Goal: Contribute content: Contribute content

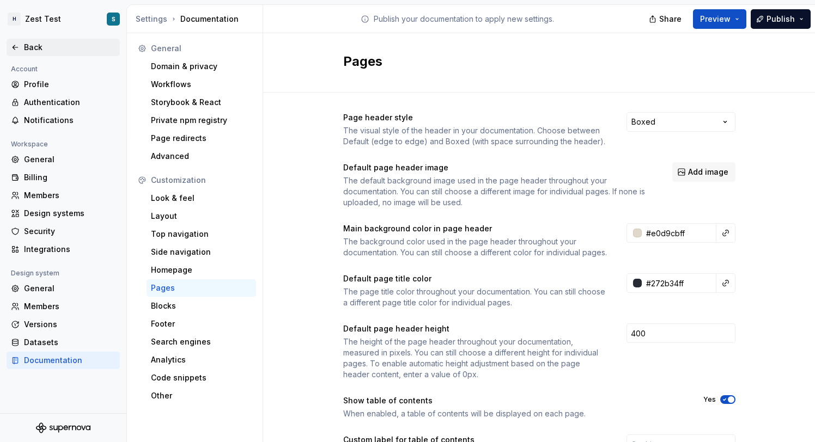
click at [38, 41] on div "Back" at bounding box center [63, 47] width 113 height 17
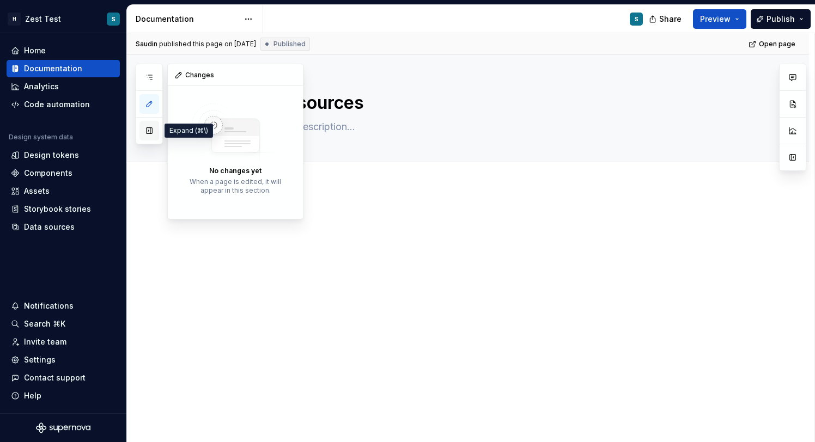
click at [154, 139] on button "button" at bounding box center [149, 131] width 20 height 20
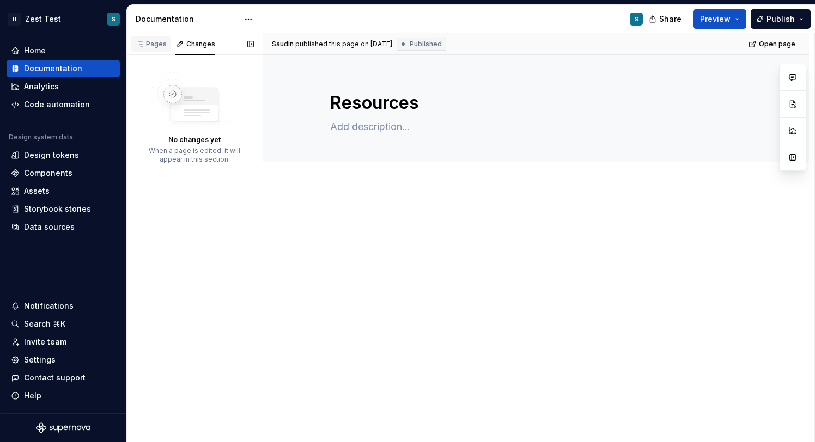
click at [158, 50] on div "Pages" at bounding box center [151, 43] width 40 height 15
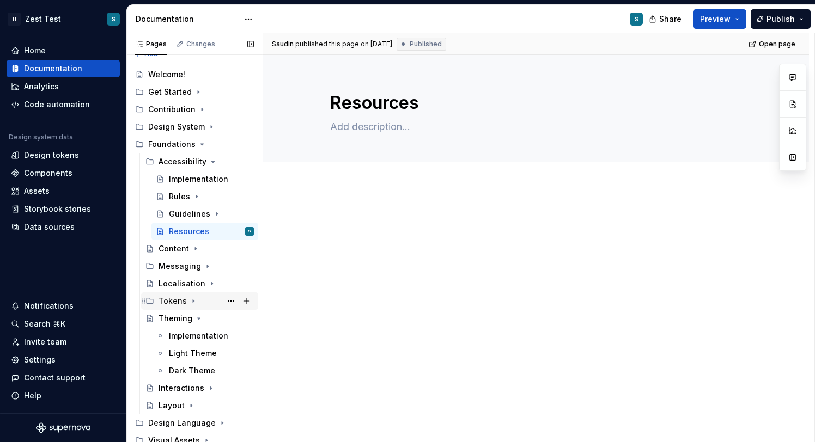
scroll to position [35, 0]
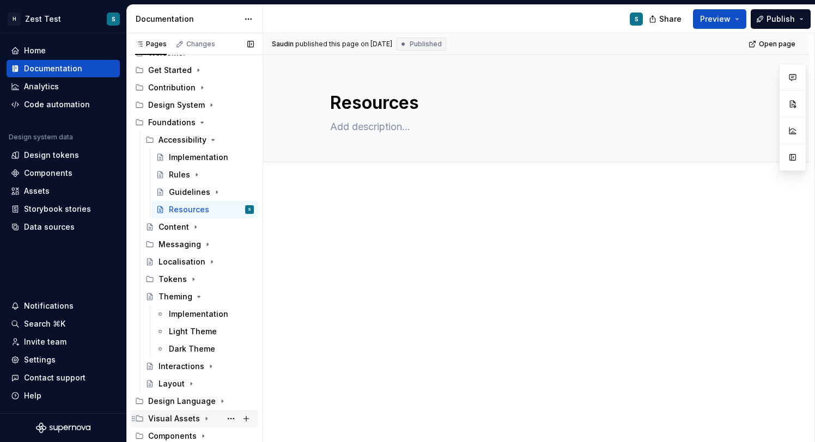
click at [202, 417] on icon "Page tree" at bounding box center [206, 418] width 9 height 9
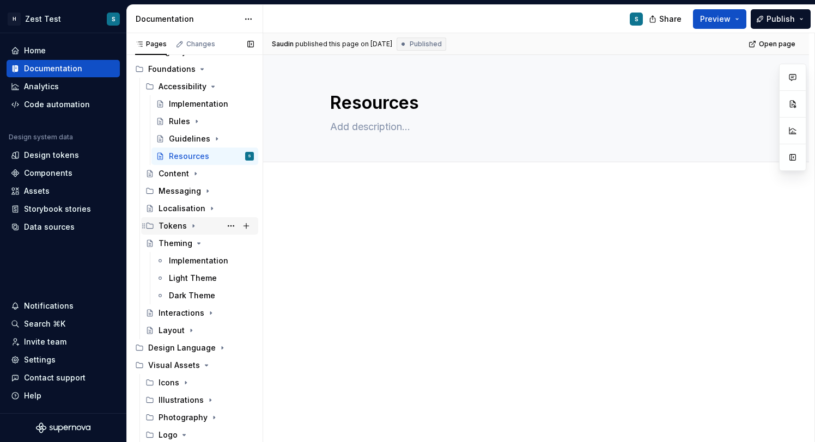
scroll to position [139, 0]
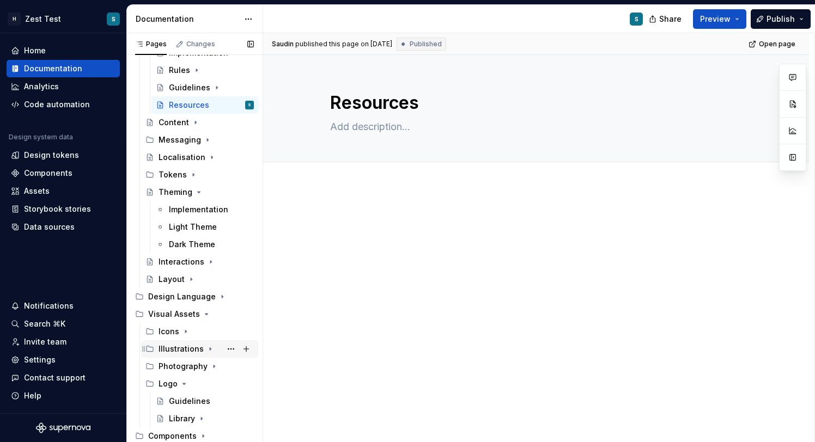
click at [189, 353] on div "Illustrations" at bounding box center [180, 349] width 45 height 11
click at [182, 370] on div "Guidelines" at bounding box center [189, 366] width 41 height 11
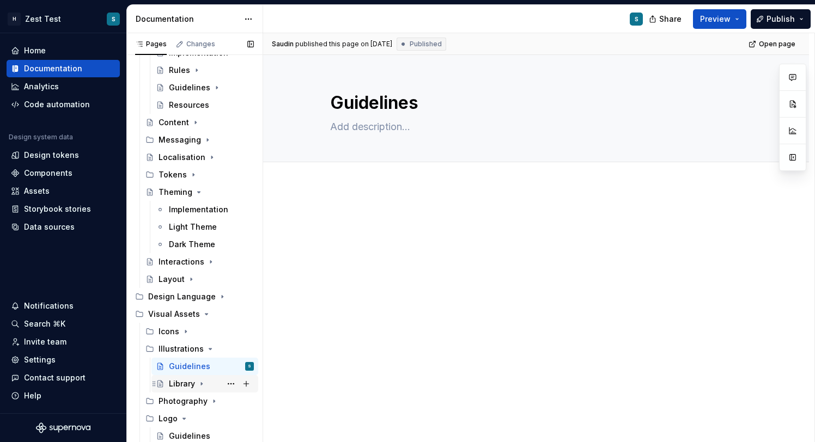
click at [201, 385] on icon "Page tree" at bounding box center [201, 383] width 9 height 9
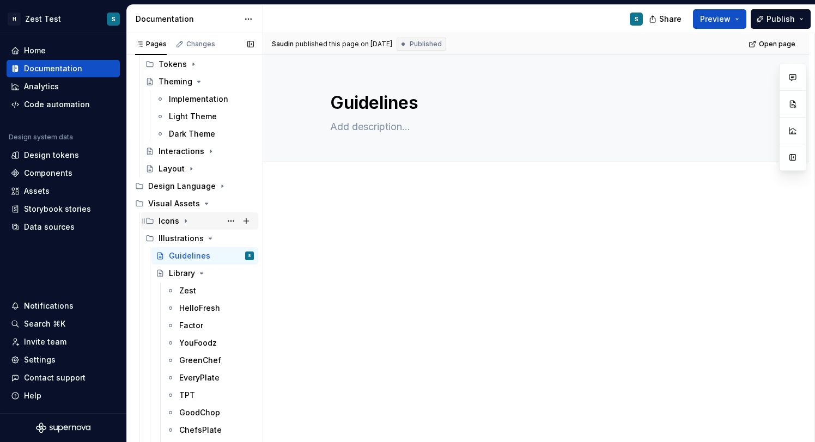
scroll to position [258, 0]
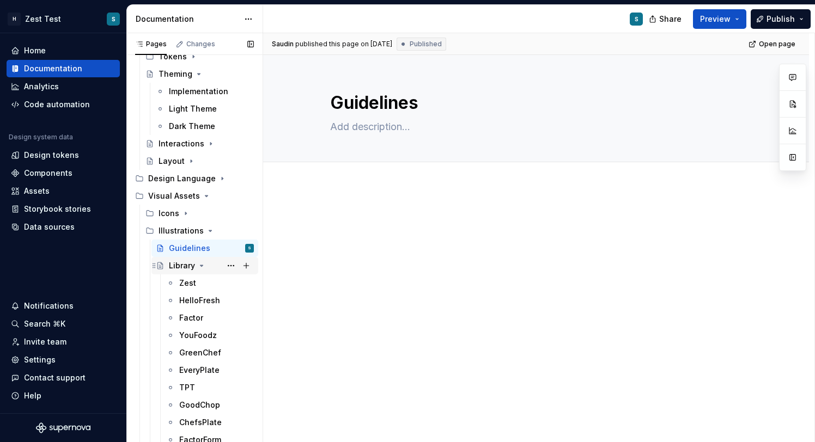
click at [199, 266] on icon "Page tree" at bounding box center [201, 265] width 9 height 9
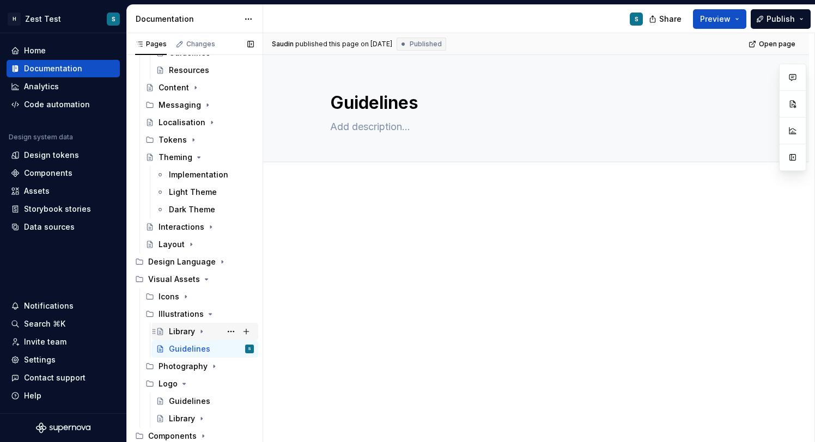
click at [189, 332] on div "Library" at bounding box center [182, 331] width 26 height 11
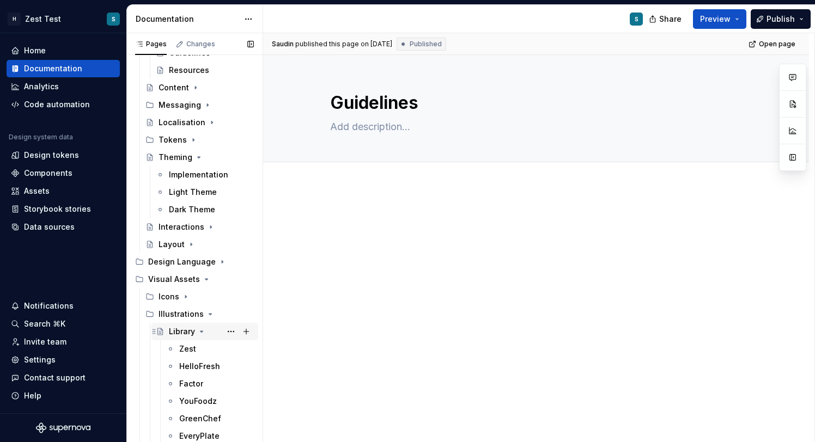
scroll to position [258, 0]
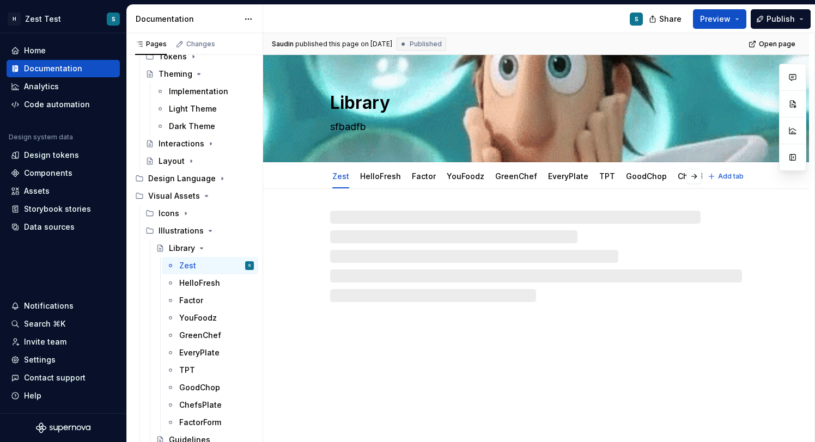
click at [372, 102] on textarea "Library" at bounding box center [534, 103] width 412 height 26
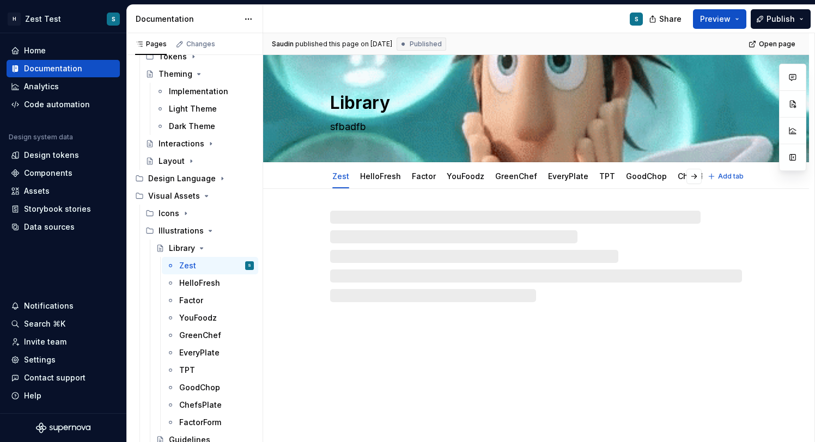
click at [372, 102] on textarea "Library" at bounding box center [534, 103] width 412 height 26
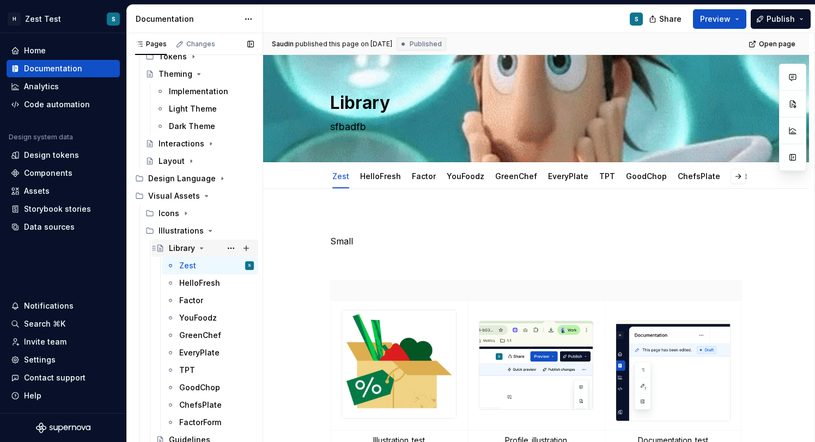
click at [180, 247] on div "Library" at bounding box center [182, 248] width 26 height 11
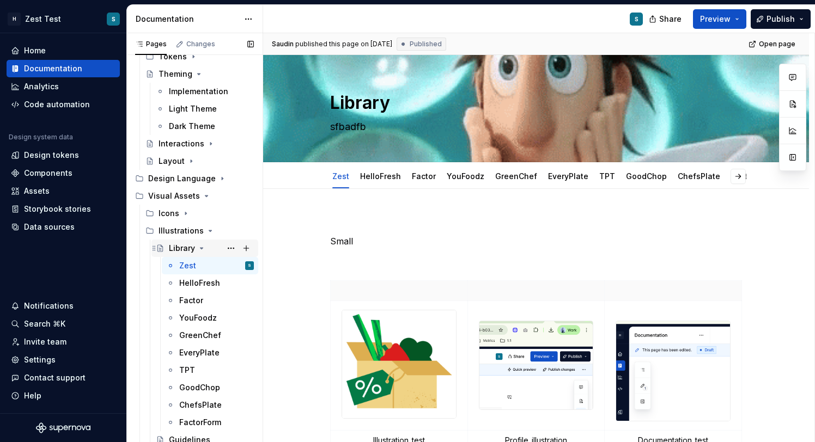
click at [200, 249] on icon "Page tree" at bounding box center [201, 248] width 9 height 9
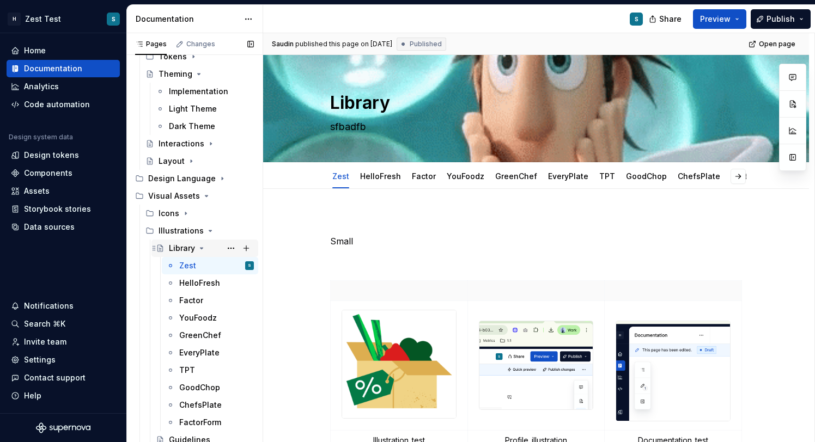
scroll to position [174, 0]
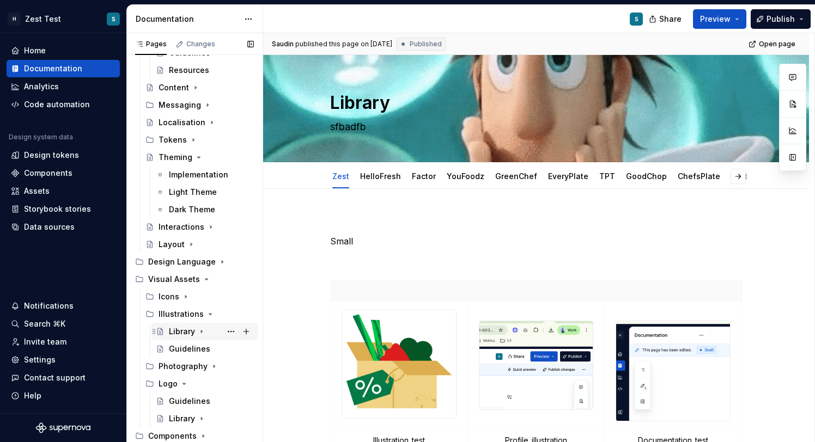
click at [180, 333] on div "Library" at bounding box center [182, 331] width 26 height 11
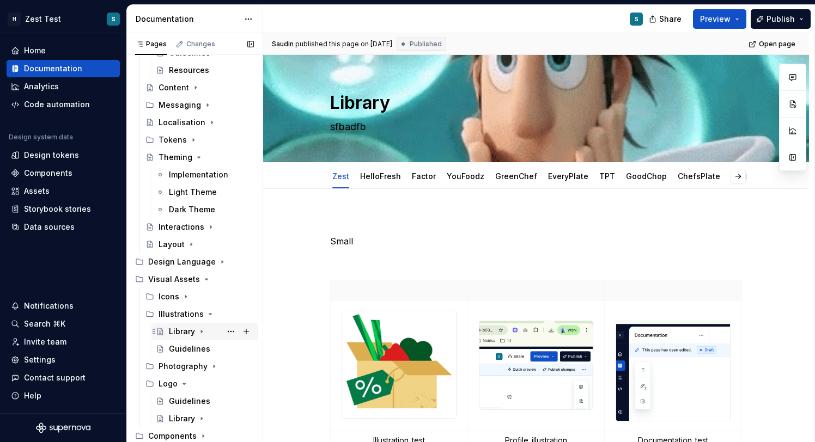
scroll to position [258, 0]
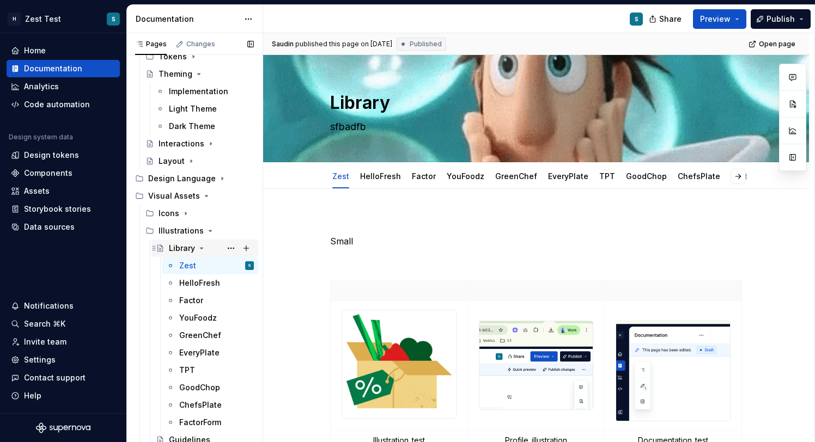
click at [177, 248] on div "Library" at bounding box center [182, 248] width 26 height 11
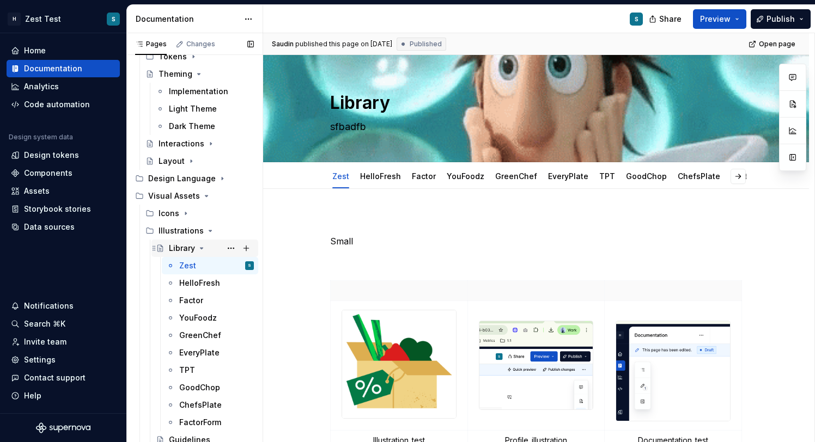
click at [200, 248] on icon "Page tree" at bounding box center [201, 248] width 3 height 1
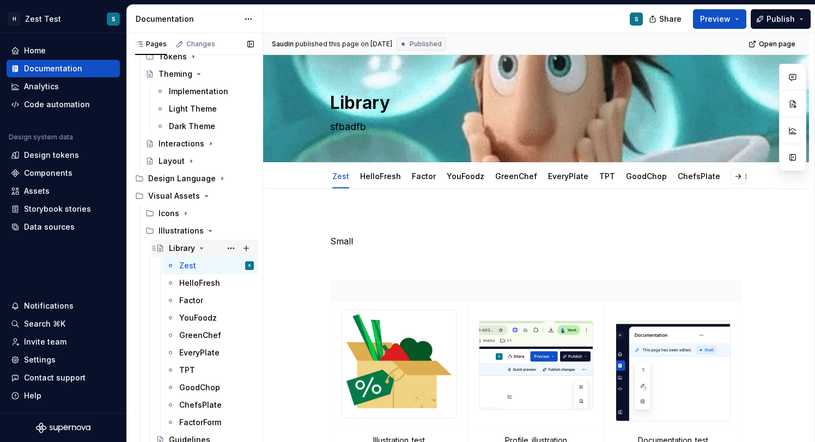
scroll to position [174, 0]
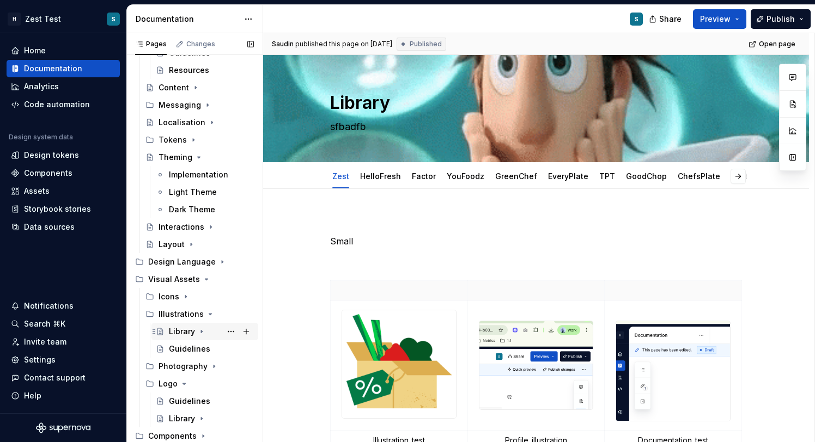
click at [180, 330] on div "Library" at bounding box center [182, 331] width 26 height 11
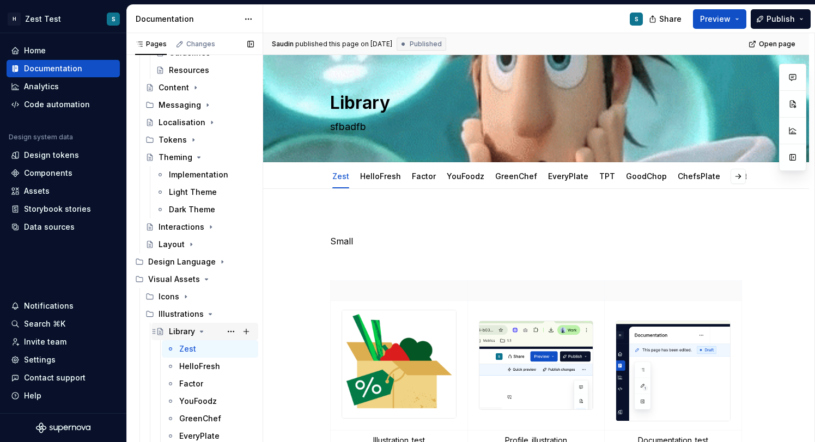
click at [180, 413] on div "GreenChef" at bounding box center [200, 418] width 42 height 11
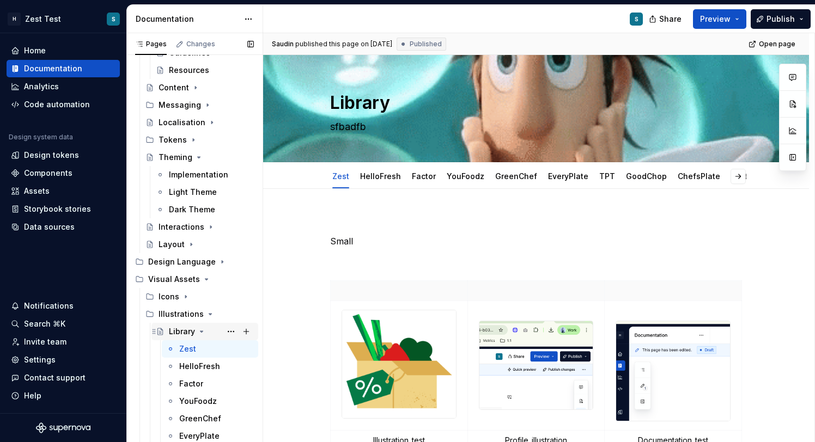
scroll to position [258, 0]
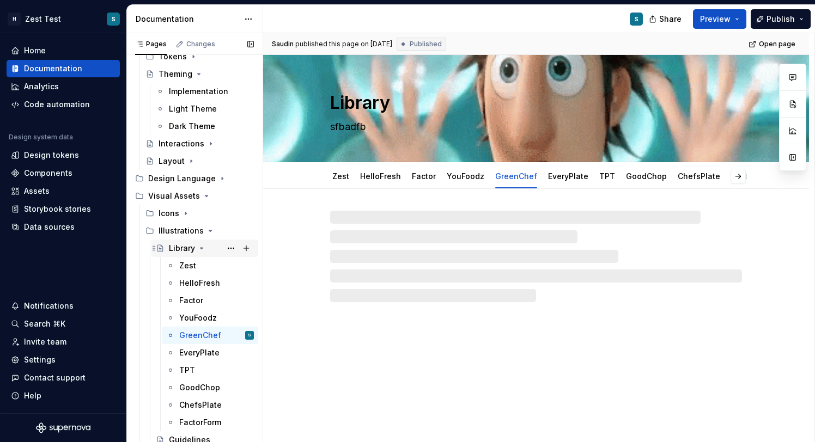
click at [191, 245] on div "Library" at bounding box center [182, 248] width 26 height 11
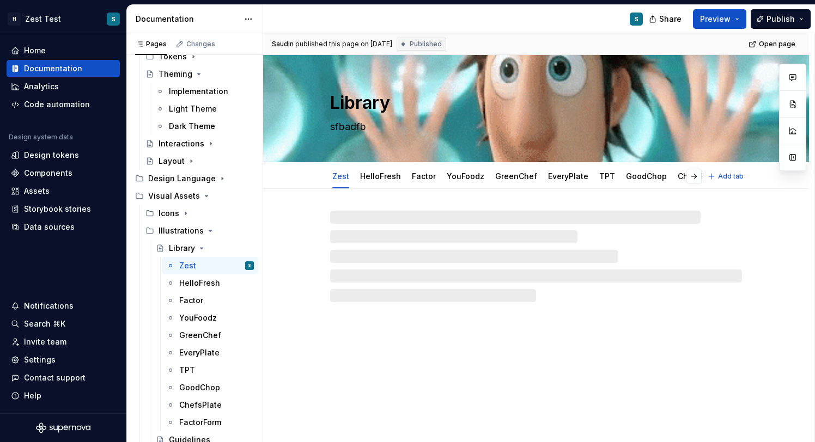
click at [376, 99] on textarea "Library" at bounding box center [534, 103] width 412 height 26
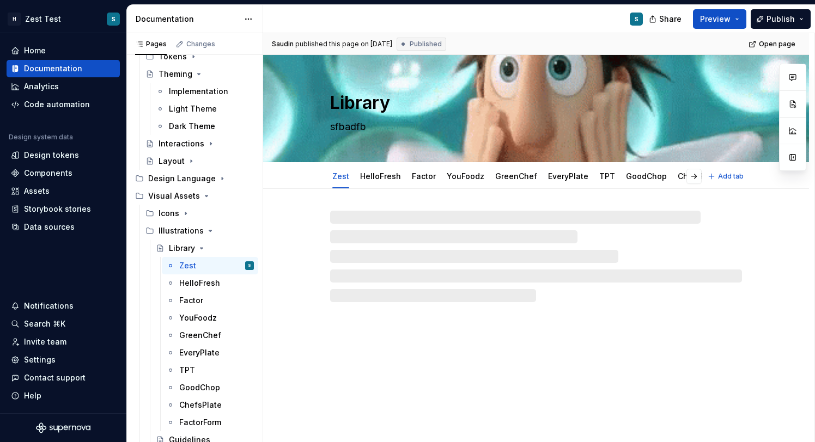
click at [376, 99] on textarea "Library" at bounding box center [534, 103] width 412 height 26
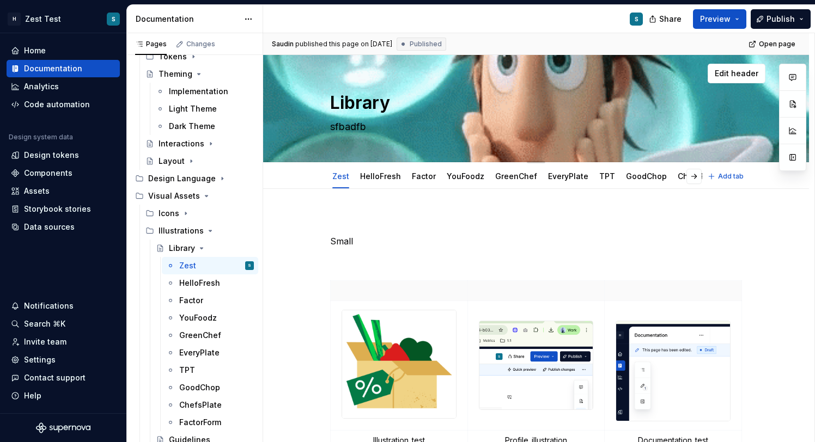
type textarea "*"
type textarea "G"
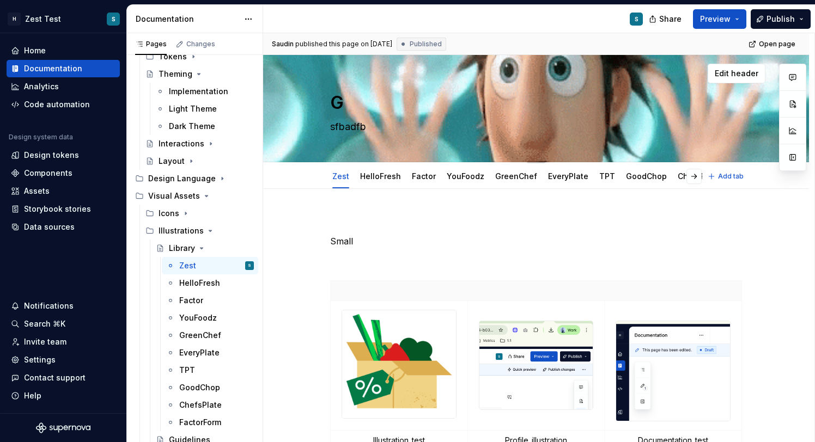
type textarea "*"
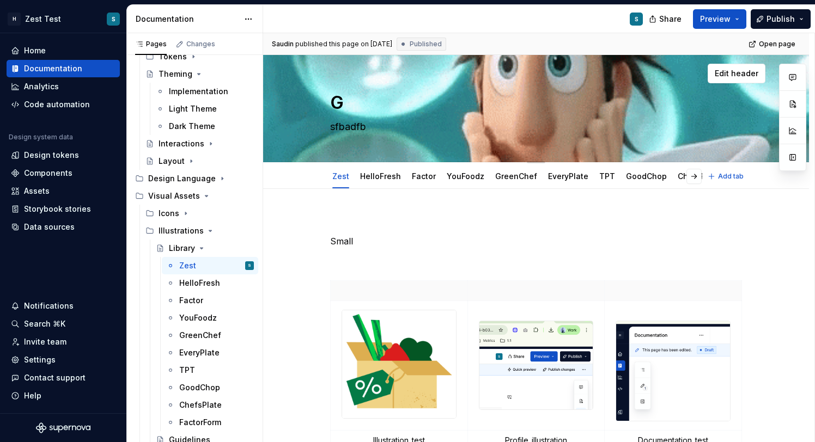
type textarea "Gu"
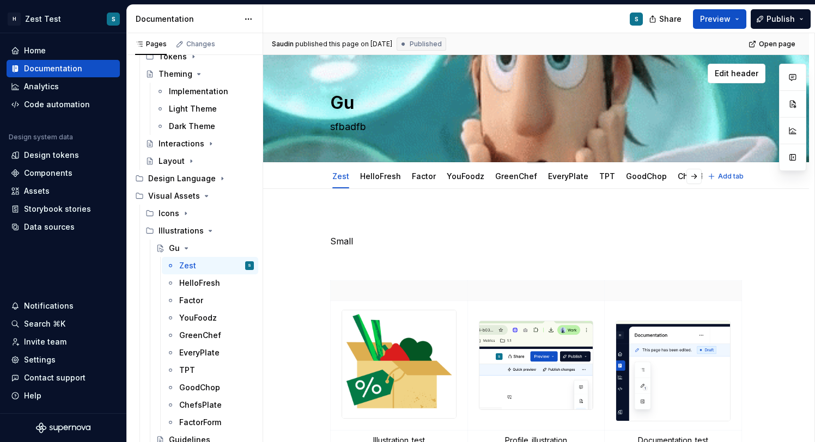
type textarea "*"
type textarea "Gui"
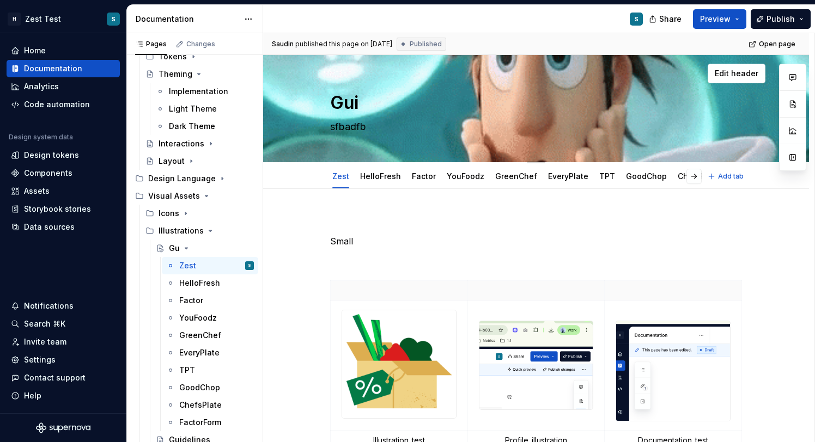
type textarea "*"
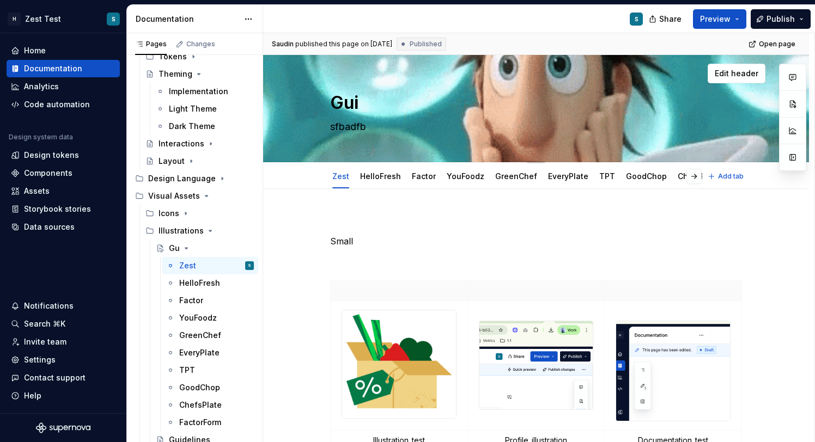
type textarea "Guid"
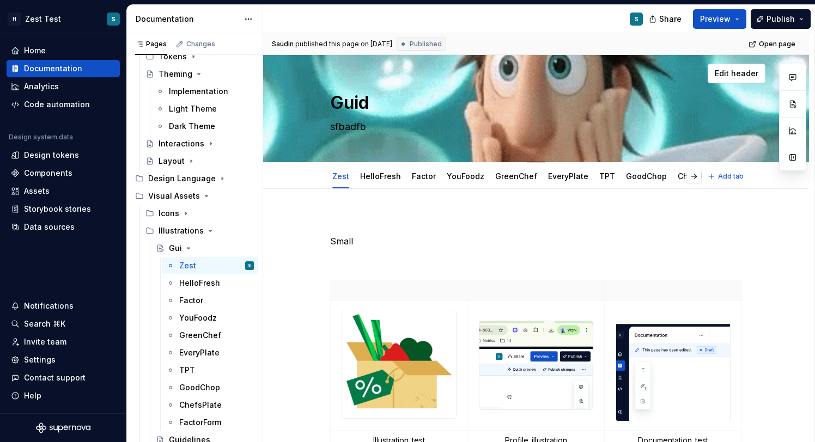
type textarea "*"
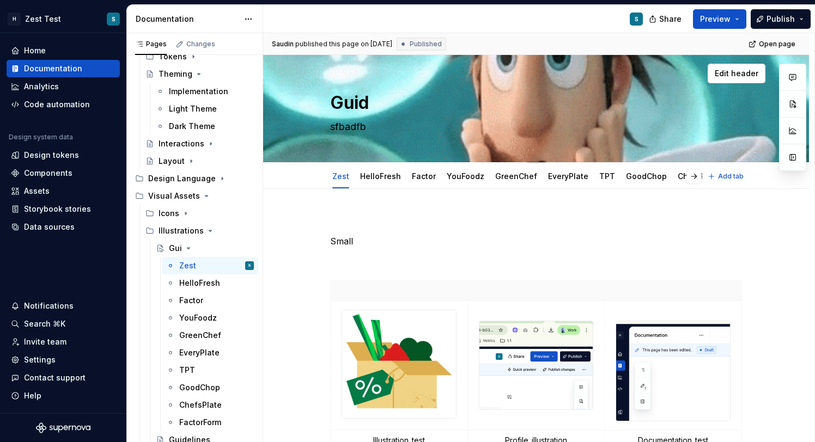
type textarea "Guide"
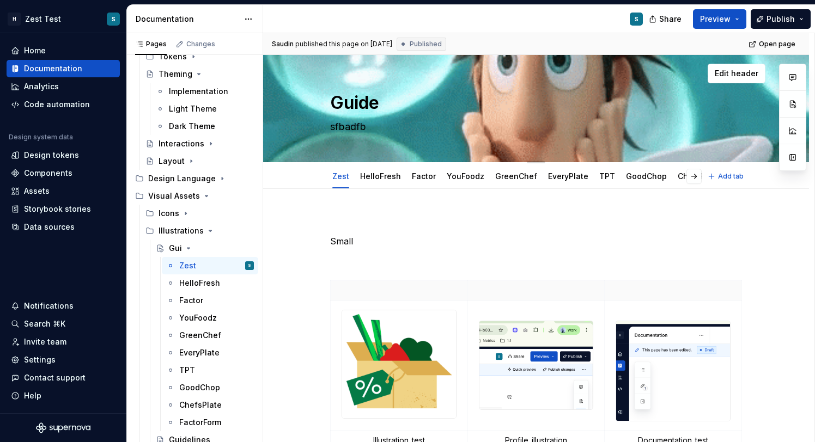
type textarea "*"
type textarea "Guidel"
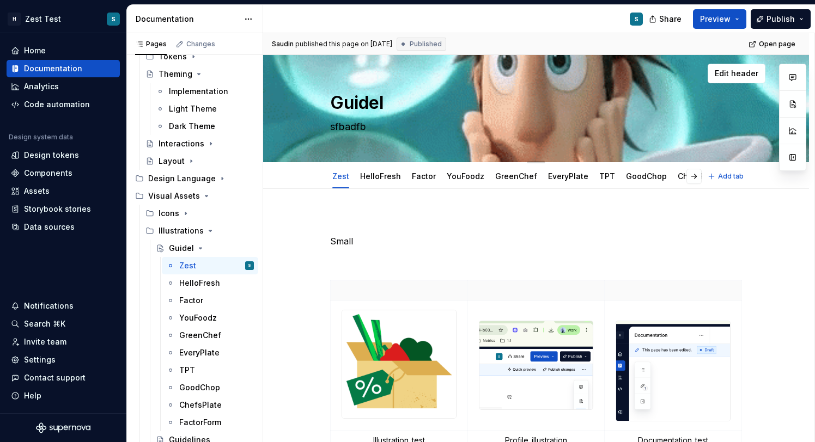
type textarea "*"
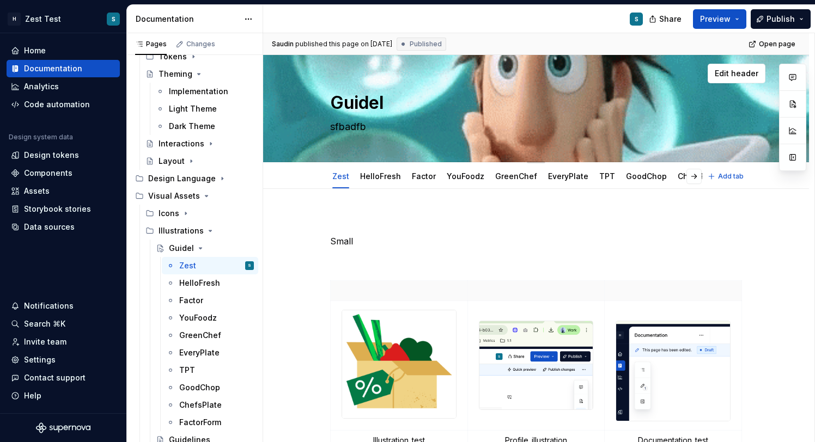
type textarea "Guideli"
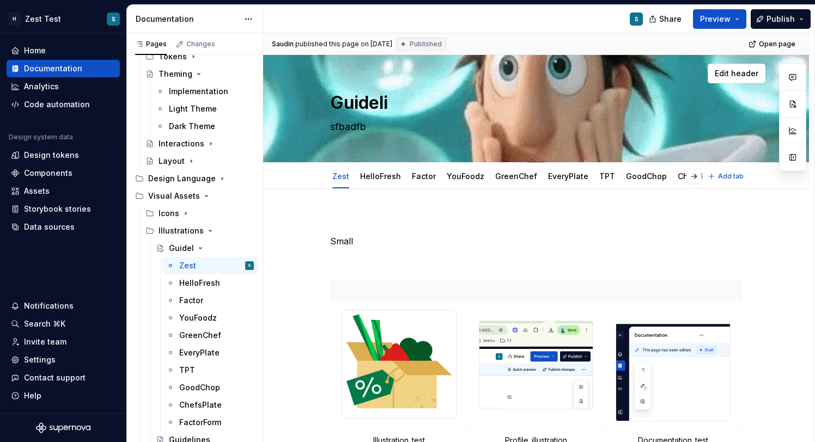
type textarea "*"
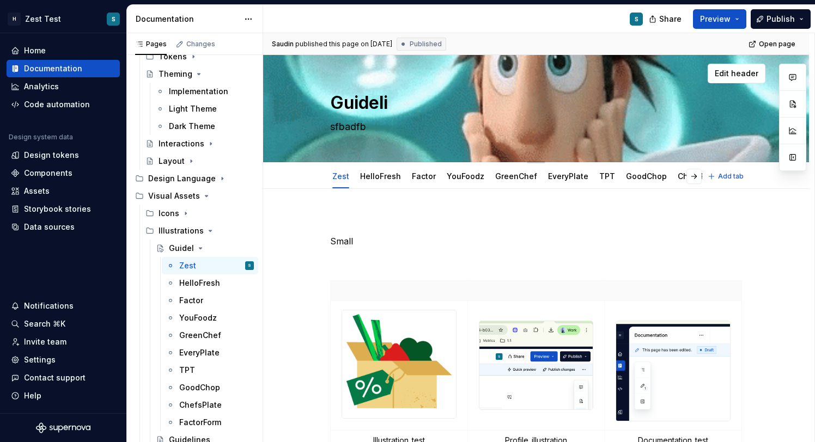
type textarea "Guidelin"
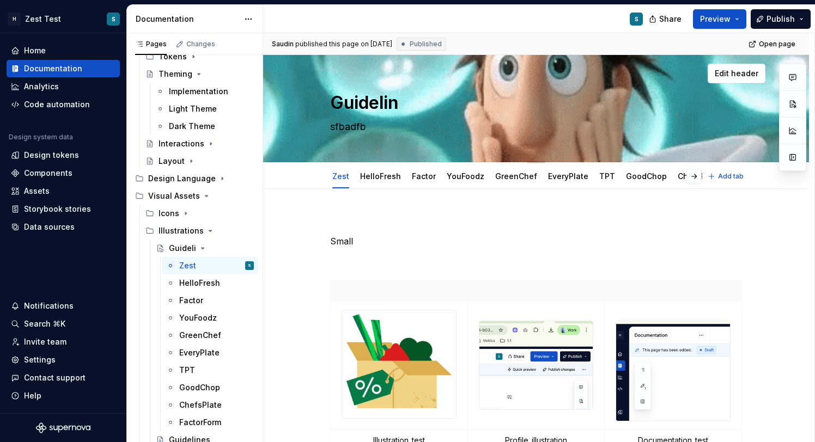
type textarea "*"
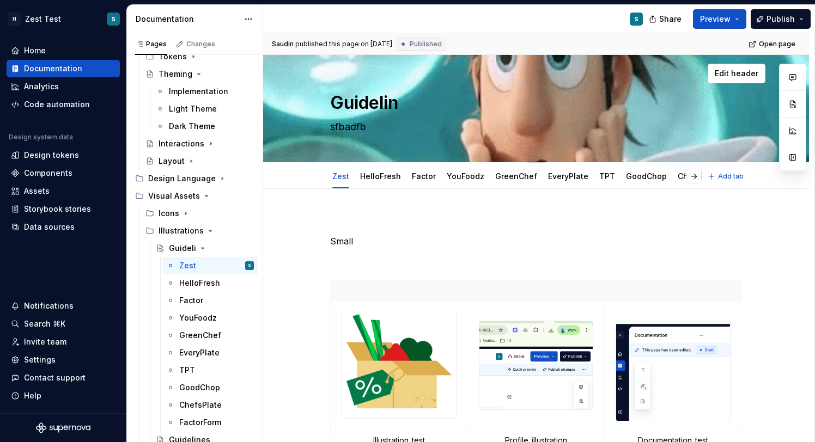
type textarea "Guideline"
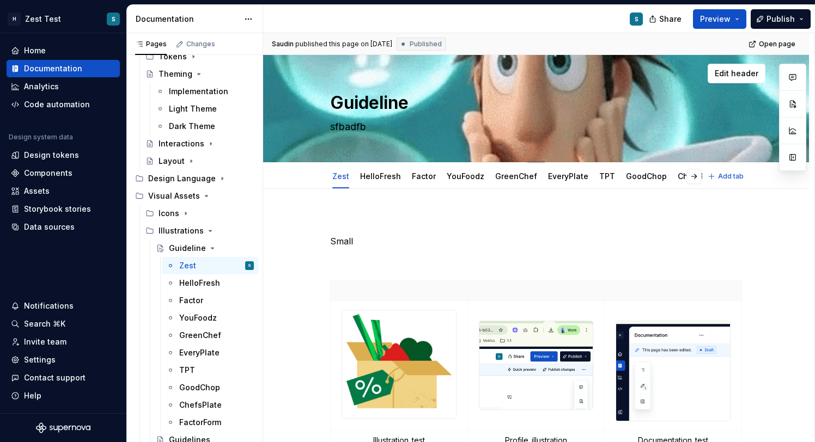
type textarea "*"
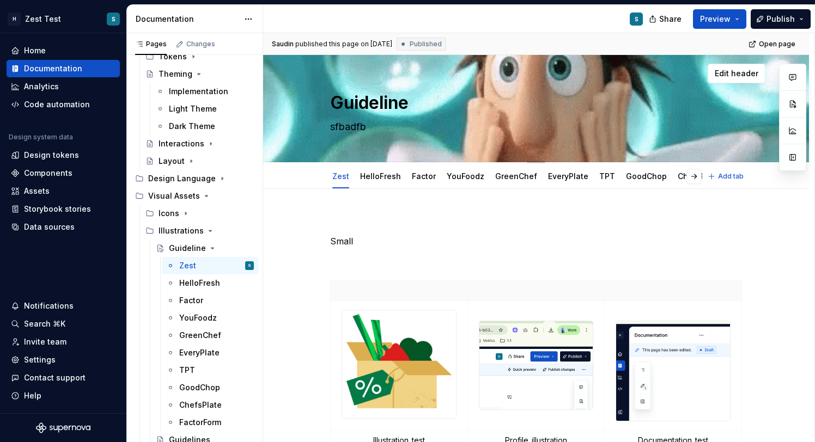
type textarea "Guidelines"
type textarea "*"
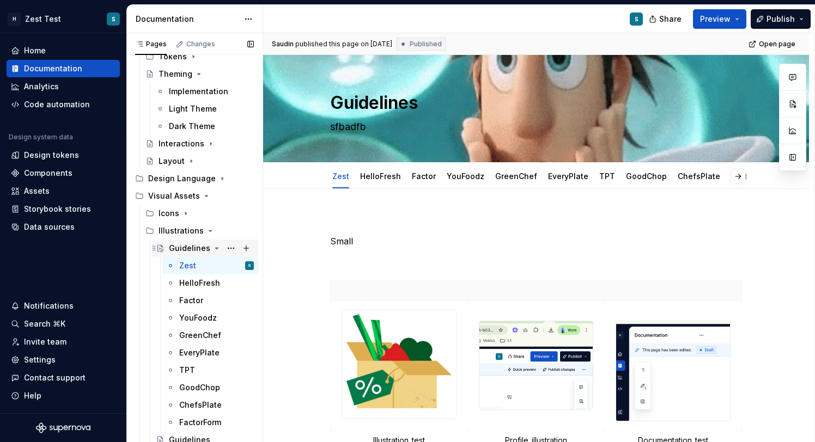
type textarea "Guidelines"
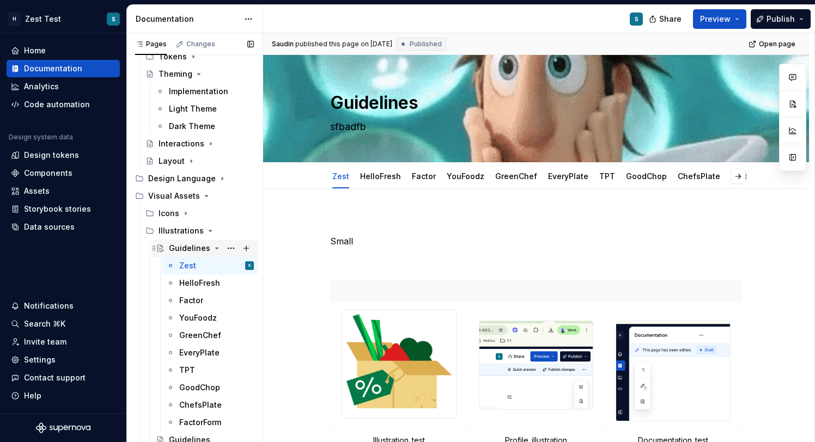
click at [186, 243] on div "Guidelines" at bounding box center [189, 248] width 41 height 11
click at [216, 248] on icon "Page tree" at bounding box center [216, 248] width 9 height 9
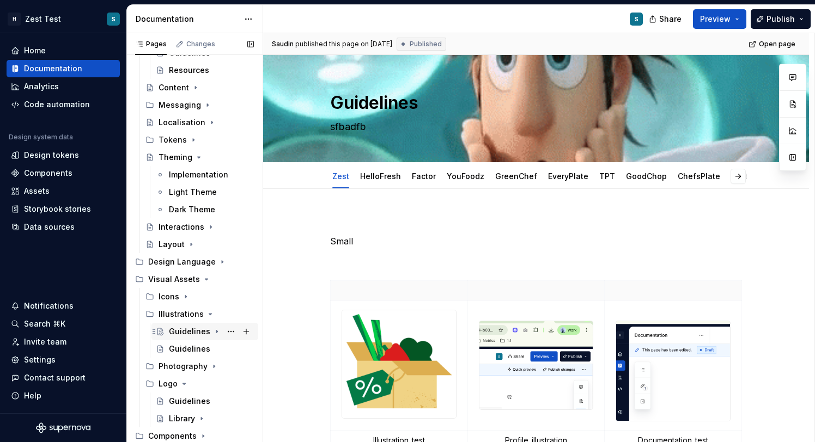
scroll to position [174, 0]
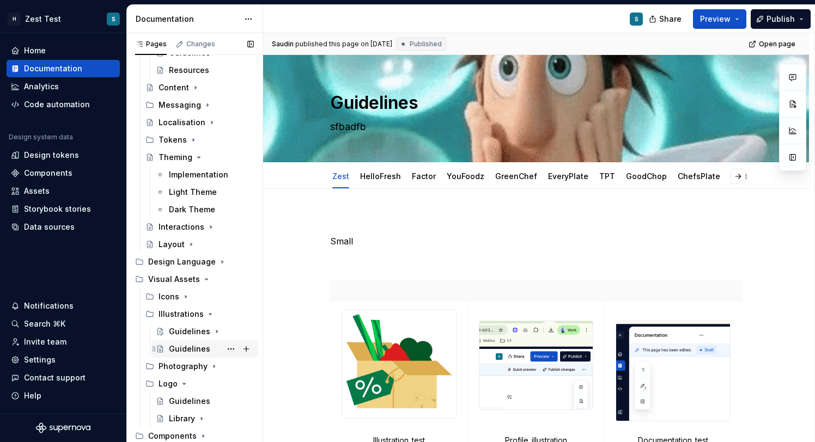
click at [204, 350] on div "Guidelines" at bounding box center [189, 349] width 41 height 11
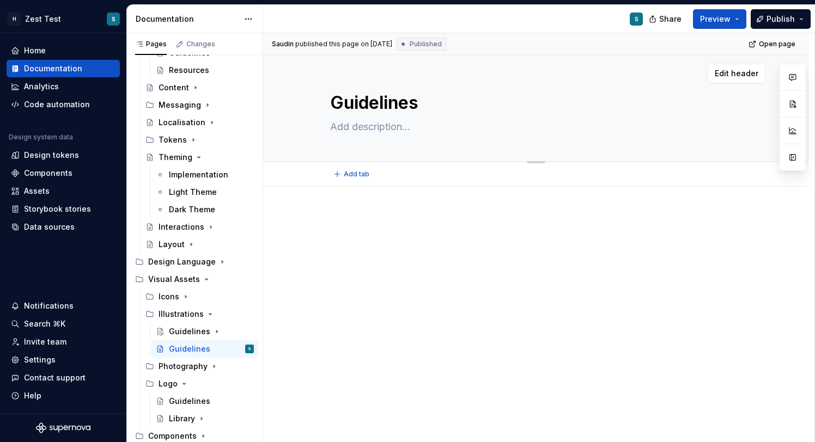
click at [364, 101] on textarea "Guidelines" at bounding box center [534, 103] width 412 height 26
type textarea "*"
type textarea "O"
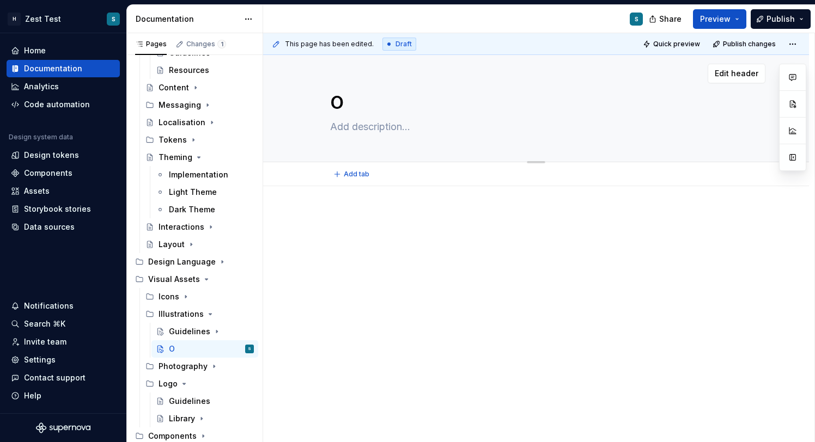
type textarea "*"
type textarea "Oe"
type textarea "*"
type textarea "Oev"
type textarea "*"
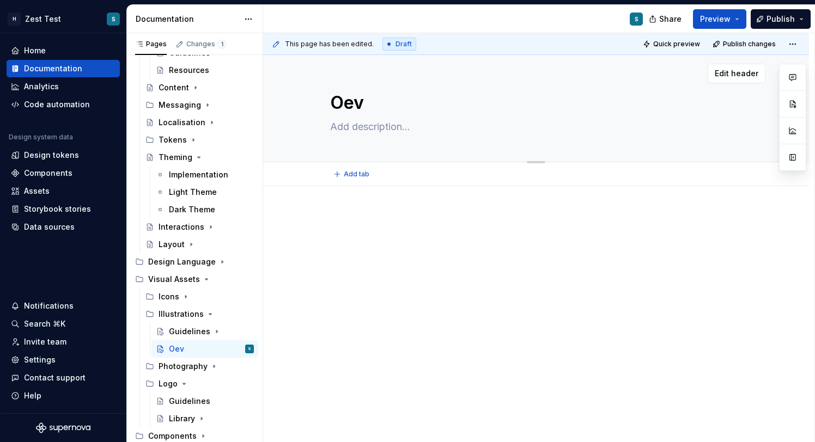
type textarea "Oe"
type textarea "*"
type textarea "O"
type textarea "*"
type textarea "Ov"
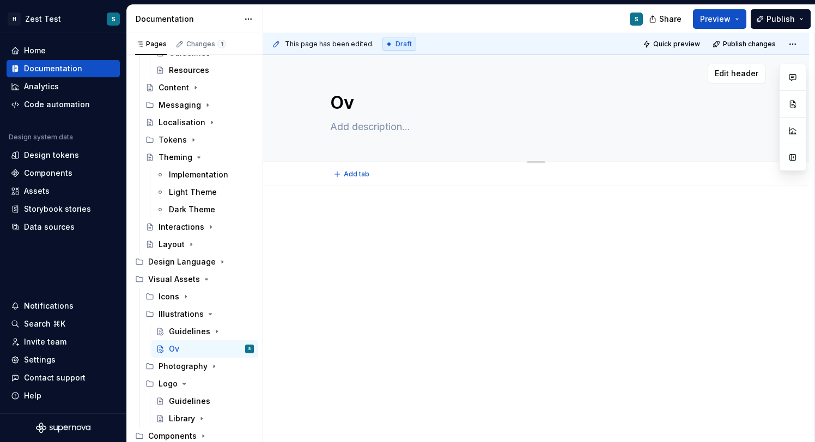
type textarea "*"
type textarea "Ove"
type textarea "*"
type textarea "Over"
type textarea "*"
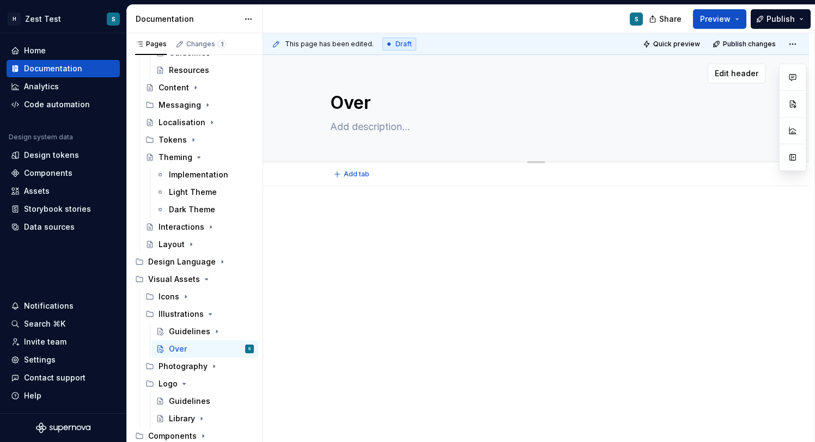
type textarea "Overv"
type textarea "*"
type textarea "Overvi"
type textarea "*"
type textarea "Overview"
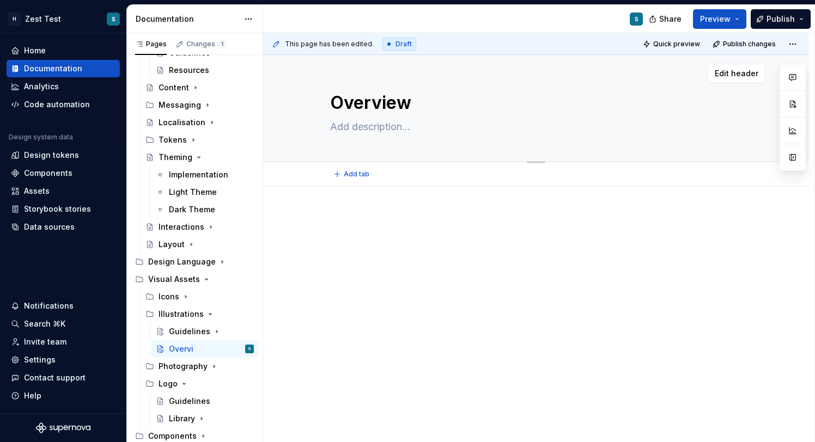
type textarea "*"
type textarea "Overview"
type textarea "*"
type textarea "Overview"
click at [189, 298] on div "Icons" at bounding box center [205, 296] width 95 height 15
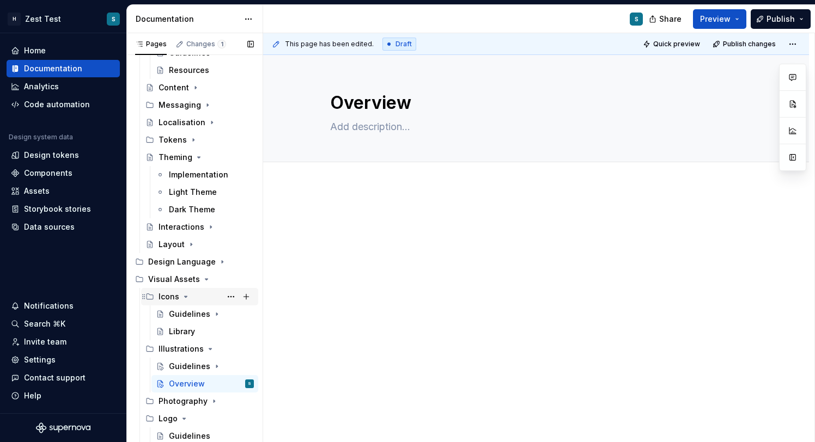
click at [189, 298] on div "Icons" at bounding box center [205, 296] width 95 height 15
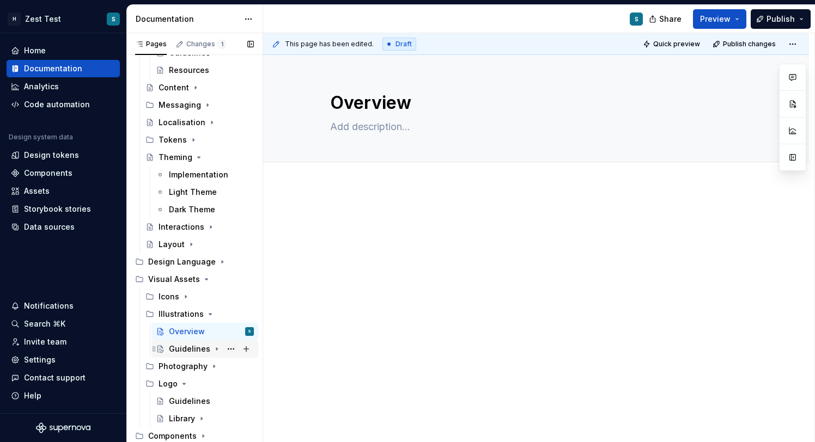
click at [191, 347] on div "Guidelines" at bounding box center [189, 349] width 41 height 11
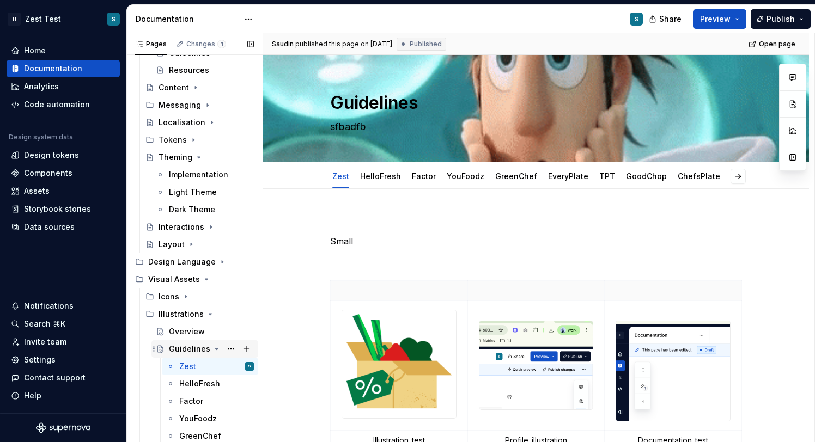
click at [191, 347] on div "Guidelines" at bounding box center [189, 349] width 41 height 11
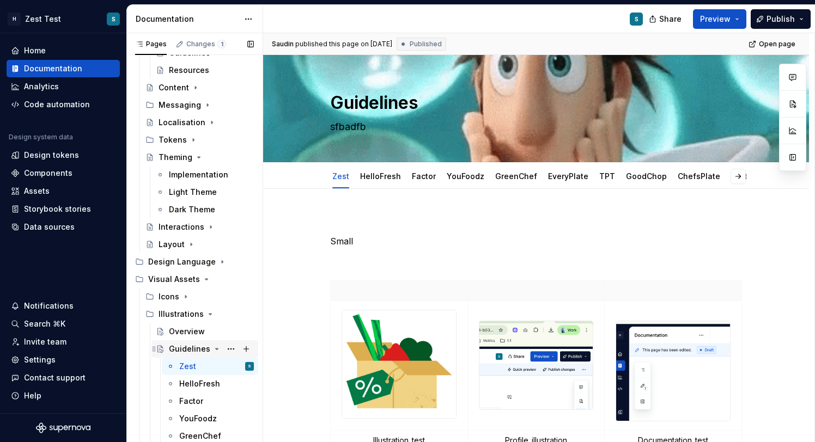
click at [193, 352] on div "Guidelines" at bounding box center [189, 349] width 41 height 11
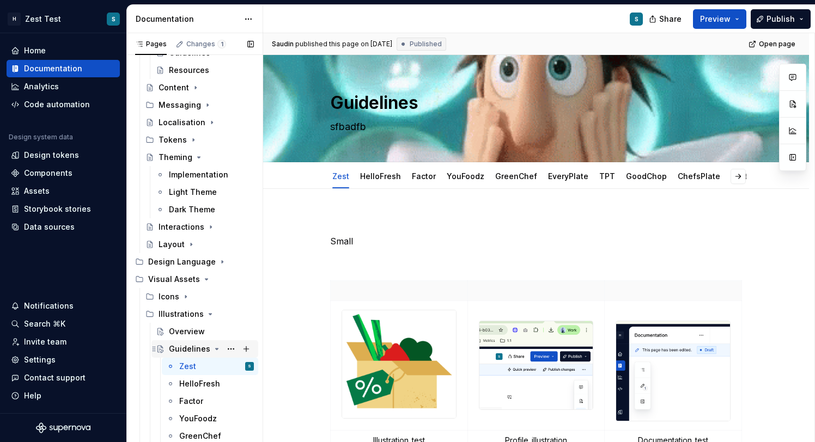
click at [215, 347] on icon "Page tree" at bounding box center [216, 349] width 9 height 9
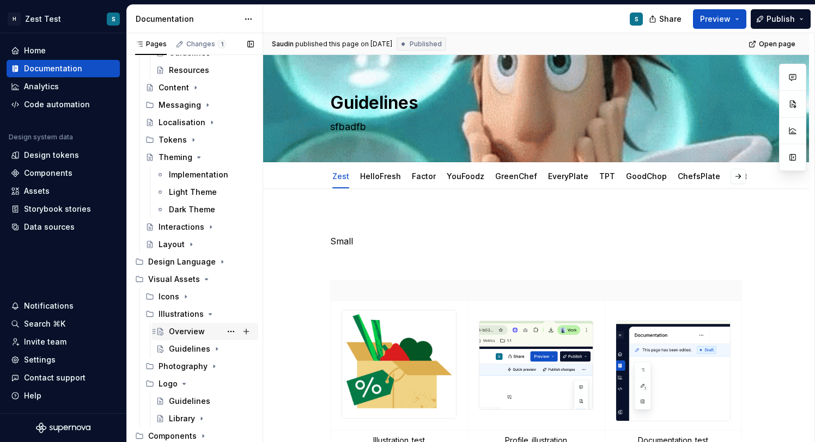
click at [192, 334] on div "Overview" at bounding box center [187, 331] width 36 height 11
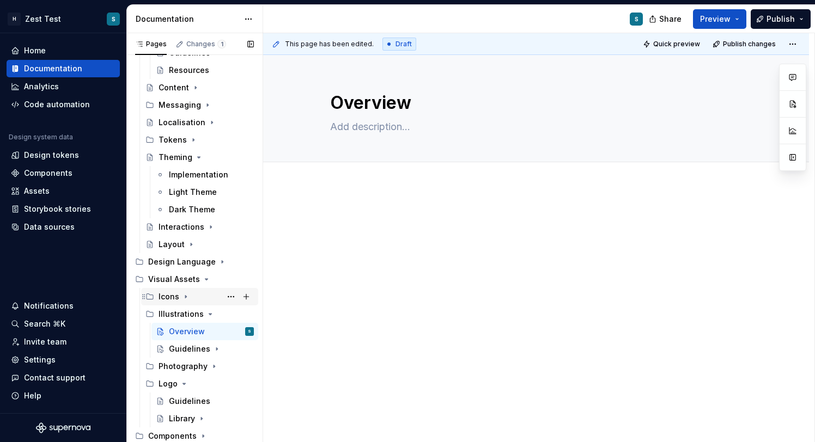
click at [185, 291] on div "Icons" at bounding box center [205, 296] width 95 height 15
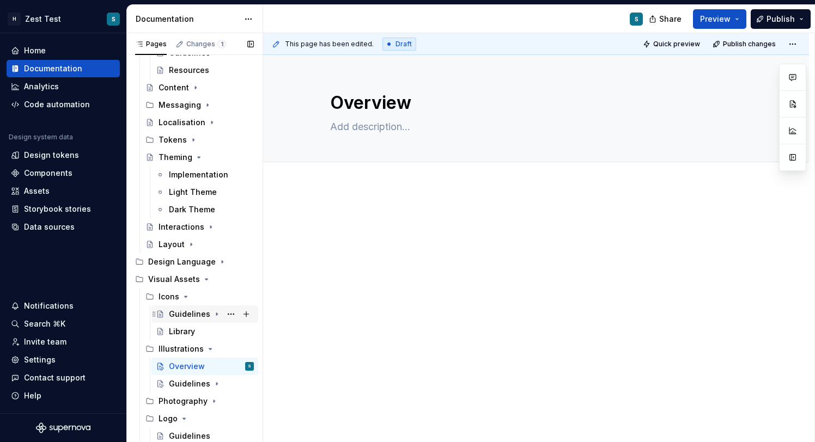
click at [194, 313] on div "Guidelines" at bounding box center [189, 314] width 41 height 11
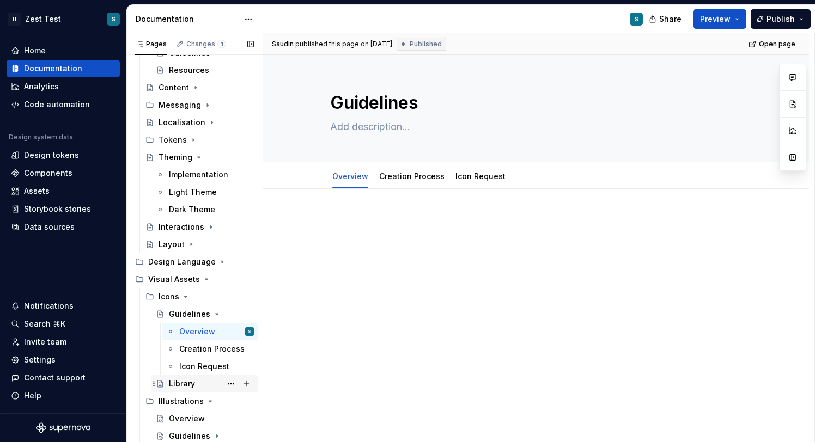
click at [189, 379] on div "Library" at bounding box center [182, 383] width 26 height 11
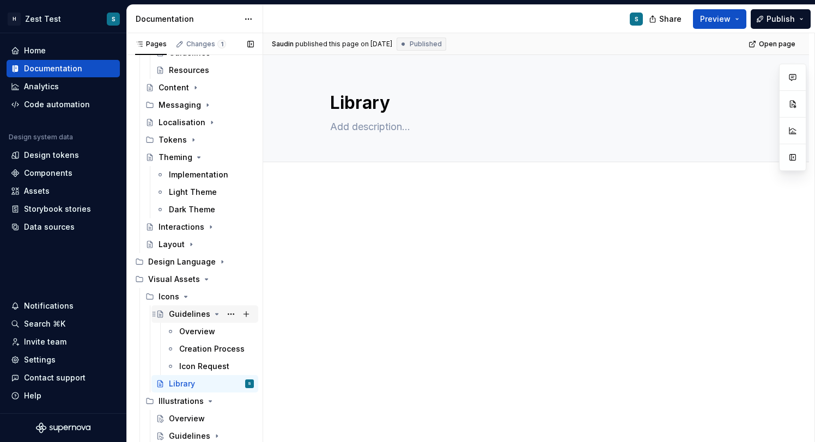
click at [216, 313] on icon "Page tree" at bounding box center [216, 314] width 9 height 9
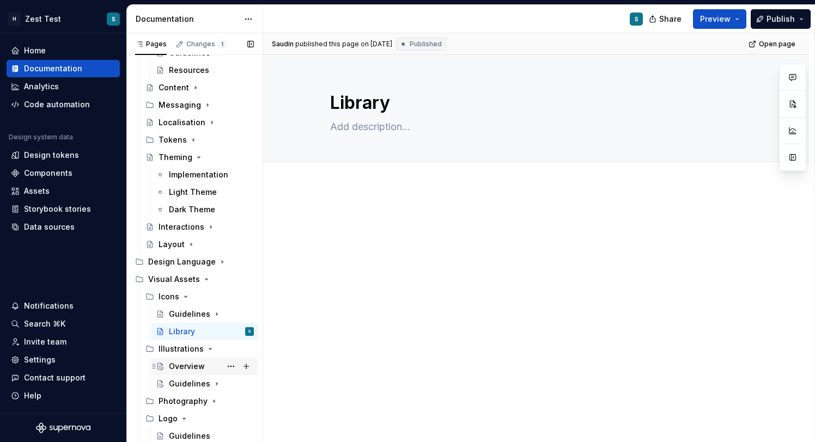
click at [191, 364] on div "Overview" at bounding box center [187, 366] width 36 height 11
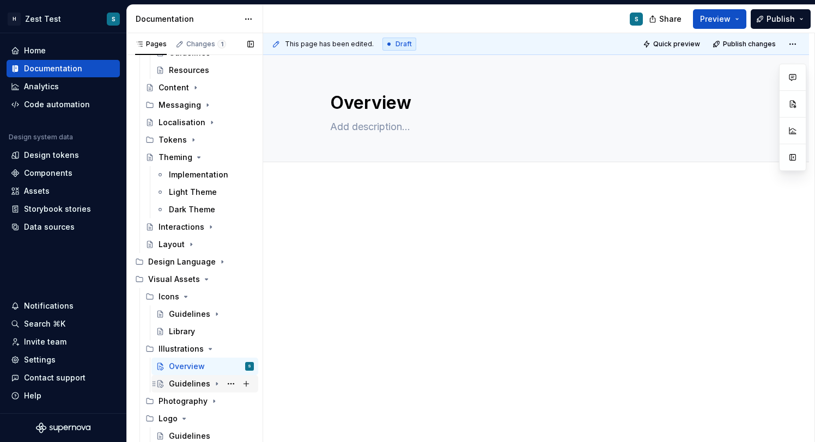
click at [207, 381] on div "Guidelines" at bounding box center [189, 383] width 41 height 11
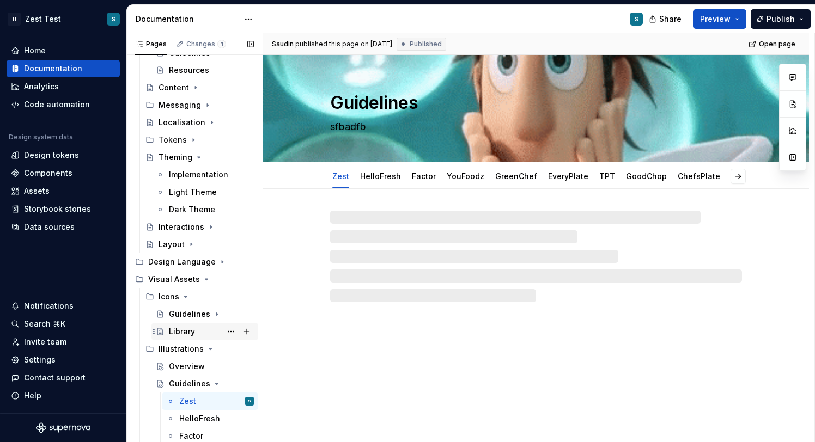
click at [192, 333] on div "Library" at bounding box center [182, 331] width 26 height 11
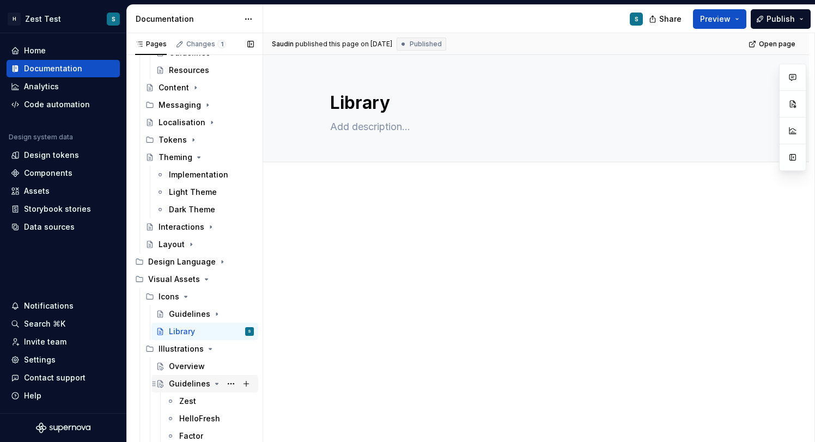
click at [208, 381] on div "Guidelines" at bounding box center [211, 383] width 85 height 15
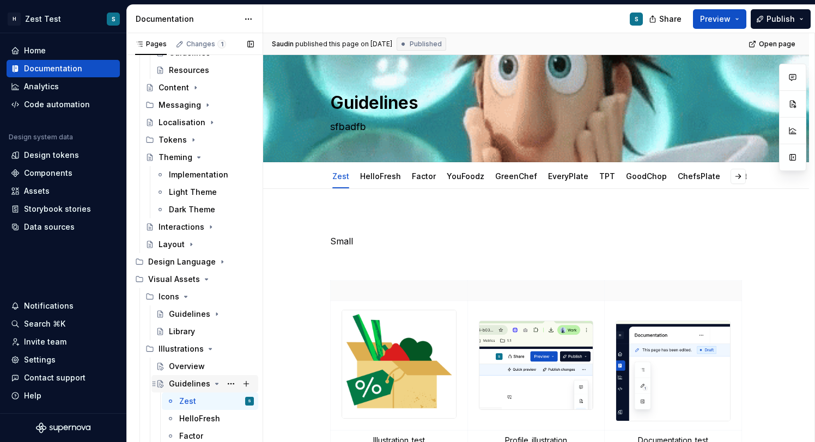
click at [216, 383] on icon "Page tree" at bounding box center [217, 383] width 3 height 1
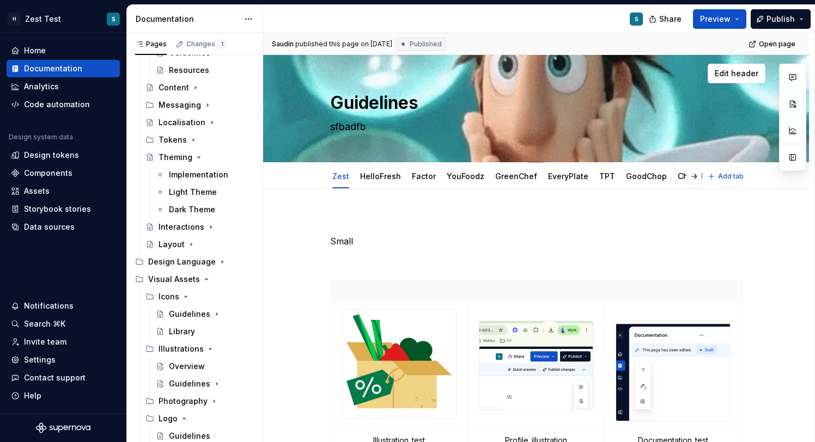
click at [389, 101] on textarea "Guidelines" at bounding box center [534, 103] width 412 height 26
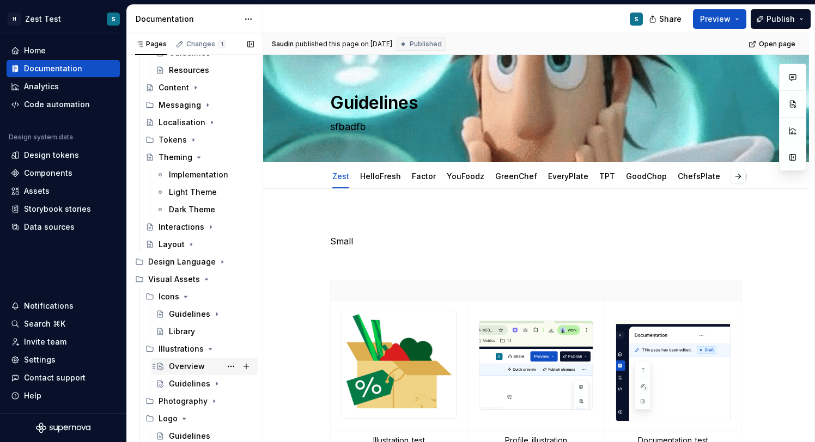
click at [188, 365] on div "Overview" at bounding box center [187, 366] width 36 height 11
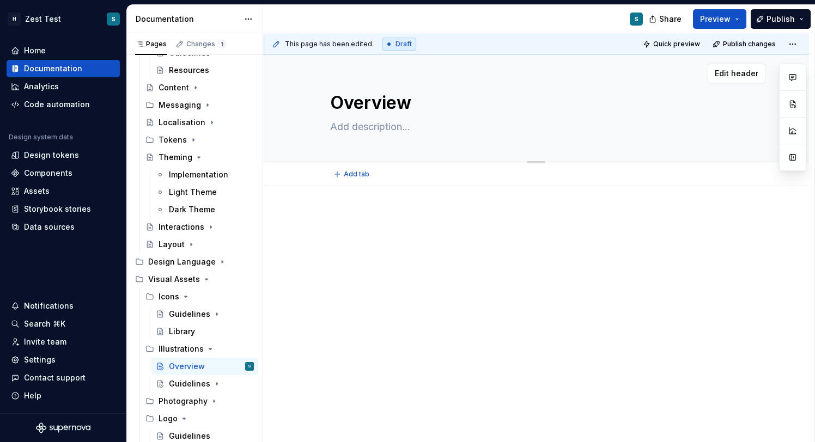
click at [384, 107] on textarea "Overview" at bounding box center [534, 103] width 412 height 26
type textarea "*"
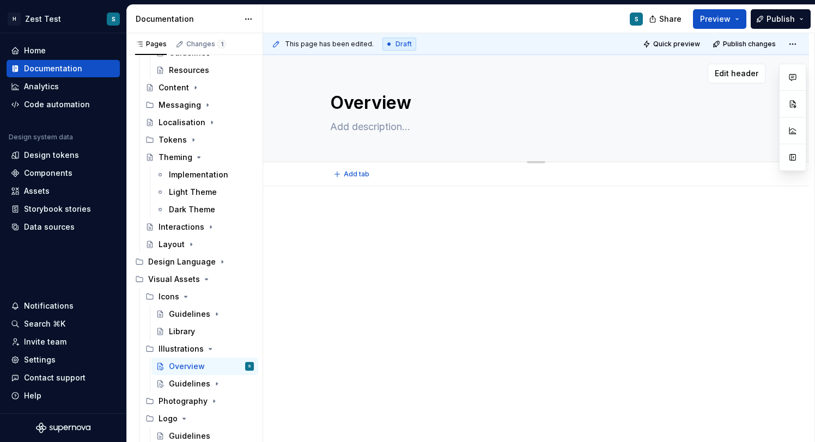
type textarea "G"
type textarea "*"
type textarea "Gu"
type textarea "*"
type textarea "Gui"
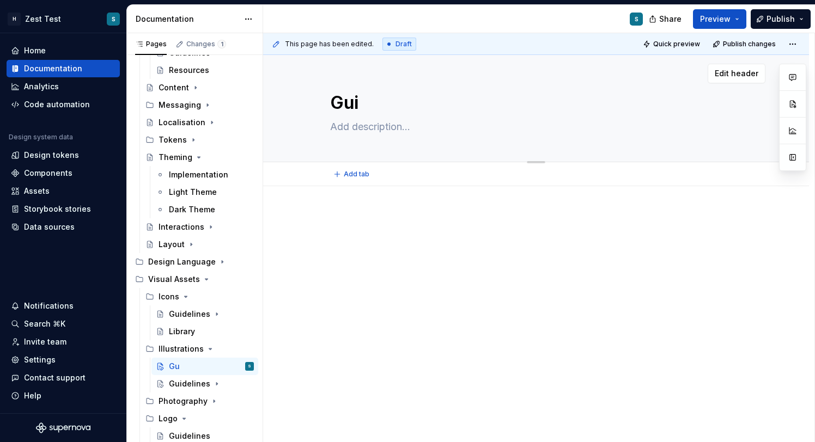
type textarea "*"
type textarea "Guid"
type textarea "*"
type textarea "Guide"
type textarea "*"
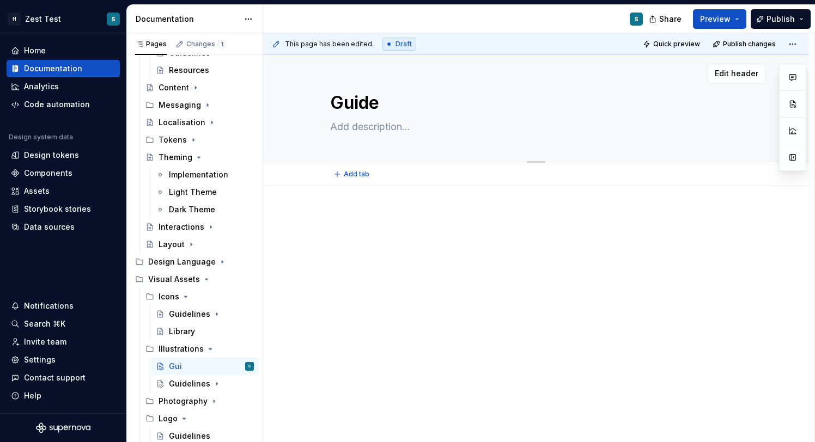
type textarea "Guidel"
type textarea "*"
type textarea "Guideli"
type textarea "*"
type textarea "Guideline"
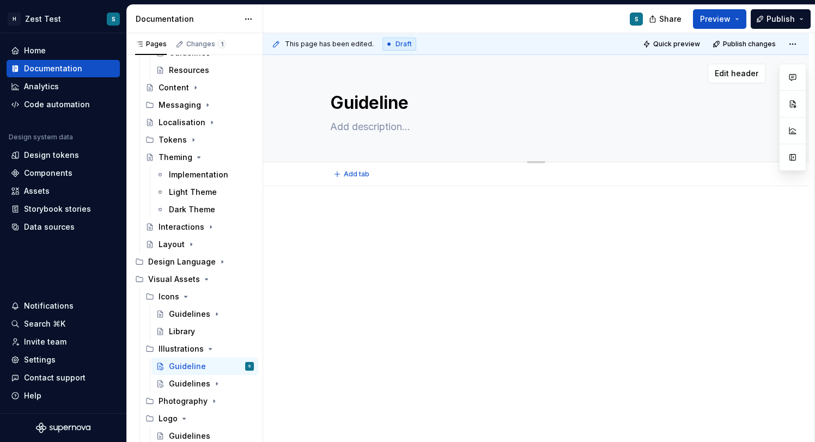
type textarea "*"
type textarea "Guidelines"
type textarea "*"
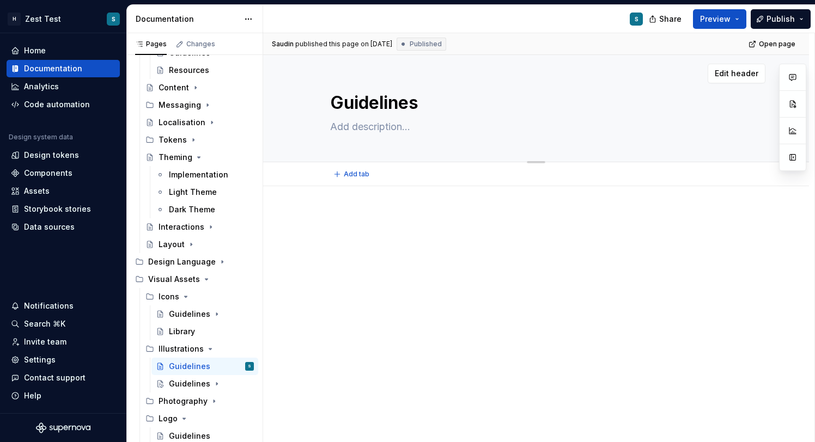
type textarea "Guidelines"
type textarea "*"
type textarea "Guidelines"
click at [357, 170] on span "Add tab" at bounding box center [357, 174] width 26 height 9
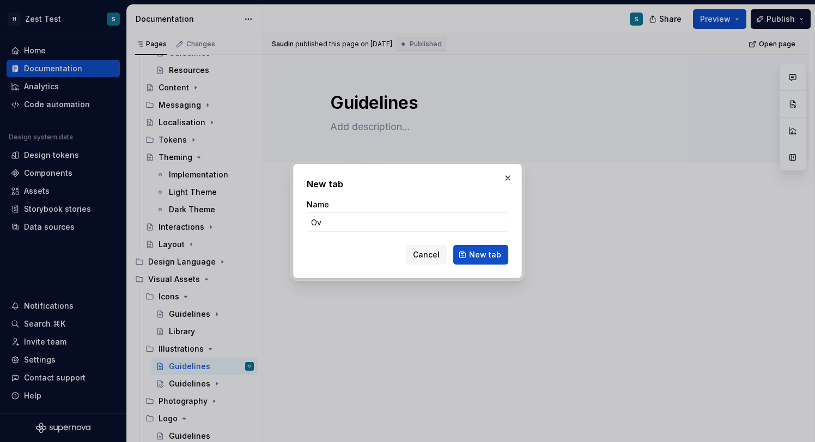
type input "Ove"
type textarea "*"
type input "Overvi"
type textarea "*"
type input "Overview"
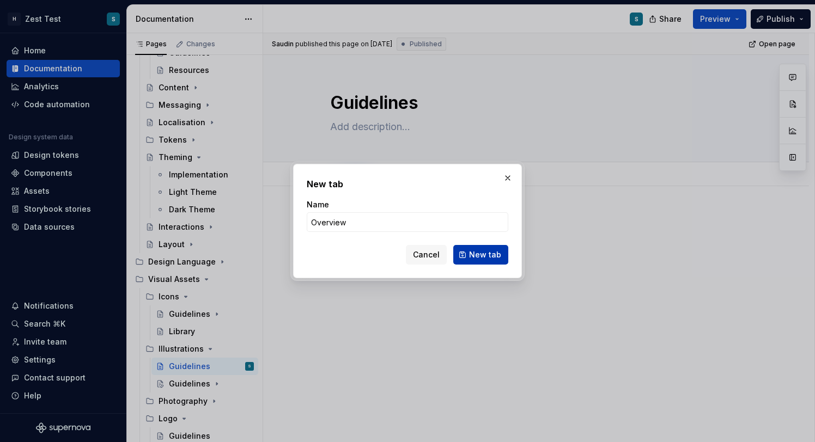
click at [490, 253] on span "New tab" at bounding box center [485, 254] width 32 height 11
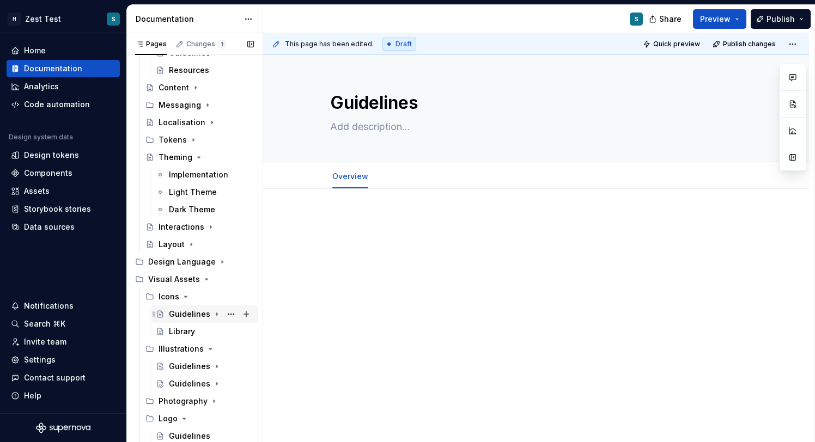
click at [212, 317] on icon "Page tree" at bounding box center [216, 314] width 9 height 9
click at [230, 317] on button "Page tree" at bounding box center [230, 314] width 15 height 15
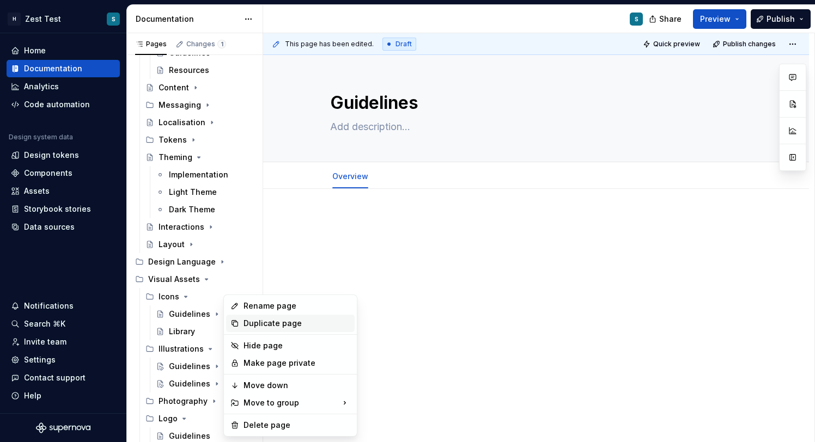
click at [284, 320] on div "Duplicate page" at bounding box center [296, 323] width 107 height 11
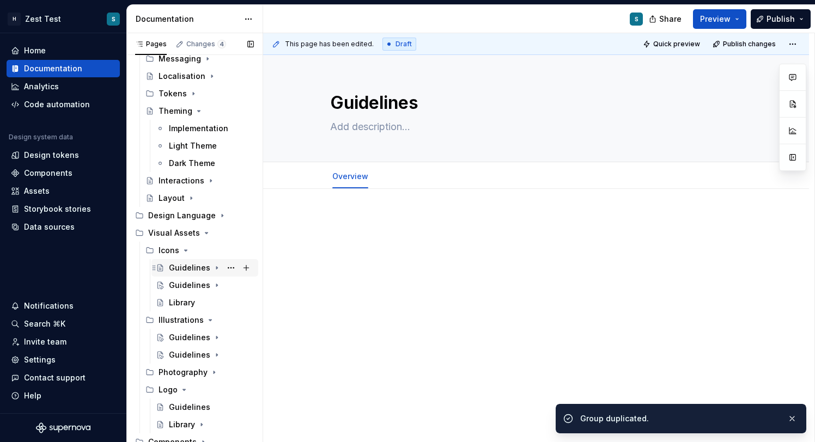
scroll to position [223, 0]
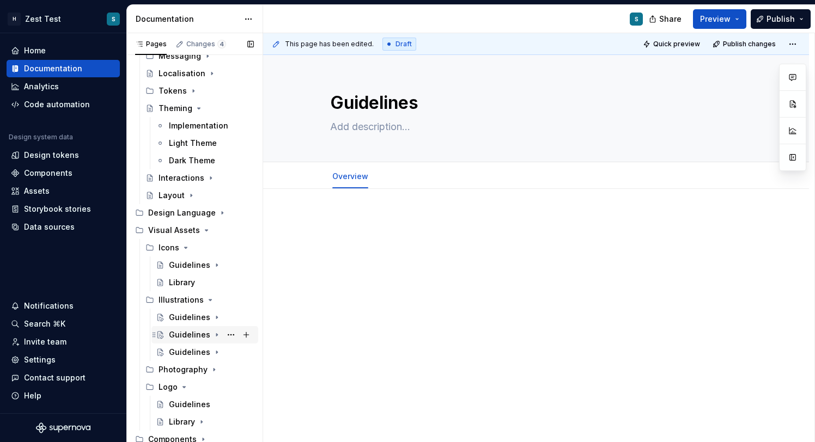
click at [205, 335] on div "Guidelines" at bounding box center [189, 334] width 41 height 11
click at [233, 333] on button "Page tree" at bounding box center [230, 334] width 15 height 15
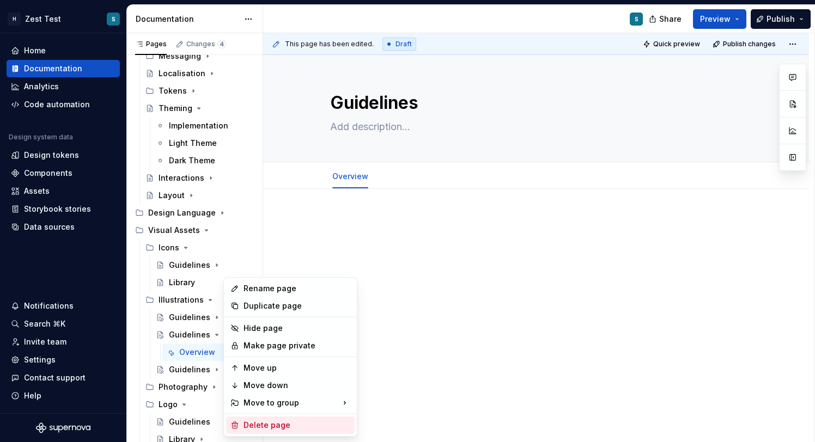
click at [284, 422] on div "Delete page" at bounding box center [296, 425] width 107 height 11
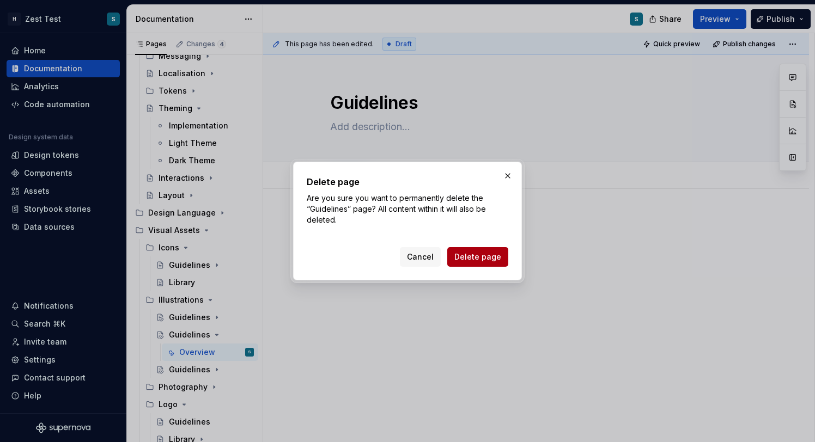
click at [469, 250] on button "Delete page" at bounding box center [477, 257] width 61 height 20
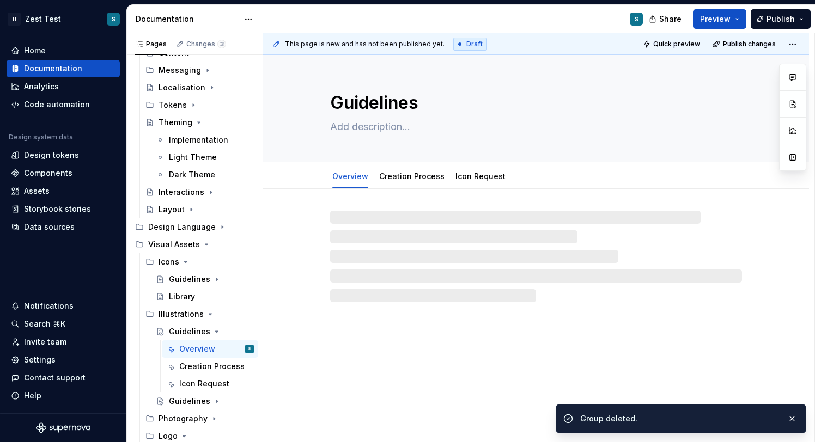
scroll to position [223, 0]
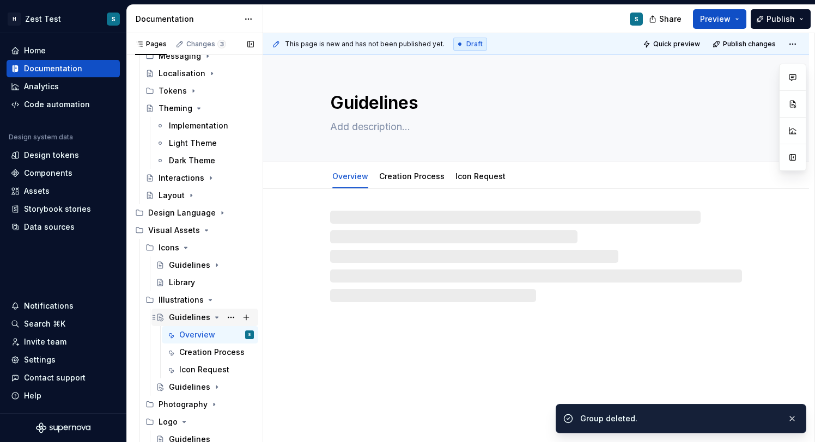
click at [207, 315] on div "Guidelines" at bounding box center [211, 317] width 85 height 15
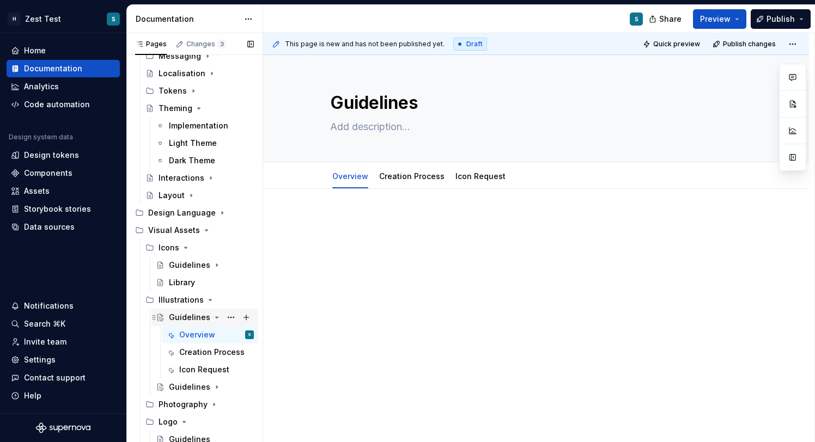
click at [215, 321] on icon "Page tree" at bounding box center [216, 317] width 9 height 9
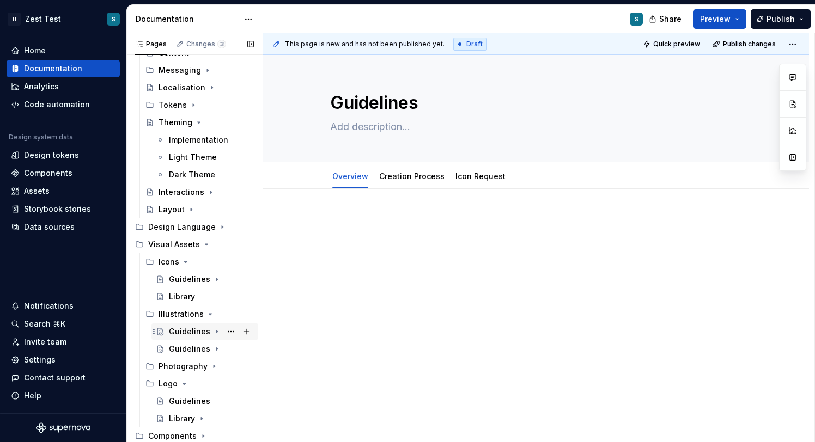
scroll to position [209, 0]
click at [216, 349] on icon "Page tree" at bounding box center [216, 349] width 1 height 3
click at [192, 352] on div "Guidelines" at bounding box center [189, 349] width 41 height 11
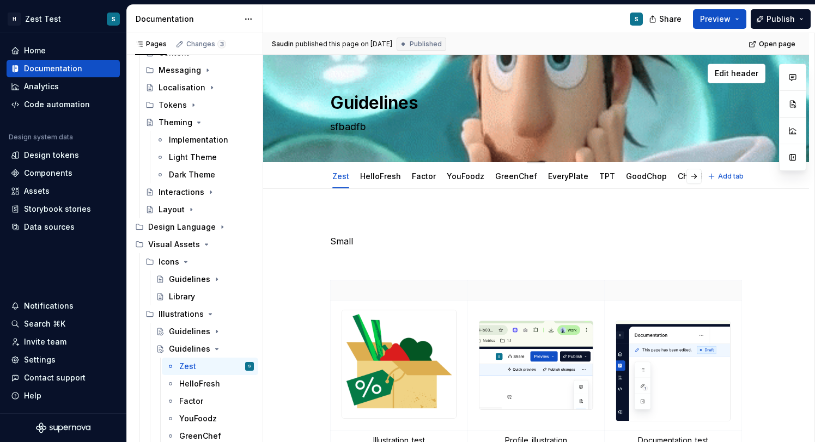
click at [357, 107] on textarea "Guidelines" at bounding box center [534, 103] width 412 height 26
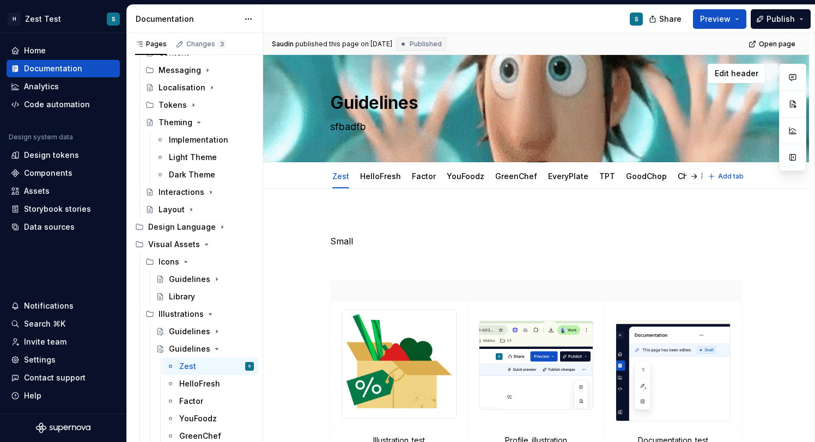
click at [357, 107] on textarea "Guidelines" at bounding box center [534, 103] width 412 height 26
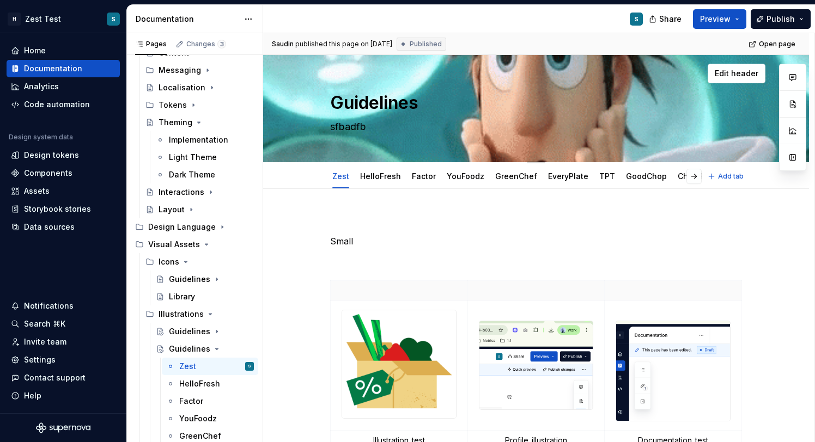
click at [357, 107] on textarea "Guidelines" at bounding box center [534, 103] width 412 height 26
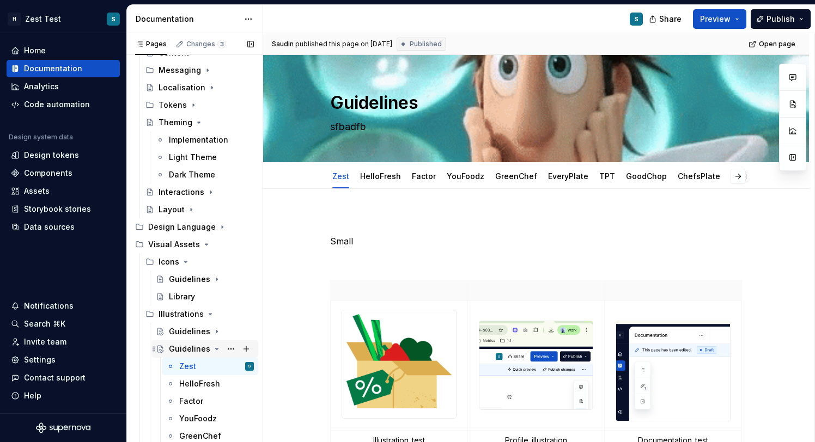
click at [195, 346] on div "Guidelines" at bounding box center [189, 349] width 41 height 11
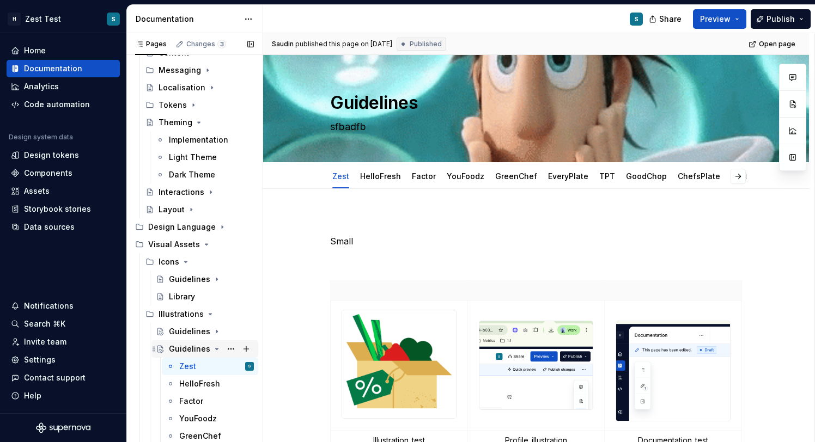
click at [195, 346] on div "Guidelines" at bounding box center [189, 349] width 41 height 11
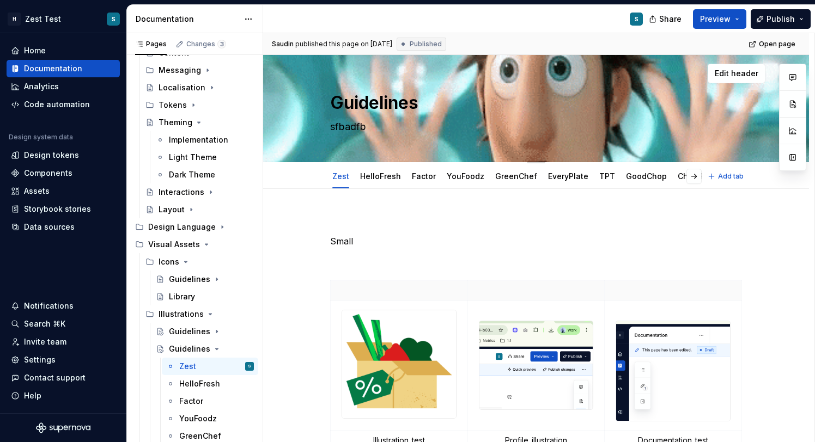
click at [375, 97] on textarea "Guidelines" at bounding box center [534, 103] width 412 height 26
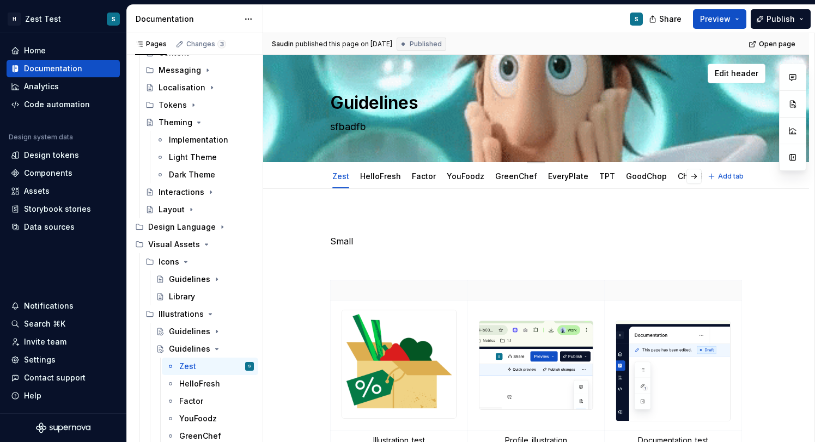
click at [375, 97] on textarea "Guidelines" at bounding box center [534, 103] width 412 height 26
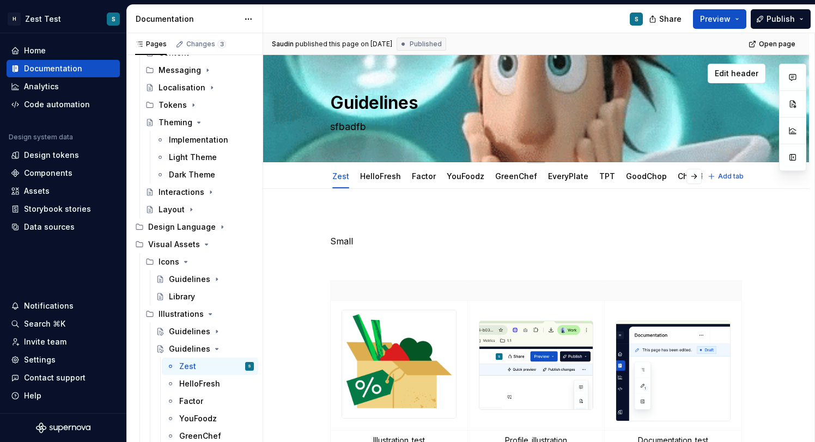
type textarea "*"
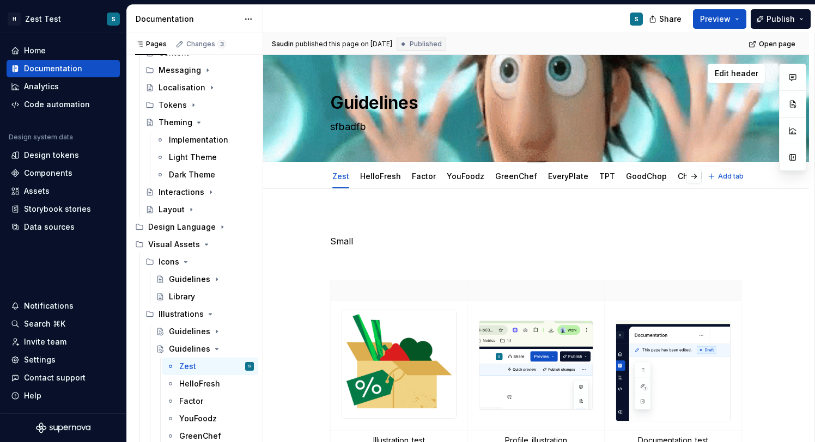
type textarea "L"
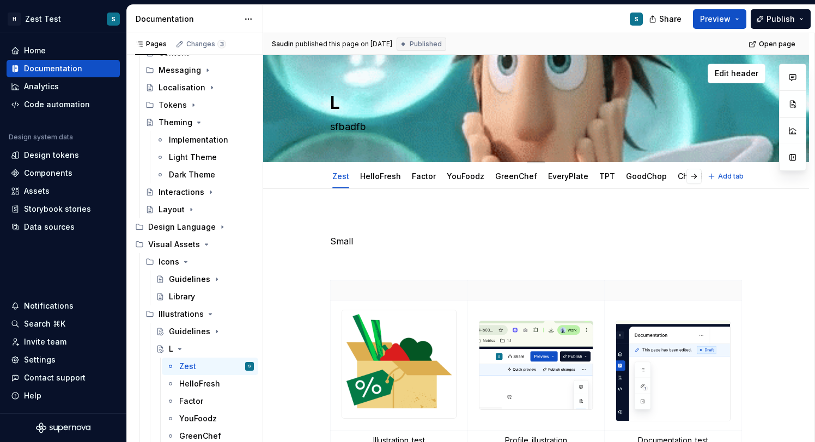
type textarea "*"
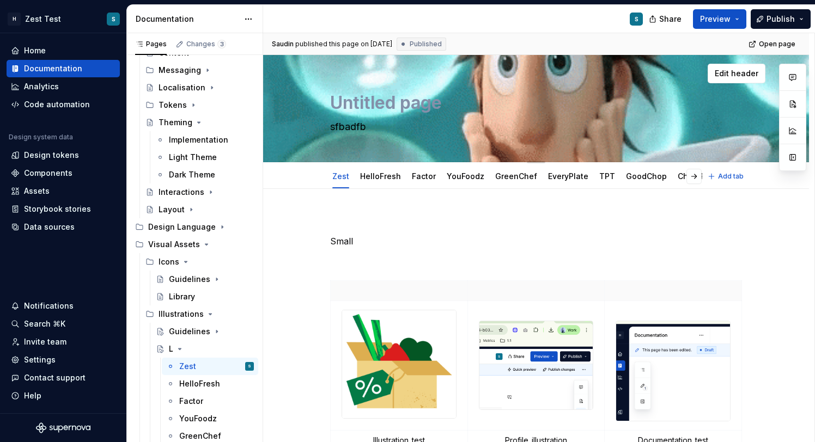
type textarea "*"
type textarea "Untitled group"
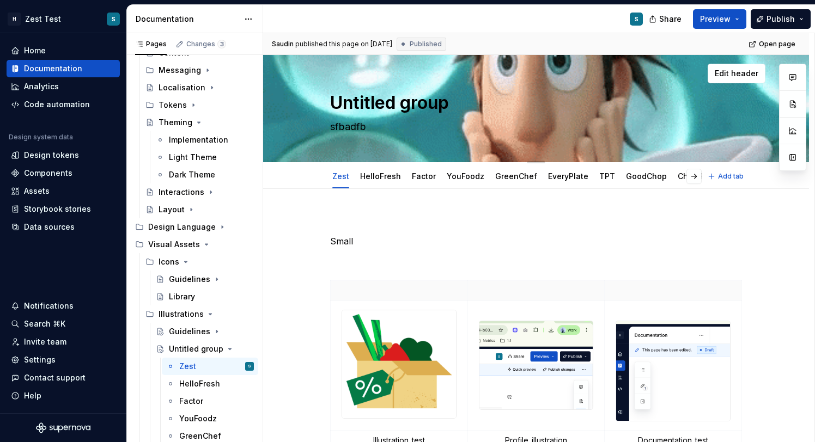
type textarea "*"
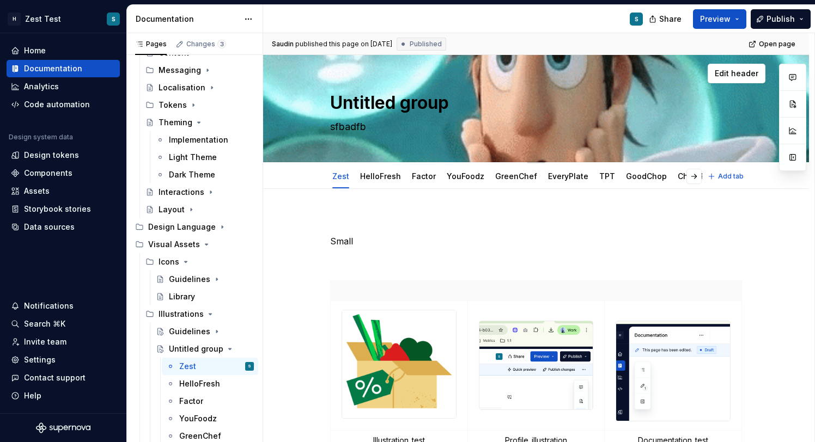
type textarea "Untitled groupB"
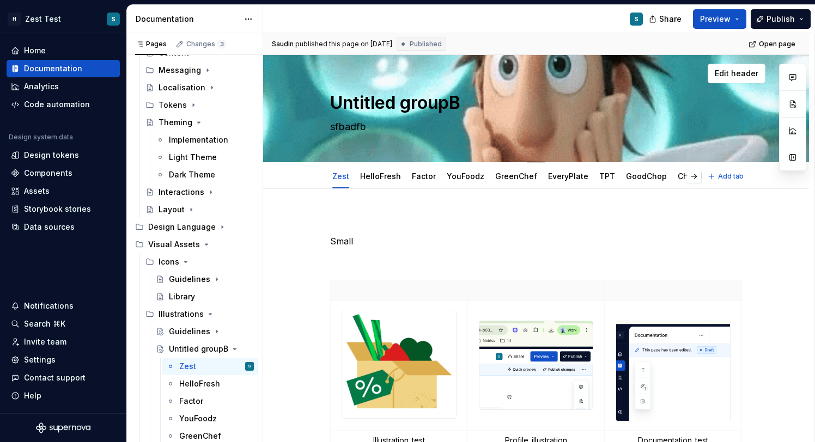
type textarea "*"
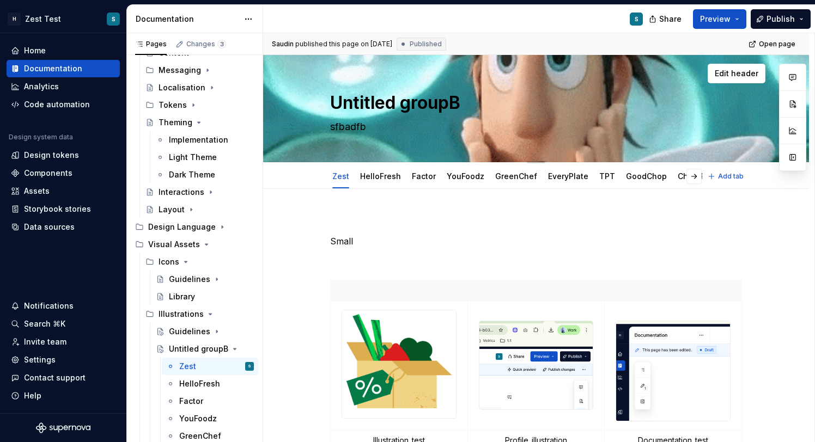
type textarea "Untitled groupBr"
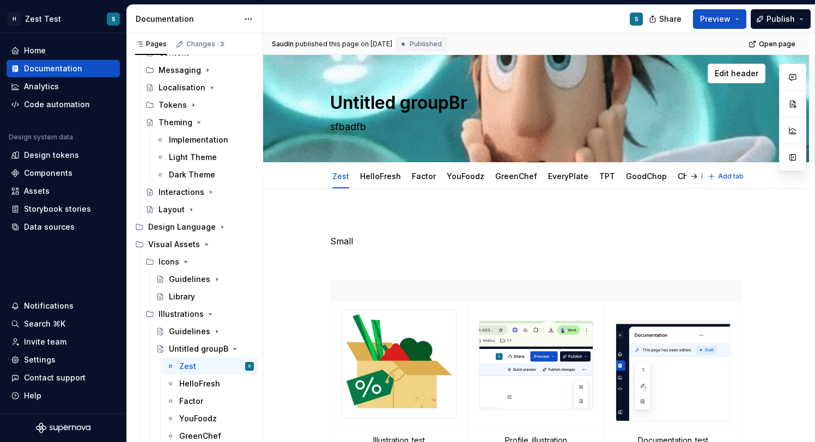
type textarea "*"
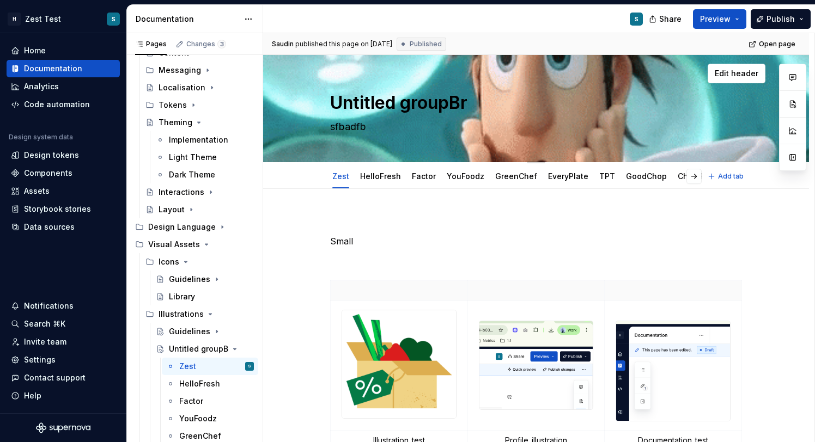
type textarea "Untitled groupBra"
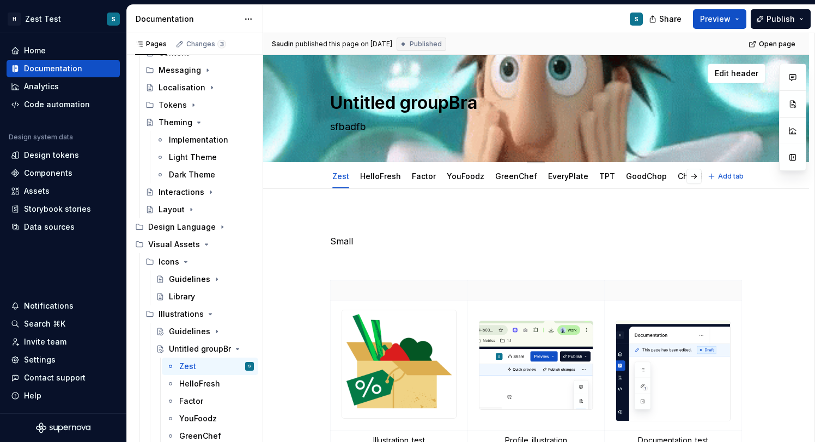
type textarea "*"
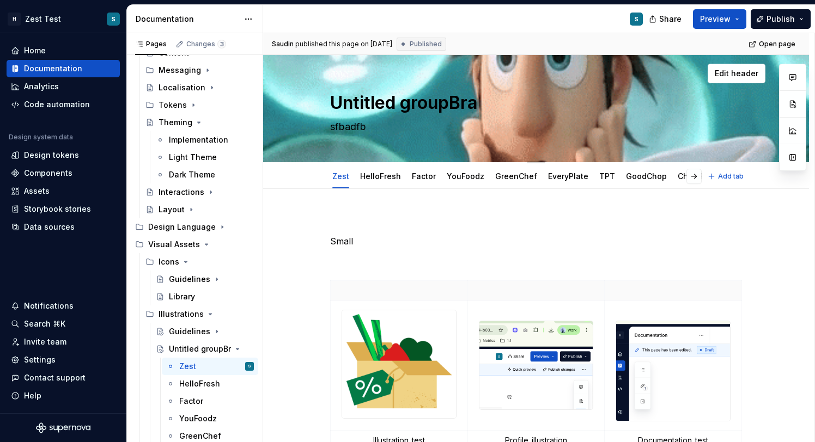
type textarea "Untitled groupBran"
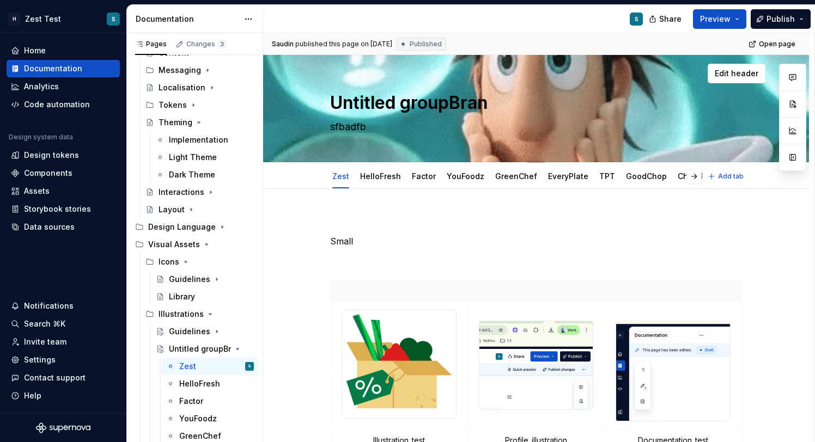
type textarea "*"
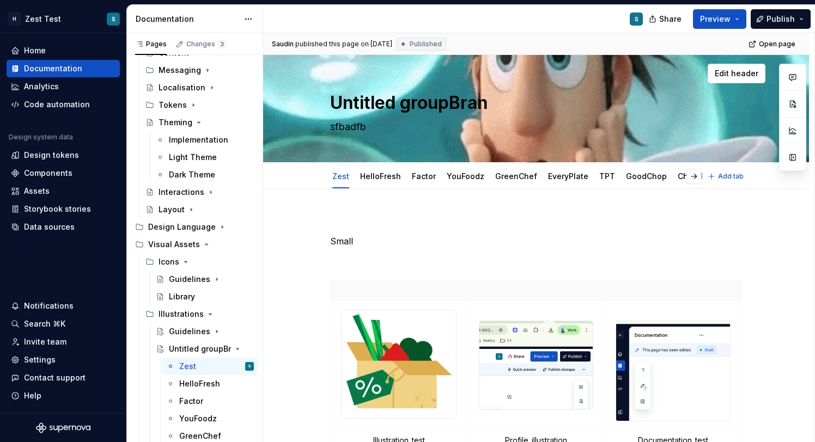
type textarea "Untitled groupBranf"
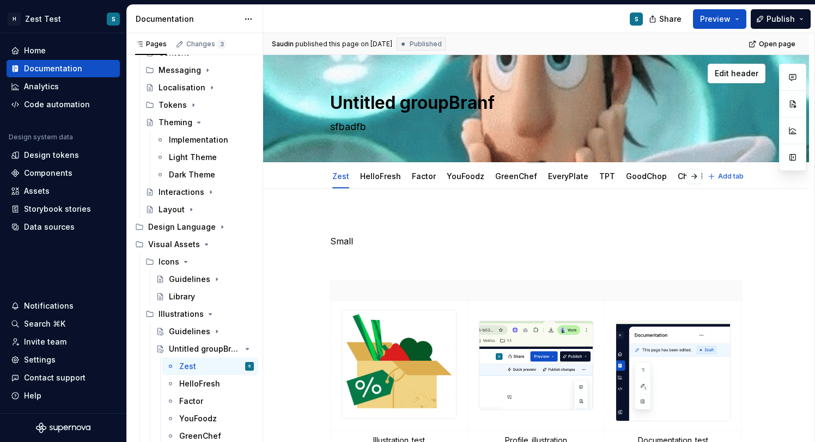
click at [386, 100] on textarea "Untitled groupBranf" at bounding box center [534, 103] width 412 height 26
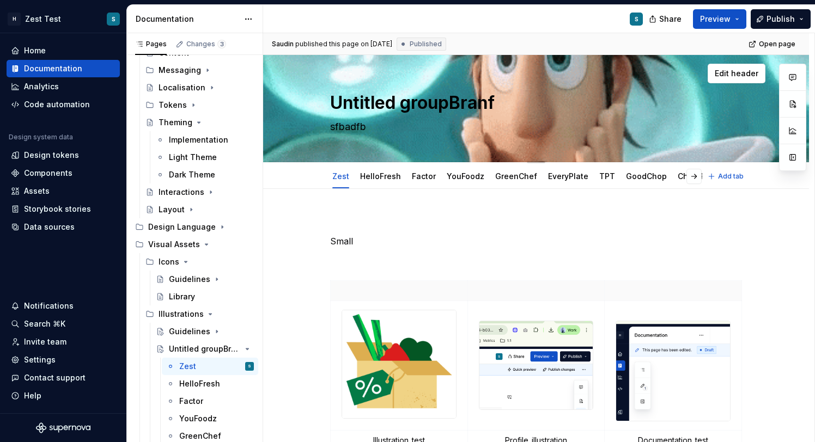
click at [386, 100] on textarea "Untitled groupBranf" at bounding box center [534, 103] width 412 height 26
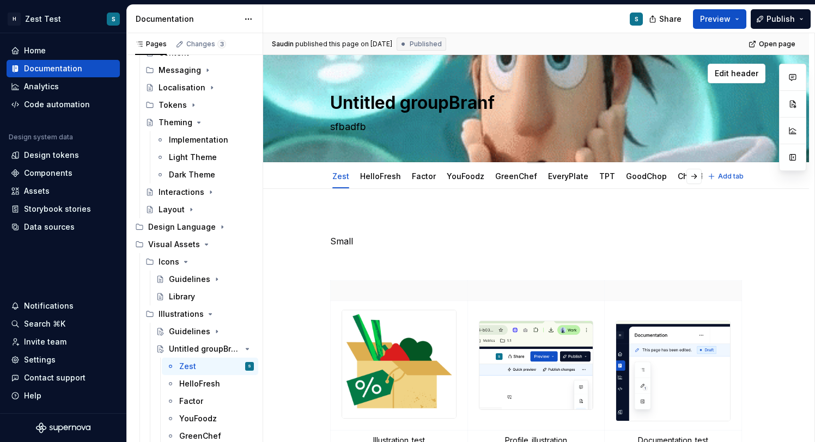
type textarea "*"
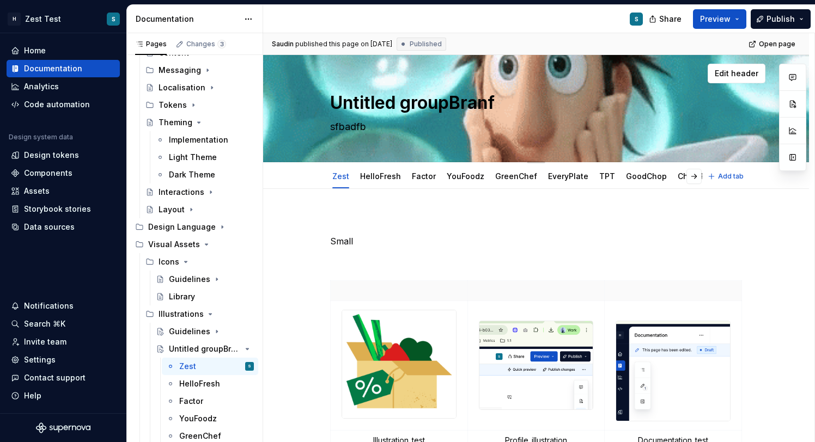
type textarea "B groupBranf"
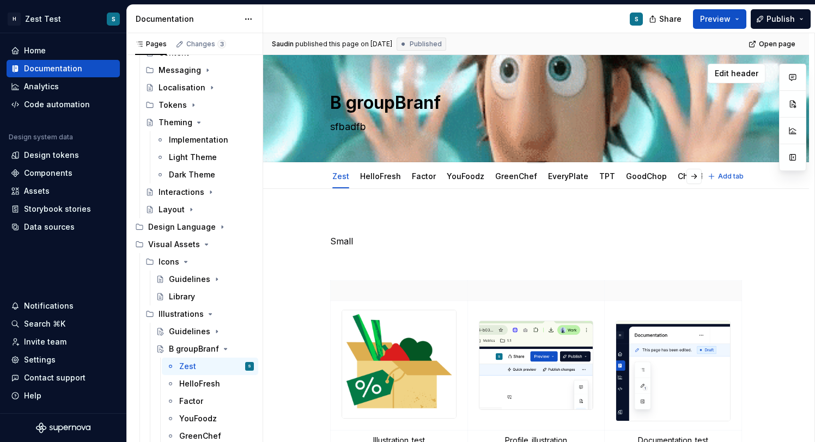
type textarea "*"
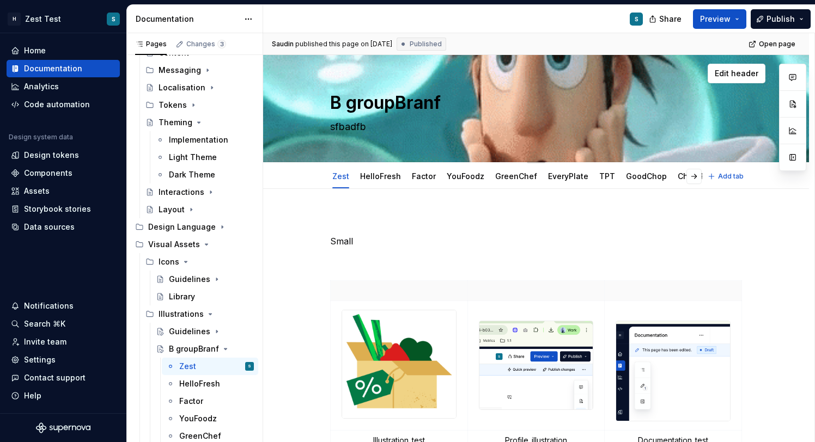
type textarea "Br groupBranf"
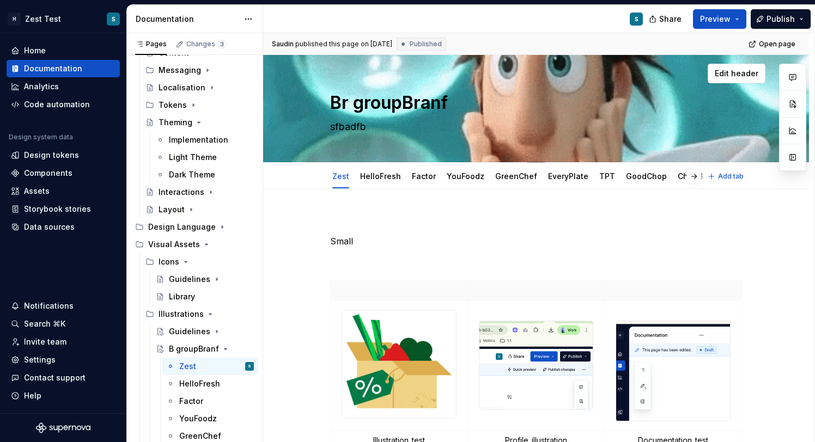
type textarea "*"
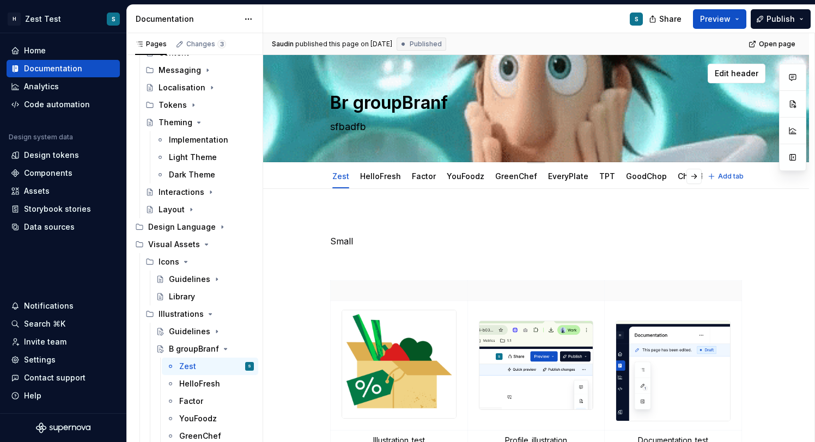
type textarea "Bra groupBranf"
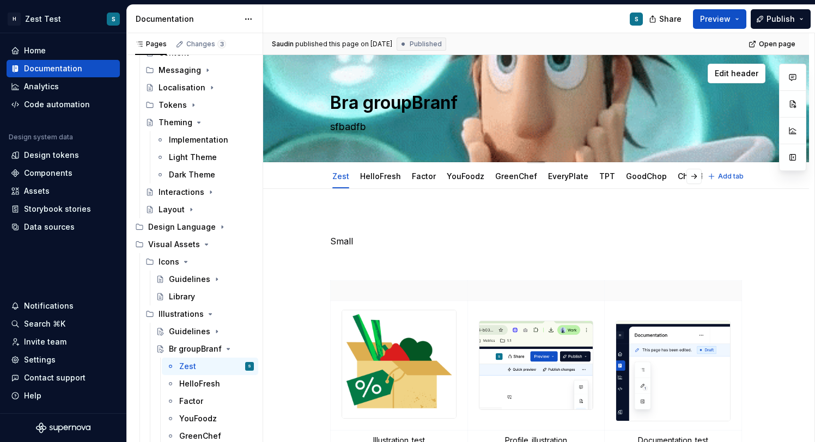
type textarea "*"
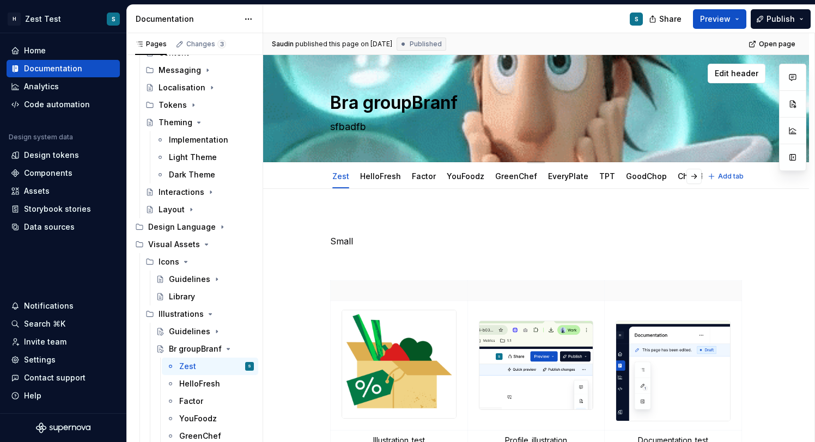
type textarea "Bran groupBranf"
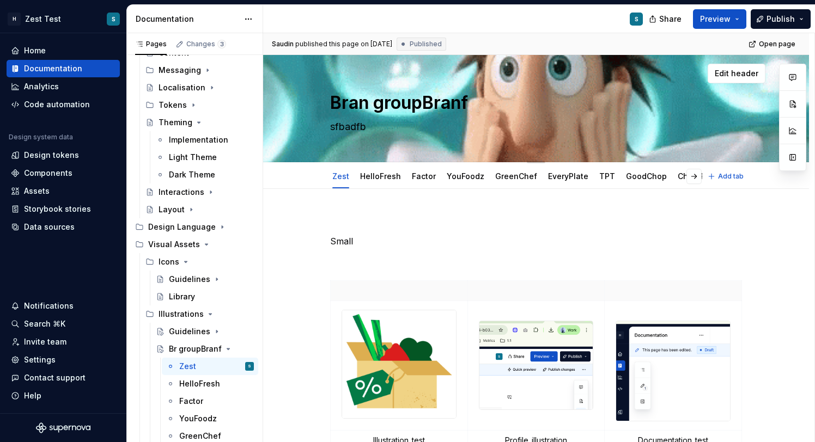
type textarea "*"
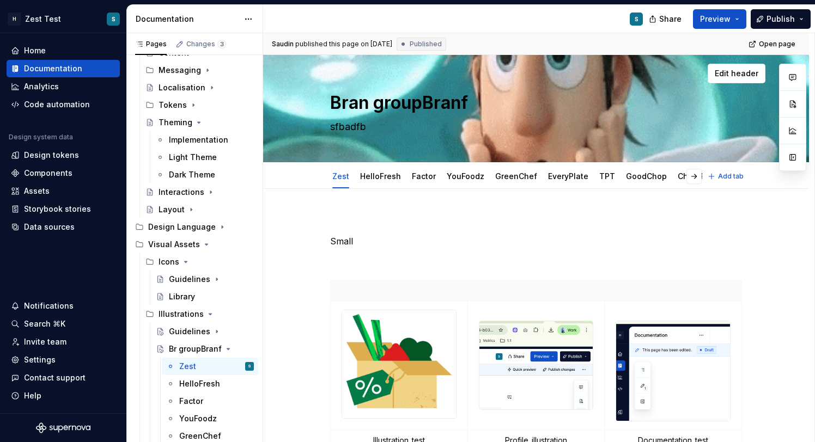
type textarea "Brand groupBranf"
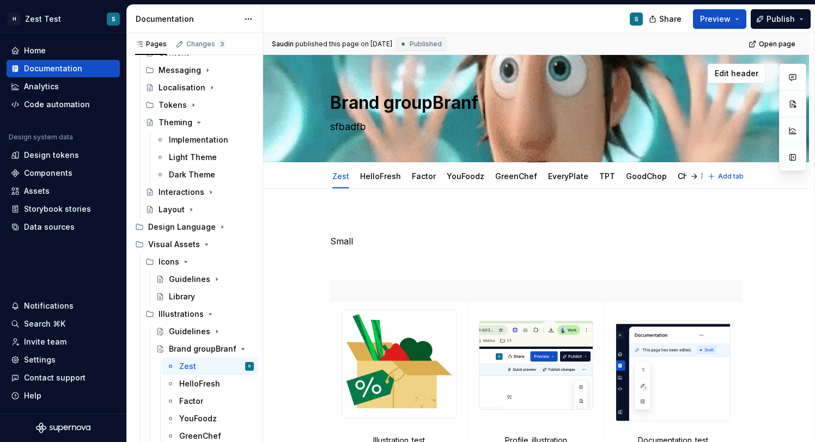
drag, startPoint x: 386, startPoint y: 101, endPoint x: 507, endPoint y: 101, distance: 120.9
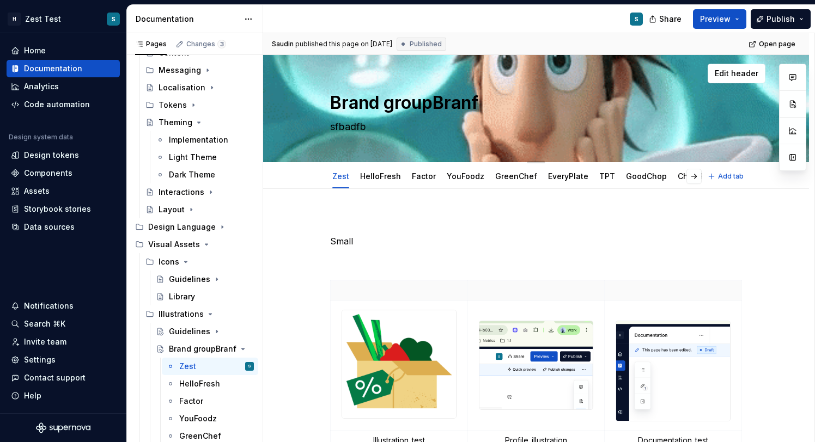
click at [507, 101] on textarea "Brand groupBranf" at bounding box center [534, 103] width 412 height 26
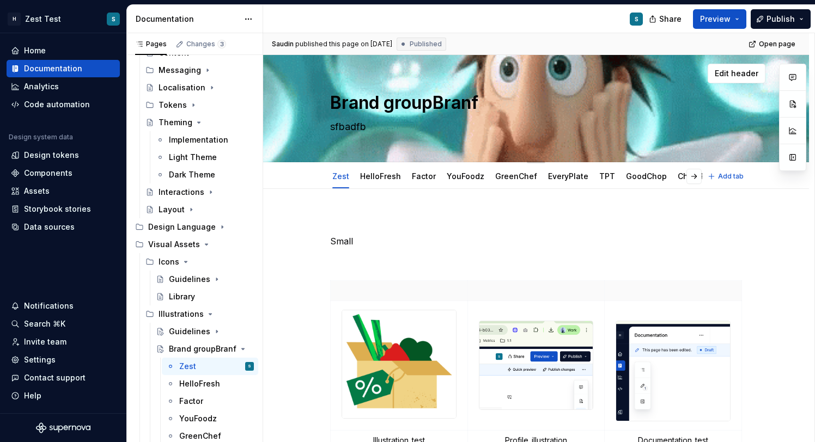
type textarea "*"
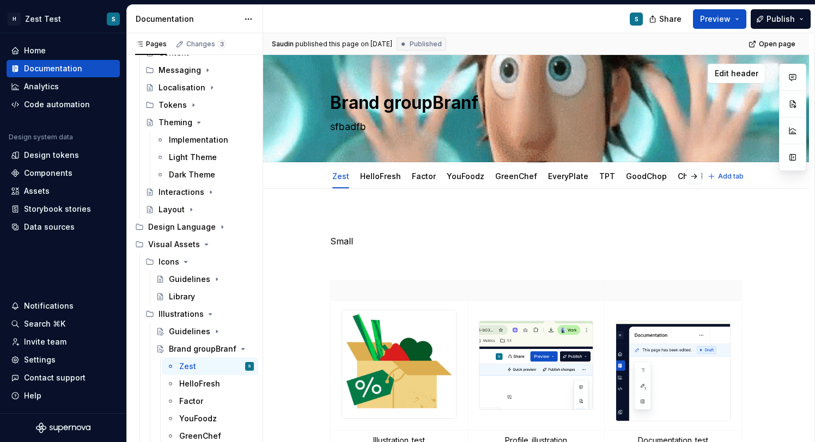
type textarea "Brand G"
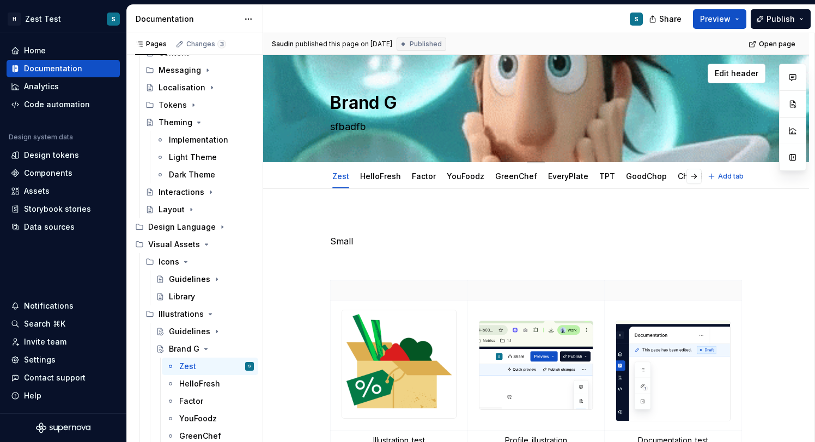
type textarea "*"
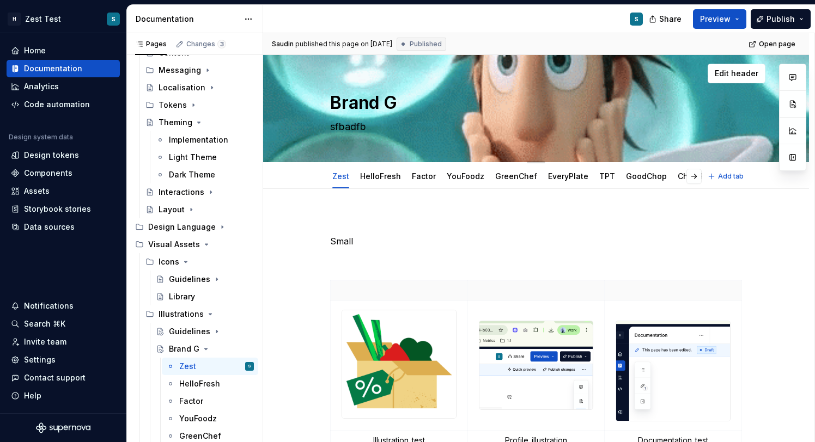
type textarea "Brand Gu"
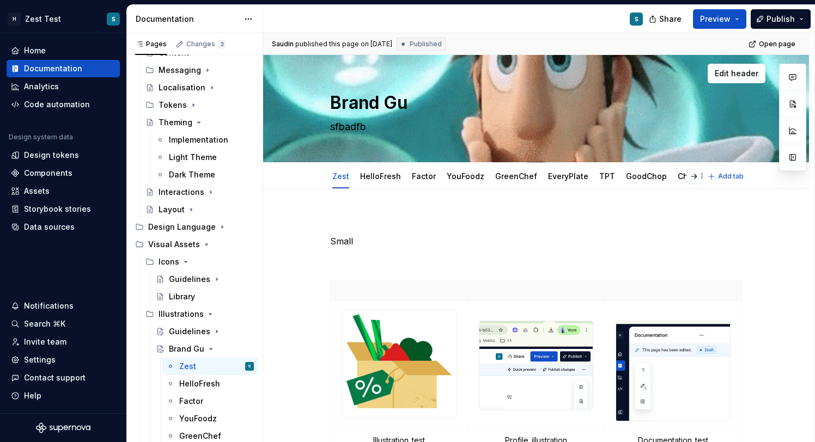
type textarea "*"
type textarea "Brand Gui"
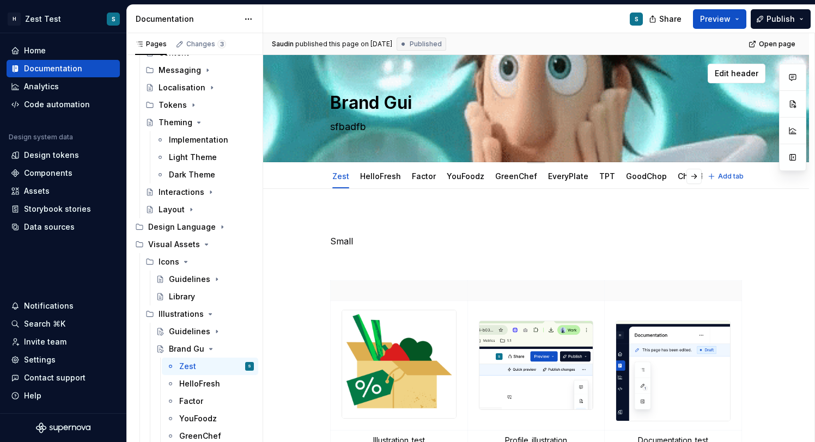
type textarea "*"
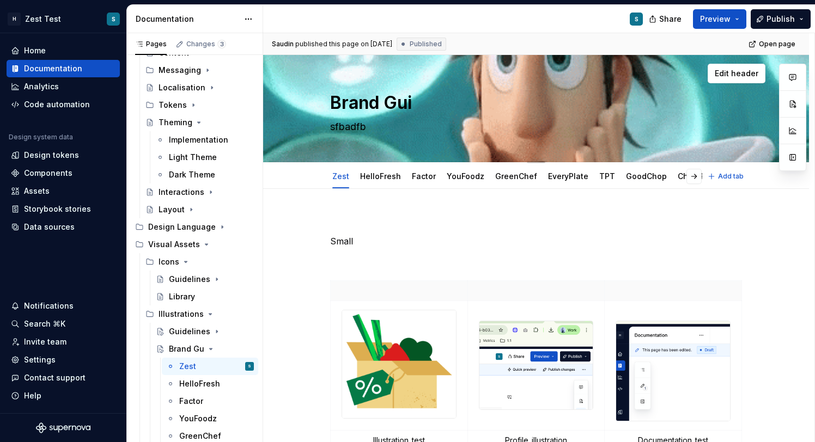
type textarea "Brand Guid"
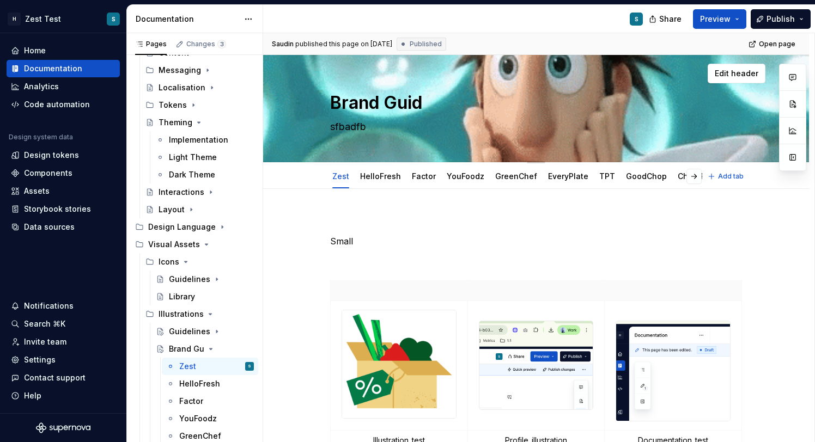
type textarea "*"
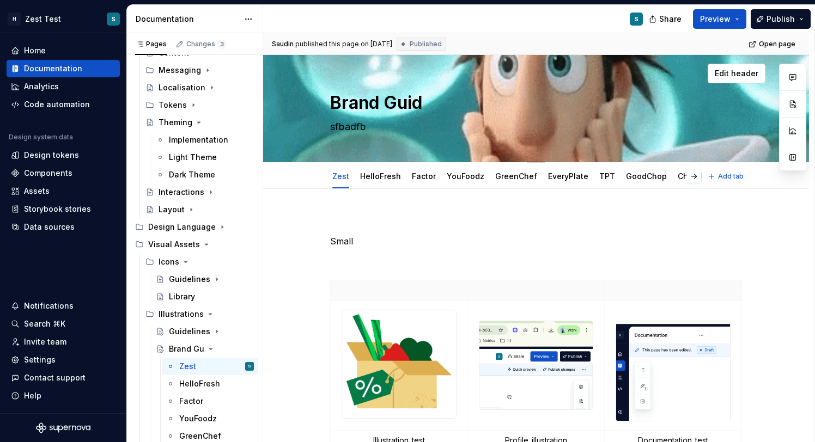
type textarea "Brand Guide"
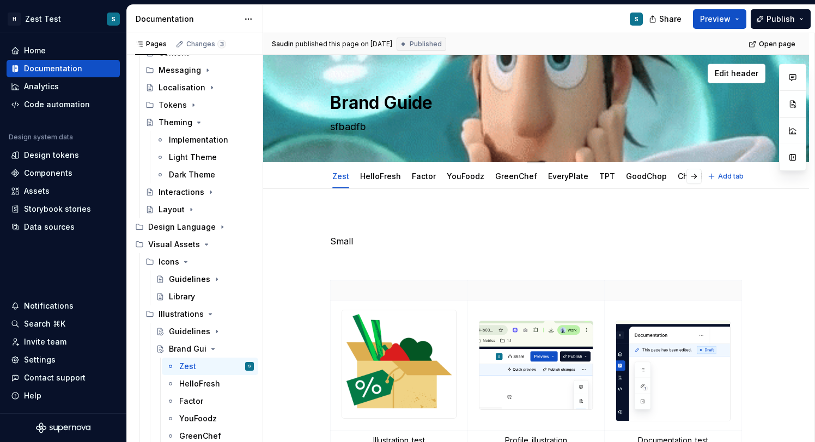
type textarea "*"
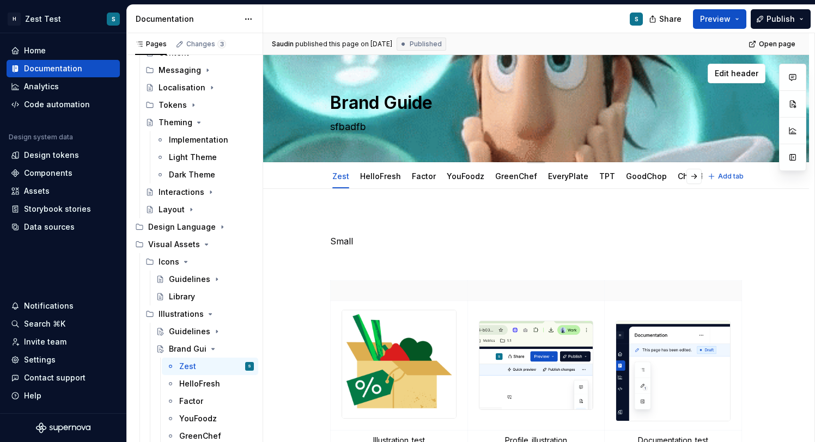
type textarea "Brand Guidel"
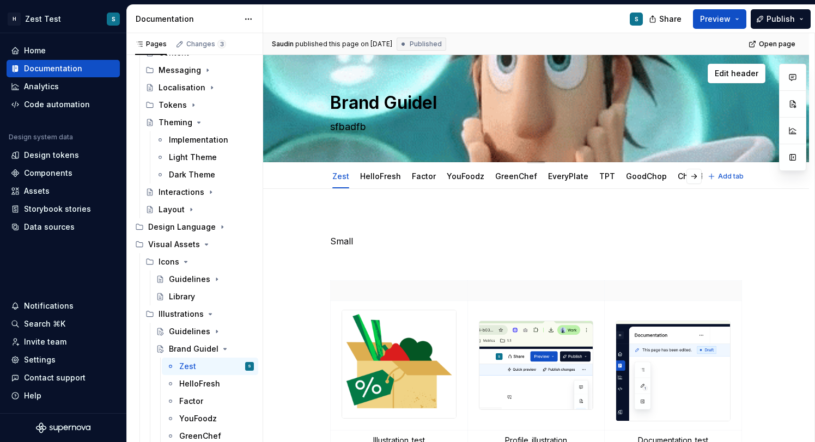
type textarea "*"
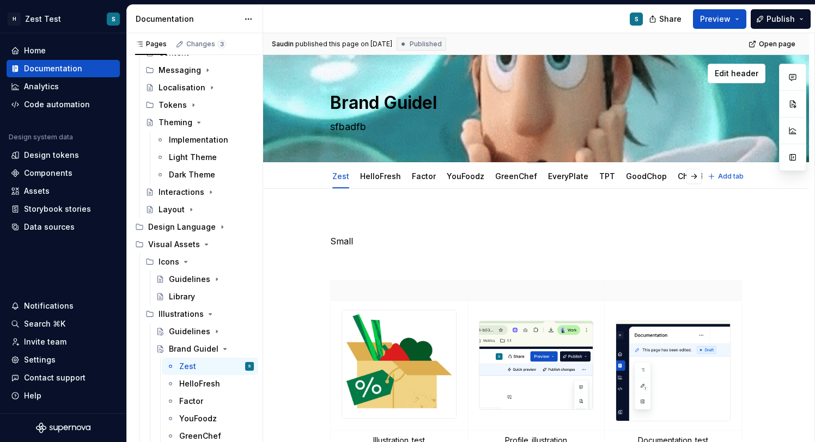
type textarea "Brand Guideln"
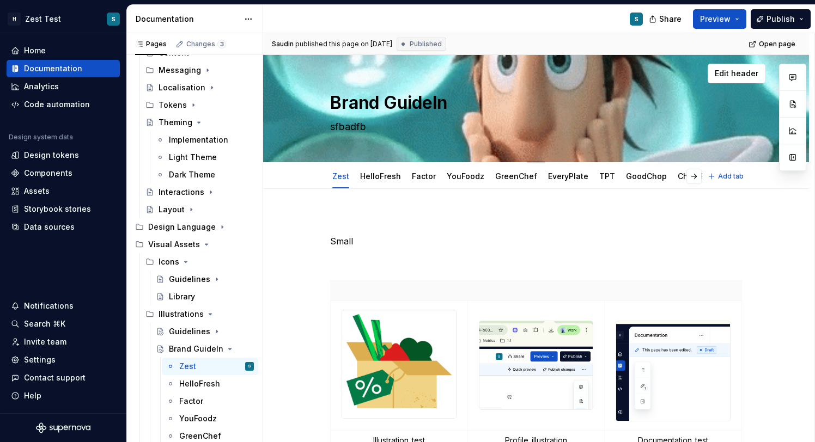
type textarea "*"
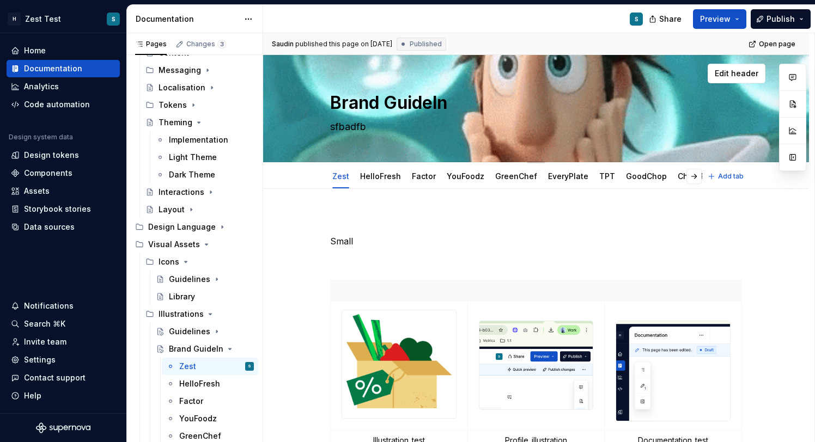
type textarea "Brand Guidel"
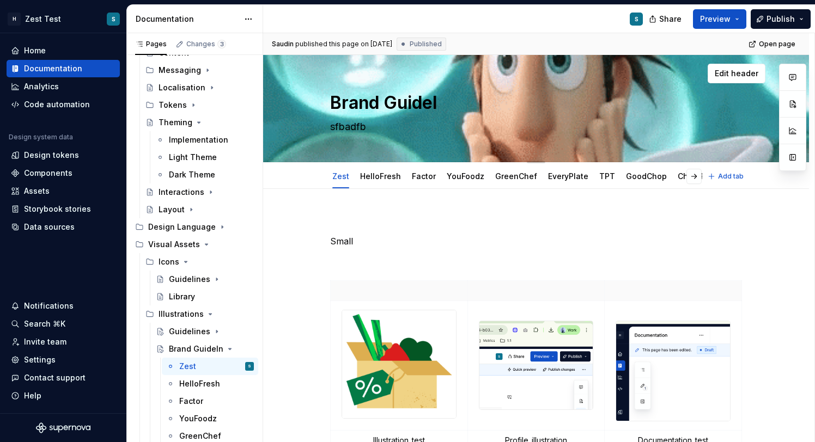
type textarea "*"
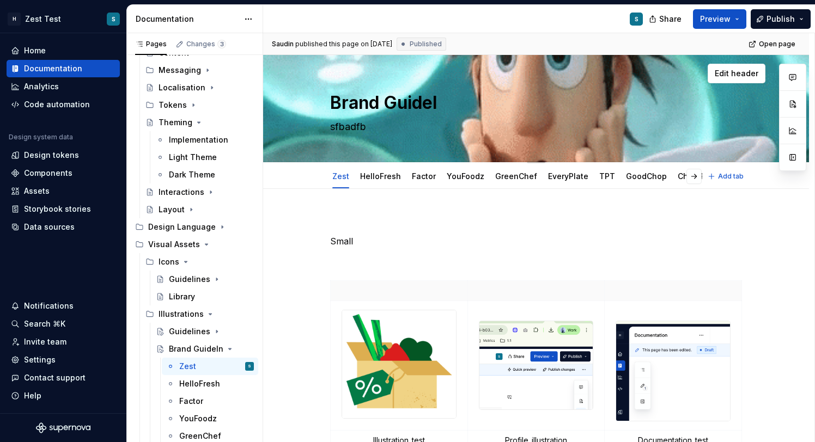
type textarea "Brand Guidelu"
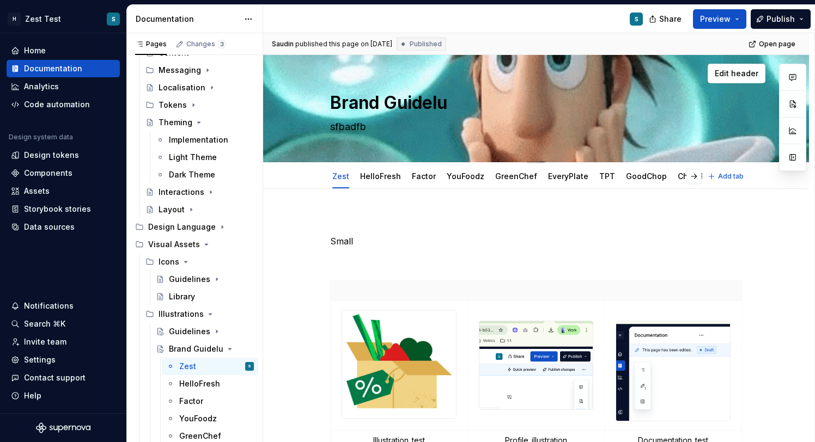
type textarea "*"
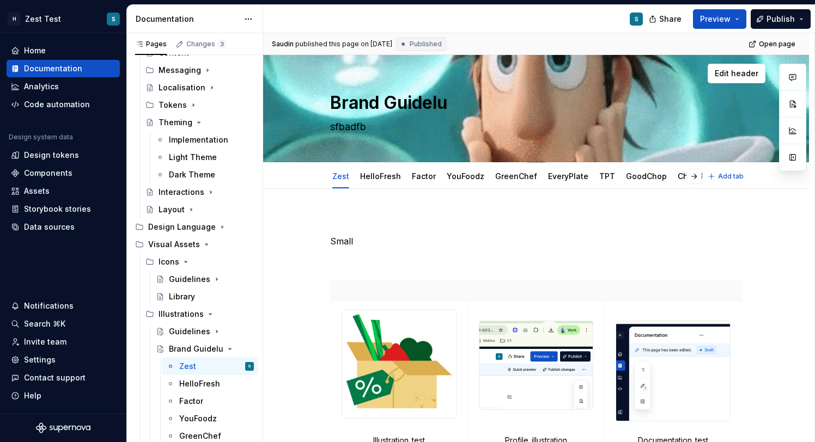
type textarea "Brand Guidelun"
type textarea "*"
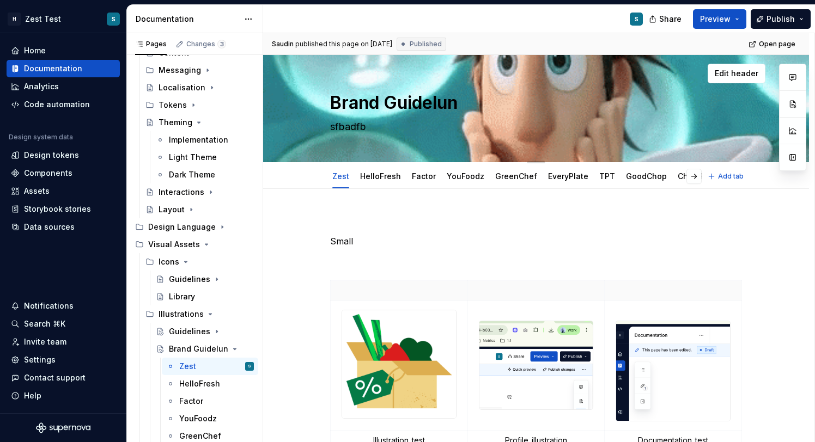
type textarea "Brand Guidelu"
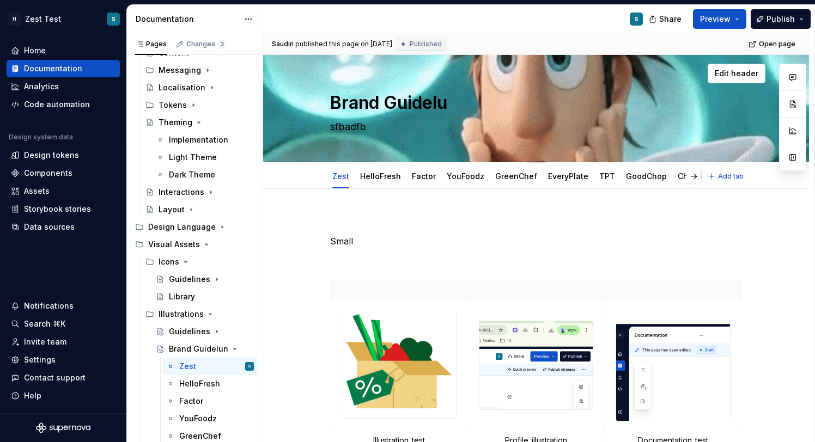
type textarea "*"
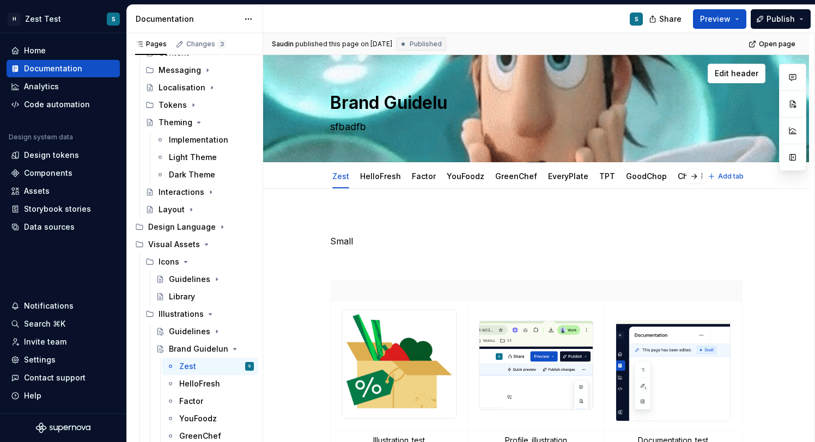
type textarea "Brand Guidel"
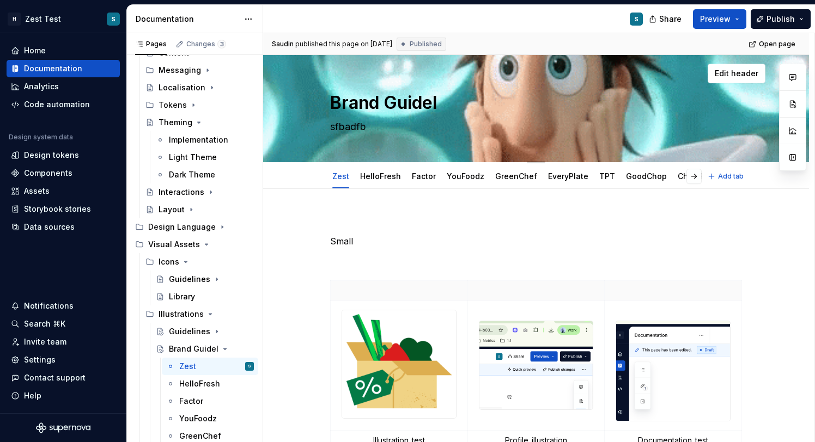
type textarea "*"
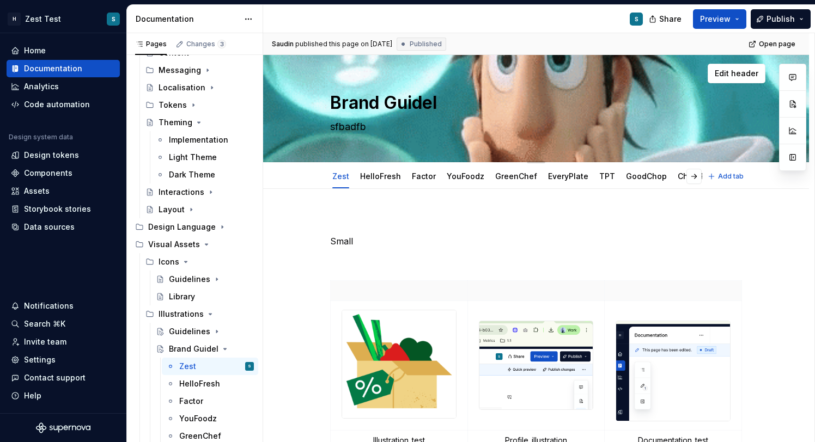
type textarea "Brand Guideli"
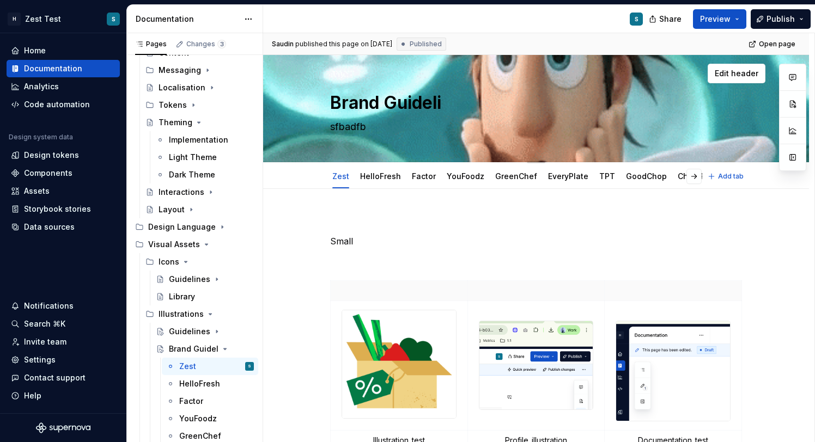
type textarea "*"
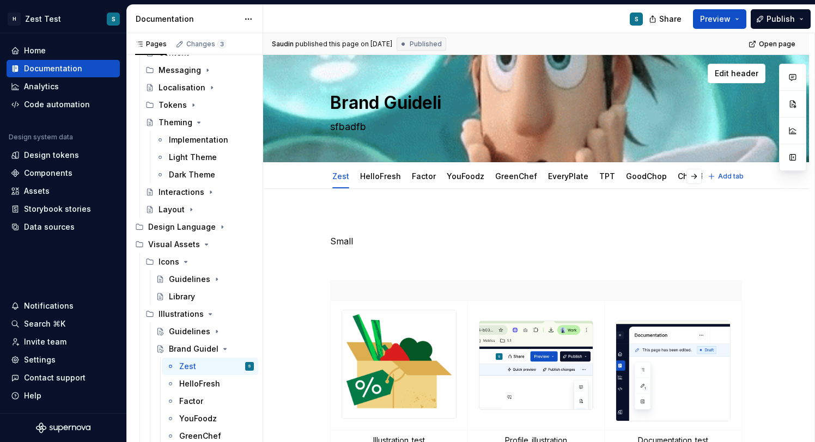
type textarea "Brand Guidelin"
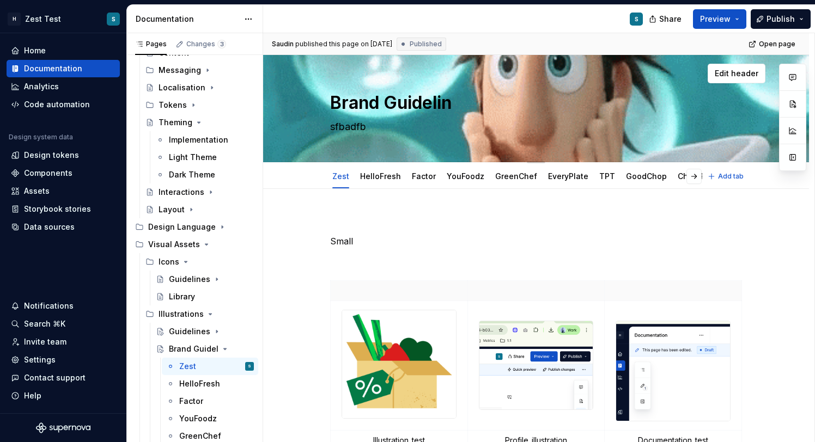
type textarea "*"
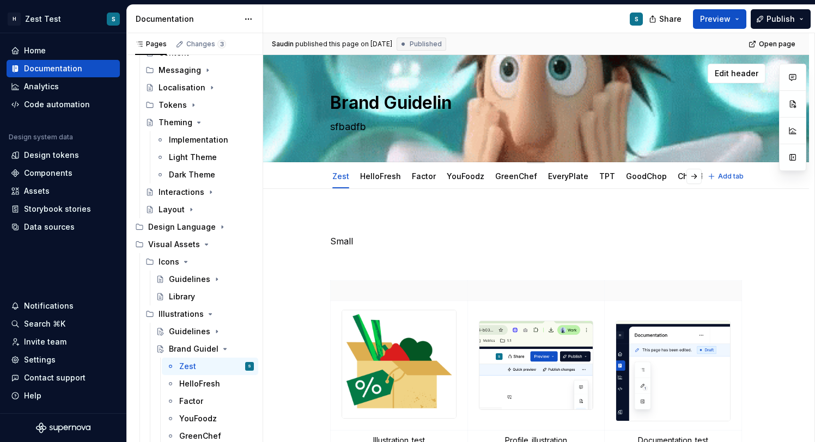
type textarea "Brand Guideline"
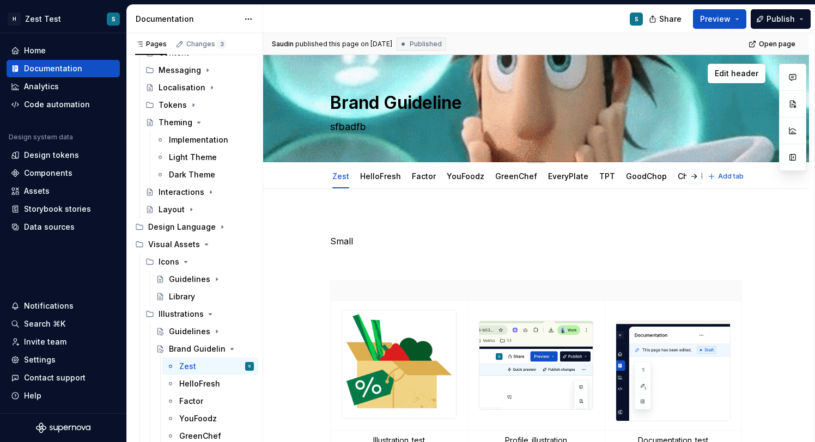
type textarea "*"
type textarea "Brand Guidelines"
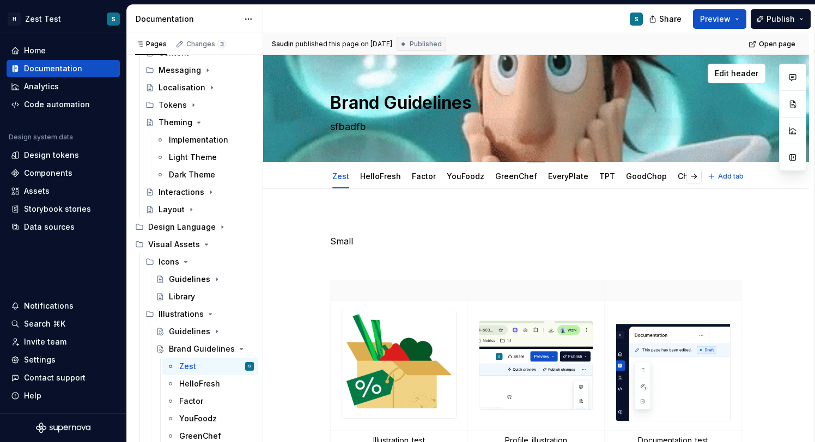
type textarea "*"
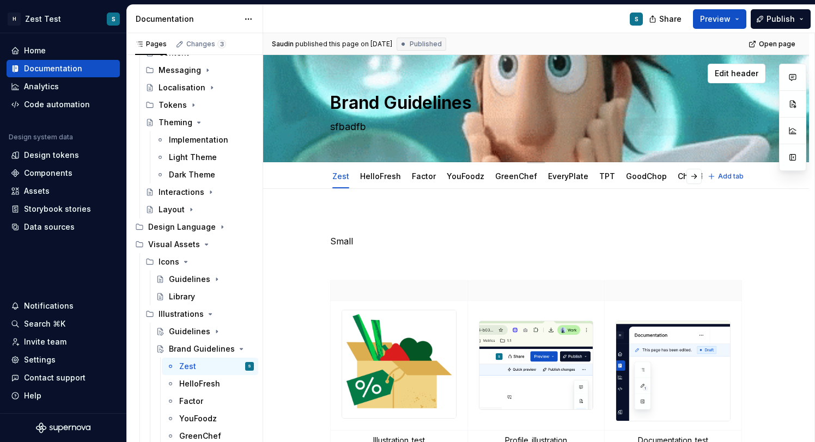
type textarea "Brand Guidelines"
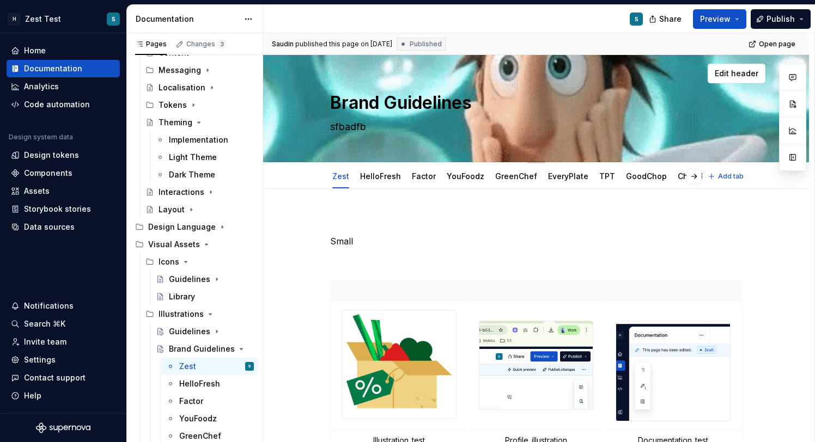
click at [528, 131] on textarea "sfbadfb" at bounding box center [534, 126] width 412 height 17
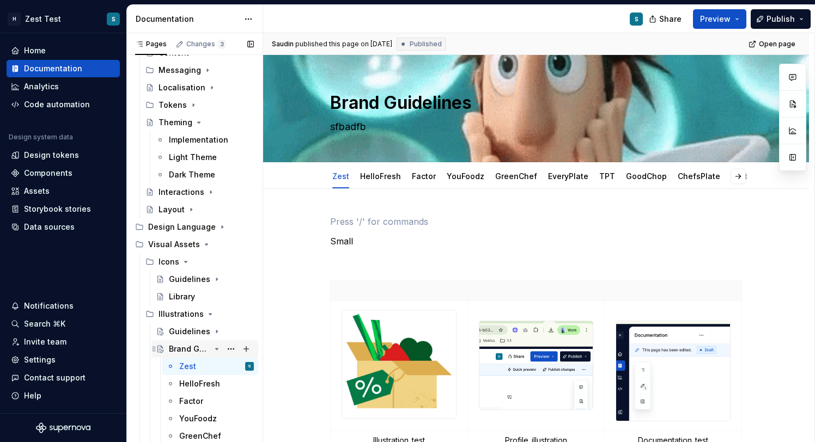
click at [216, 351] on icon "Page tree" at bounding box center [216, 349] width 9 height 9
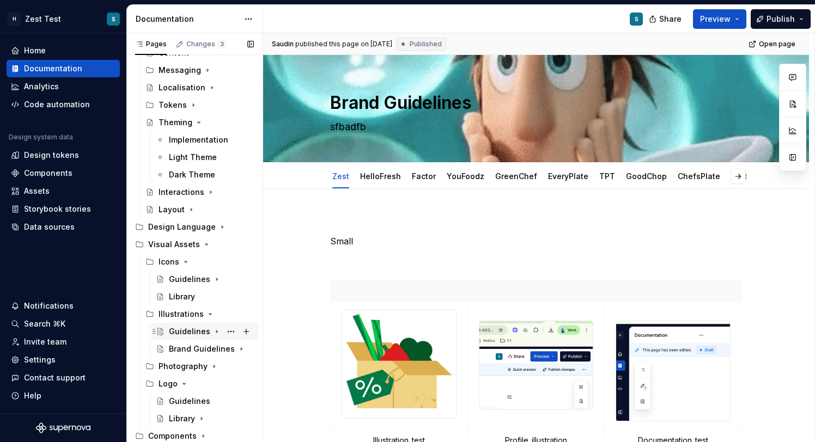
click at [205, 332] on div "Guidelines" at bounding box center [189, 331] width 41 height 11
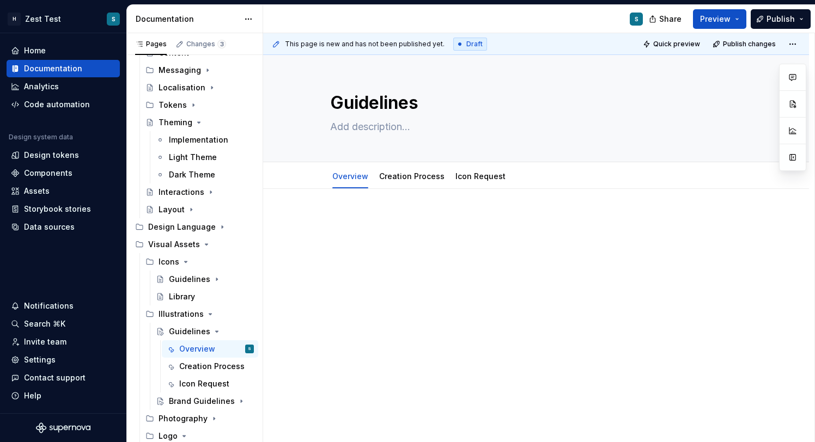
click at [355, 215] on div at bounding box center [536, 295] width 546 height 213
click at [210, 402] on div "Brand Guidelines" at bounding box center [189, 401] width 41 height 11
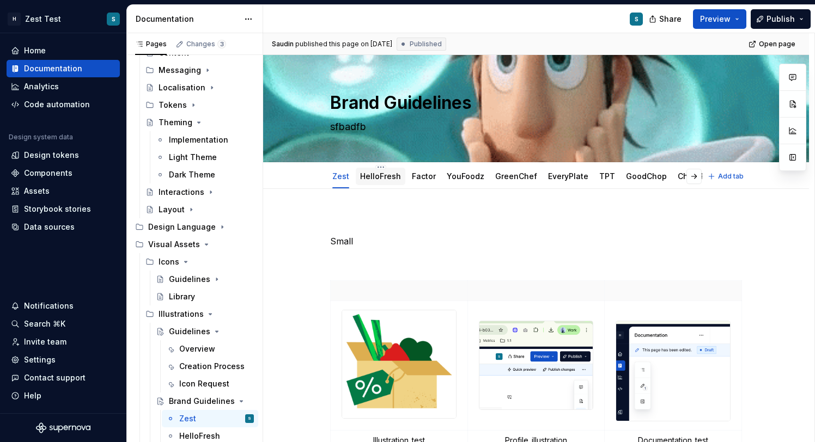
click at [388, 175] on link "HelloFresh" at bounding box center [380, 176] width 41 height 9
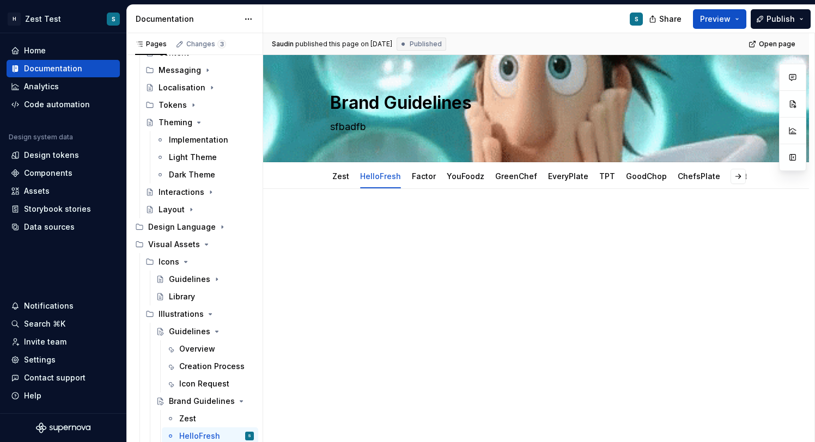
click at [372, 219] on p at bounding box center [536, 221] width 412 height 13
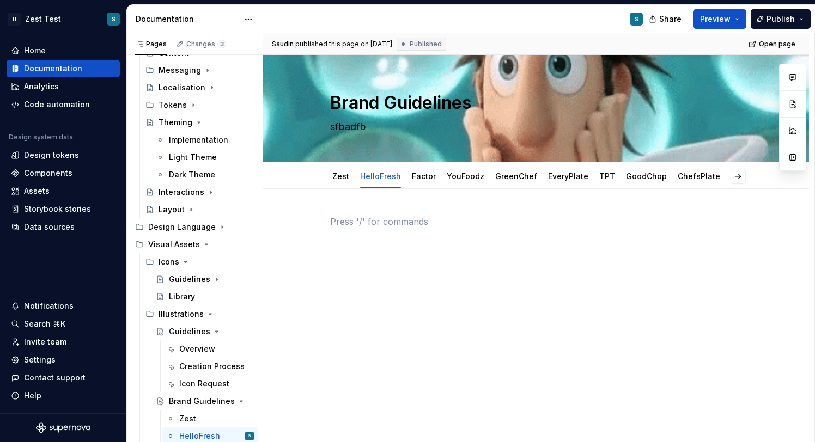
click at [355, 219] on p at bounding box center [536, 221] width 412 height 13
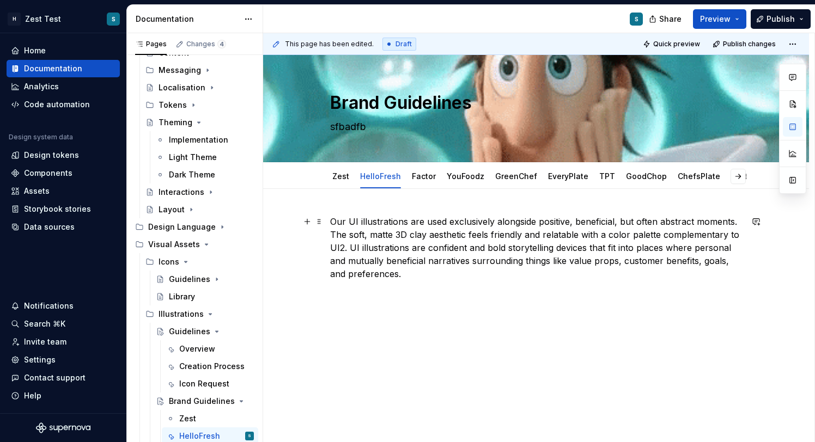
drag, startPoint x: 430, startPoint y: 280, endPoint x: 366, endPoint y: 252, distance: 69.7
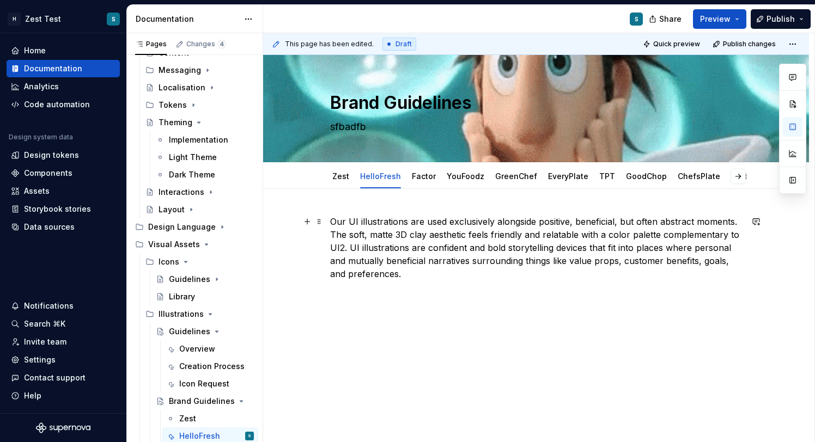
click at [366, 252] on div "Our UI illustrations are used exclusively alongside positive, beneficial, but o…" at bounding box center [536, 254] width 412 height 78
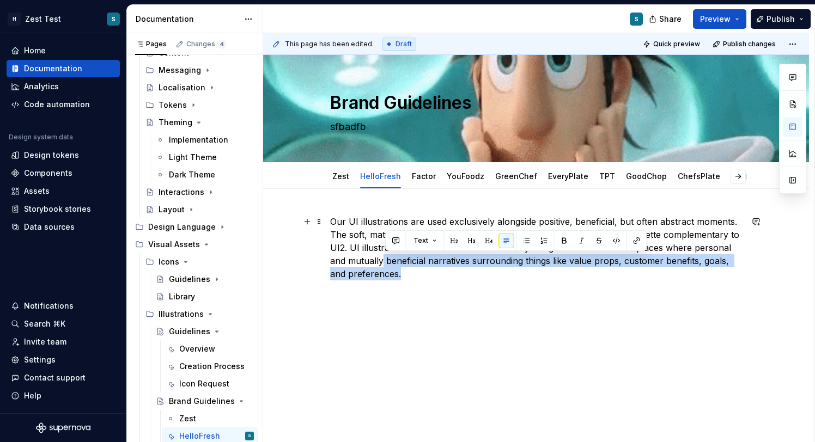
drag, startPoint x: 409, startPoint y: 278, endPoint x: 385, endPoint y: 267, distance: 26.5
click at [385, 267] on p "Our UI illustrations are used exclusively alongside positive, beneficial, but o…" at bounding box center [536, 247] width 412 height 65
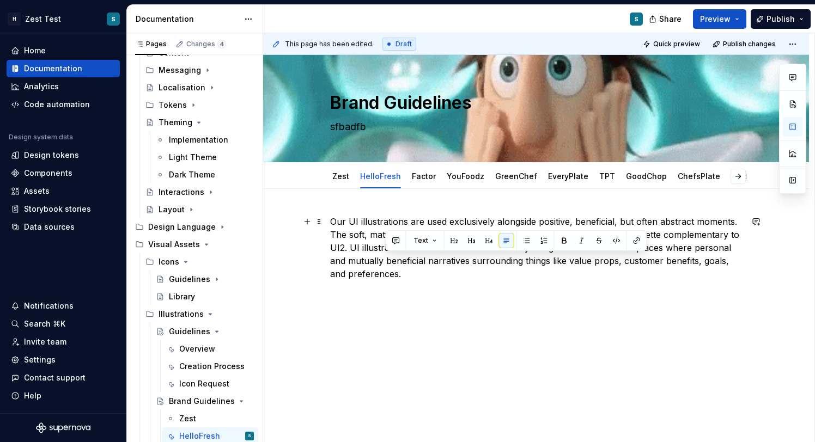
click at [413, 278] on p "Our UI illustrations are used exclusively alongside positive, beneficial, but o…" at bounding box center [536, 247] width 412 height 65
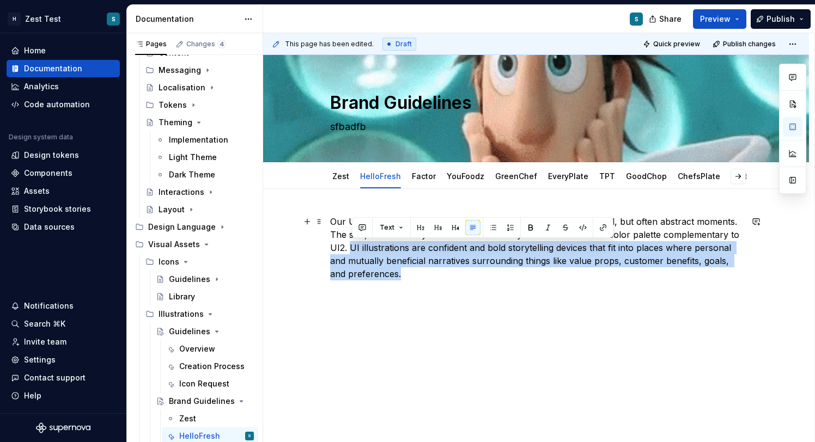
drag, startPoint x: 402, startPoint y: 271, endPoint x: 354, endPoint y: 247, distance: 53.1
click at [354, 247] on p "Our UI illustrations are used exclusively alongside positive, beneficial, but o…" at bounding box center [536, 247] width 412 height 65
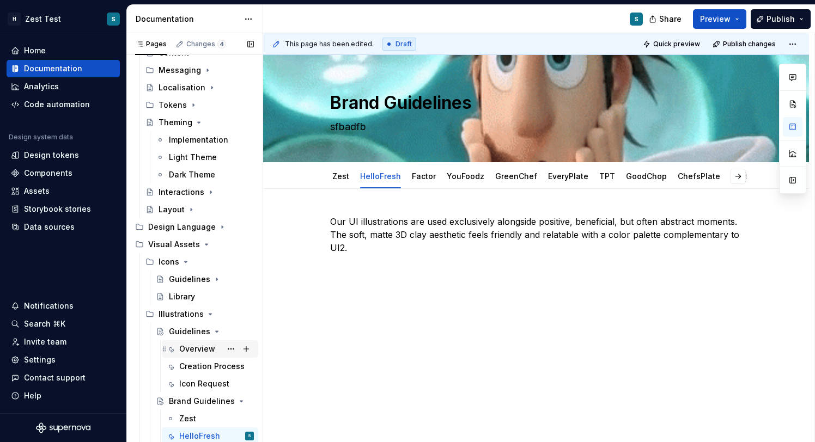
click at [198, 352] on div "Overview" at bounding box center [197, 349] width 36 height 11
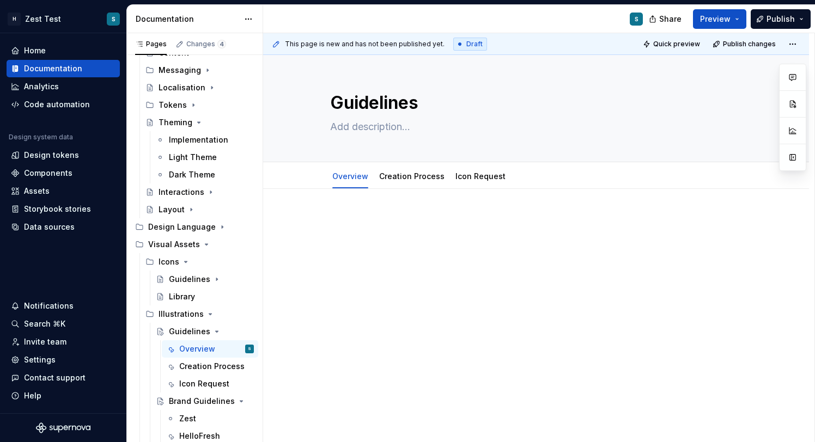
click at [360, 213] on div "This page is new and has not been published yet. Draft Quick preview Publish ch…" at bounding box center [538, 237] width 551 height 409
click at [353, 226] on p at bounding box center [536, 221] width 412 height 13
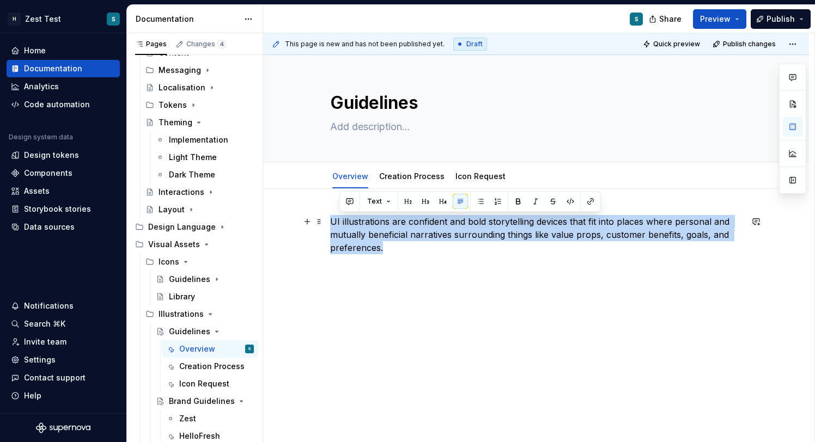
drag, startPoint x: 405, startPoint y: 241, endPoint x: 331, endPoint y: 222, distance: 76.1
click at [331, 222] on div "UI illustrations are confident and bold storytelling devices that fit into plac…" at bounding box center [536, 295] width 546 height 213
click at [523, 200] on button "button" at bounding box center [528, 201] width 15 height 15
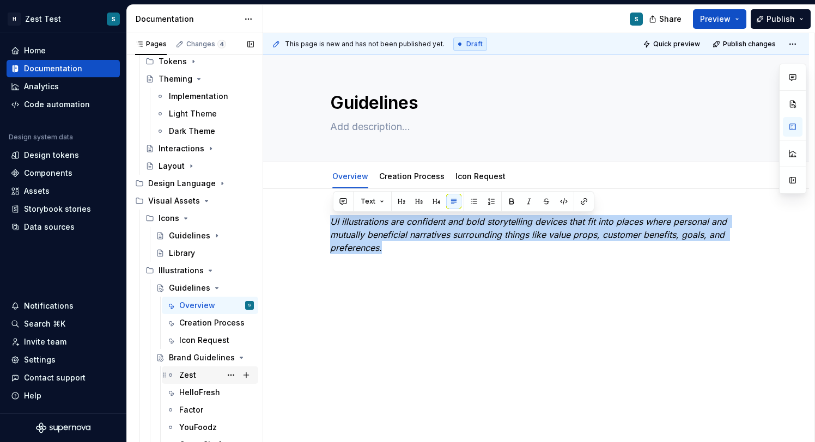
scroll to position [254, 0]
click at [204, 389] on div "HelloFresh" at bounding box center [199, 391] width 41 height 11
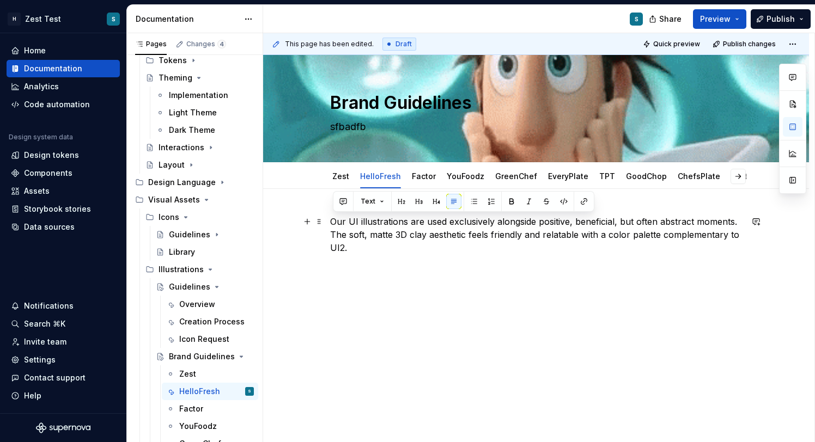
drag, startPoint x: 358, startPoint y: 244, endPoint x: 333, endPoint y: 221, distance: 33.9
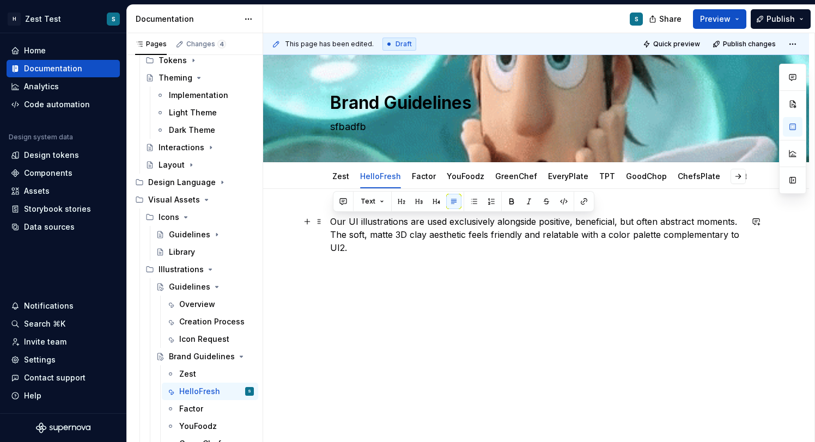
click at [333, 221] on p "Our UI illustrations are used exclusively alongside positive, beneficial, but o…" at bounding box center [536, 234] width 412 height 39
click at [527, 203] on button "button" at bounding box center [528, 201] width 15 height 15
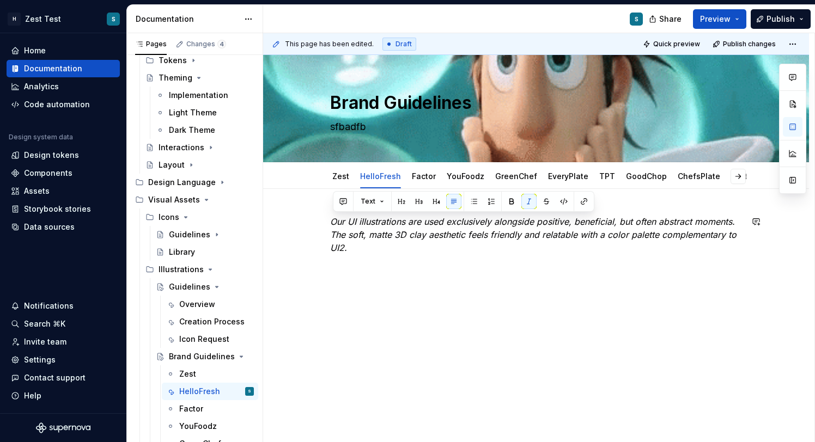
click at [412, 273] on div "Our UI illustrations are used exclusively alongside positive, beneficial, but o…" at bounding box center [536, 295] width 546 height 213
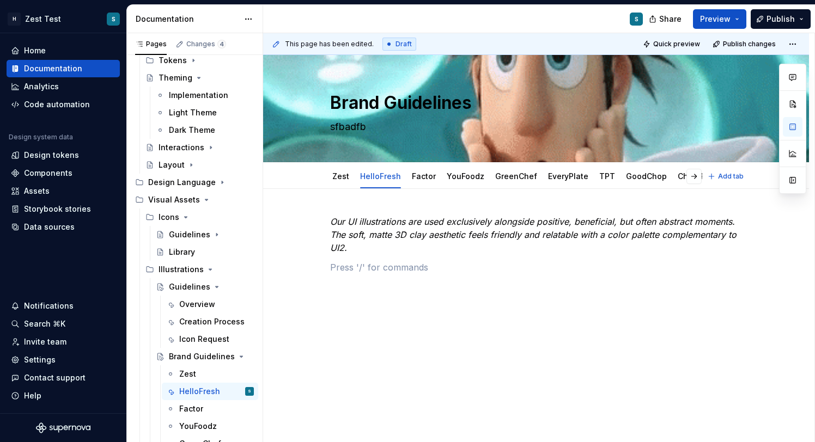
type textarea "*"
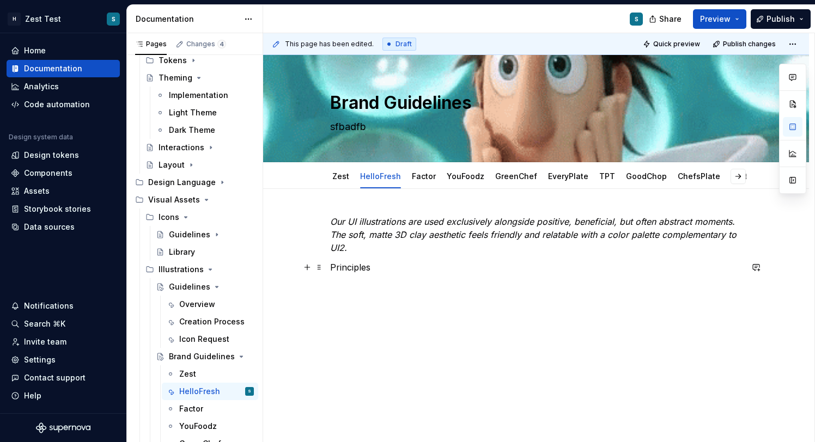
click at [335, 269] on p "Principles" at bounding box center [536, 267] width 412 height 13
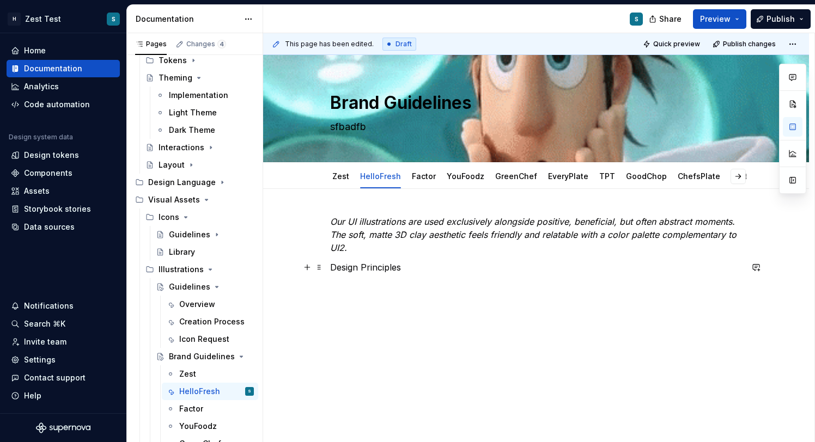
click at [415, 263] on p "Design Principles" at bounding box center [536, 267] width 412 height 13
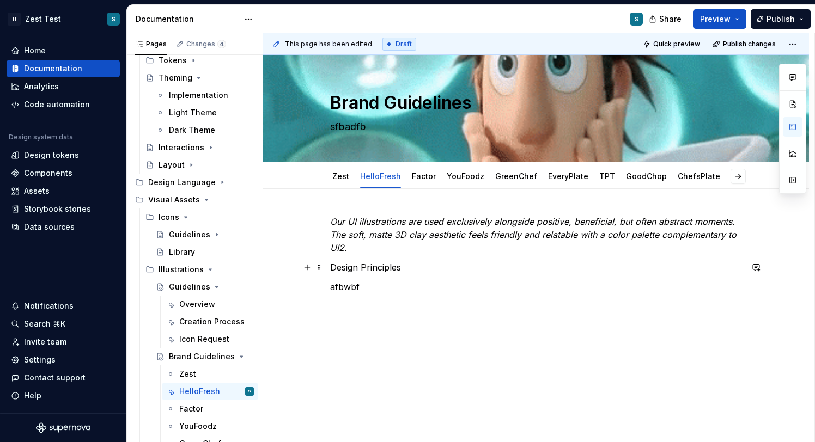
click at [396, 267] on p "Design Principles" at bounding box center [536, 267] width 412 height 13
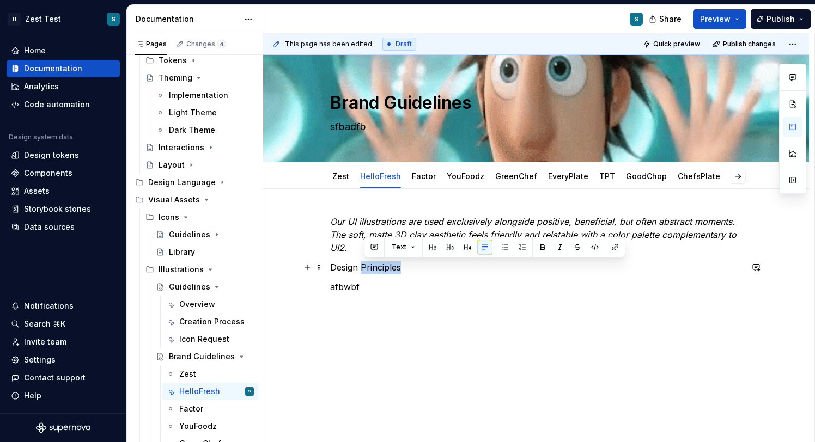
click at [396, 267] on p "Design Principles" at bounding box center [536, 267] width 412 height 13
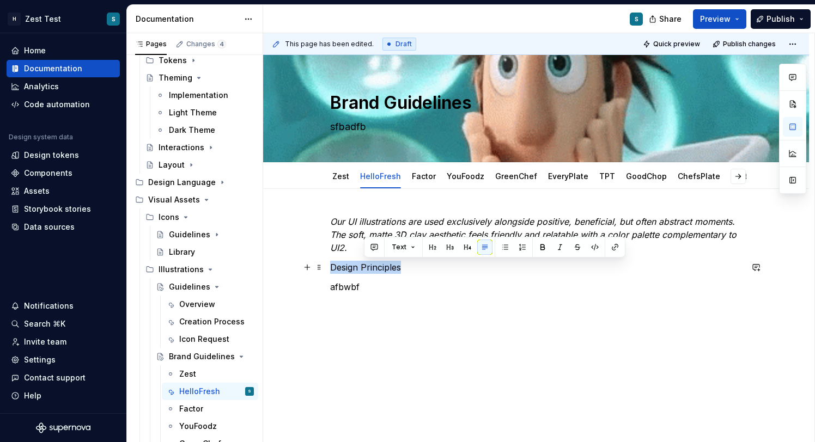
click at [396, 267] on p "Design Principles" at bounding box center [536, 267] width 412 height 13
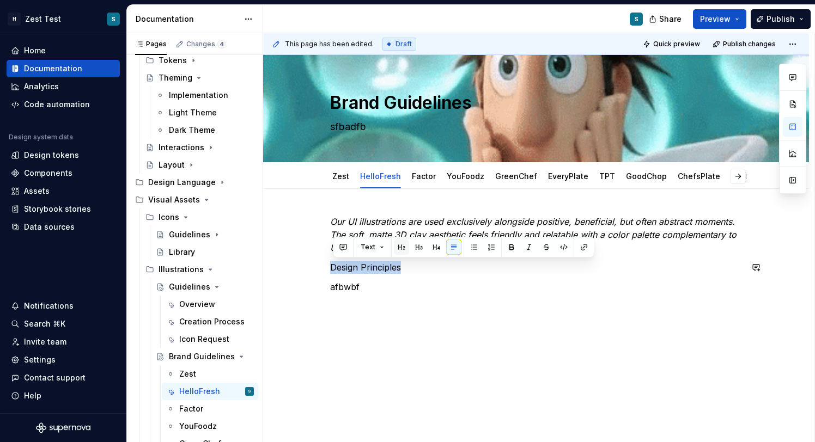
click at [401, 244] on button "button" at bounding box center [401, 247] width 15 height 15
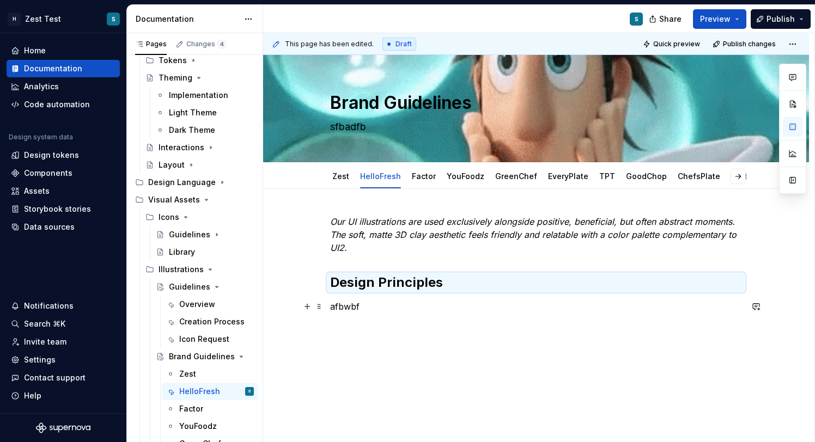
click at [378, 302] on p "afbwbf" at bounding box center [536, 306] width 412 height 13
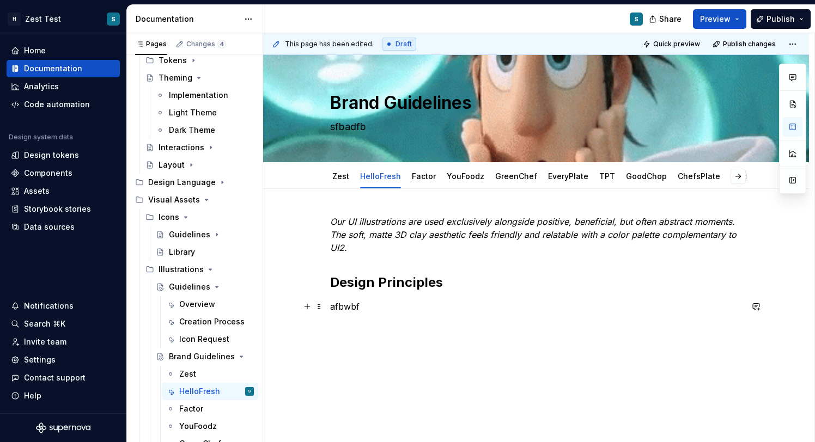
click at [361, 308] on p "afbwbf" at bounding box center [536, 306] width 412 height 13
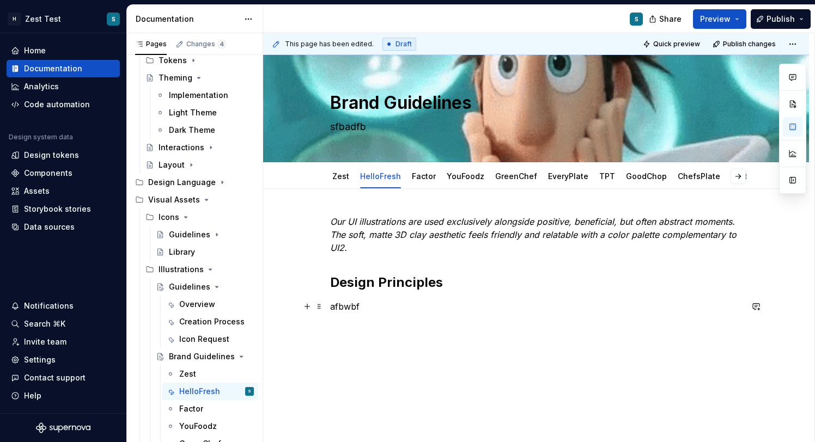
click at [361, 308] on p "afbwbf" at bounding box center [536, 306] width 412 height 13
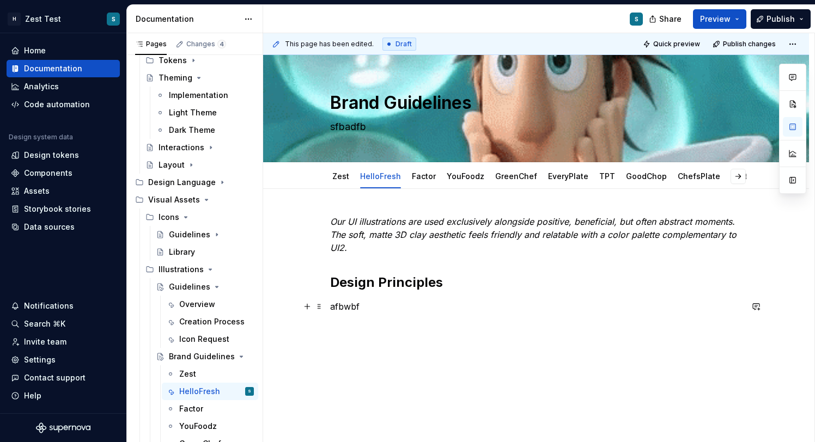
click at [354, 307] on p "afbwbf" at bounding box center [536, 306] width 412 height 13
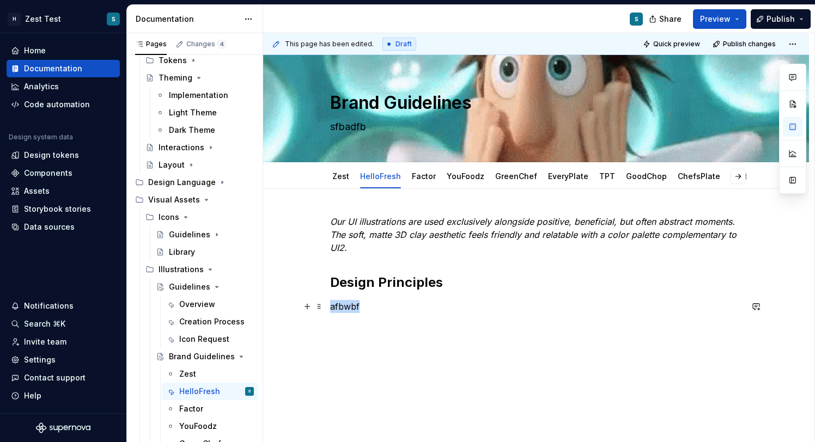
click at [354, 307] on p "afbwbf" at bounding box center [536, 306] width 412 height 13
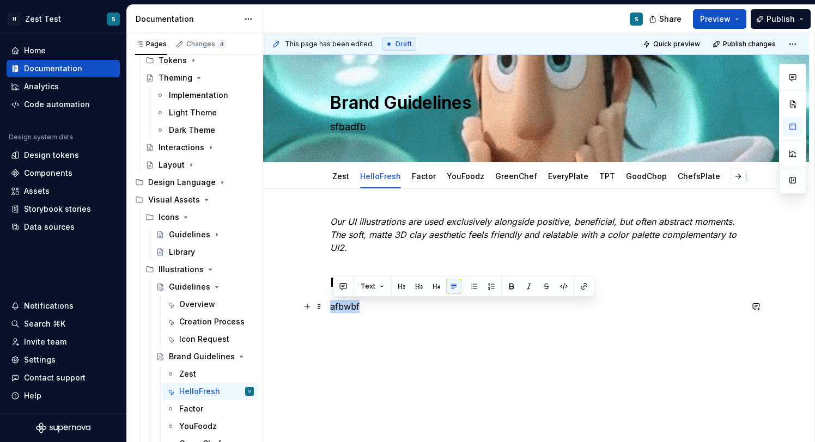
click at [366, 308] on p "afbwbf" at bounding box center [536, 306] width 412 height 13
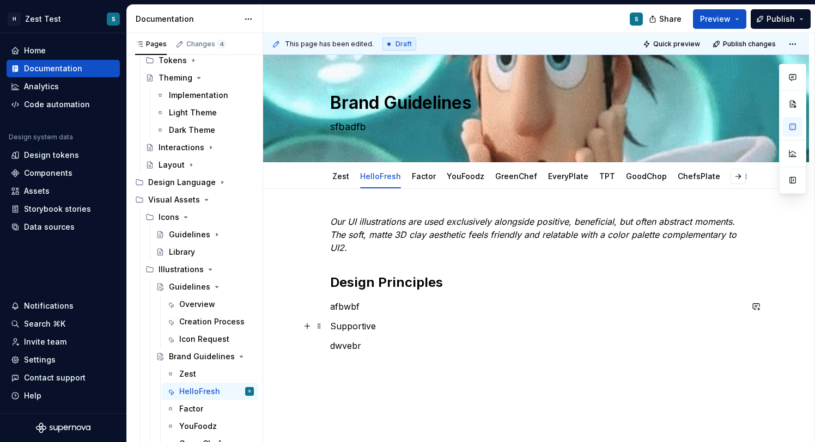
click at [363, 327] on p "Supportive" at bounding box center [536, 326] width 412 height 13
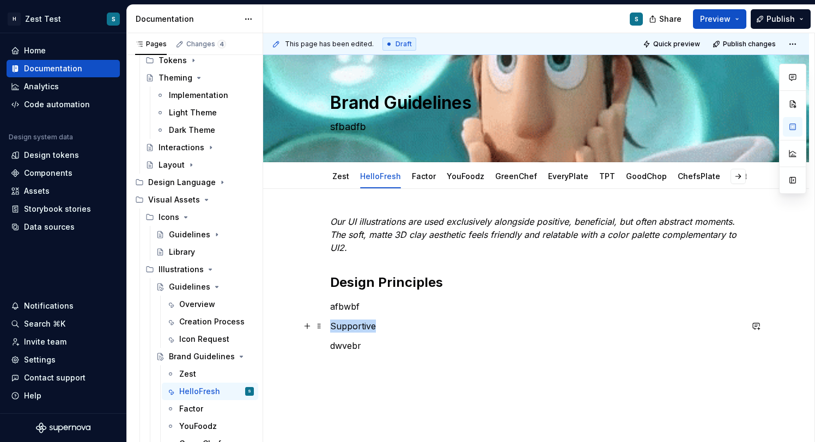
click at [363, 327] on p "Supportive" at bounding box center [536, 326] width 412 height 13
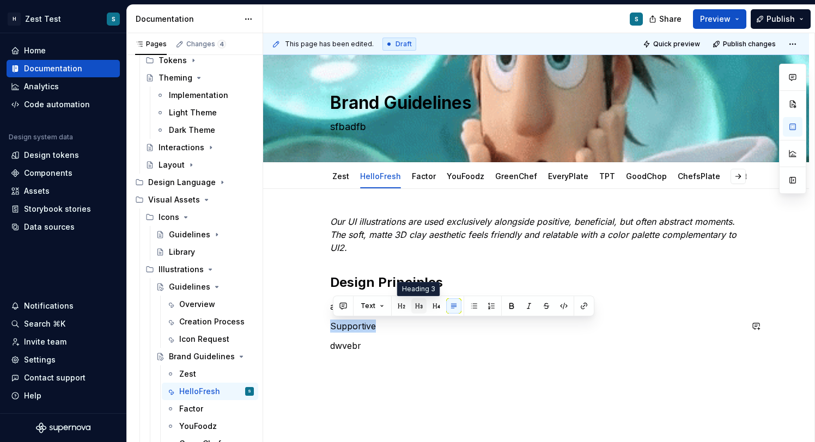
click at [418, 307] on button "button" at bounding box center [418, 305] width 15 height 15
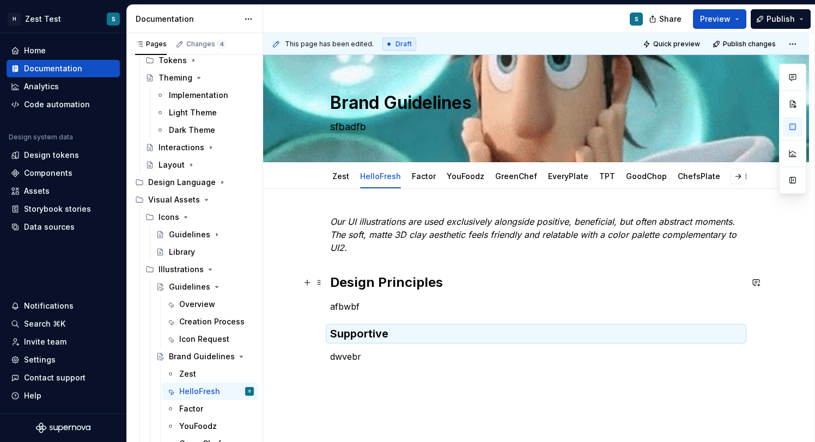
click at [402, 281] on h2 "Design Principles" at bounding box center [536, 282] width 412 height 17
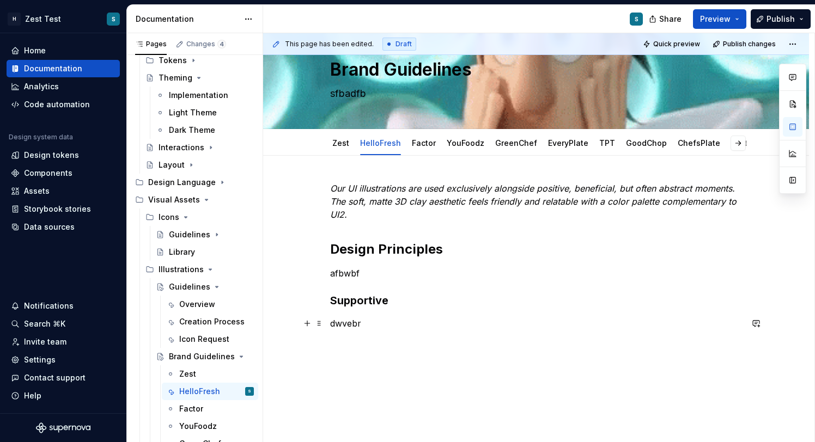
scroll to position [53, 0]
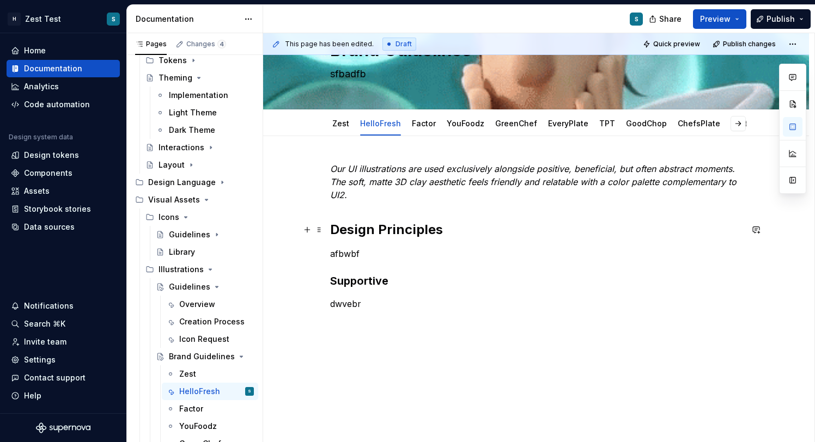
click at [395, 237] on h2 "Design Principles" at bounding box center [536, 229] width 412 height 17
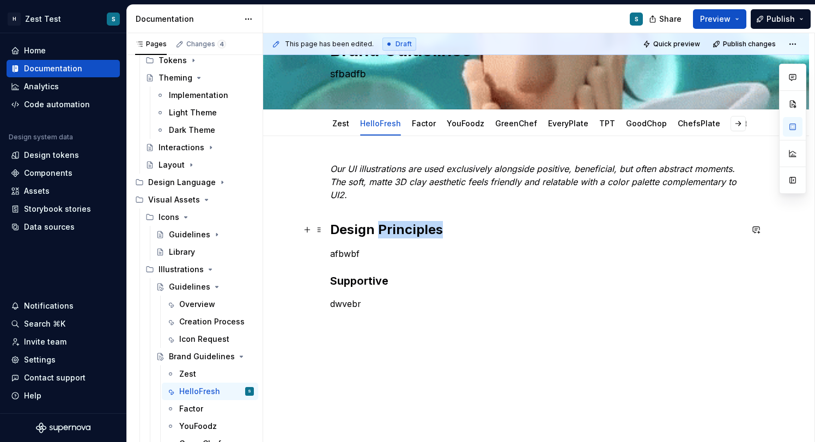
click at [395, 237] on h2 "Design Principles" at bounding box center [536, 229] width 412 height 17
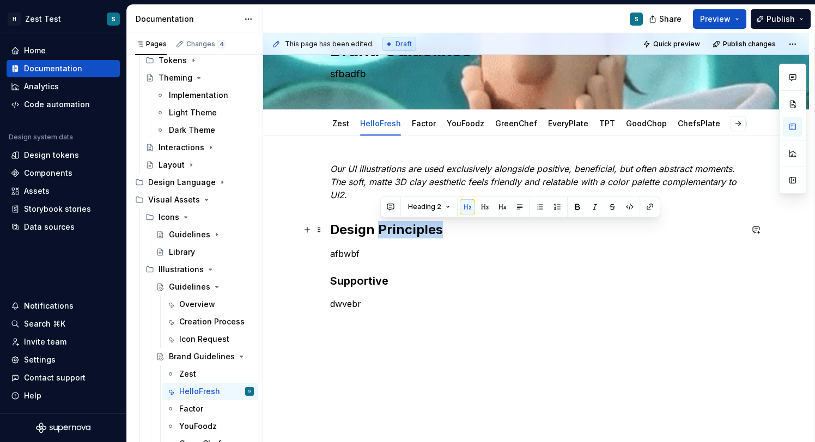
click at [381, 234] on h2 "Design Principles" at bounding box center [536, 229] width 412 height 17
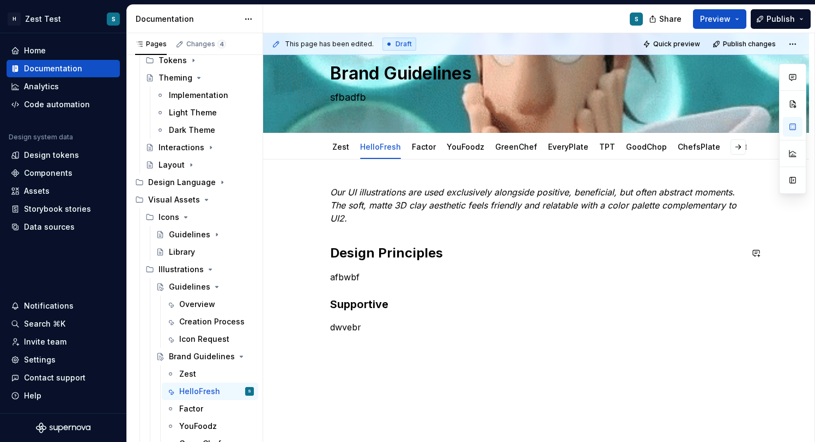
scroll to position [28, 0]
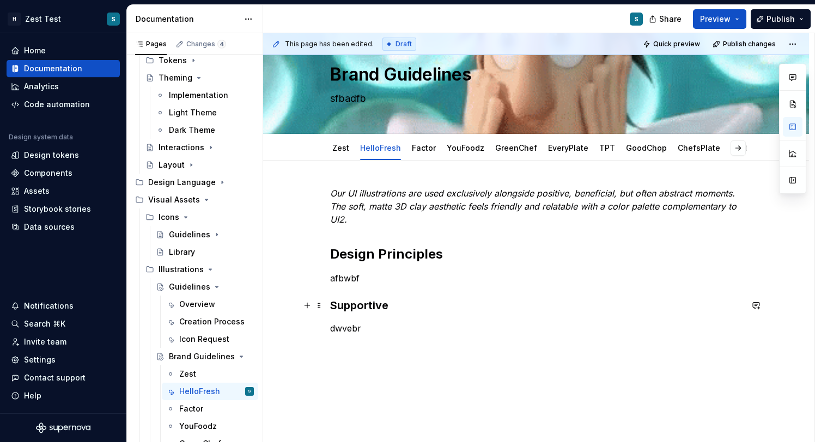
click at [357, 307] on h3 "Supportive" at bounding box center [536, 305] width 412 height 15
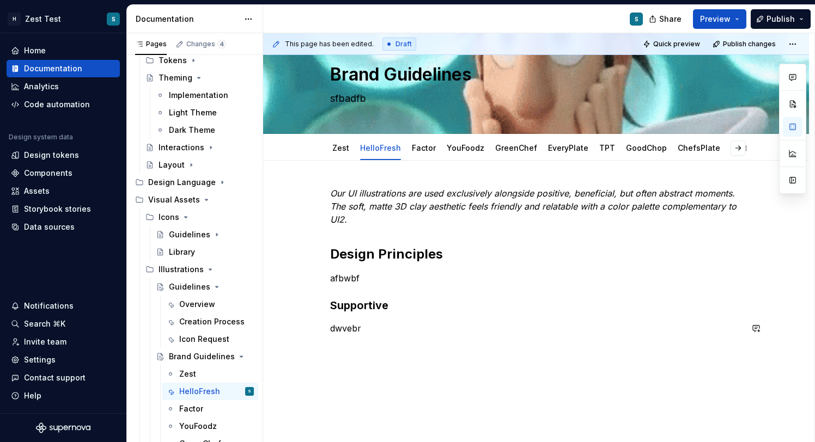
click at [340, 351] on div "Our UI illustrations are used exclusively alongside positive, beneficial, but o…" at bounding box center [536, 321] width 546 height 320
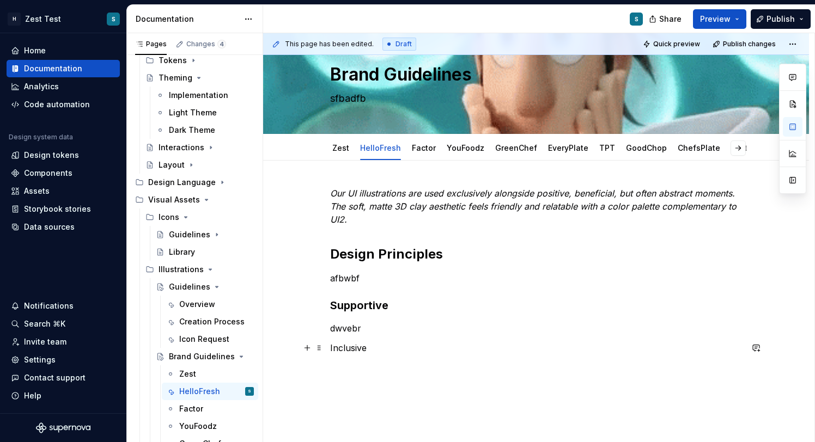
click at [351, 352] on p "Inclusive" at bounding box center [536, 347] width 412 height 13
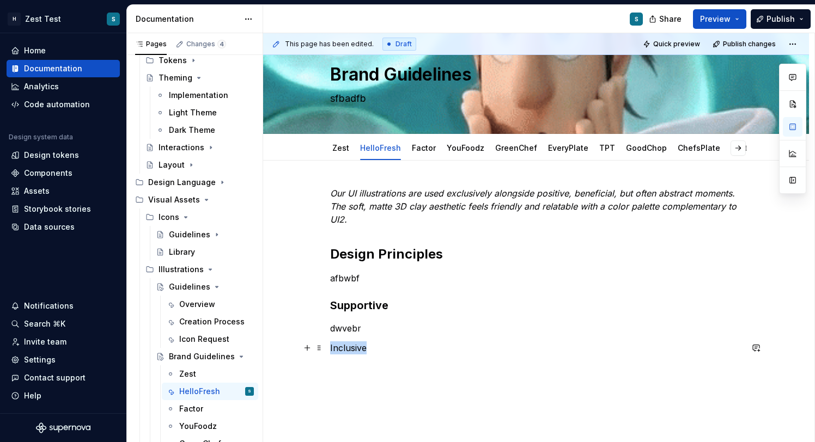
click at [351, 352] on p "Inclusive" at bounding box center [536, 347] width 412 height 13
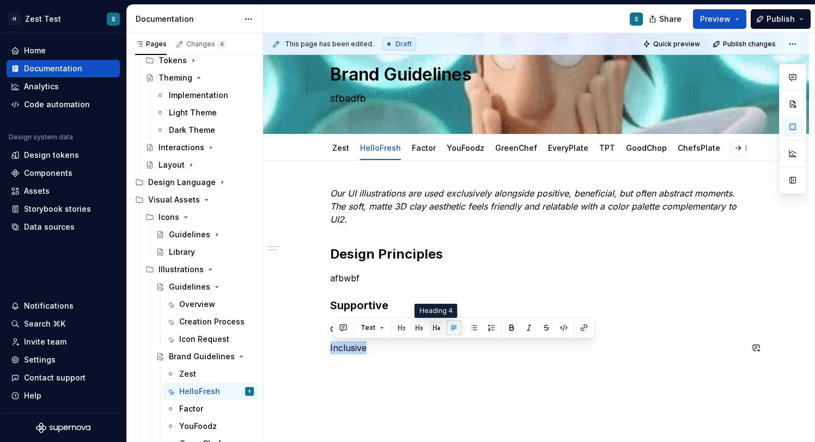
click at [437, 328] on button "button" at bounding box center [435, 327] width 15 height 15
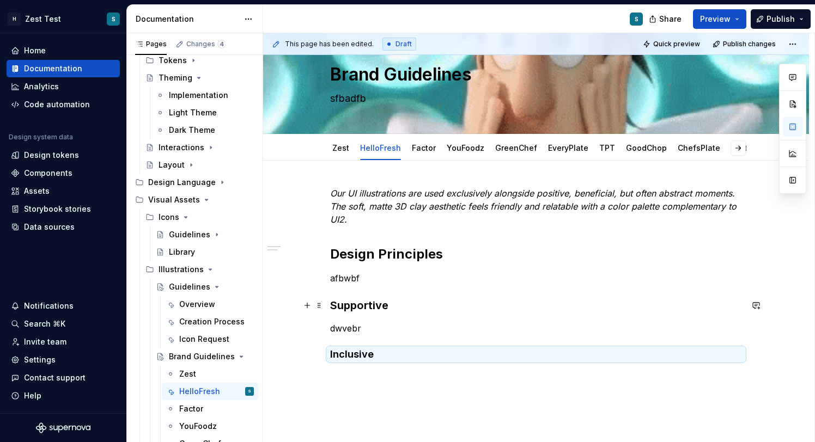
click at [369, 308] on h3 "Supportive" at bounding box center [536, 305] width 412 height 15
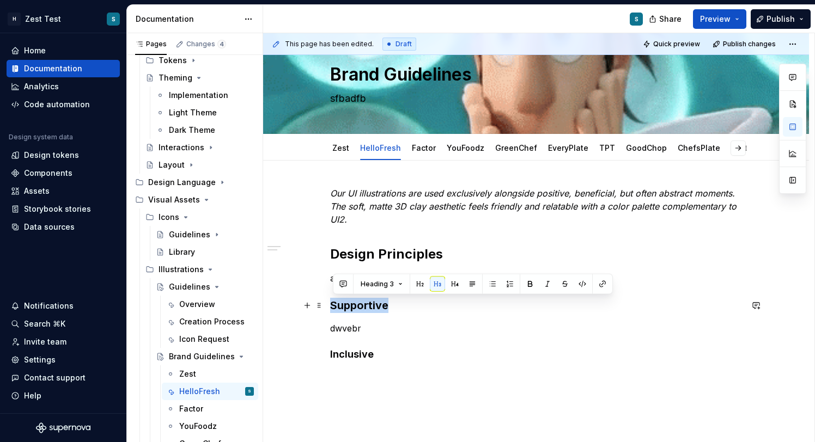
click at [369, 308] on h3 "Supportive" at bounding box center [536, 305] width 412 height 15
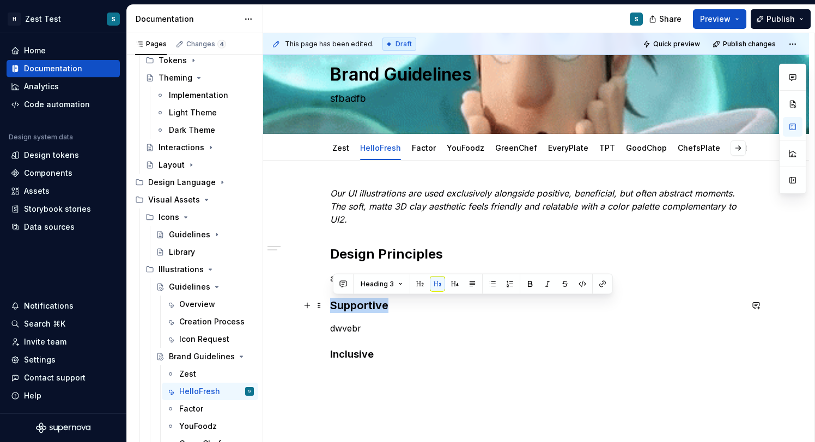
click at [369, 308] on h3 "Supportive" at bounding box center [536, 305] width 412 height 15
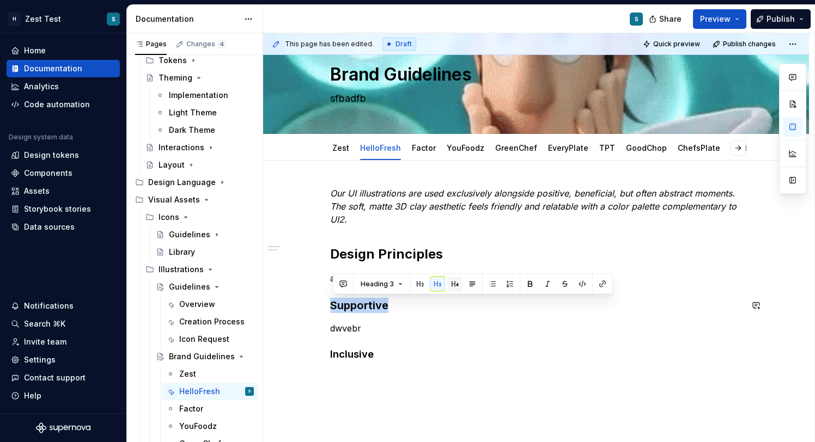
click at [448, 287] on button "button" at bounding box center [454, 284] width 15 height 15
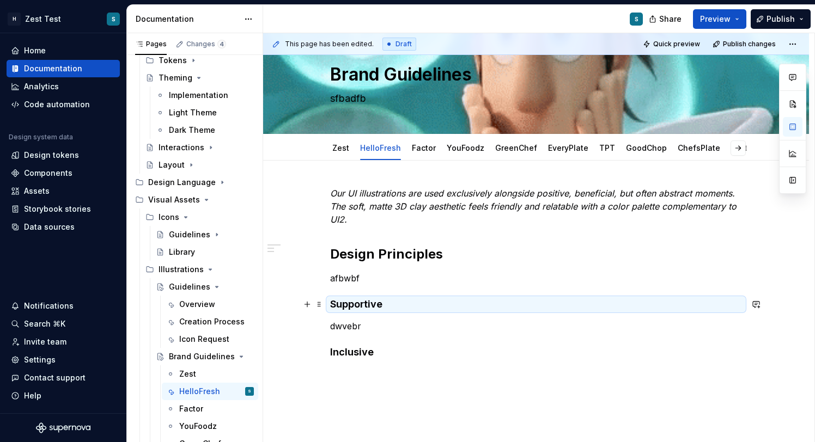
click at [375, 305] on h4 "Supportive" at bounding box center [536, 304] width 412 height 13
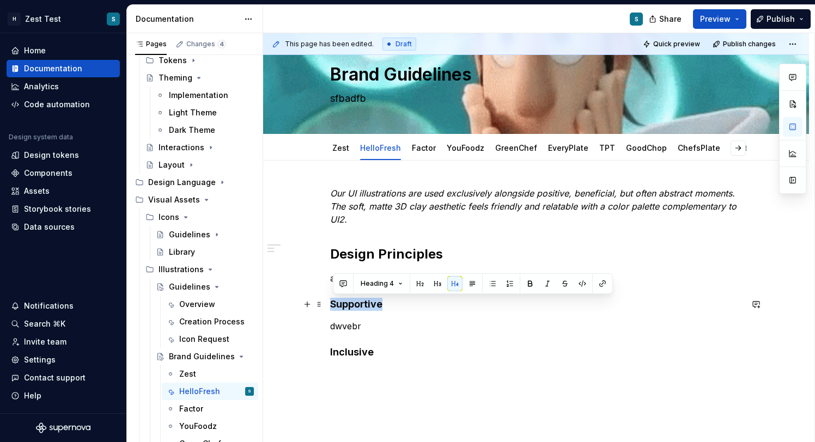
click at [375, 305] on h4 "Supportive" at bounding box center [536, 304] width 412 height 13
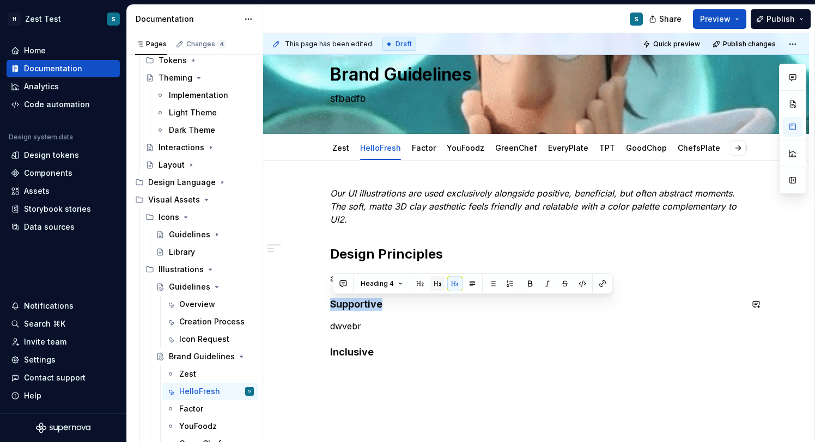
click at [433, 285] on button "button" at bounding box center [437, 283] width 15 height 15
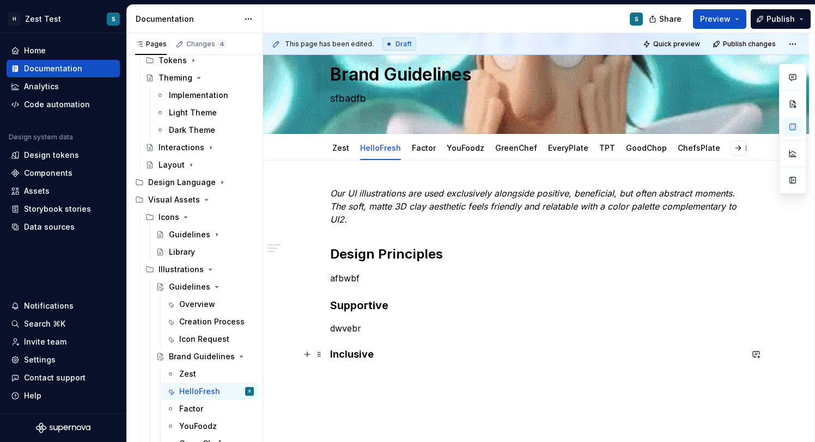
click at [362, 353] on h4 "Inclusive" at bounding box center [536, 354] width 412 height 13
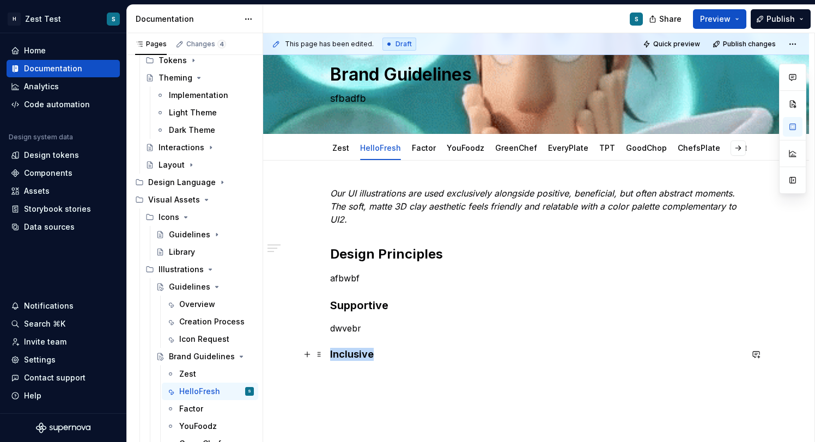
click at [362, 353] on h4 "Inclusive" at bounding box center [536, 354] width 412 height 13
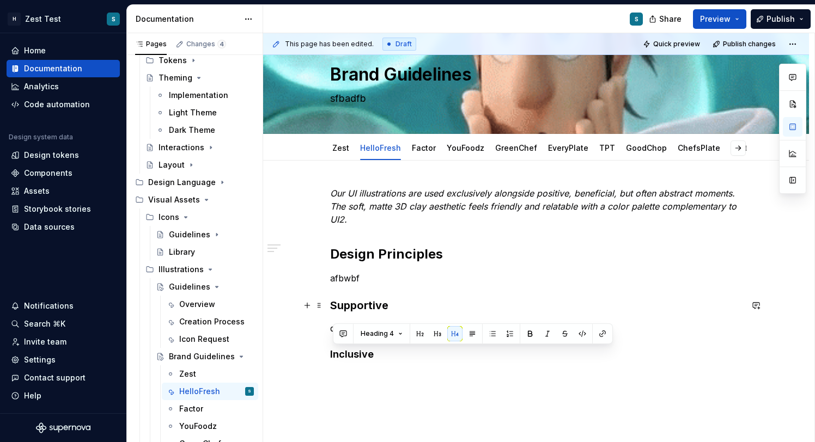
click at [379, 312] on h3 "Supportive" at bounding box center [536, 305] width 412 height 15
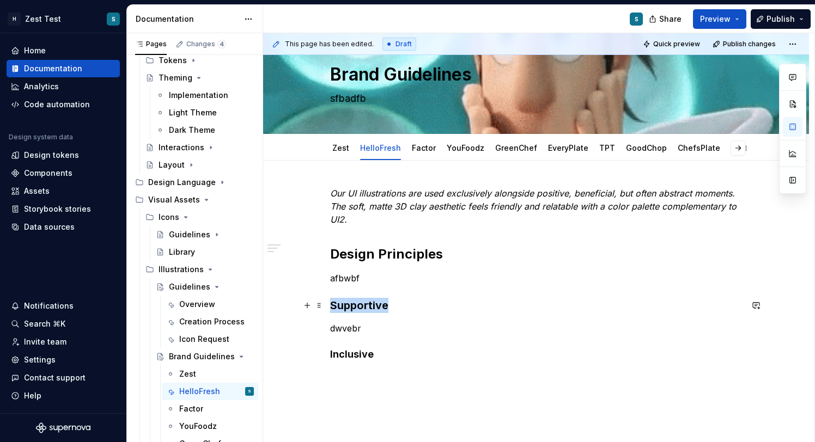
click at [379, 312] on h3 "Supportive" at bounding box center [536, 305] width 412 height 15
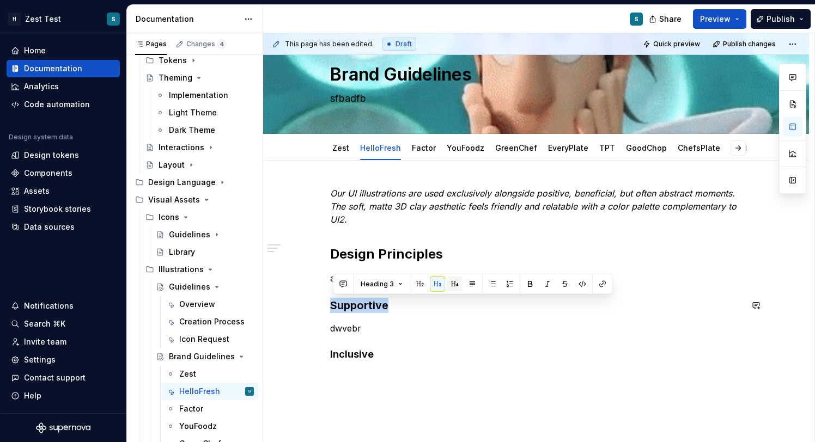
click at [455, 286] on button "button" at bounding box center [454, 284] width 15 height 15
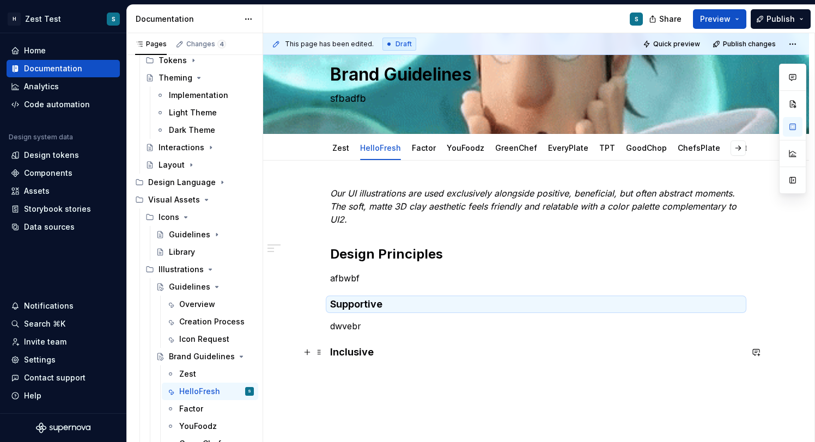
click at [379, 352] on h4 "Inclusive" at bounding box center [536, 352] width 412 height 13
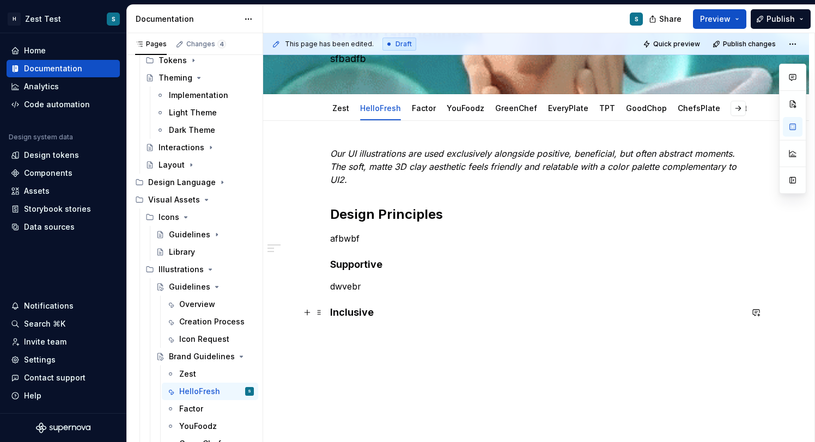
scroll to position [90, 0]
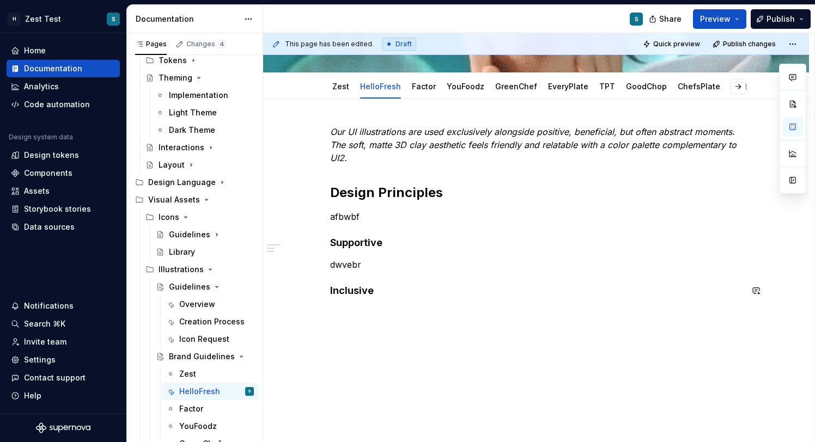
click at [349, 323] on div "Our UI illustrations are used exclusively alongside positive, beneficial, but o…" at bounding box center [536, 271] width 546 height 344
click at [347, 221] on p "afbwbf" at bounding box center [536, 216] width 412 height 13
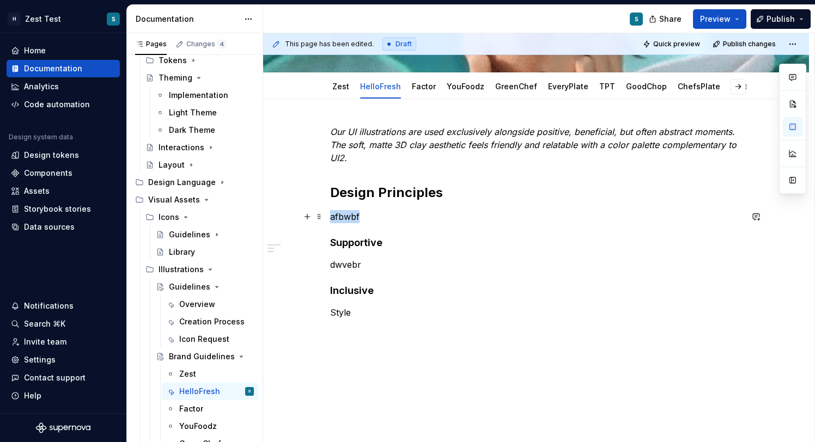
click at [347, 221] on p "afbwbf" at bounding box center [536, 216] width 412 height 13
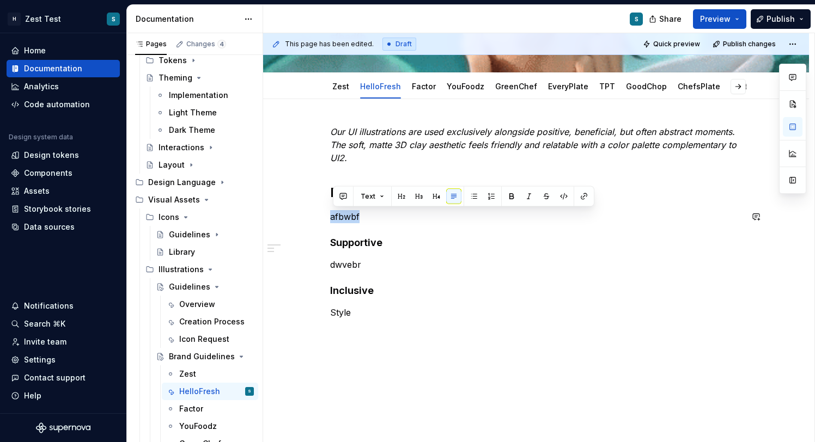
copy p "afbwbf"
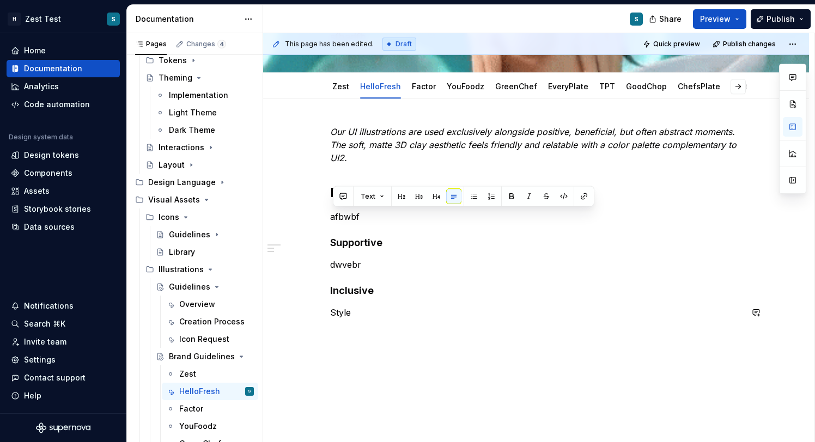
click at [352, 327] on div "Our UI illustrations are used exclusively alongside positive, beneficial, but o…" at bounding box center [536, 228] width 412 height 207
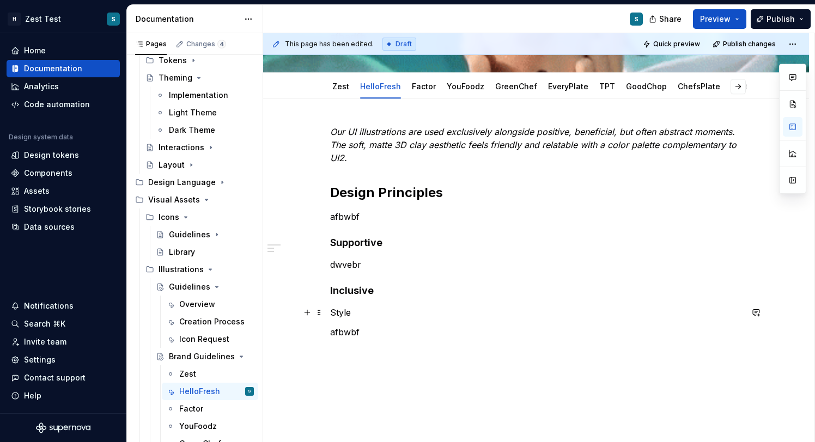
click at [346, 308] on p "Style" at bounding box center [536, 312] width 412 height 13
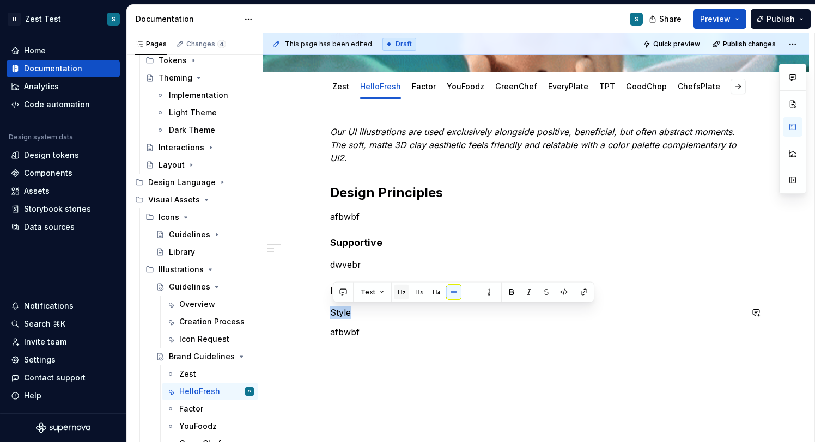
click at [405, 287] on button "button" at bounding box center [401, 292] width 15 height 15
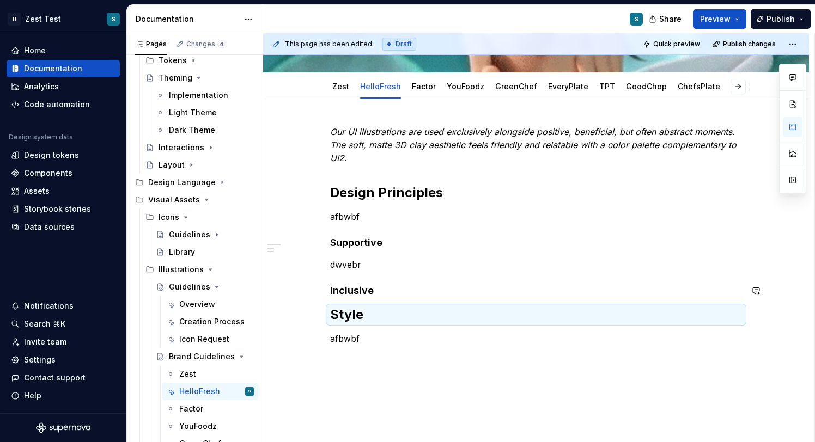
click at [424, 282] on div "Our UI illustrations are used exclusively alongside positive, beneficial, but o…" at bounding box center [536, 235] width 412 height 220
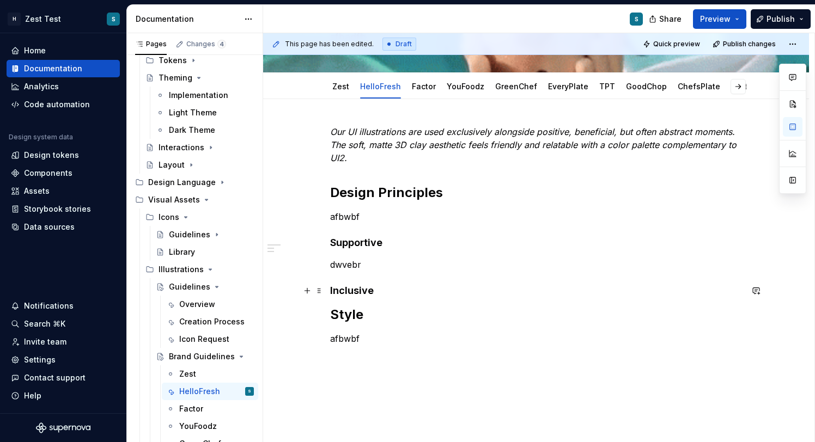
click at [358, 290] on h4 "Inclusive" at bounding box center [536, 290] width 412 height 13
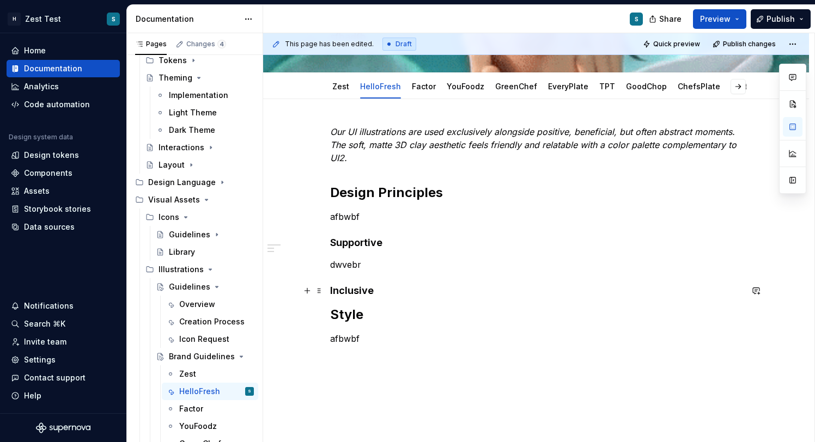
click at [358, 290] on h4 "Inclusive" at bounding box center [536, 290] width 412 height 13
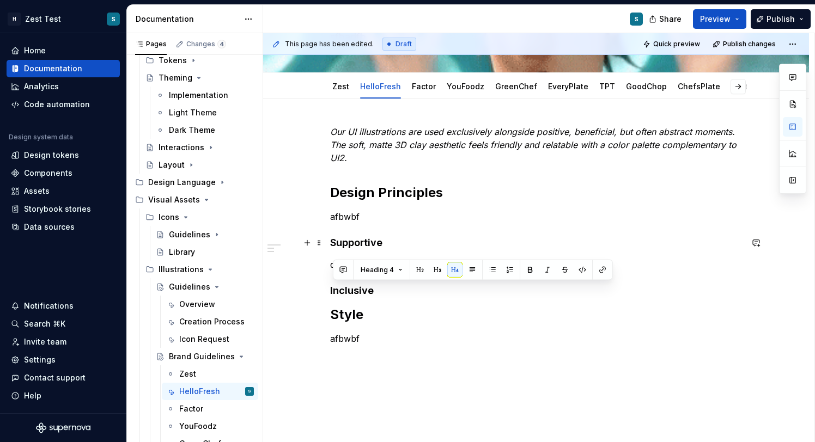
click at [384, 237] on h4 "Supportive" at bounding box center [536, 242] width 412 height 13
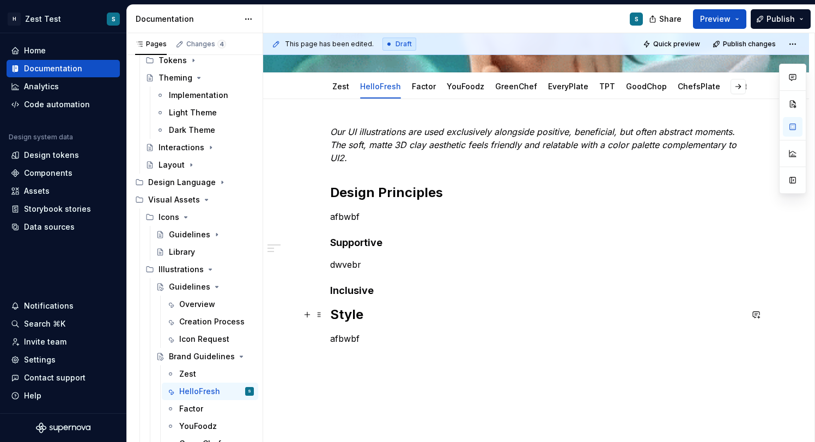
click at [350, 312] on h2 "Style" at bounding box center [536, 314] width 412 height 17
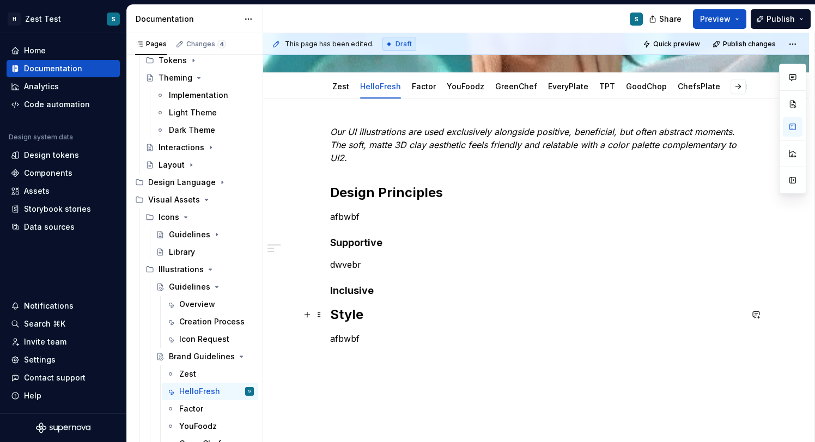
click at [392, 309] on h2 "Style" at bounding box center [536, 314] width 412 height 17
click at [356, 338] on p "afbwbf" at bounding box center [536, 338] width 412 height 13
click at [359, 315] on h2 "Style" at bounding box center [536, 314] width 412 height 17
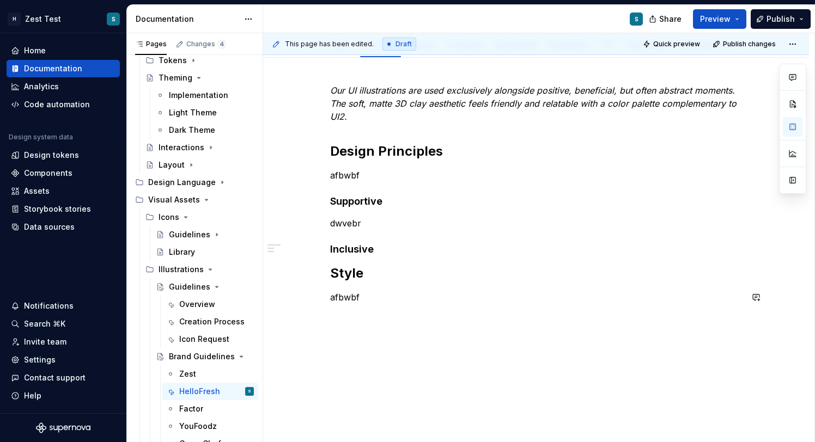
scroll to position [138, 0]
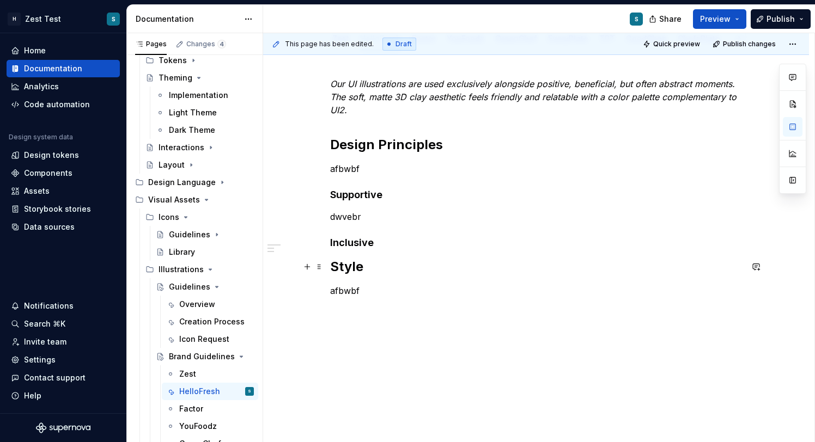
click at [353, 266] on h2 "Style" at bounding box center [536, 266] width 412 height 17
click at [348, 319] on div "Our UI illustrations are used exclusively alongside positive, beneficial, but o…" at bounding box center [536, 247] width 546 height 392
click at [347, 270] on h2 "Style" at bounding box center [536, 266] width 412 height 17
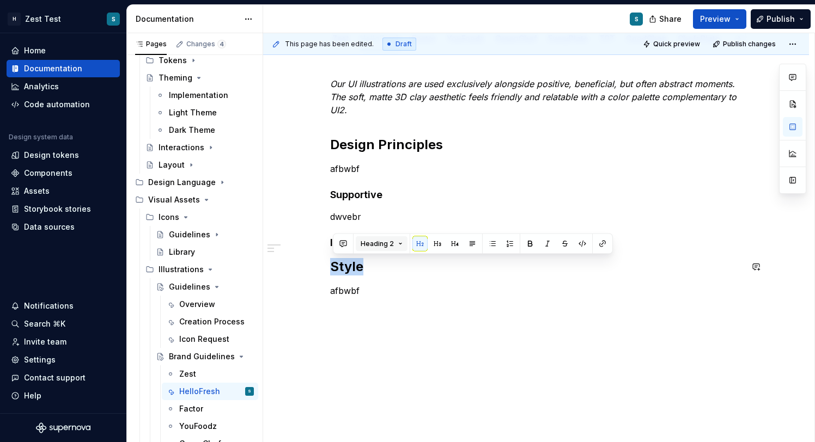
click at [398, 247] on button "Heading 2" at bounding box center [382, 243] width 52 height 15
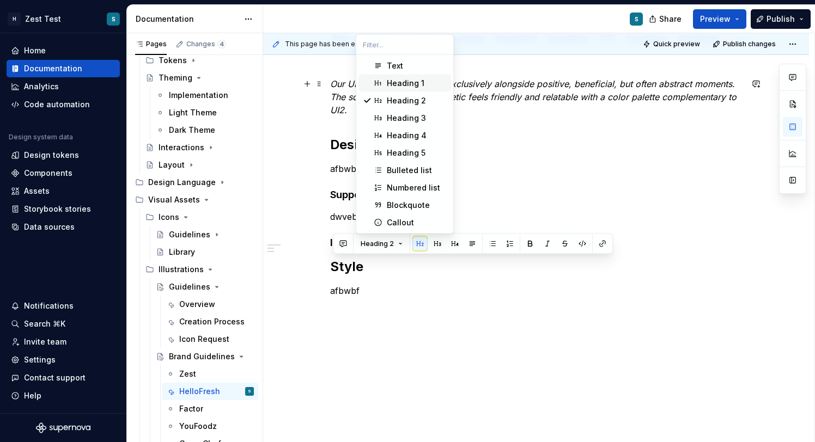
click at [424, 80] on div "Heading 1" at bounding box center [417, 83] width 60 height 11
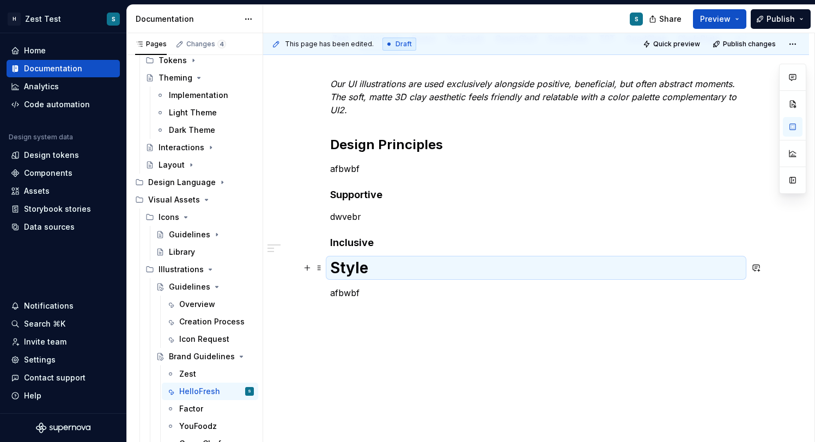
click at [354, 267] on h1 "Style" at bounding box center [536, 268] width 412 height 20
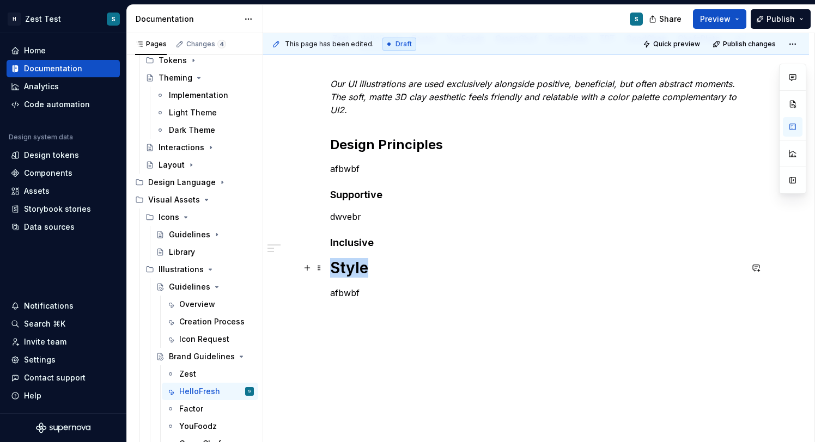
click at [354, 267] on h1 "Style" at bounding box center [536, 268] width 412 height 20
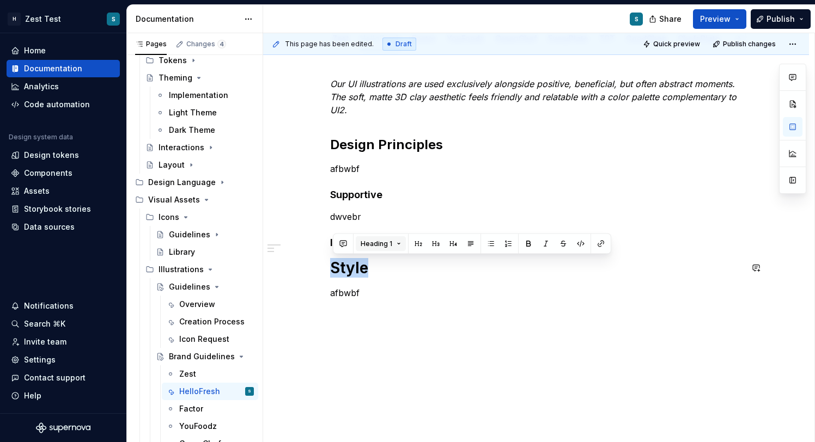
click at [400, 244] on button "Heading 1" at bounding box center [381, 243] width 50 height 15
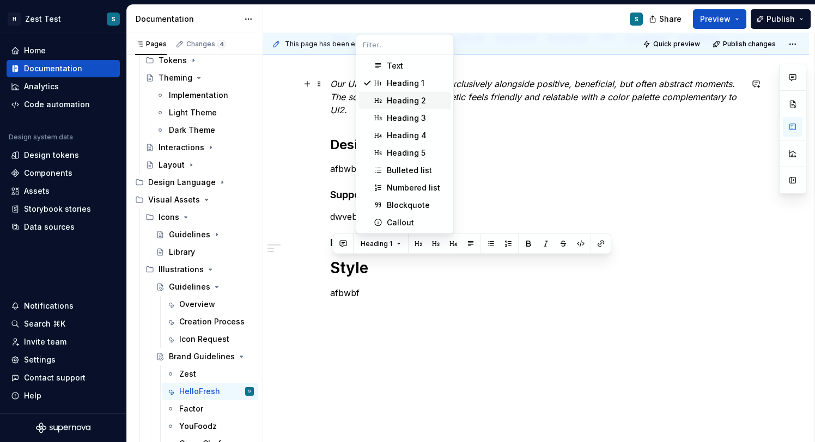
click at [414, 100] on div "Heading 2" at bounding box center [406, 100] width 39 height 11
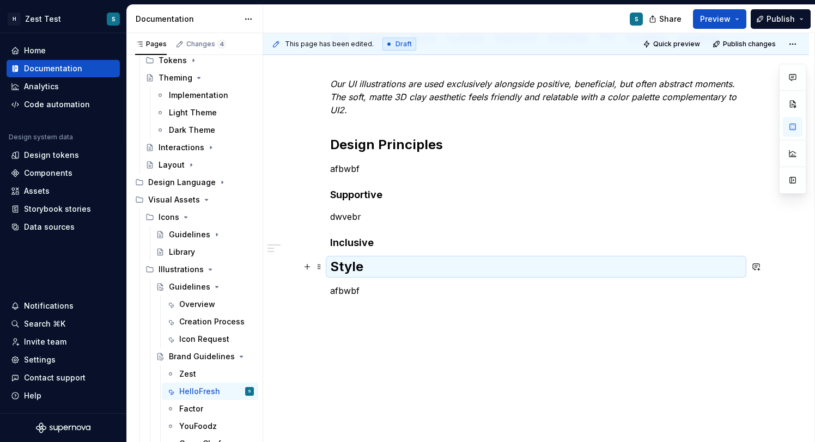
click at [350, 267] on h2 "Style" at bounding box center [536, 266] width 412 height 17
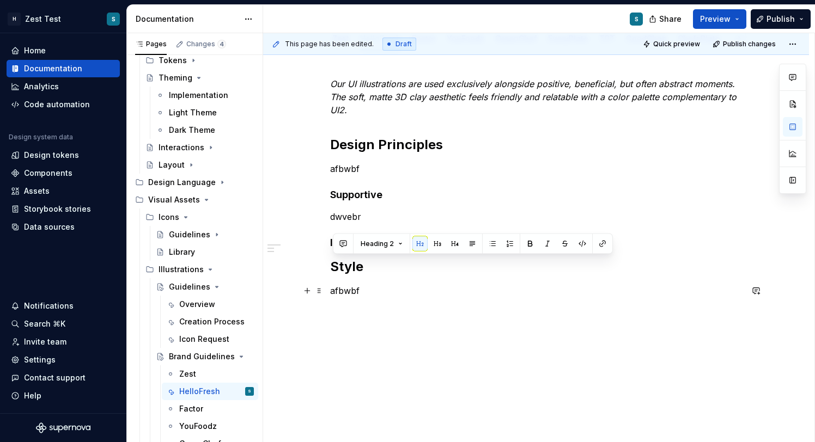
click at [363, 291] on p "afbwbf" at bounding box center [536, 290] width 412 height 13
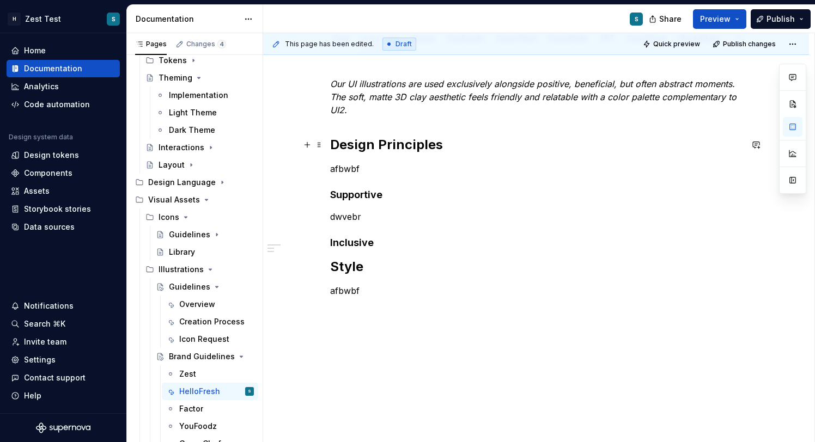
click at [408, 148] on h2 "Design Principles" at bounding box center [536, 144] width 412 height 17
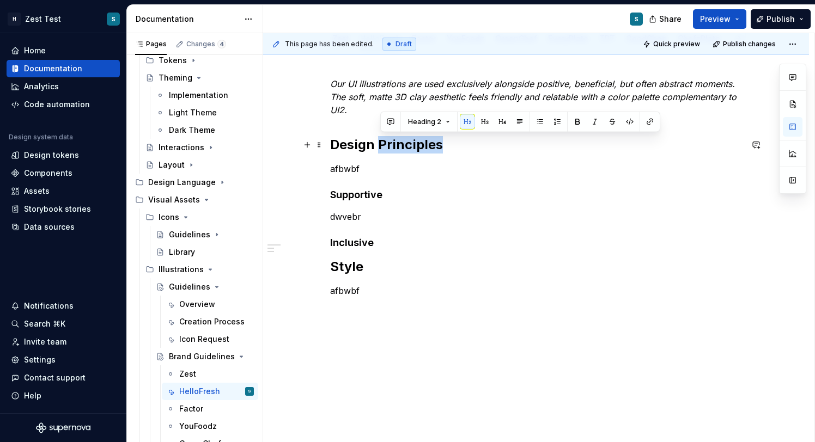
click at [408, 148] on h2 "Design Principles" at bounding box center [536, 144] width 412 height 17
click at [382, 121] on span "Heading 2" at bounding box center [376, 122] width 33 height 9
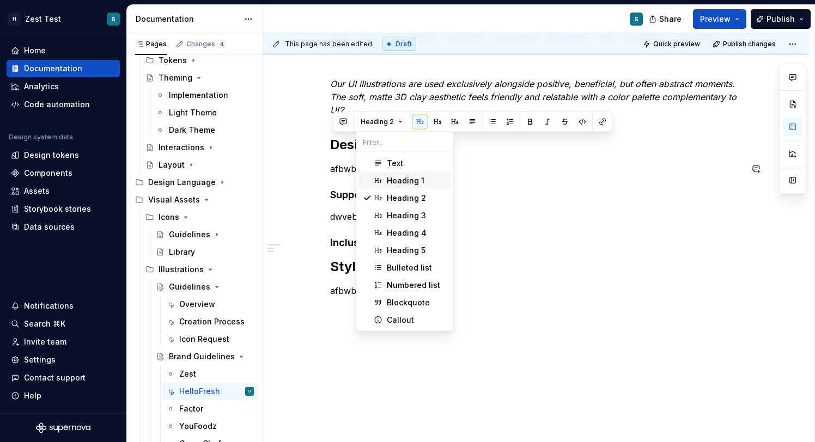
click at [413, 177] on div "Heading 1" at bounding box center [406, 180] width 38 height 11
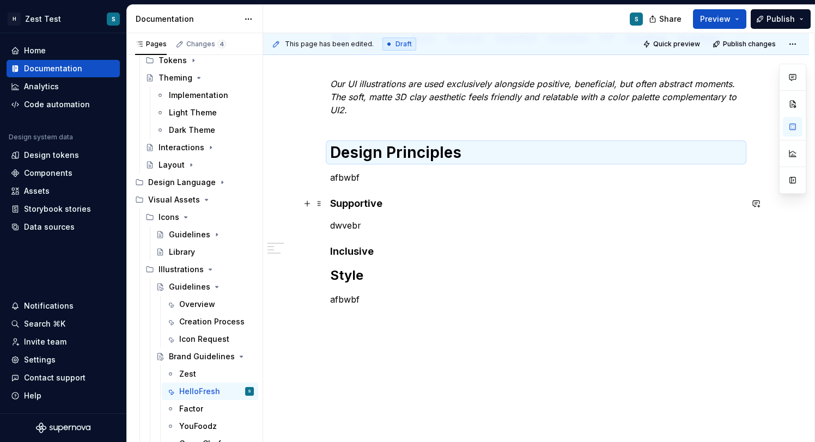
click at [370, 209] on h4 "Supportive" at bounding box center [536, 203] width 412 height 13
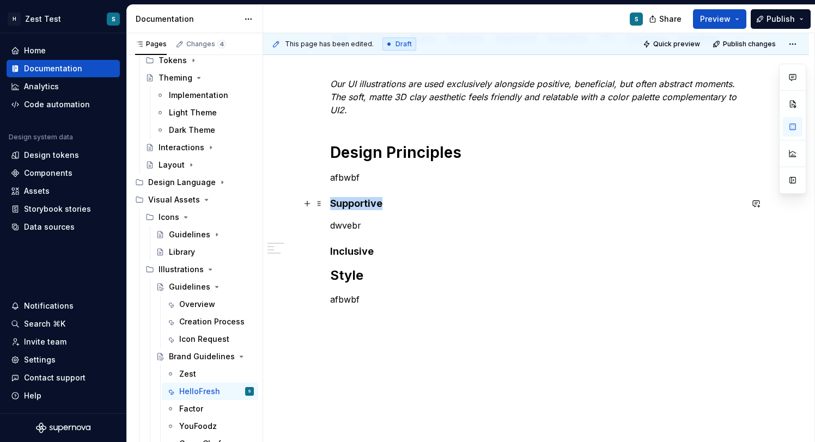
click at [370, 209] on h4 "Supportive" at bounding box center [536, 203] width 412 height 13
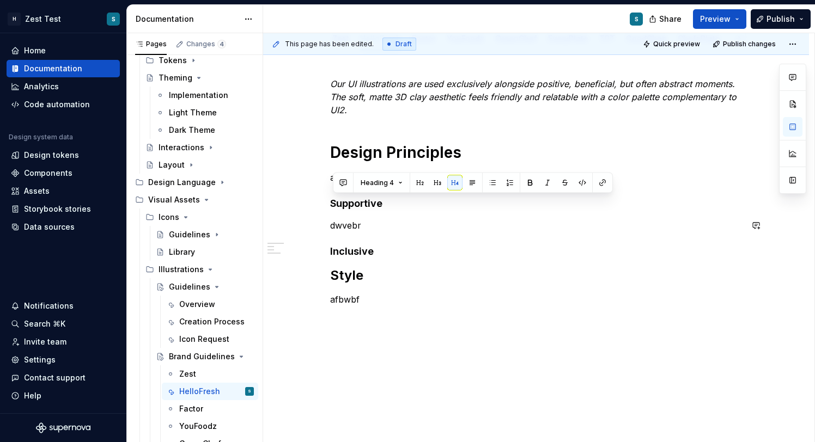
click at [361, 248] on h4 "Inclusive" at bounding box center [536, 251] width 412 height 13
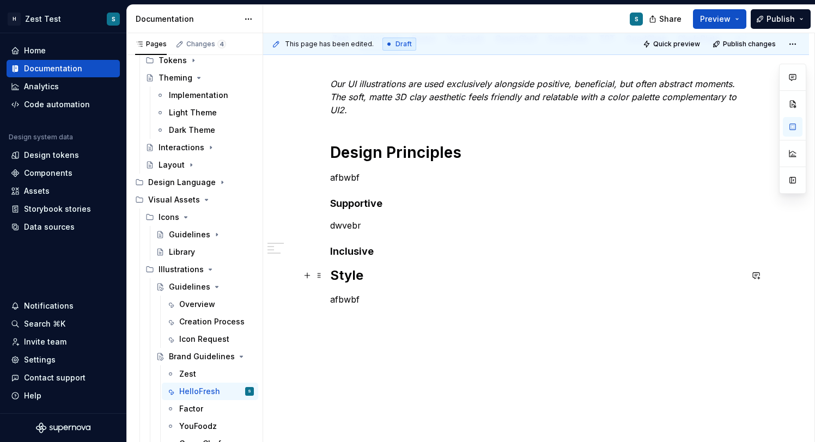
click at [353, 279] on h2 "Style" at bounding box center [536, 275] width 412 height 17
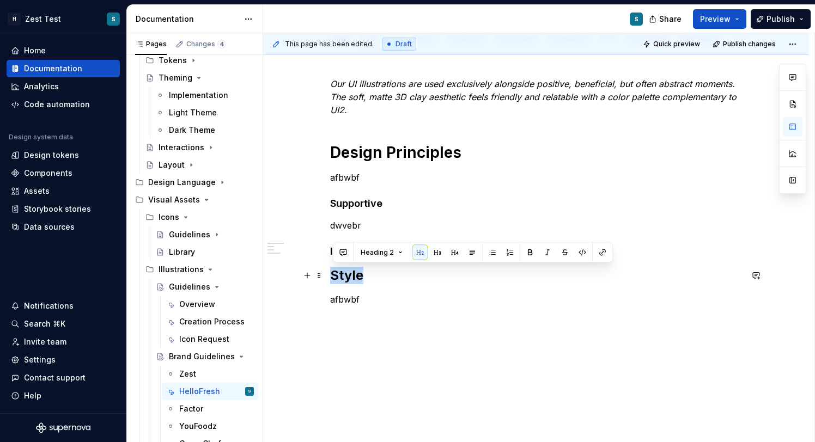
click at [353, 279] on h2 "Style" at bounding box center [536, 275] width 412 height 17
click at [402, 252] on button "Heading 2" at bounding box center [382, 252] width 52 height 15
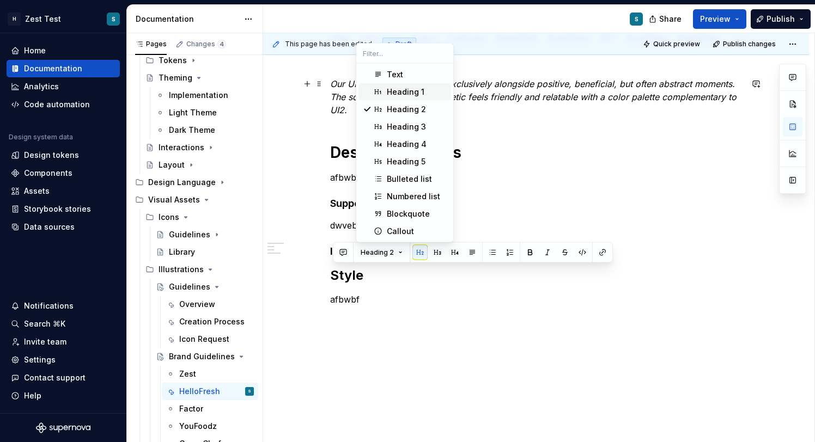
click at [405, 91] on div "Heading 1" at bounding box center [406, 92] width 38 height 11
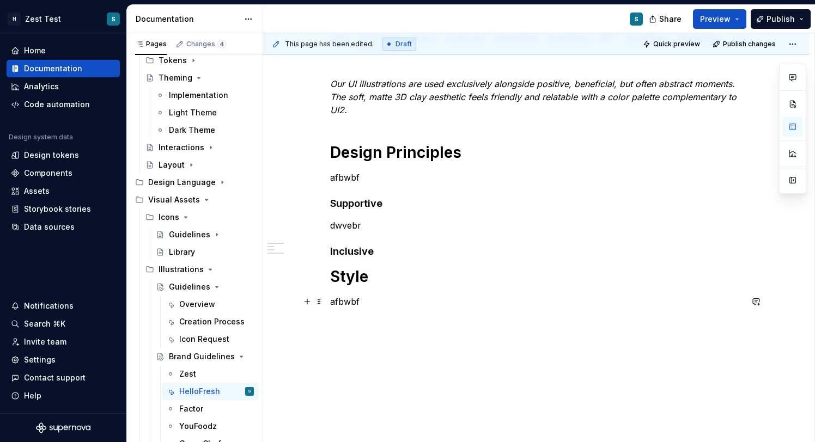
click at [349, 308] on p "afbwbf" at bounding box center [536, 301] width 412 height 13
click at [370, 305] on p "afbwbf" at bounding box center [536, 301] width 412 height 13
click at [352, 321] on p "Fidelity" at bounding box center [536, 321] width 412 height 13
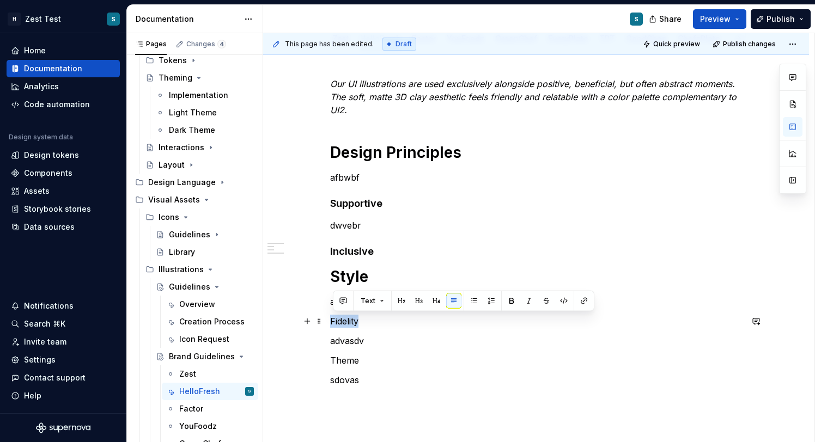
click at [352, 321] on p "Fidelity" at bounding box center [536, 321] width 412 height 13
click at [379, 300] on button "Text" at bounding box center [372, 300] width 33 height 15
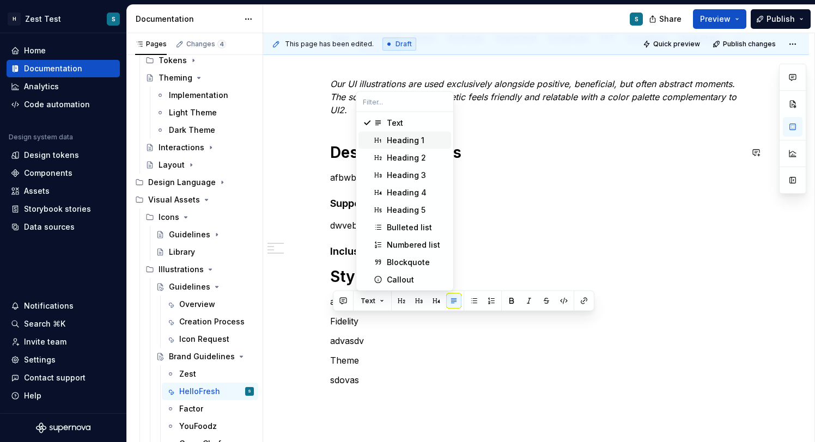
click at [415, 142] on div "Heading 1" at bounding box center [406, 140] width 38 height 11
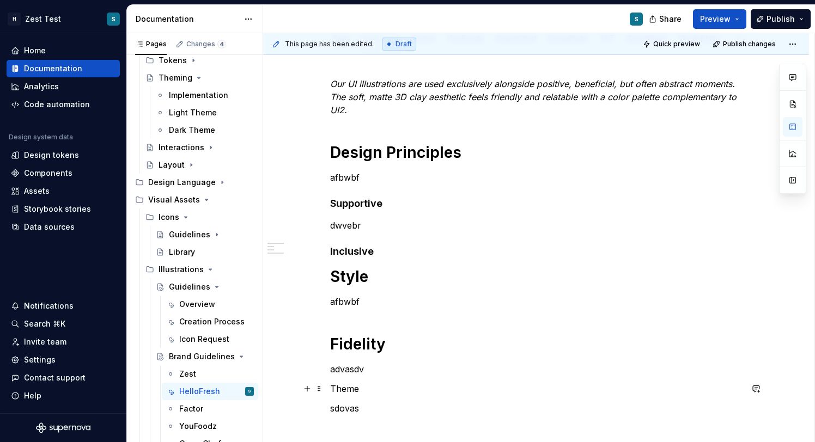
click at [354, 390] on p "Theme" at bounding box center [536, 388] width 412 height 13
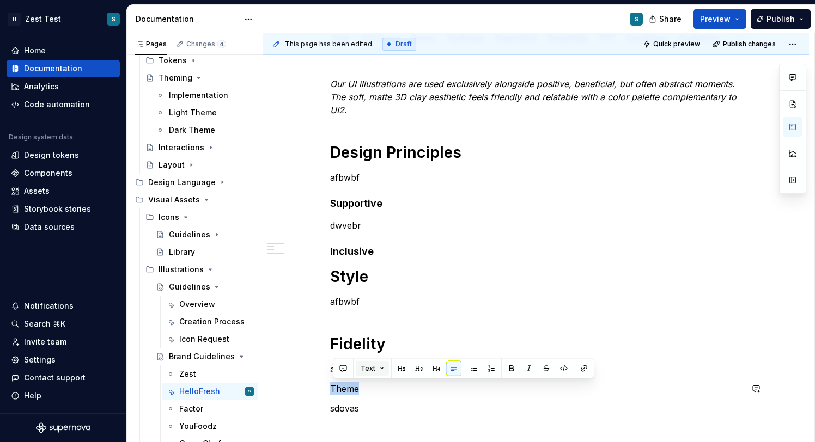
click at [381, 368] on button "Text" at bounding box center [372, 368] width 33 height 15
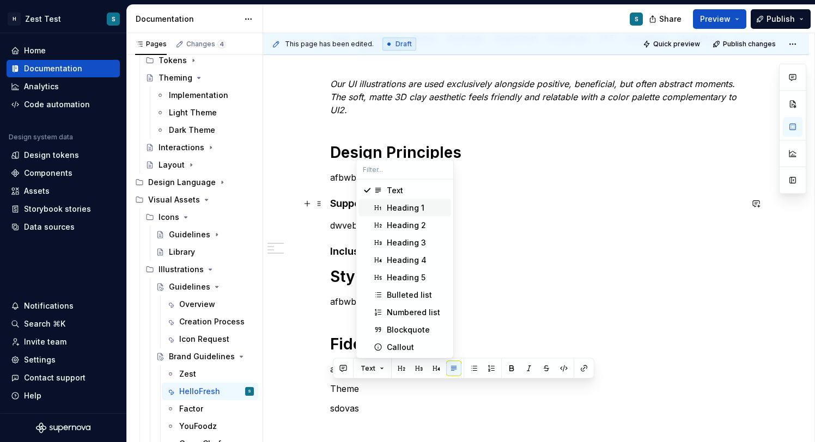
click at [406, 204] on div "Heading 1" at bounding box center [406, 208] width 38 height 11
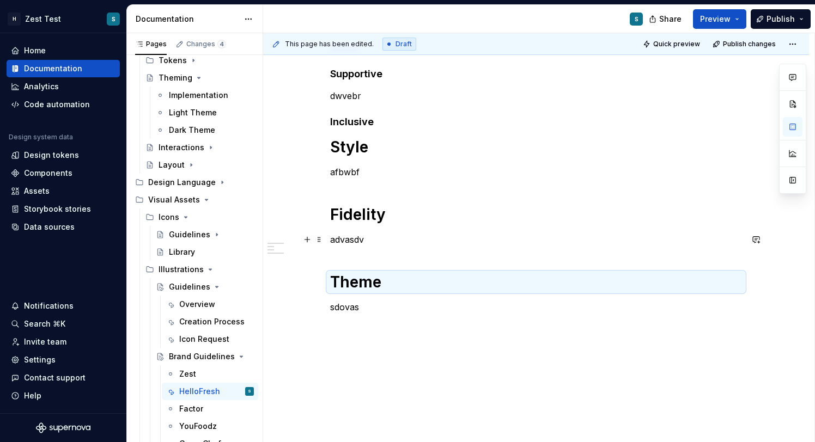
scroll to position [303, 0]
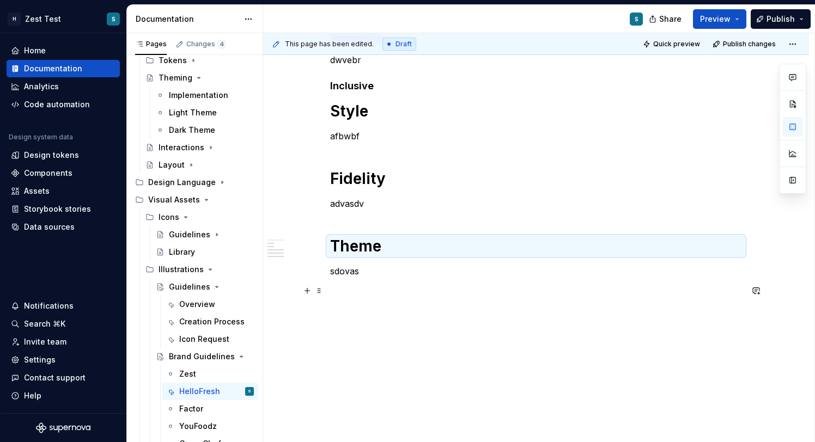
click at [389, 281] on div "Our UI illustrations are used exclusively alongside positive, beneficial, but o…" at bounding box center [536, 104] width 412 height 385
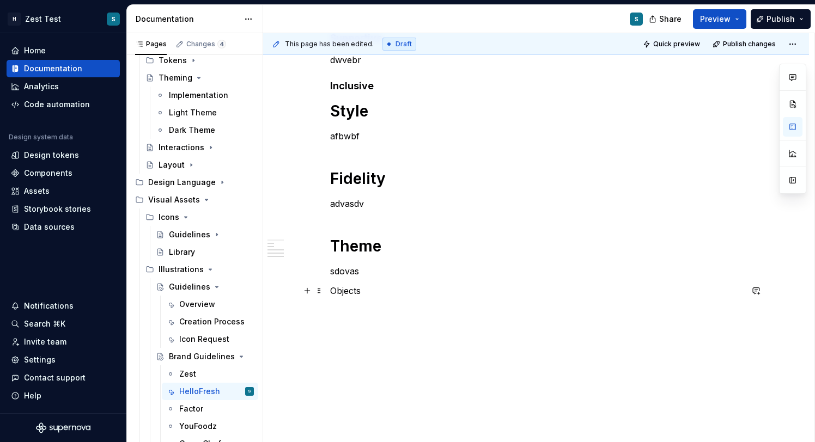
click at [345, 292] on p "Objects" at bounding box center [536, 290] width 412 height 13
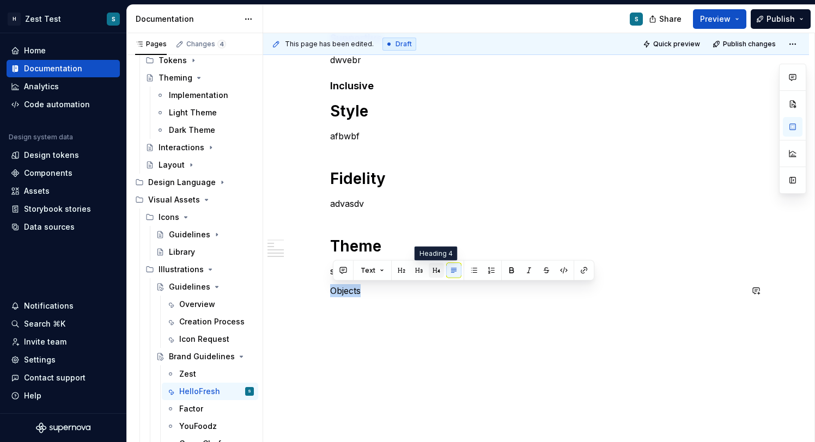
click at [434, 270] on button "button" at bounding box center [435, 270] width 15 height 15
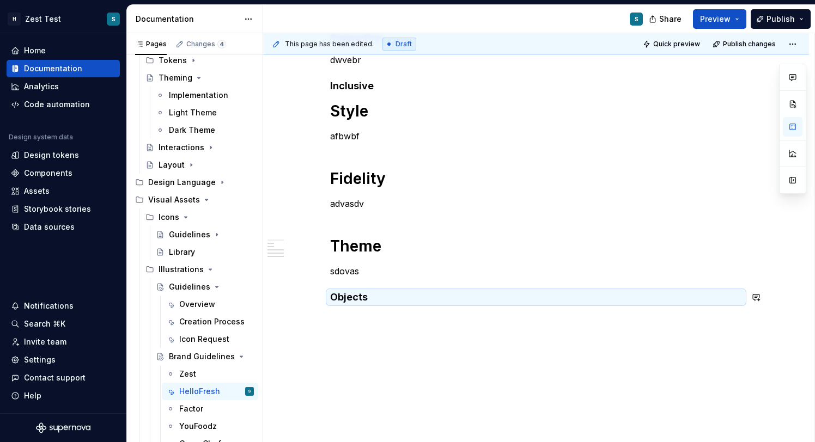
click at [356, 309] on div "Our UI illustrations are used exclusively alongside positive, beneficial, but o…" at bounding box center [536, 114] width 412 height 405
click at [352, 315] on div "Our UI illustrations are used exclusively alongside positive, beneficial, but o…" at bounding box center [536, 114] width 412 height 405
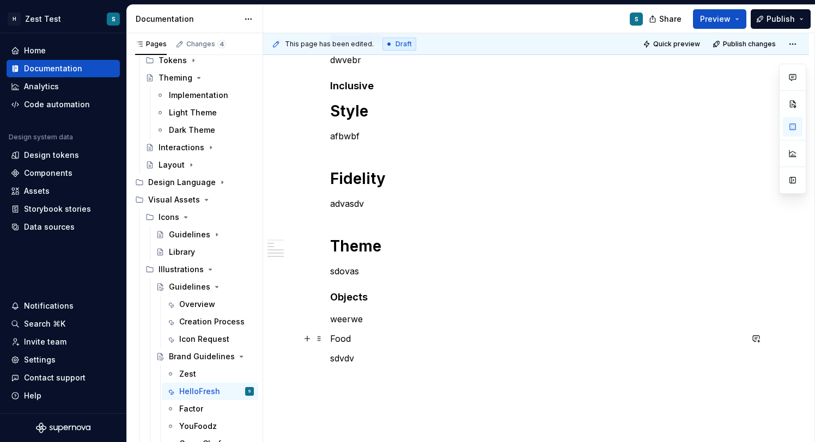
click at [341, 338] on p "Food" at bounding box center [536, 338] width 412 height 13
click at [357, 360] on p "sdvdv" at bounding box center [536, 358] width 412 height 13
click at [344, 377] on p "Scenes" at bounding box center [536, 377] width 412 height 13
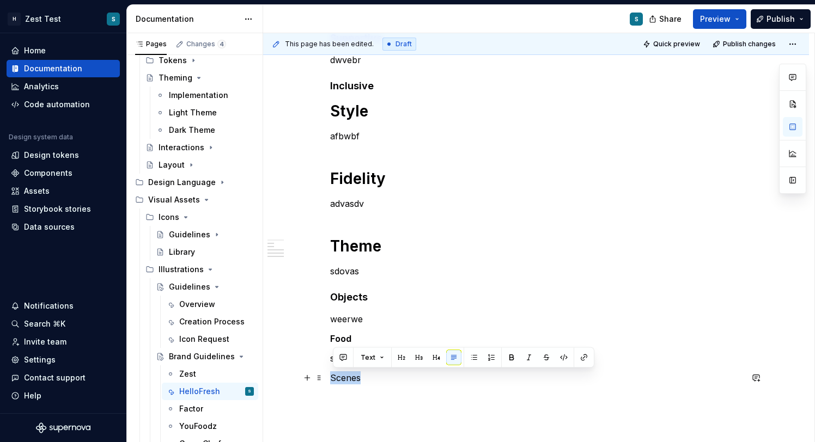
click at [344, 377] on p "Scenes" at bounding box center [536, 377] width 412 height 13
click at [433, 365] on div "Text" at bounding box center [463, 357] width 261 height 21
click at [434, 358] on button "button" at bounding box center [435, 357] width 15 height 15
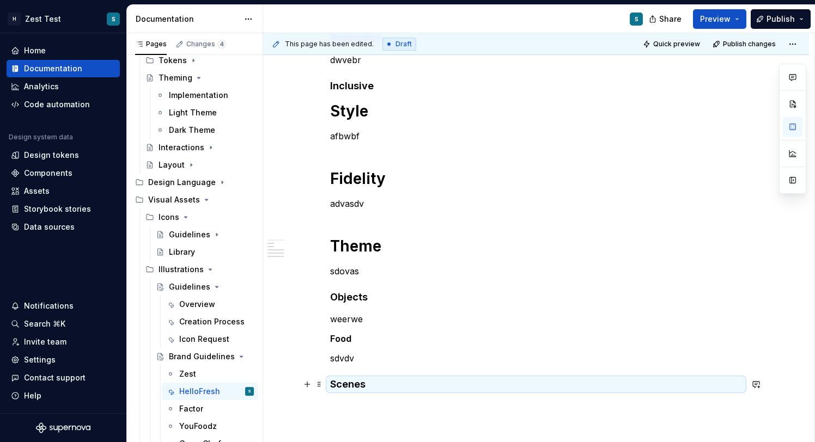
click at [384, 387] on h4 "Scenes" at bounding box center [536, 384] width 412 height 13
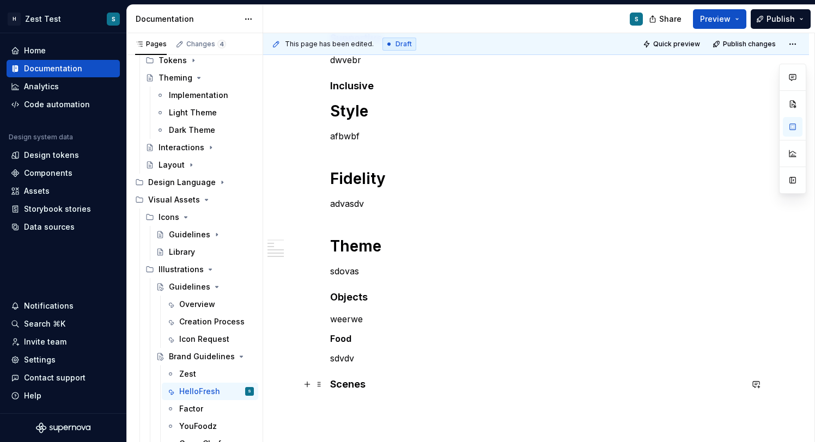
click at [383, 387] on h4 "Scenes" at bounding box center [536, 384] width 412 height 13
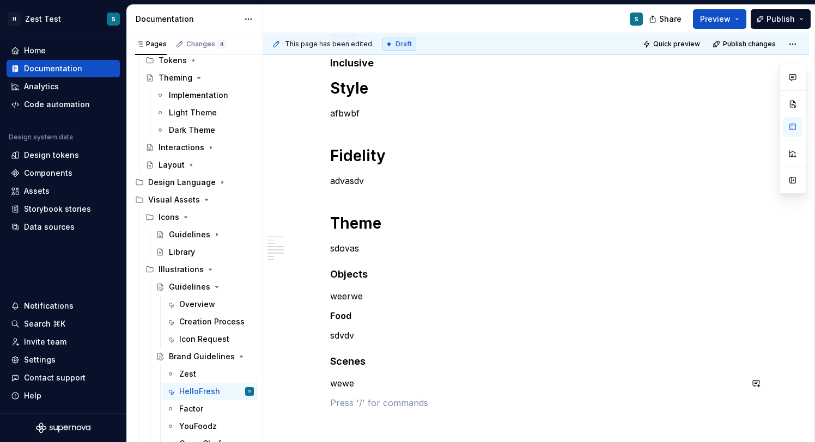
scroll to position [346, 0]
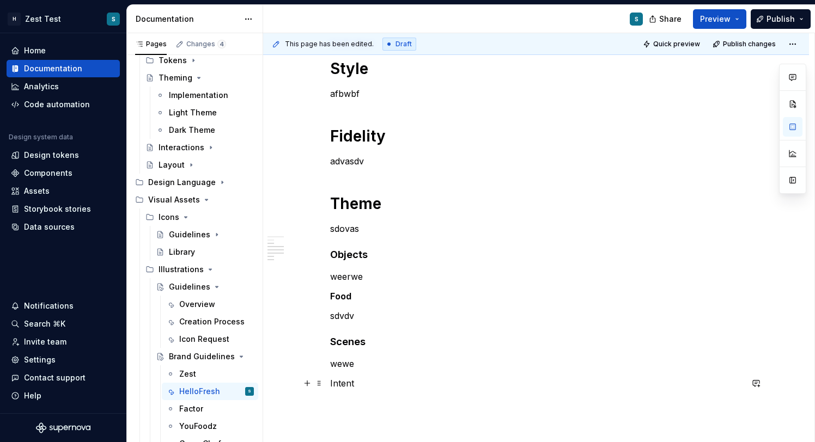
click at [352, 384] on p "Intent" at bounding box center [536, 383] width 412 height 13
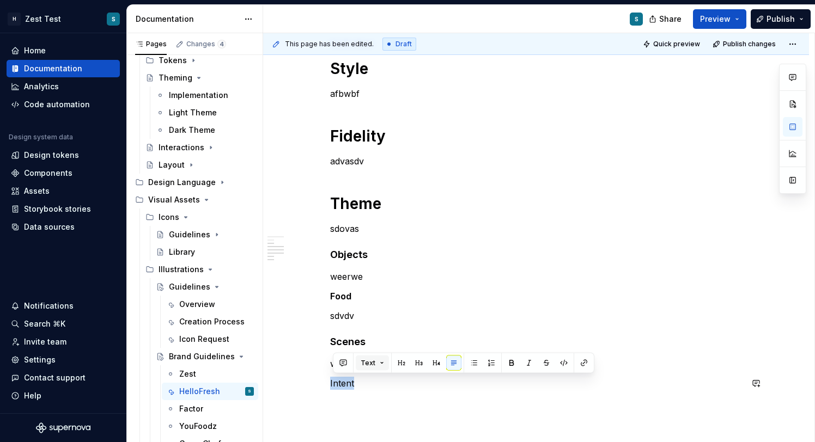
click at [381, 364] on button "Text" at bounding box center [372, 363] width 33 height 15
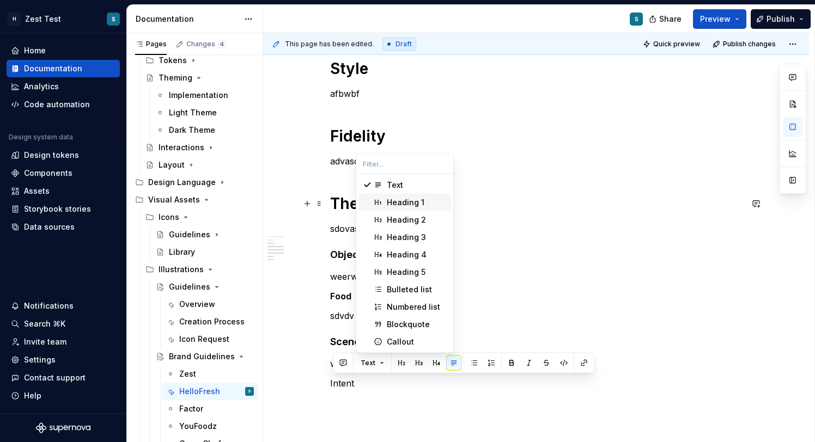
click at [425, 208] on span "Heading 1" at bounding box center [404, 202] width 93 height 17
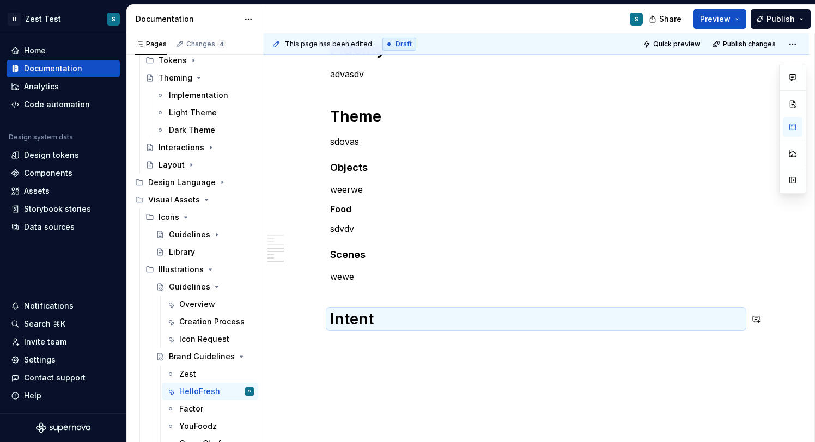
scroll to position [464, 0]
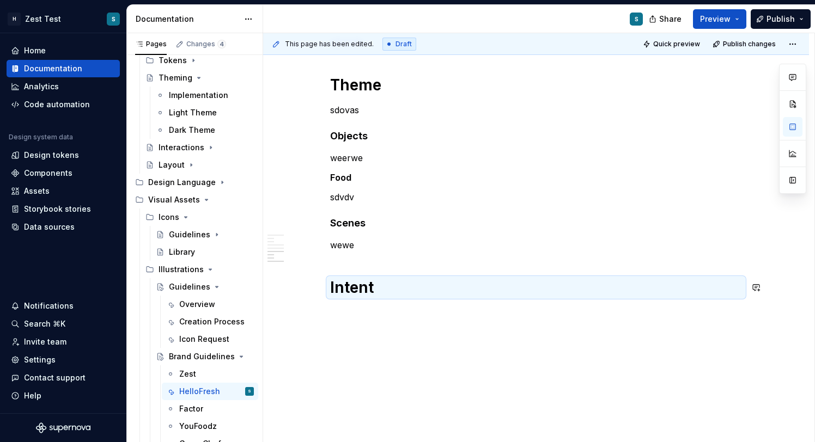
click at [376, 310] on div "Our UI illustrations are used exclusively alongside positive, beneficial, but o…" at bounding box center [536, 84] width 546 height 719
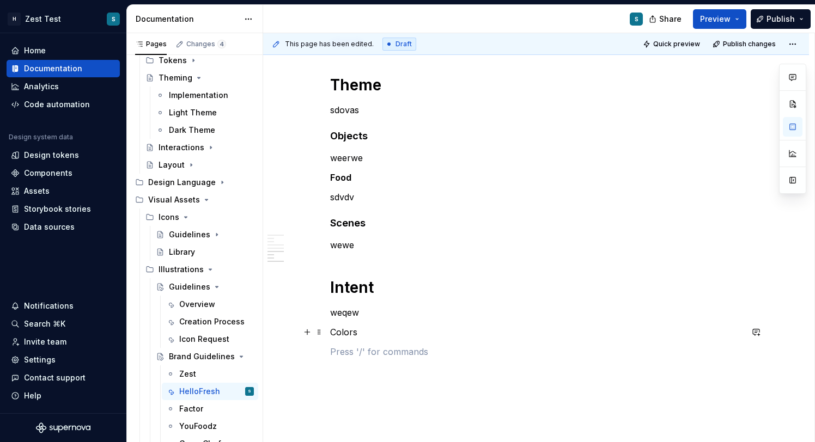
click at [336, 333] on p "Colors" at bounding box center [536, 332] width 412 height 13
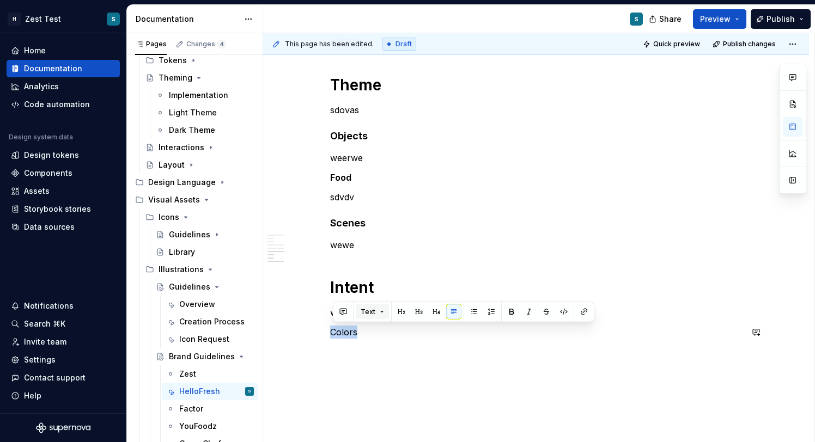
click at [374, 316] on button "Text" at bounding box center [372, 311] width 33 height 15
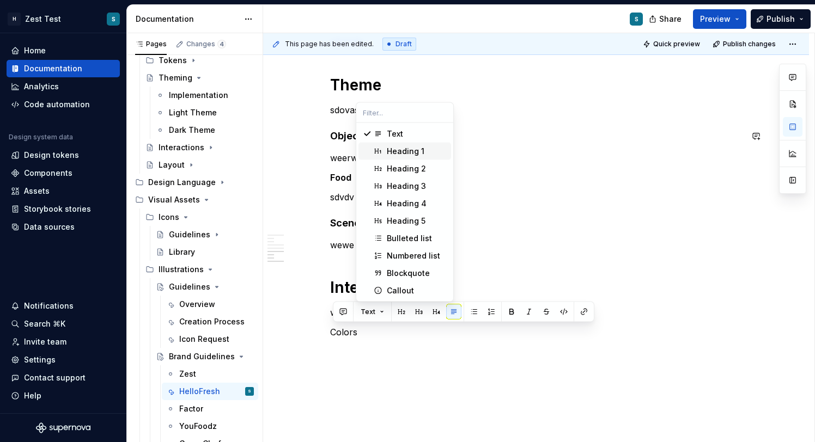
click at [403, 146] on div "Heading 1" at bounding box center [406, 151] width 38 height 11
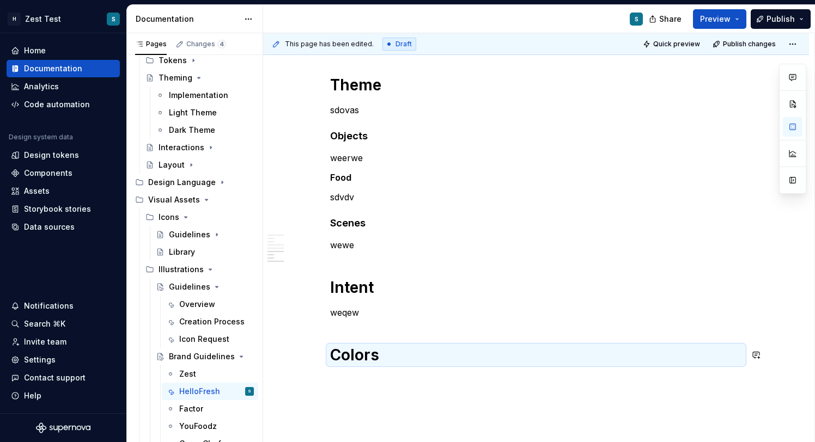
click at [361, 372] on div "Our UI illustrations are used exclusively alongside positive, beneficial, but o…" at bounding box center [536, 69] width 412 height 636
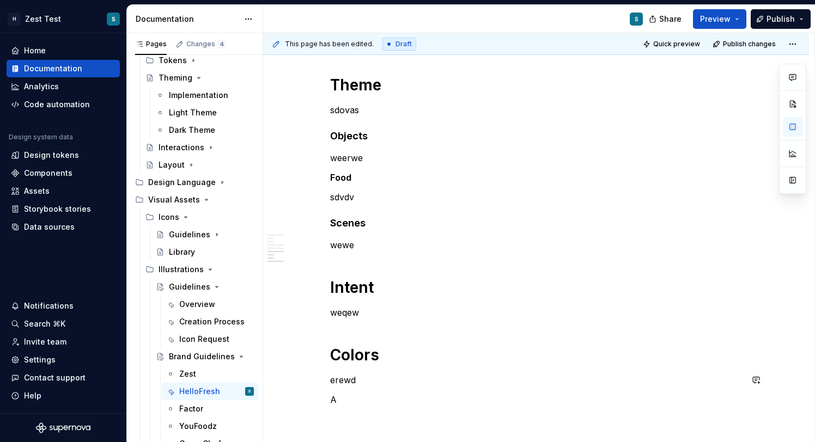
scroll to position [481, 0]
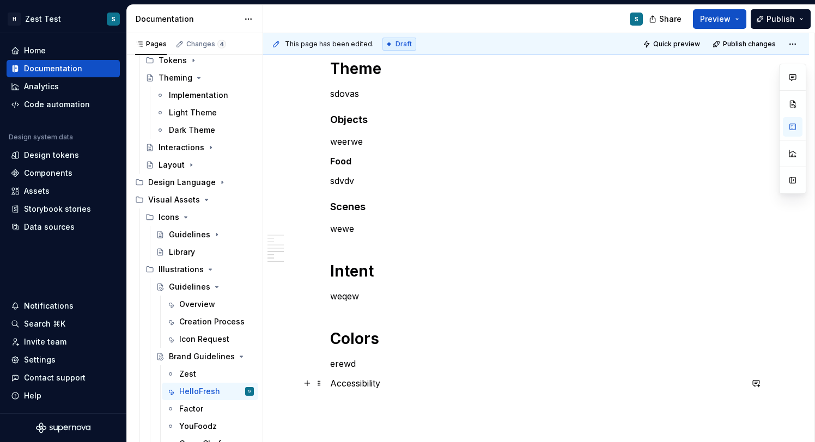
click at [359, 385] on p "Accessibility" at bounding box center [536, 383] width 412 height 13
click at [360, 385] on p "Accessibility" at bounding box center [536, 383] width 412 height 13
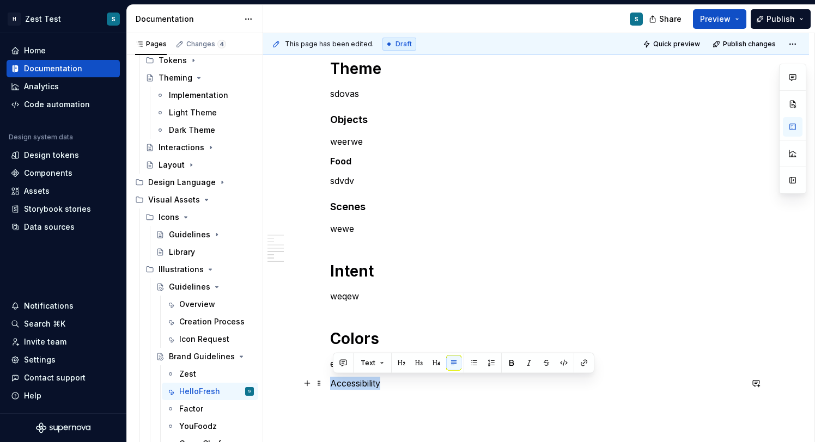
click at [360, 385] on p "Accessibility" at bounding box center [536, 383] width 412 height 13
click at [377, 362] on button "Text" at bounding box center [372, 363] width 33 height 15
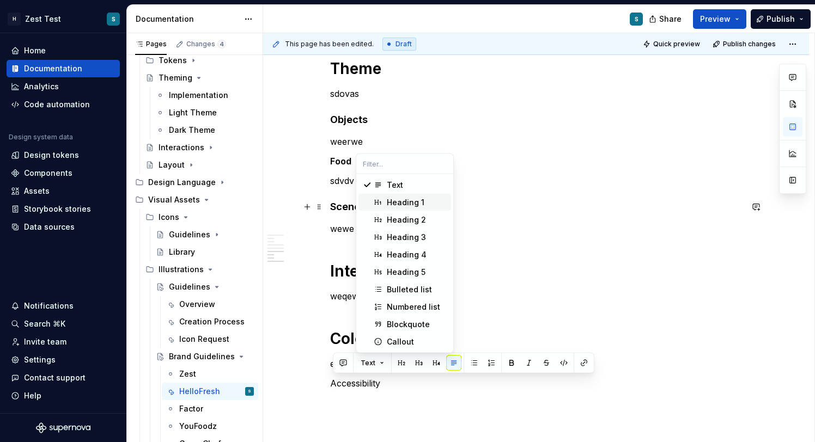
click at [409, 204] on div "Heading 1" at bounding box center [406, 202] width 38 height 11
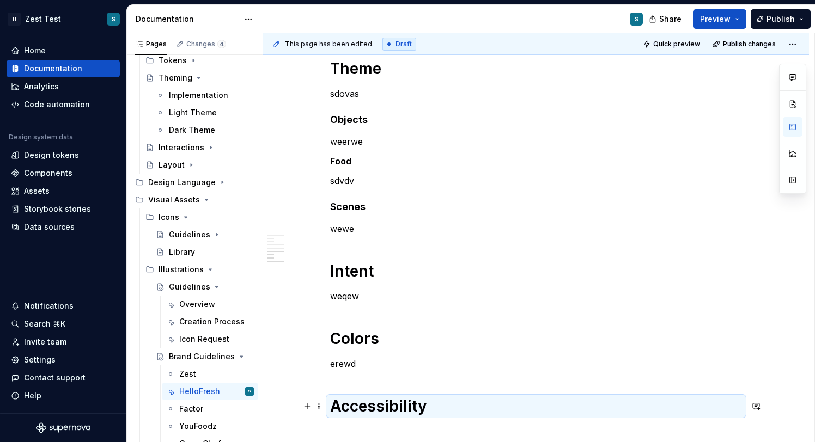
click at [435, 403] on h1 "Accessibility" at bounding box center [536, 406] width 412 height 20
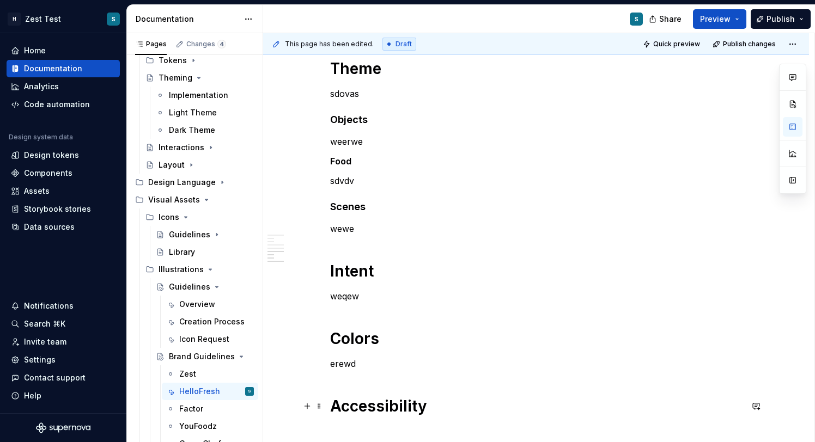
click at [435, 403] on h1 "Accessibility" at bounding box center [536, 406] width 412 height 20
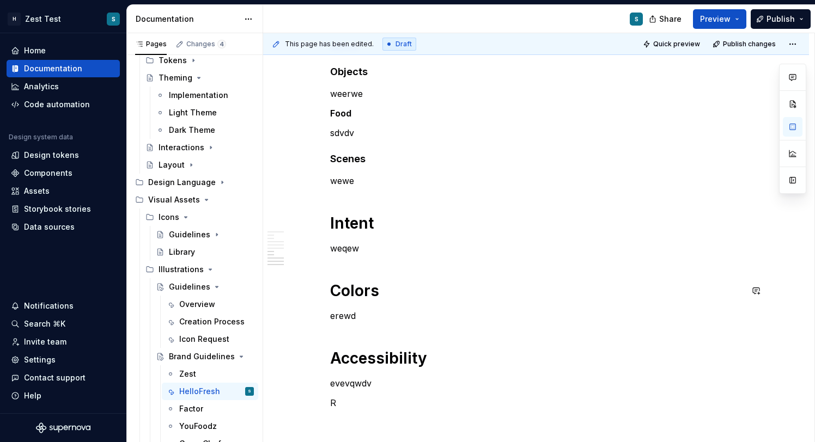
scroll to position [548, 0]
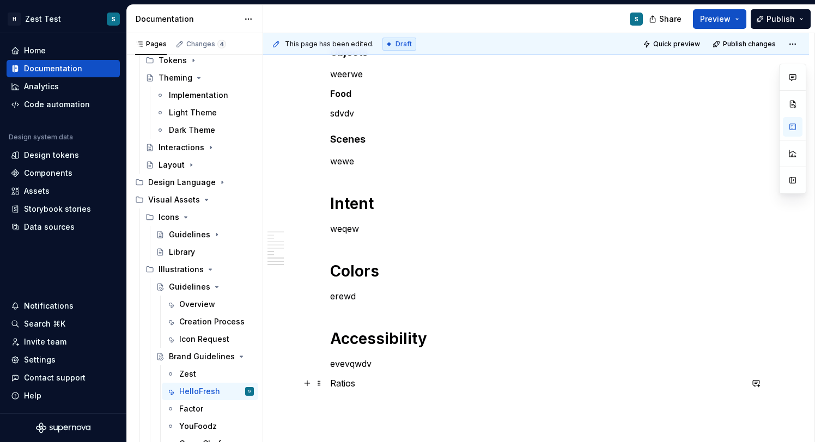
click at [347, 384] on p "Ratios" at bounding box center [536, 383] width 412 height 13
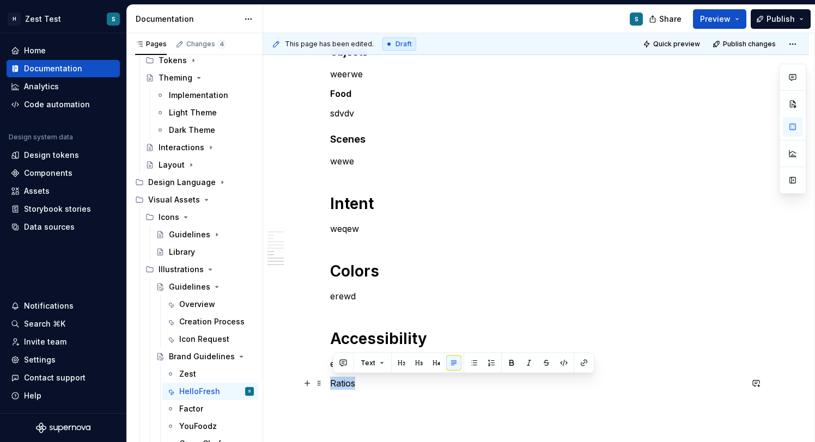
click at [347, 384] on p "Ratios" at bounding box center [536, 383] width 412 height 13
click at [380, 360] on button "Text" at bounding box center [372, 363] width 33 height 15
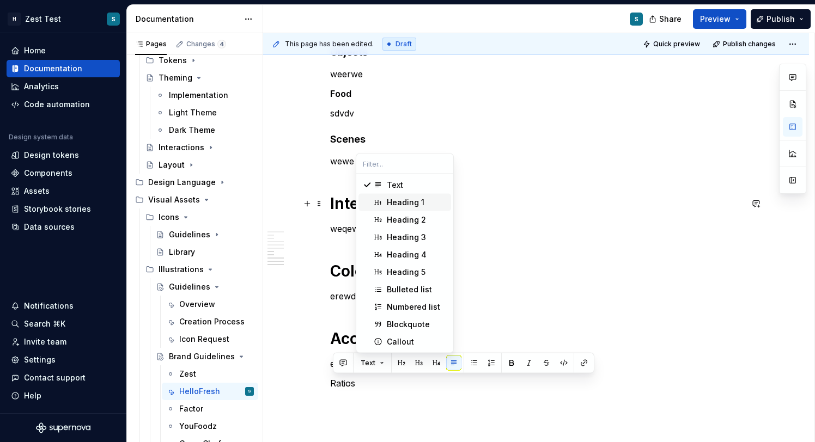
click at [408, 207] on div "Heading 1" at bounding box center [406, 202] width 38 height 11
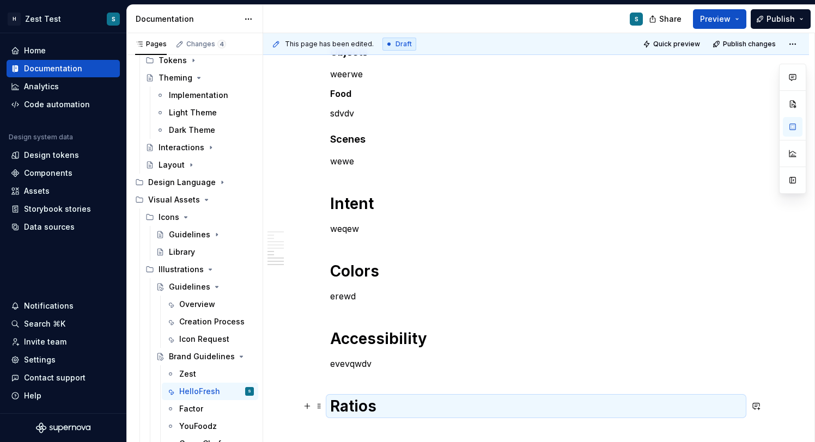
click at [393, 408] on h1 "Ratios" at bounding box center [536, 406] width 412 height 20
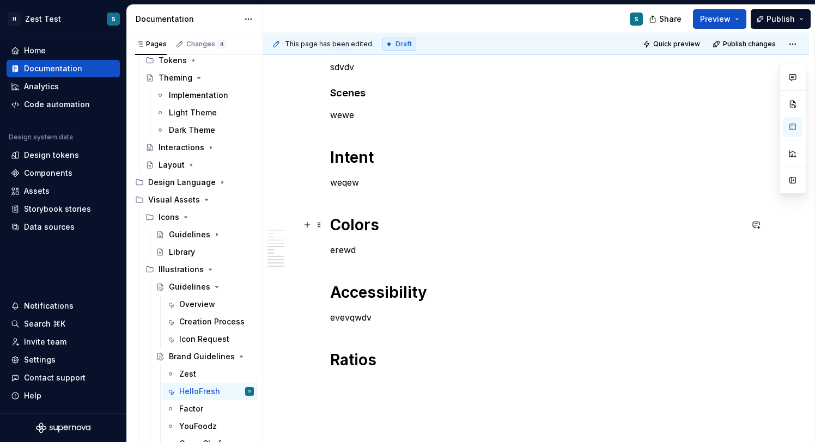
scroll to position [667, 0]
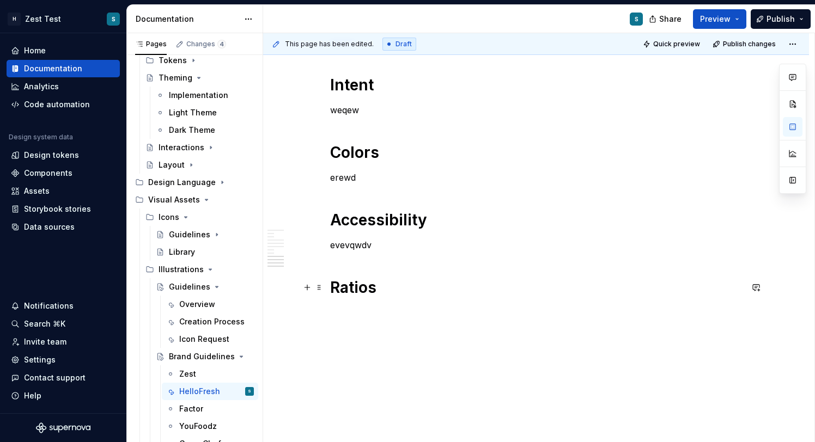
click at [394, 291] on h1 "Ratios" at bounding box center [536, 288] width 412 height 20
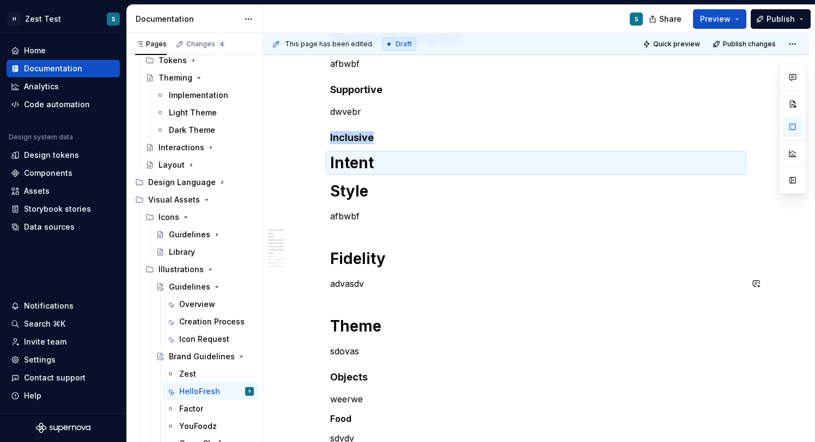
scroll to position [260, 0]
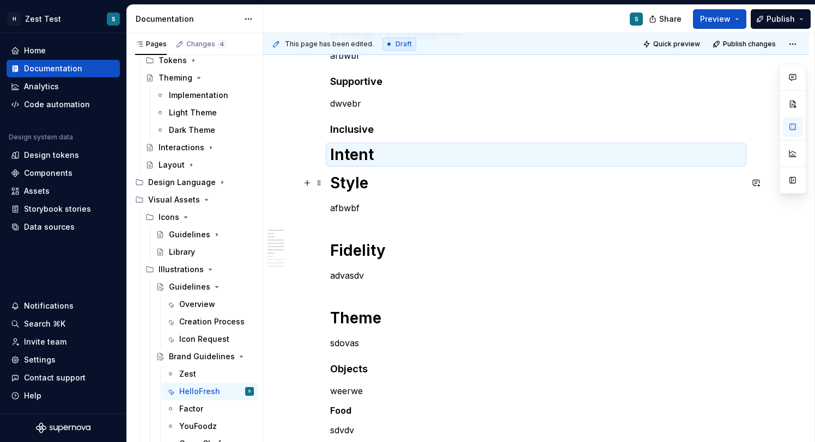
click at [350, 181] on h1 "Style" at bounding box center [536, 183] width 412 height 20
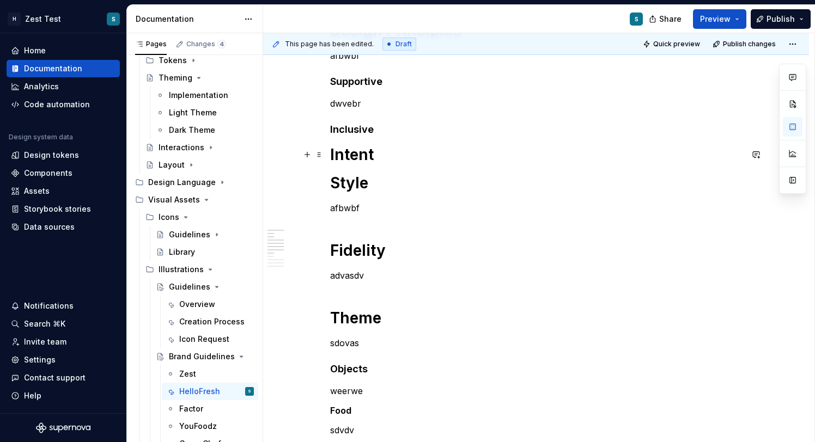
click at [365, 153] on h1 "Intent" at bounding box center [536, 155] width 412 height 20
click at [380, 155] on h1 "Intent" at bounding box center [536, 155] width 412 height 20
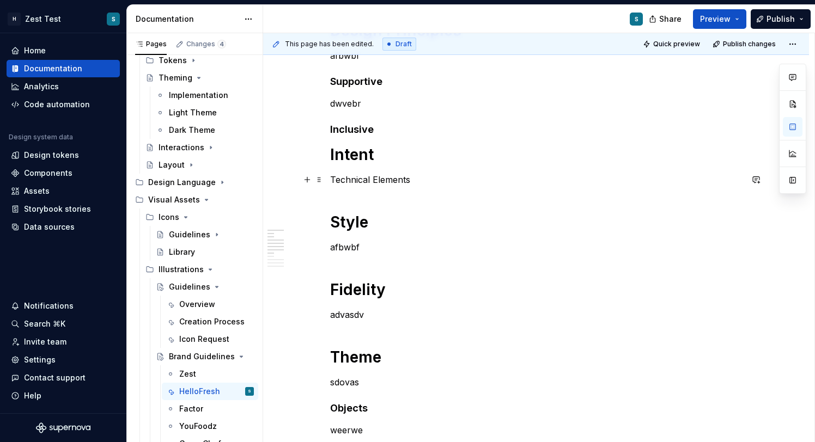
click at [389, 180] on p "Technical Elements" at bounding box center [536, 179] width 412 height 13
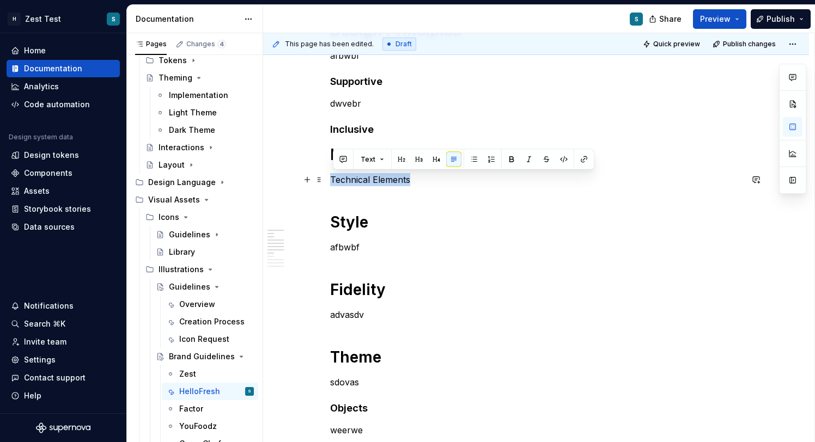
click at [389, 180] on p "Technical Elements" at bounding box center [536, 179] width 412 height 13
click at [383, 162] on button "Text" at bounding box center [372, 159] width 33 height 15
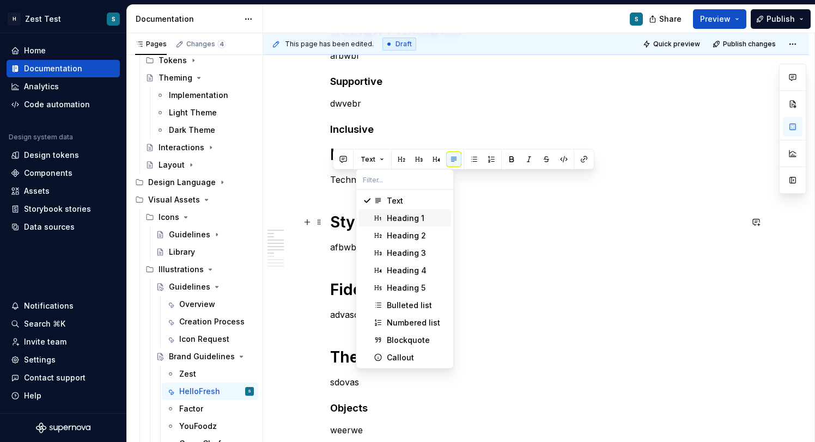
click at [408, 214] on div "Heading 1" at bounding box center [406, 218] width 38 height 11
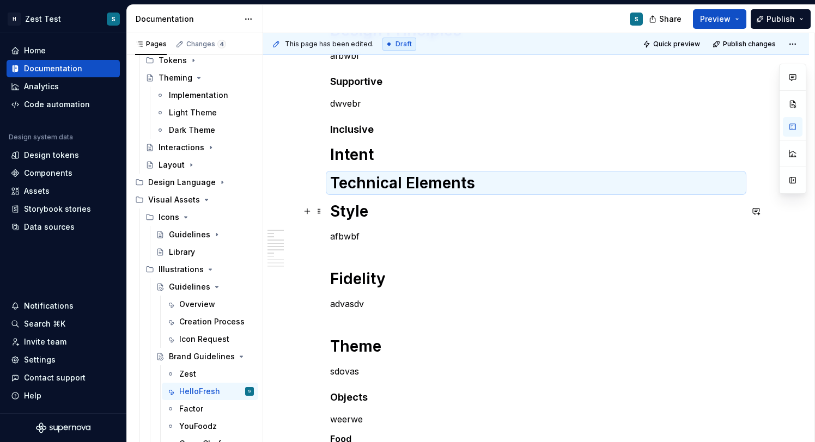
click at [350, 212] on h1 "Style" at bounding box center [536, 211] width 412 height 20
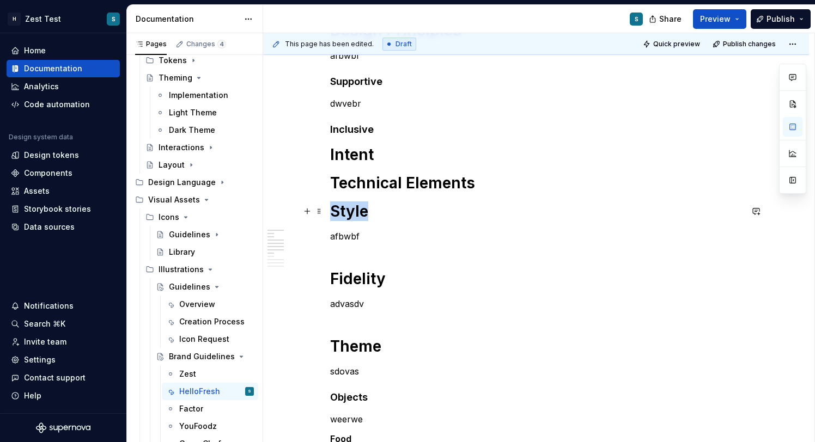
click at [350, 212] on h1 "Style" at bounding box center [536, 211] width 412 height 20
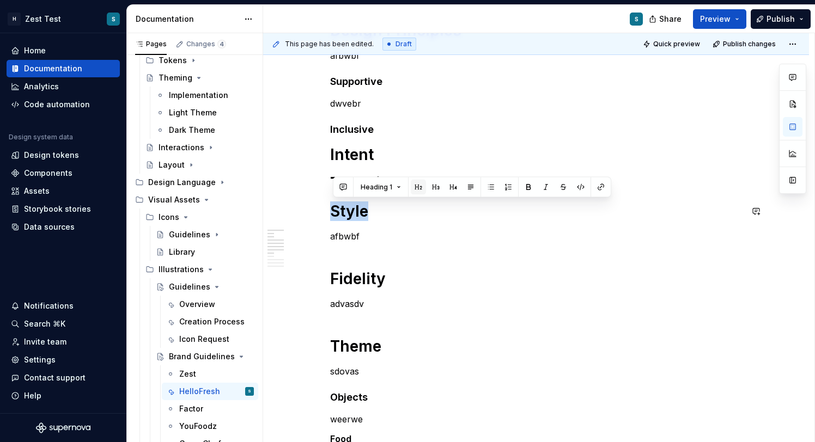
click at [416, 188] on button "button" at bounding box center [418, 187] width 15 height 15
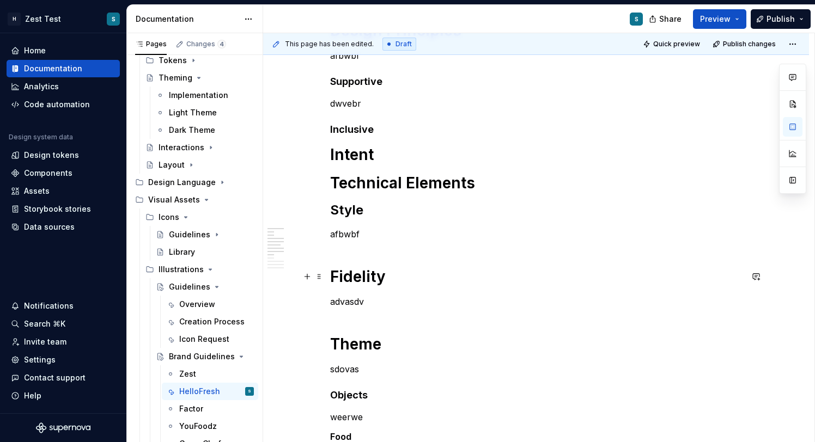
click at [360, 275] on h1 "Fidelity" at bounding box center [536, 277] width 412 height 20
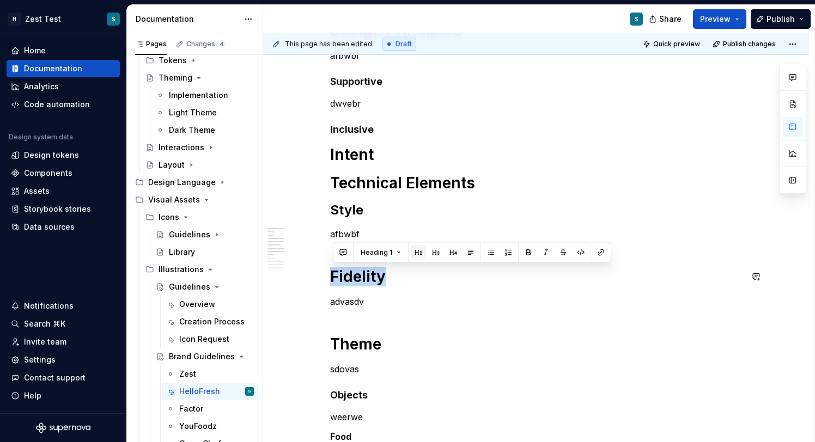
click at [419, 253] on button "button" at bounding box center [418, 252] width 15 height 15
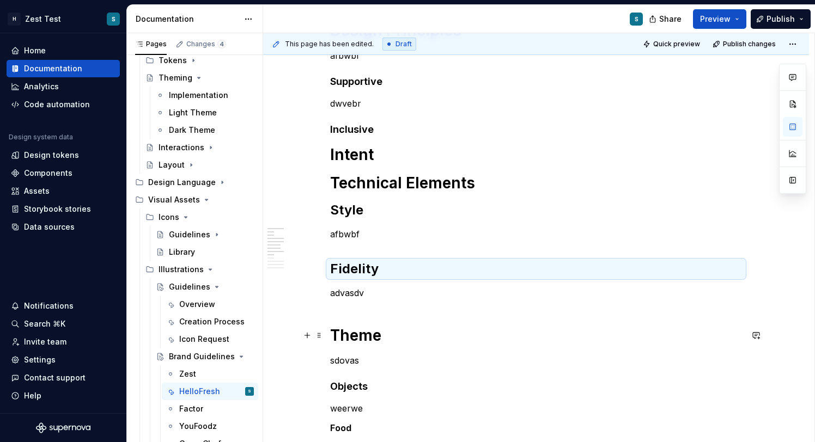
click at [360, 335] on h1 "Theme" at bounding box center [536, 336] width 412 height 20
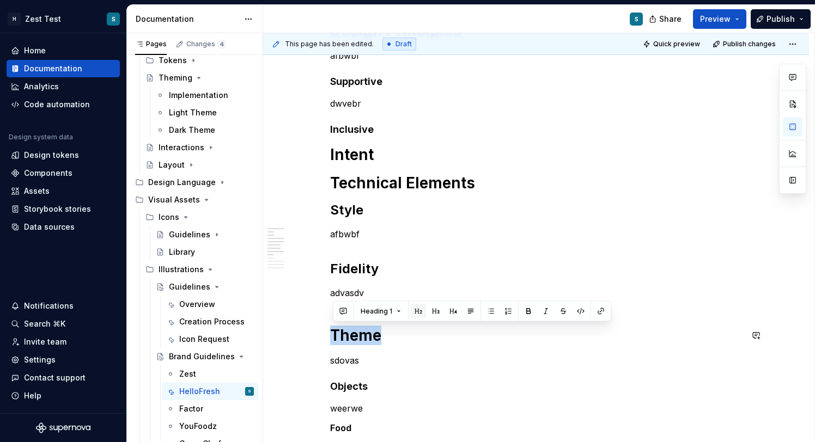
click at [419, 313] on button "button" at bounding box center [418, 311] width 15 height 15
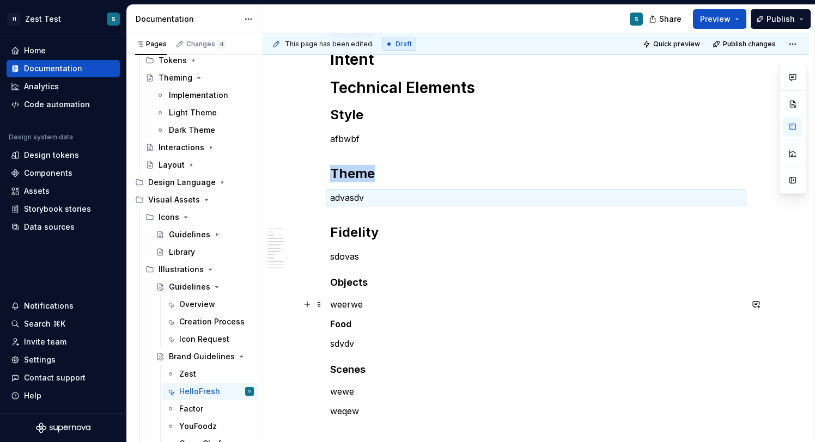
scroll to position [365, 0]
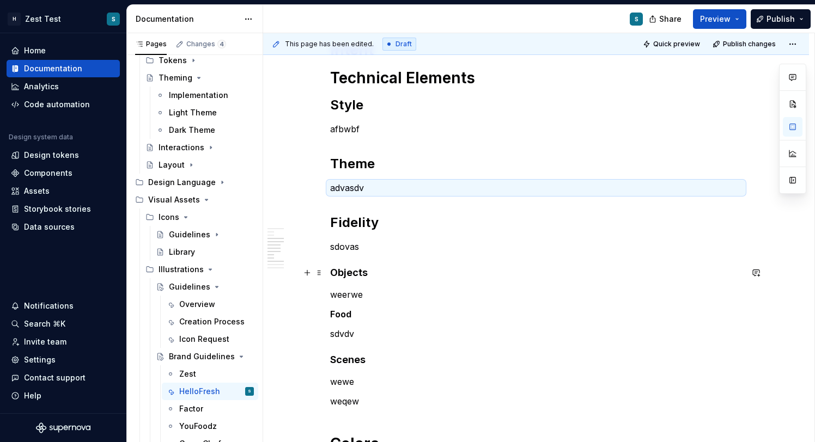
click at [344, 279] on div "Our UI illustrations are used exclusively alongside positive, beneficial, but o…" at bounding box center [536, 219] width 412 height 738
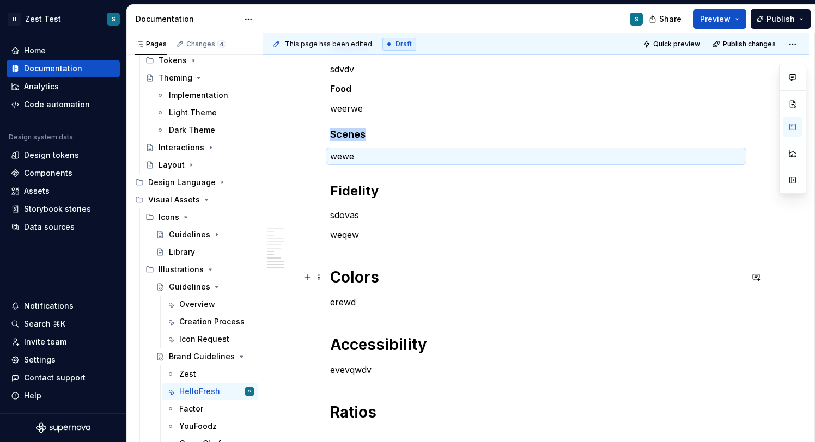
scroll to position [553, 0]
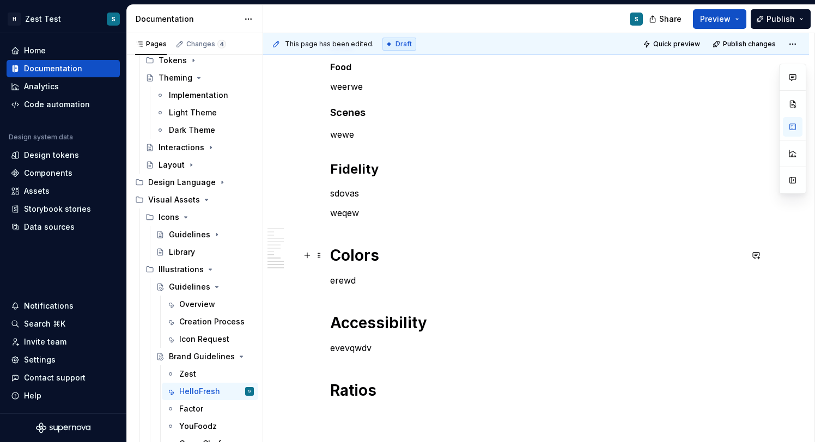
click at [364, 252] on h1 "Colors" at bounding box center [536, 256] width 412 height 20
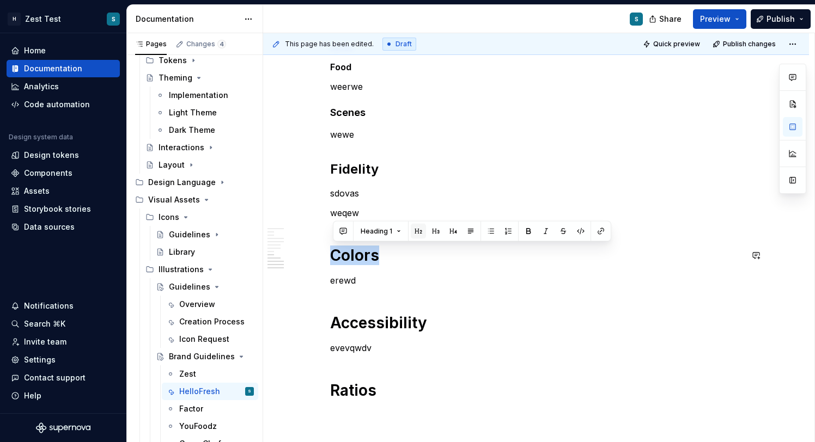
click at [418, 232] on button "button" at bounding box center [418, 231] width 15 height 15
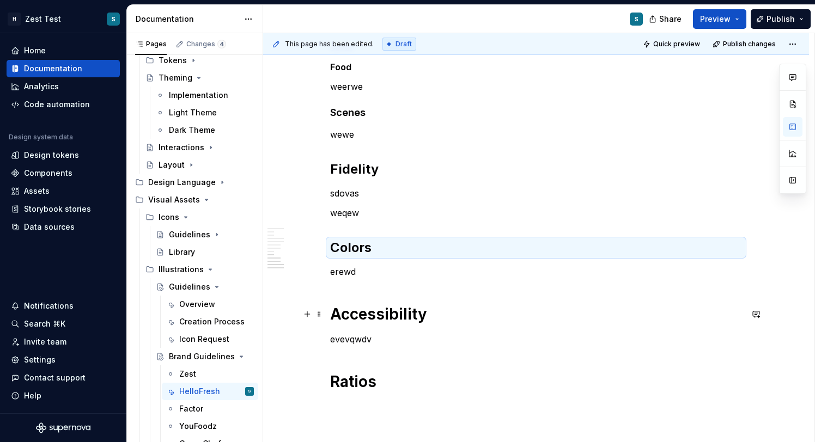
click at [367, 314] on h1 "Accessibility" at bounding box center [536, 314] width 412 height 20
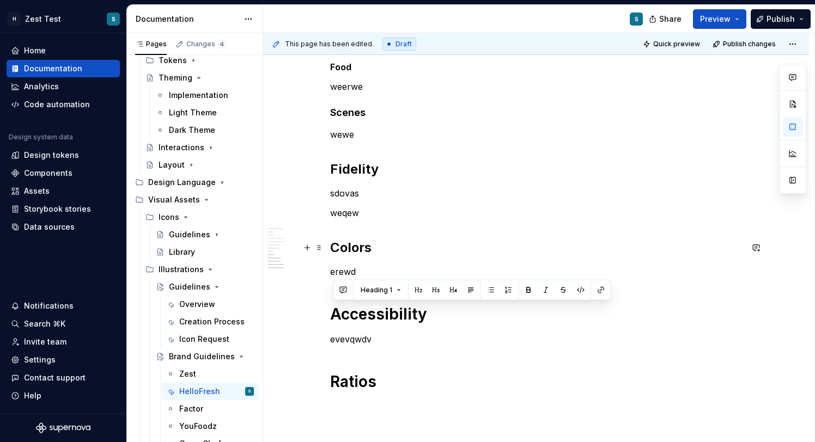
click at [406, 252] on h2 "Colors" at bounding box center [536, 247] width 412 height 17
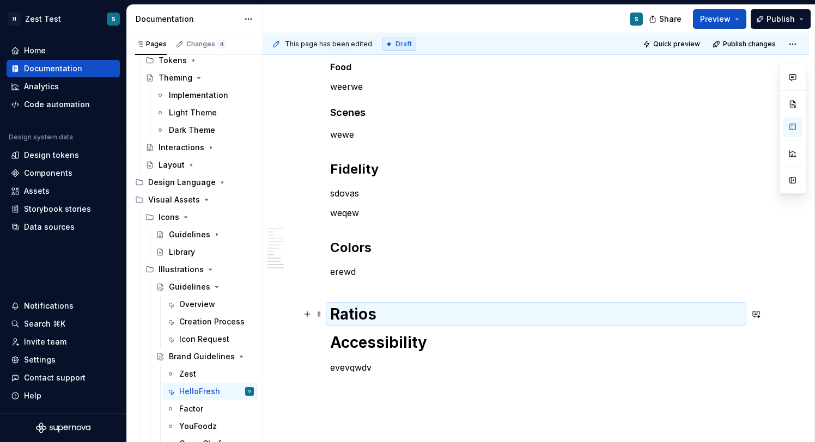
click at [364, 310] on h1 "Ratios" at bounding box center [536, 314] width 412 height 20
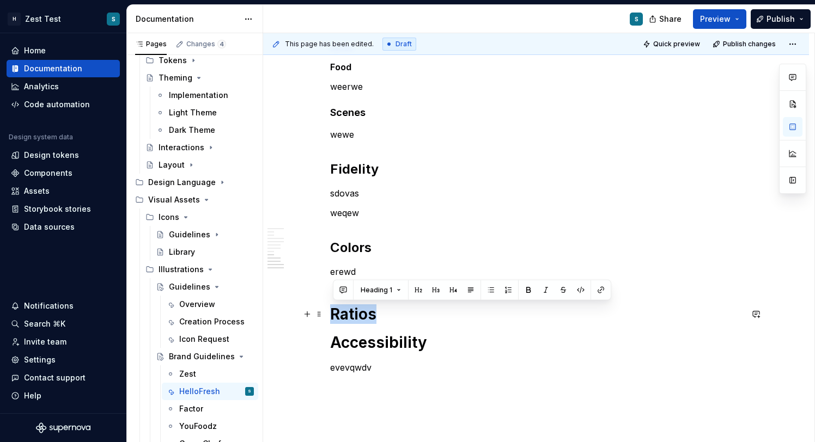
click at [364, 310] on h1 "Ratios" at bounding box center [536, 314] width 412 height 20
click at [422, 290] on button "button" at bounding box center [418, 290] width 15 height 15
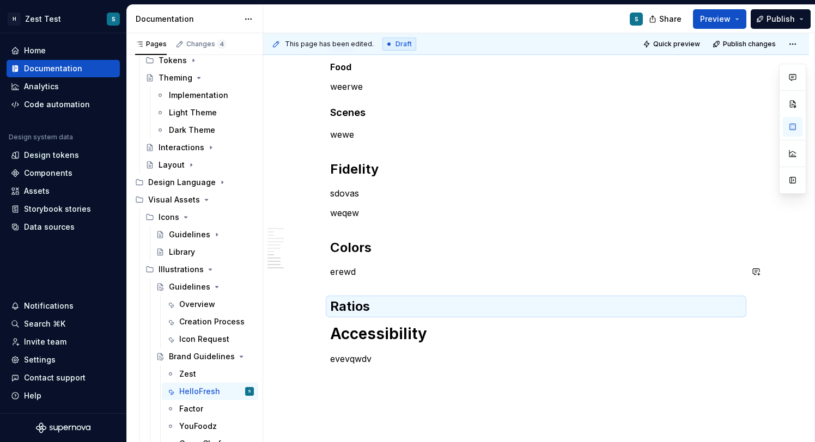
click at [373, 261] on div "Our UI illustrations are used exclusively alongside positive, beneficial, but o…" at bounding box center [536, 13] width 412 height 703
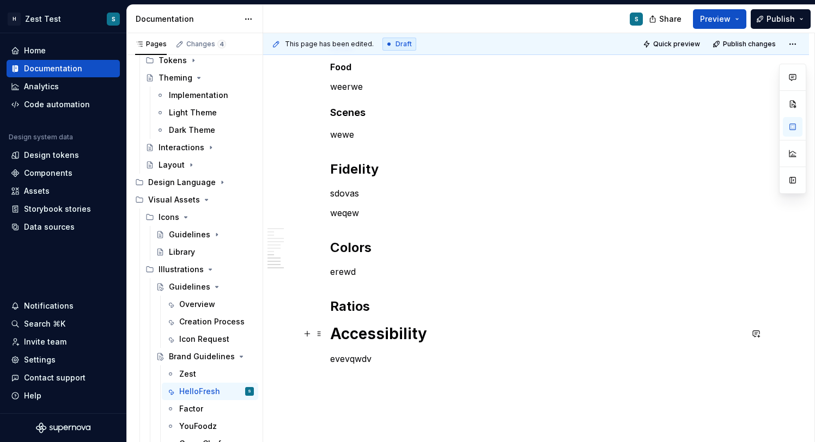
click at [353, 326] on h1 "Accessibility" at bounding box center [536, 334] width 412 height 20
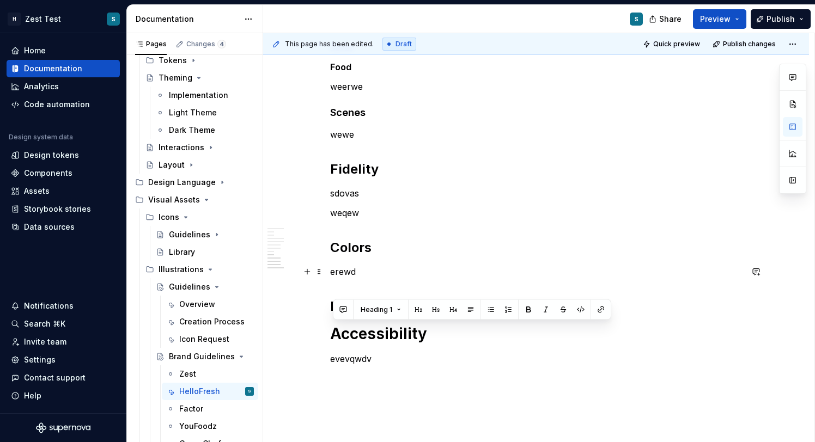
click at [396, 276] on p "erewd" at bounding box center [536, 271] width 412 height 13
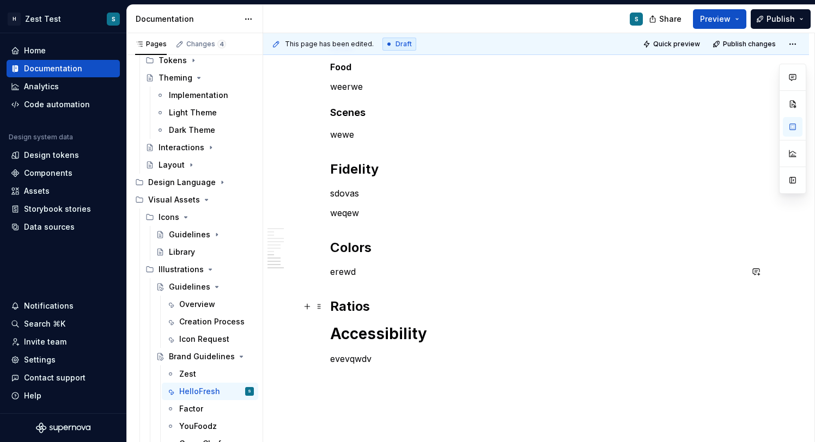
click at [351, 303] on h2 "Ratios" at bounding box center [536, 306] width 412 height 17
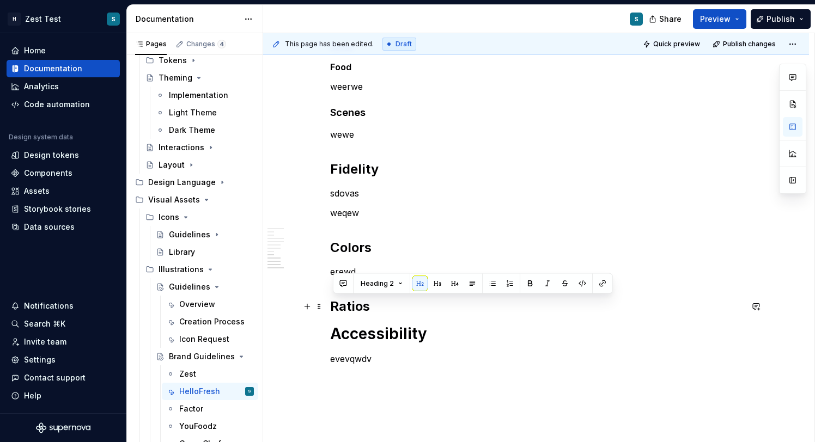
click at [384, 301] on h2 "Ratios" at bounding box center [536, 306] width 412 height 17
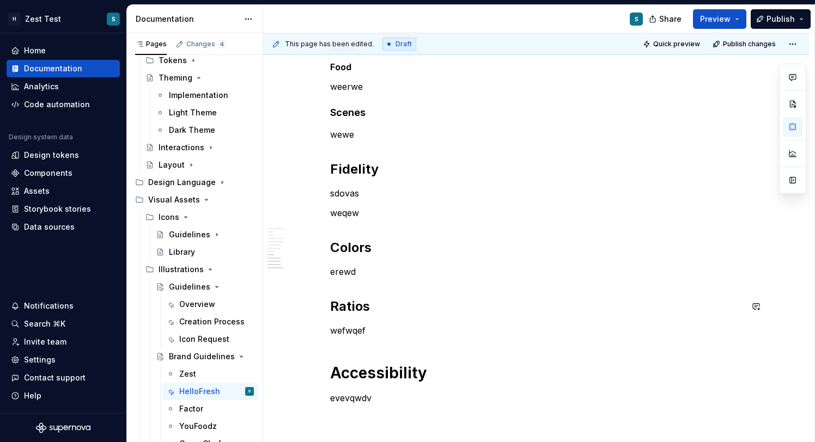
click at [435, 293] on div "Our UI illustrations are used exclusively alongside positive, beneficial, but o…" at bounding box center [536, 33] width 412 height 743
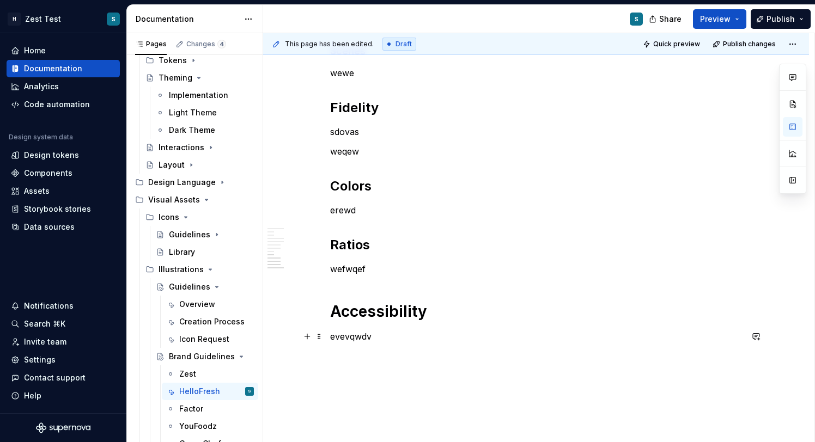
click at [406, 336] on p "evevqwdv" at bounding box center [536, 336] width 412 height 13
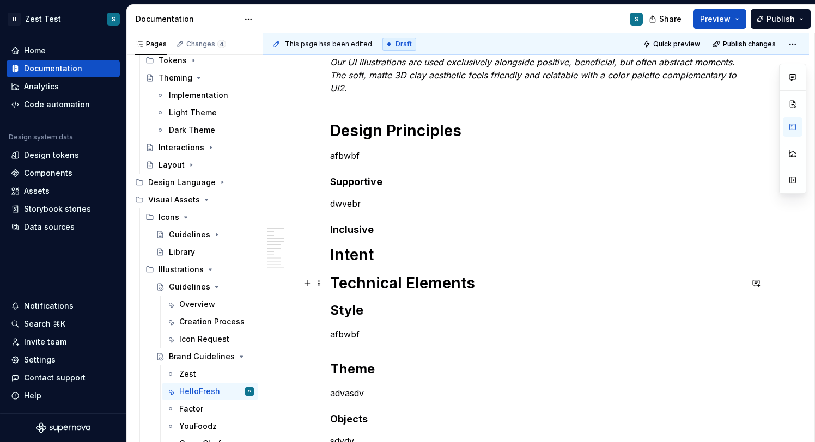
scroll to position [150, 0]
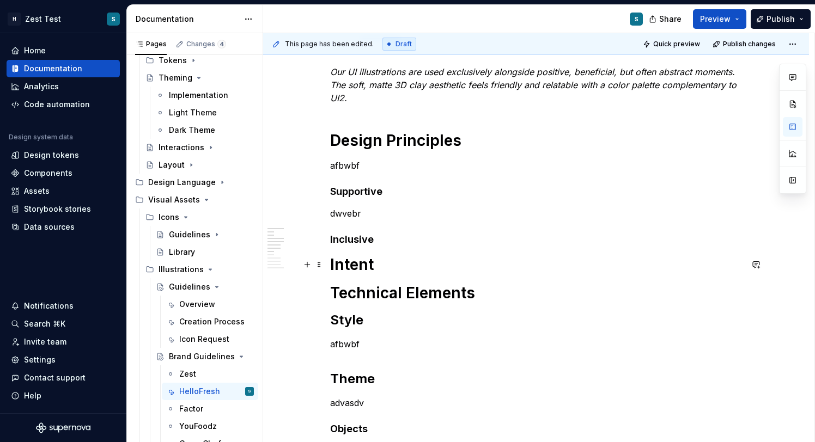
click at [361, 261] on h1 "Intent" at bounding box center [536, 265] width 412 height 20
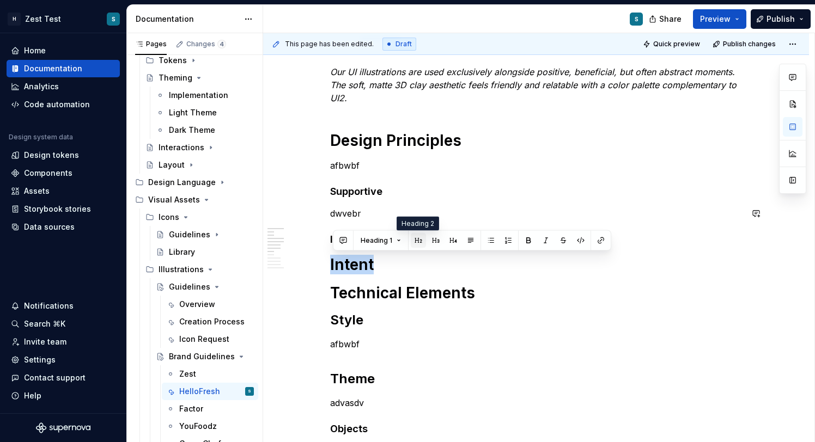
click at [424, 242] on button "button" at bounding box center [418, 240] width 15 height 15
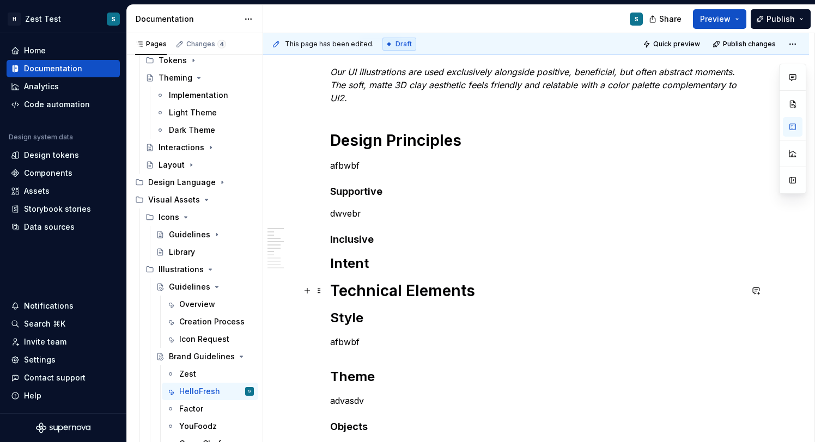
click at [404, 288] on h1 "Technical Elements" at bounding box center [536, 291] width 412 height 20
click at [375, 265] on h2 "Intent" at bounding box center [536, 263] width 412 height 17
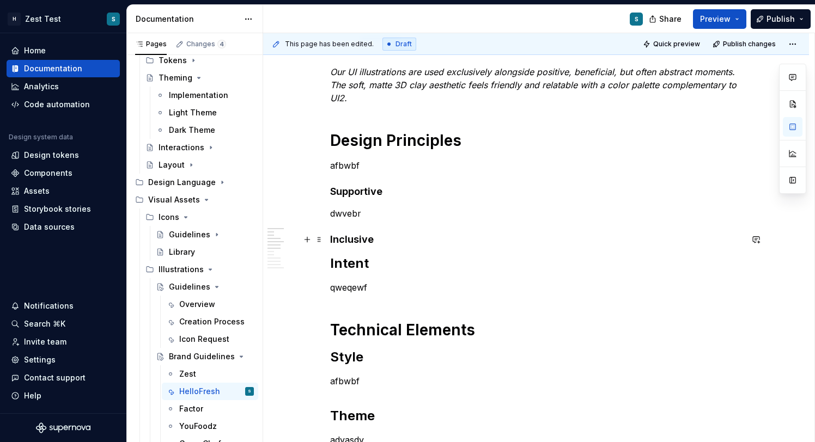
click at [385, 239] on h4 "Inclusive" at bounding box center [536, 239] width 412 height 13
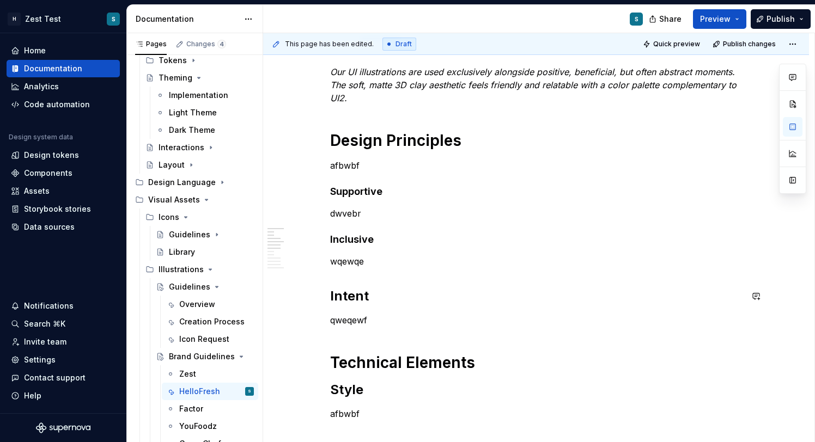
click at [360, 297] on h2 "Intent" at bounding box center [536, 295] width 412 height 17
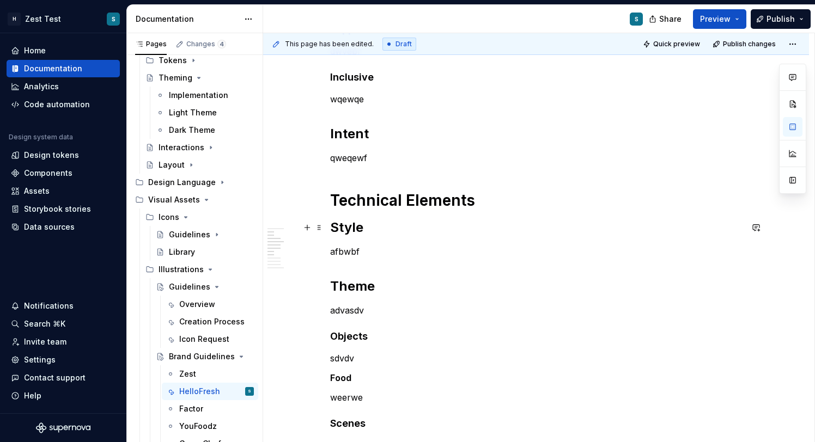
scroll to position [293, 0]
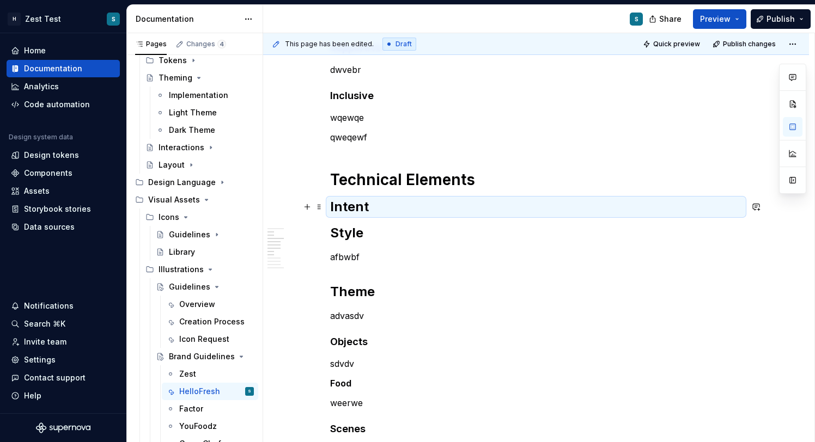
click at [373, 203] on h2 "Intent" at bounding box center [536, 206] width 412 height 17
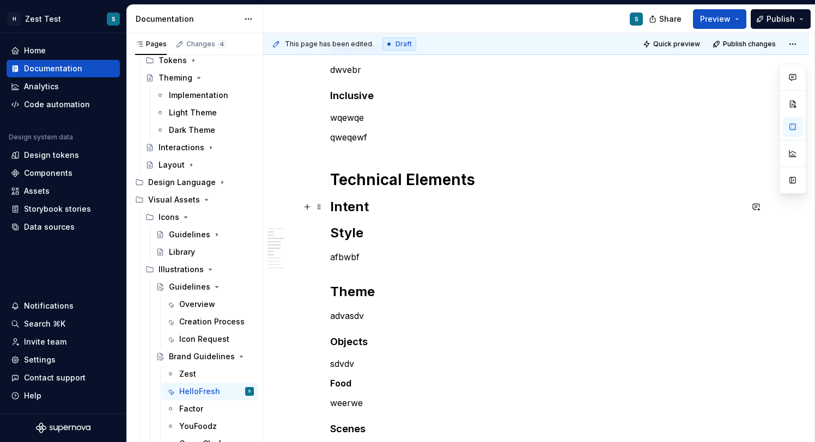
click at [383, 208] on h2 "Intent" at bounding box center [536, 206] width 412 height 17
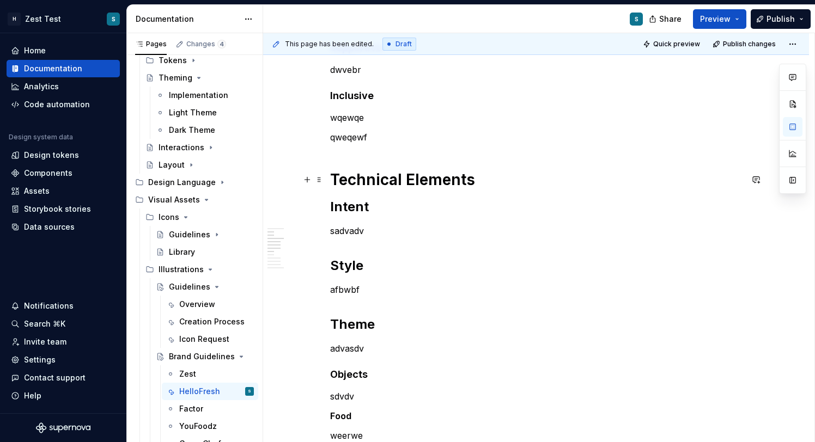
click at [423, 181] on h1 "Technical Elements" at bounding box center [536, 180] width 412 height 20
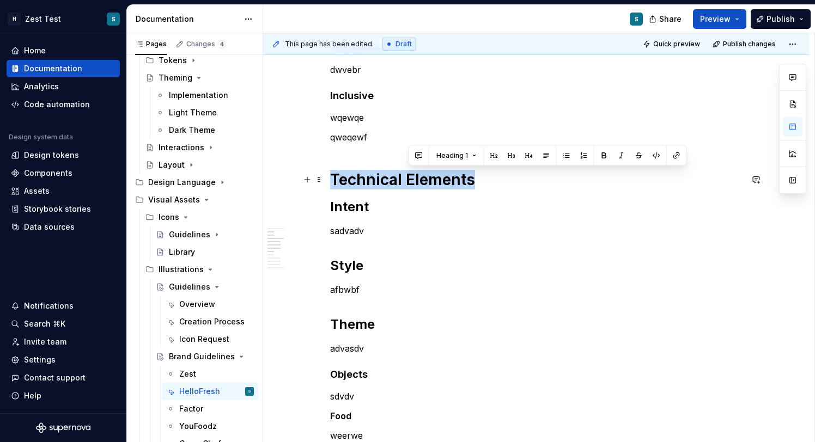
click at [423, 181] on h1 "Technical Elements" at bounding box center [536, 180] width 412 height 20
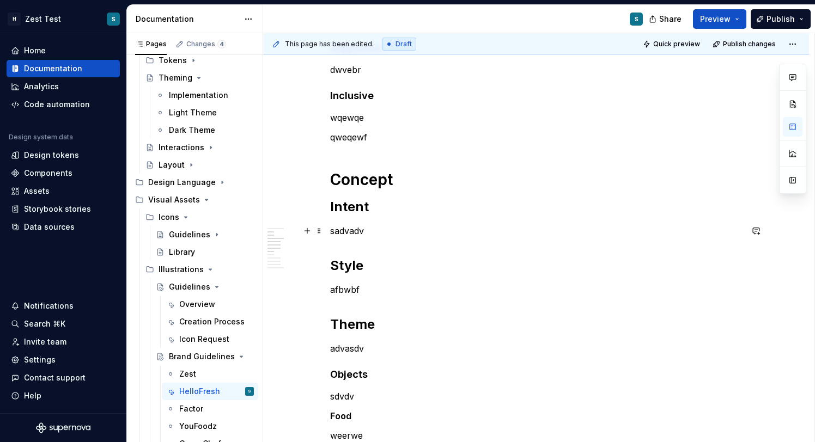
click at [368, 231] on p "sadvadv" at bounding box center [536, 230] width 412 height 13
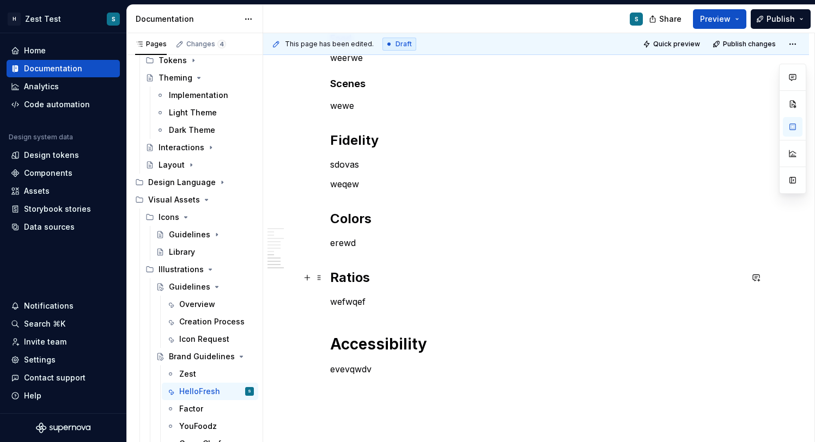
scroll to position [744, 0]
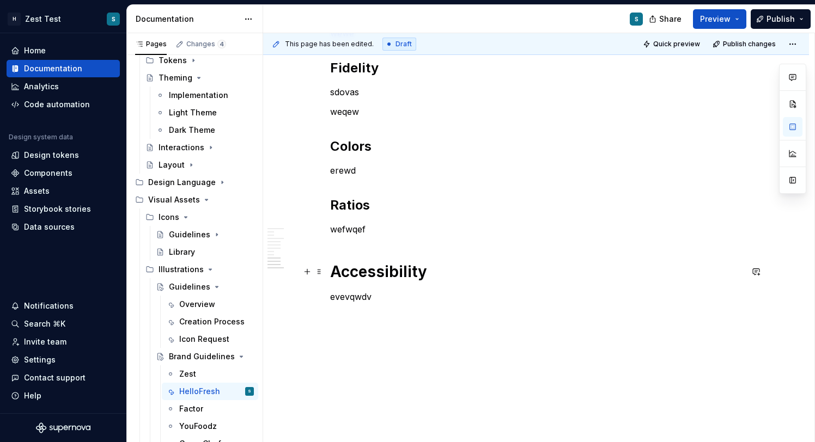
click at [369, 268] on h1 "Accessibility" at bounding box center [536, 272] width 412 height 20
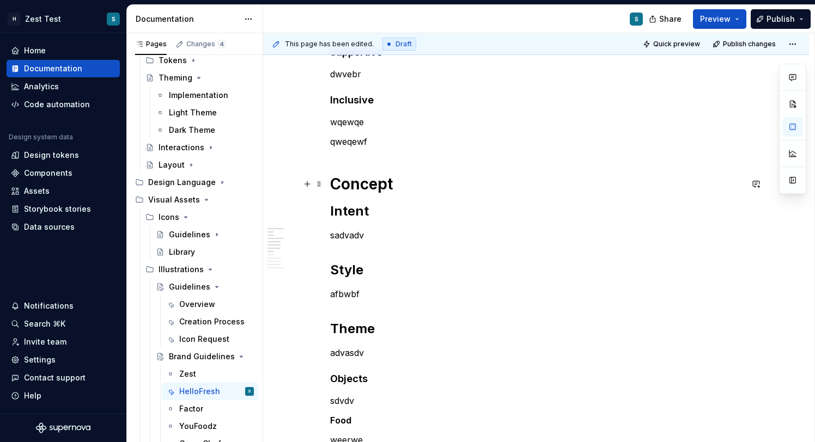
scroll to position [319, 0]
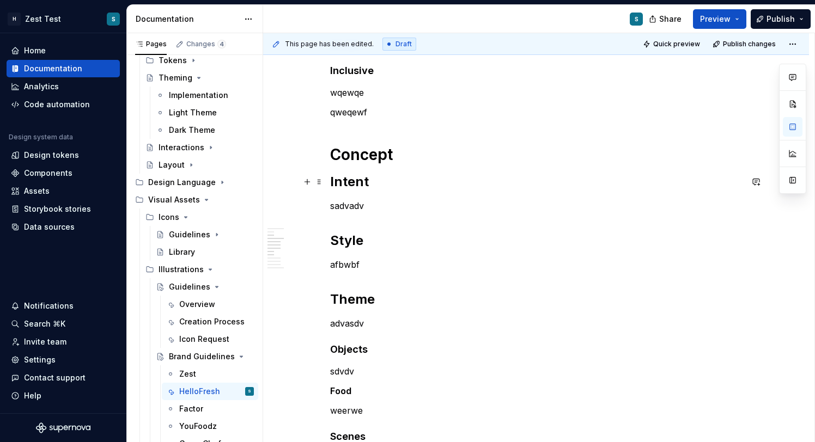
click at [347, 175] on h2 "Intent" at bounding box center [536, 181] width 412 height 17
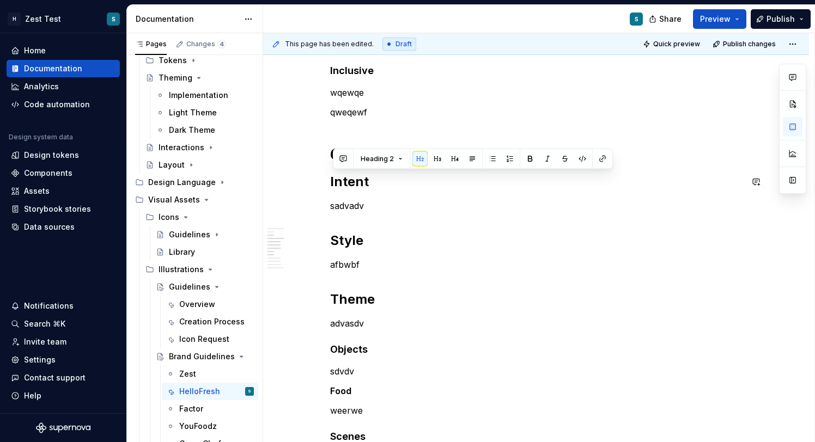
click at [434, 196] on div "Our UI illustrations are used exclusively alongside positive, beneficial, but o…" at bounding box center [536, 313] width 412 height 832
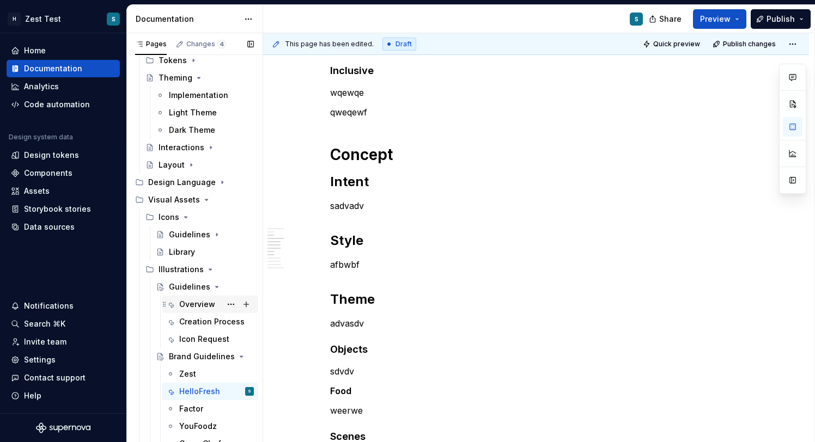
click at [207, 308] on div "Overview" at bounding box center [197, 304] width 36 height 11
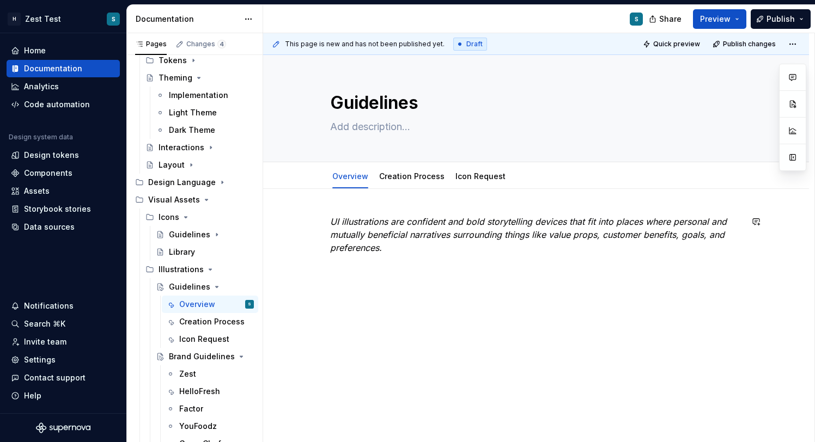
click at [394, 259] on div "UI illustrations are confident and bold storytelling devices that fit into plac…" at bounding box center [536, 242] width 412 height 54
type textarea "*"
click at [397, 268] on p "Design Prinicples" at bounding box center [536, 267] width 412 height 13
click at [387, 270] on p "Design Prinicples" at bounding box center [536, 267] width 412 height 13
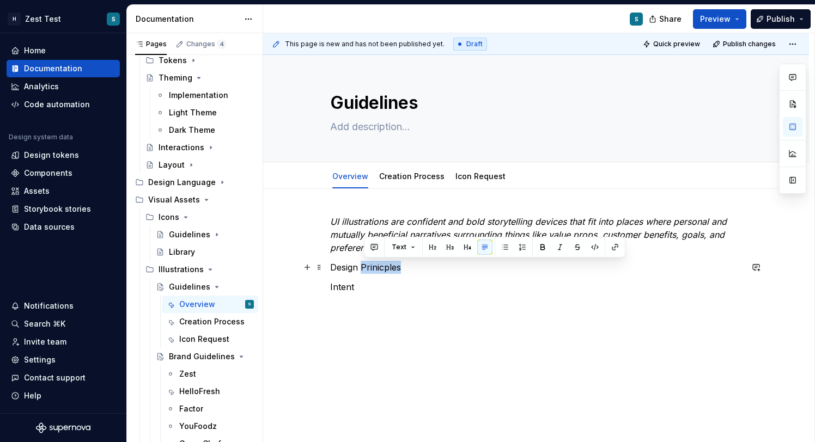
click at [387, 270] on p "Design Prinicples" at bounding box center [536, 267] width 412 height 13
click at [379, 249] on button "Text" at bounding box center [372, 247] width 33 height 15
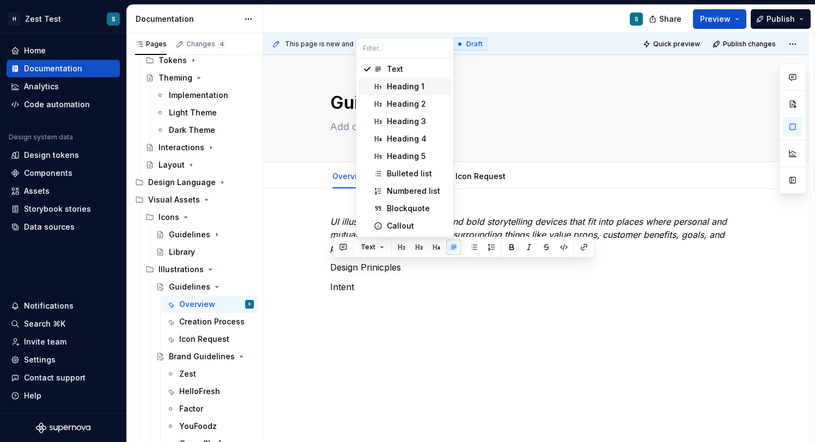
click at [423, 88] on div "Heading 1" at bounding box center [417, 86] width 60 height 11
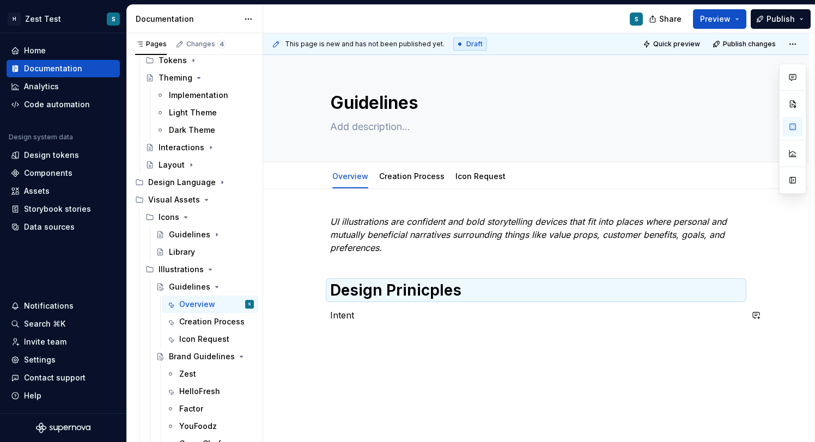
click at [351, 316] on p "Intent" at bounding box center [536, 315] width 412 height 13
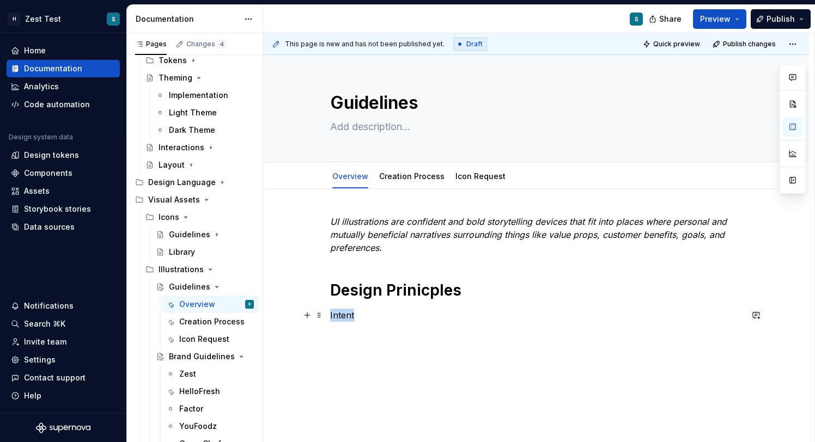
click at [351, 316] on p "Intent" at bounding box center [536, 315] width 412 height 13
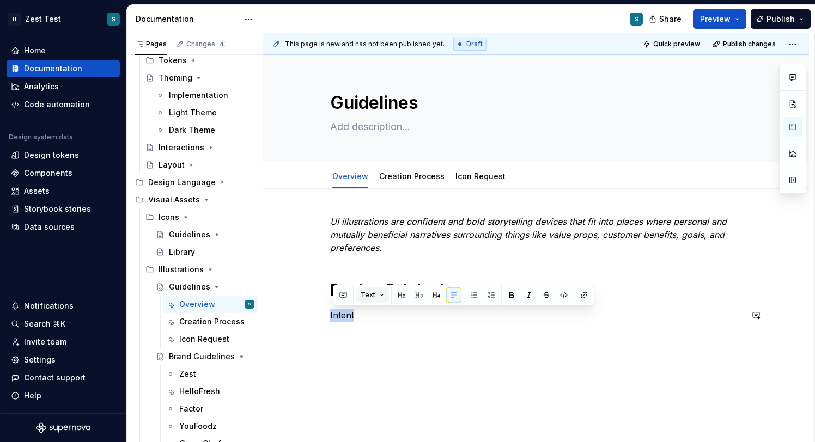
click at [381, 300] on button "Text" at bounding box center [372, 294] width 33 height 15
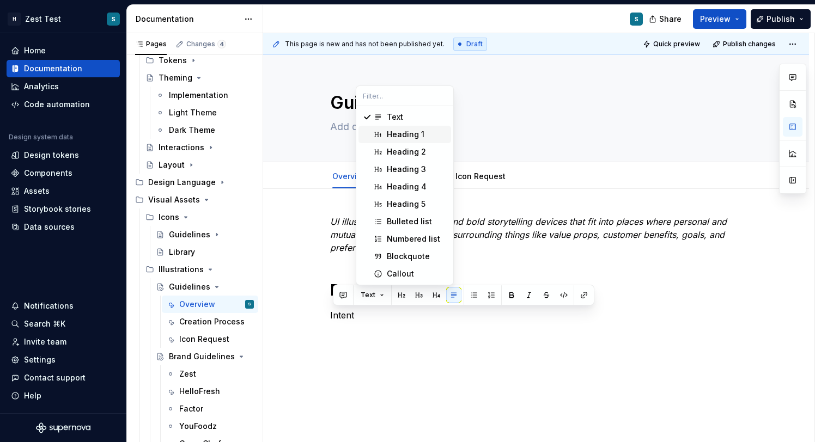
click at [407, 136] on div "Heading 1" at bounding box center [406, 134] width 38 height 11
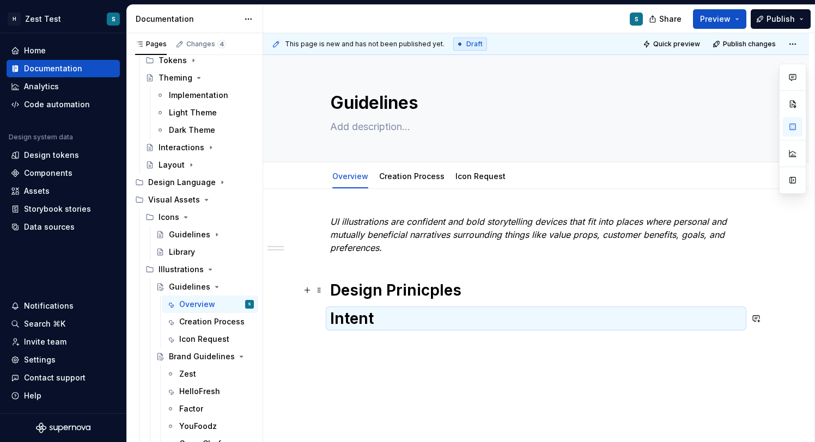
click at [468, 287] on h1 "Design Prinicples" at bounding box center [536, 290] width 412 height 20
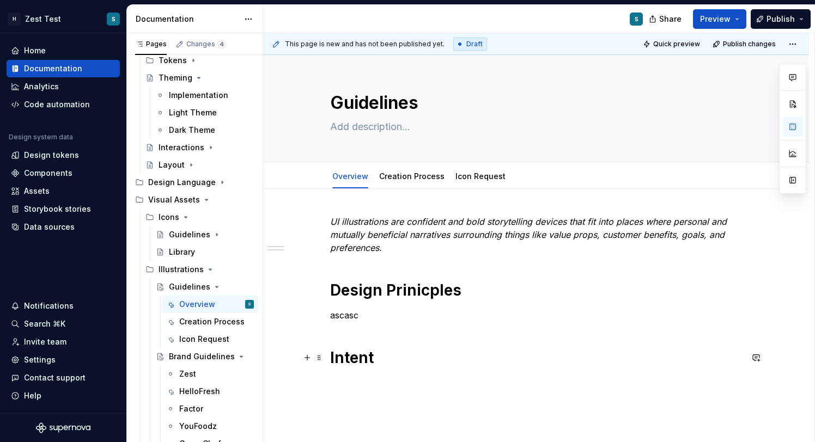
click at [380, 360] on h1 "Intent" at bounding box center [536, 358] width 412 height 20
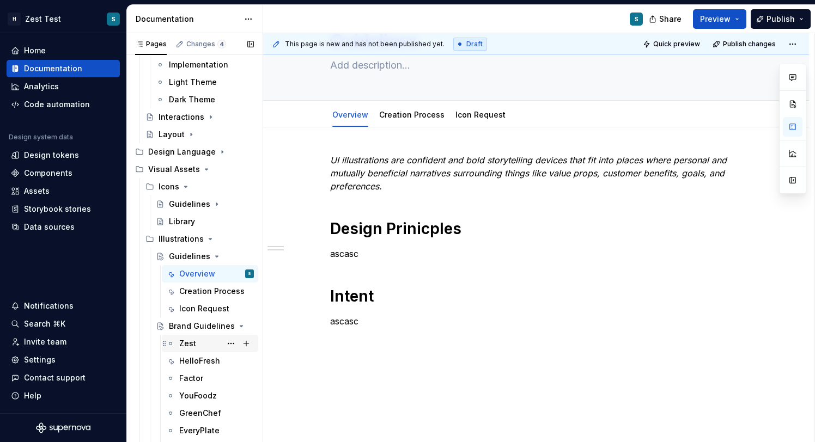
scroll to position [291, 0]
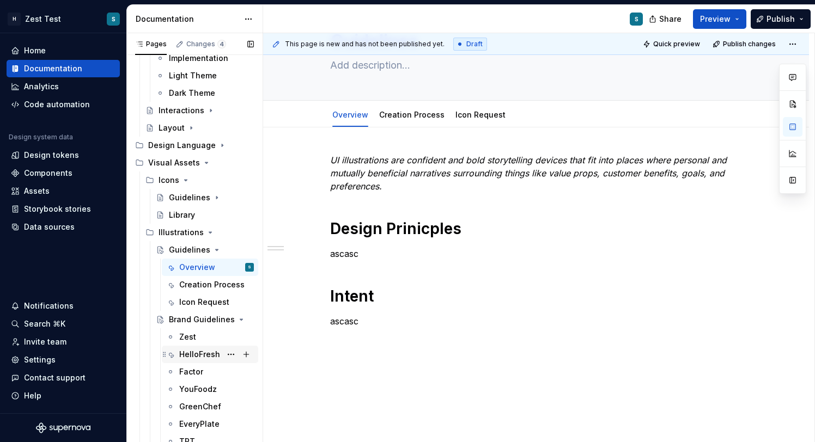
click at [204, 351] on div "HelloFresh" at bounding box center [199, 354] width 41 height 11
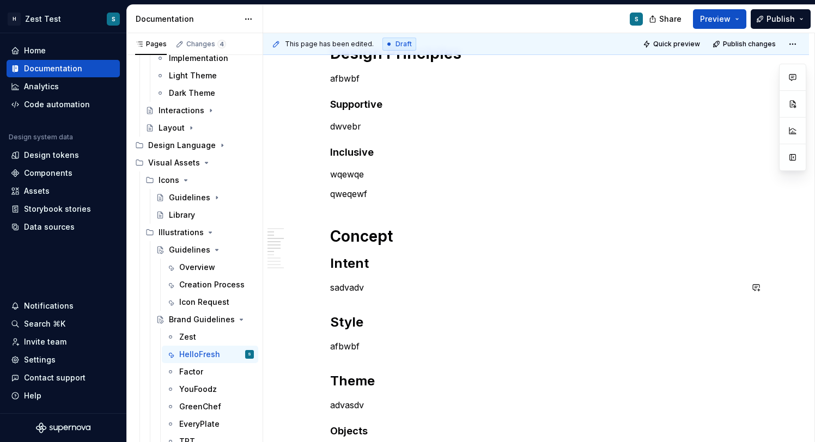
scroll to position [306, 0]
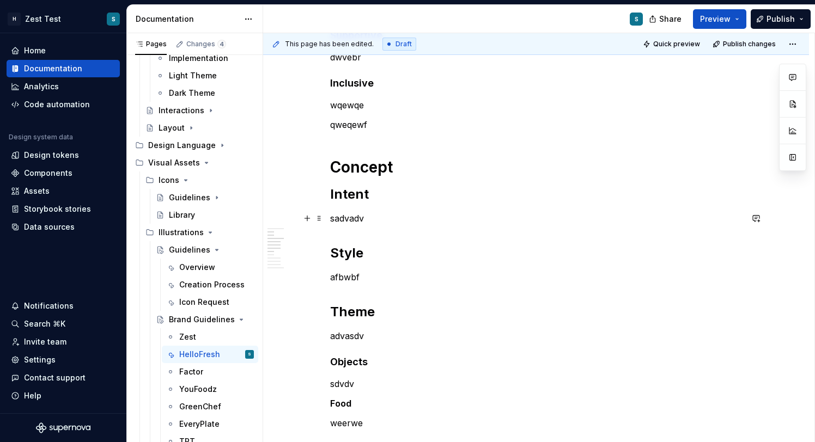
type textarea "*"
click at [363, 217] on p "sadvadv" at bounding box center [536, 218] width 412 height 13
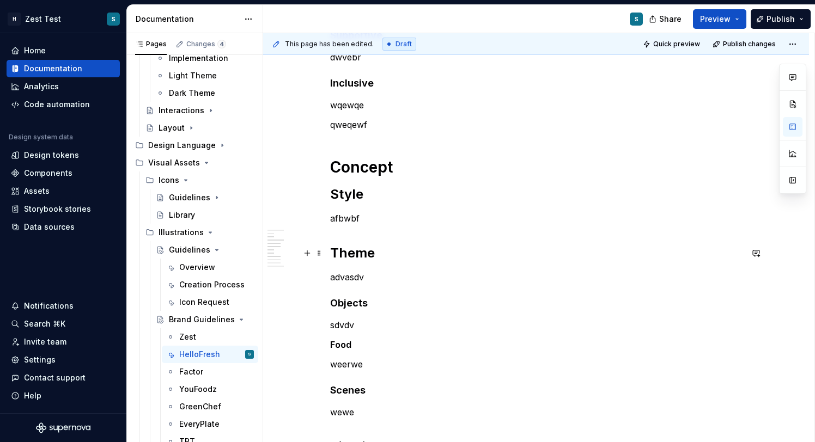
scroll to position [316, 0]
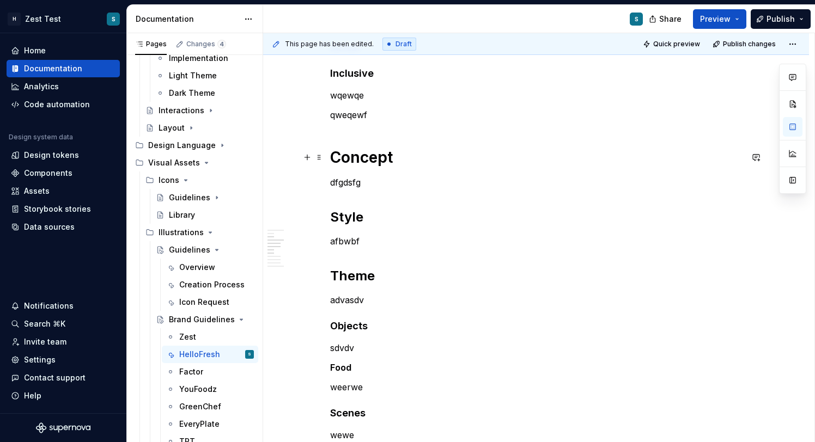
click at [400, 151] on h1 "Concept" at bounding box center [536, 158] width 412 height 20
click at [381, 156] on h1 "Concepts" at bounding box center [536, 158] width 412 height 20
click at [353, 182] on p "dfgdsfg" at bounding box center [536, 182] width 412 height 13
click at [348, 212] on h2 "Style" at bounding box center [536, 217] width 412 height 17
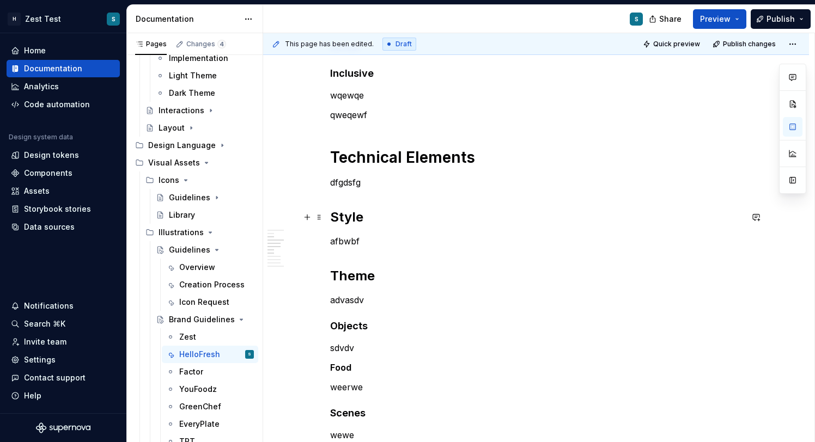
scroll to position [368, 0]
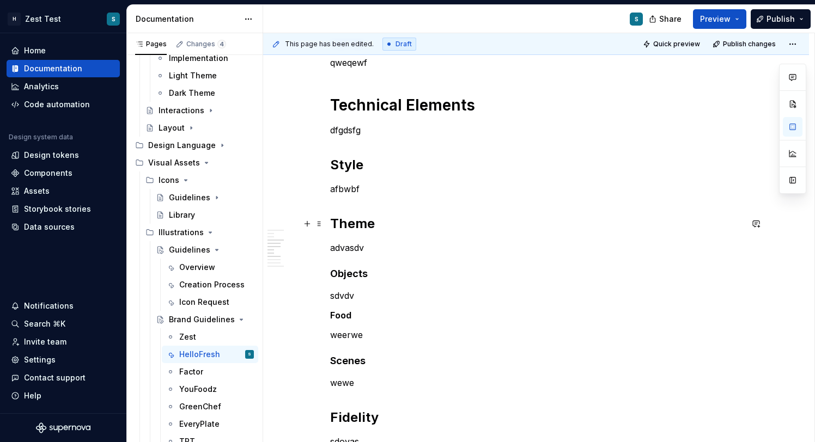
click at [355, 217] on h2 "Theme" at bounding box center [536, 223] width 412 height 17
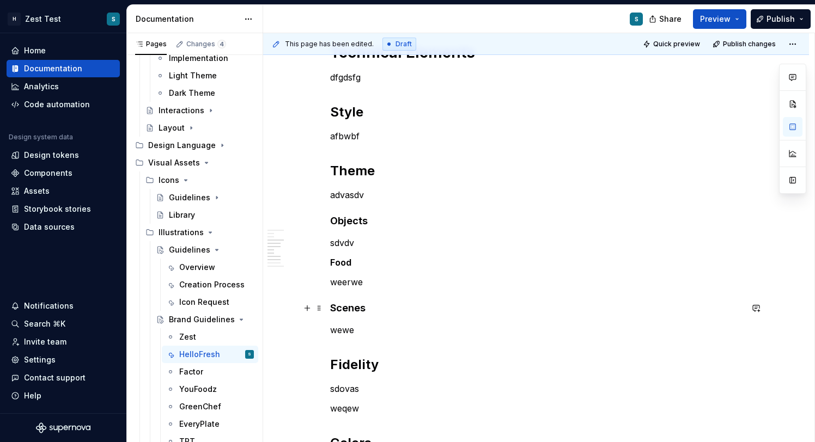
scroll to position [525, 0]
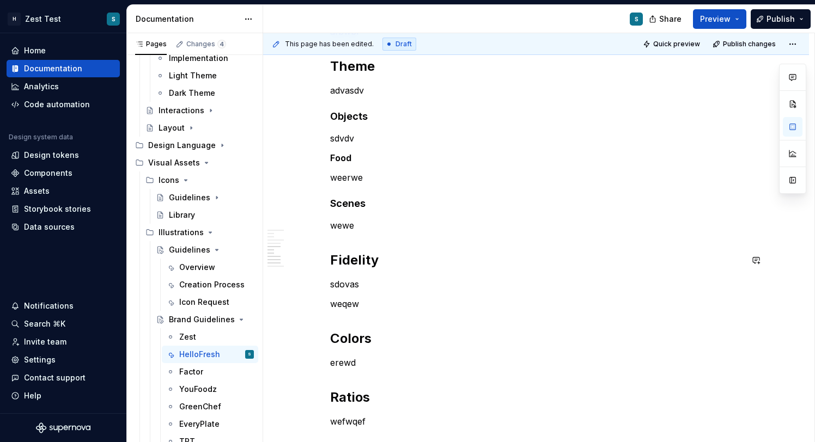
click at [364, 244] on div "Our UI illustrations are used exclusively alongside positive, beneficial, but o…" at bounding box center [536, 93] width 412 height 806
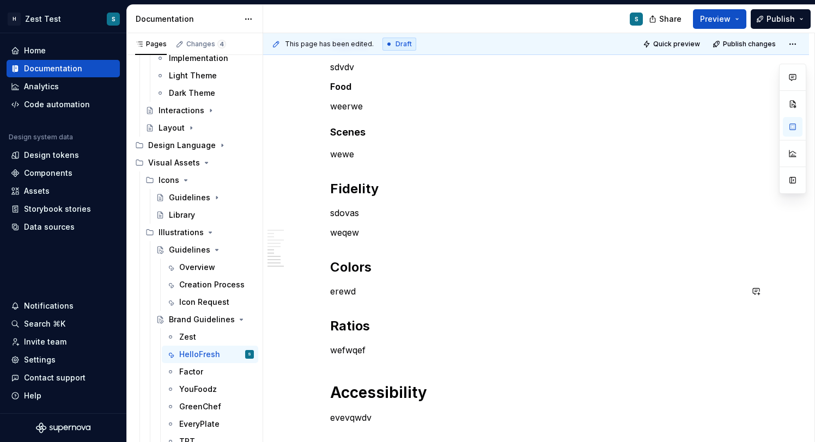
click at [360, 267] on h2 "Colors" at bounding box center [536, 267] width 412 height 17
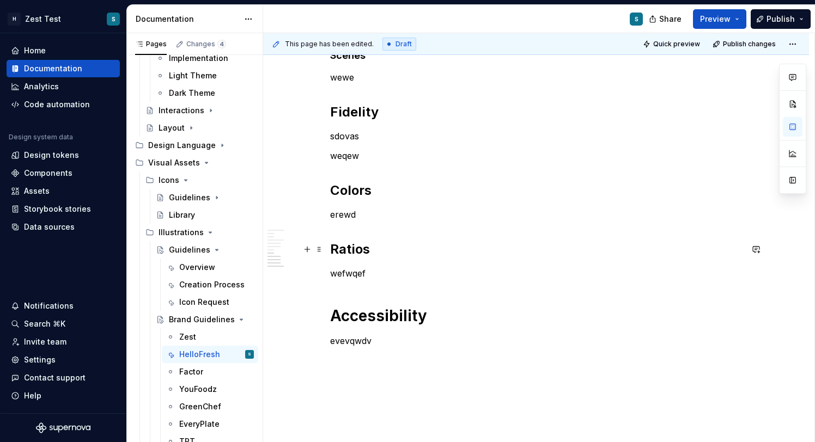
click at [359, 253] on h2 "Ratios" at bounding box center [536, 249] width 412 height 17
click at [389, 308] on h1 "Accessibility" at bounding box center [536, 316] width 412 height 20
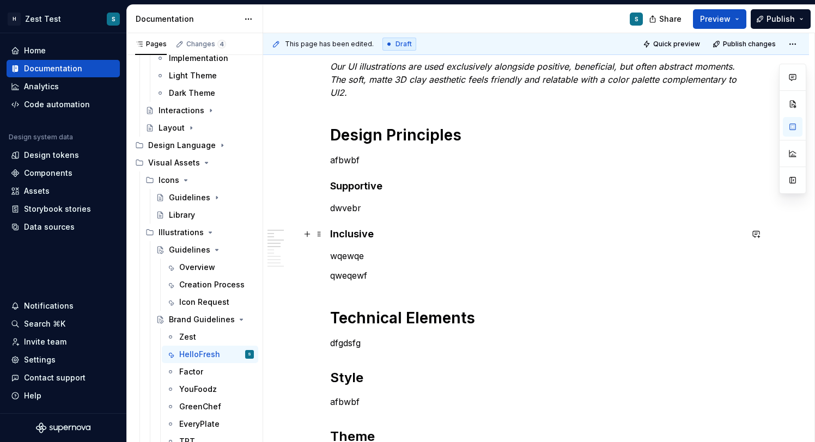
scroll to position [169, 0]
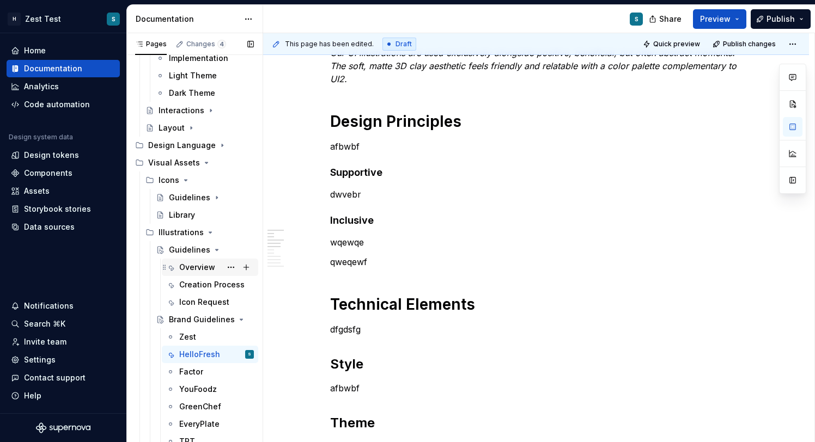
click at [204, 265] on div "Overview" at bounding box center [197, 267] width 36 height 11
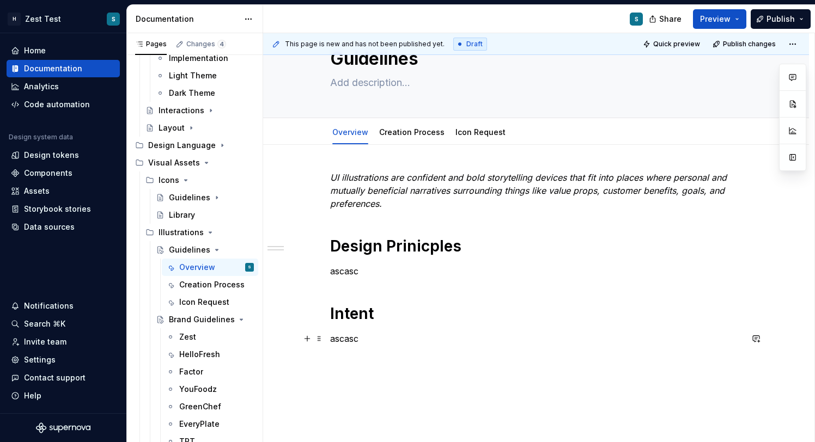
scroll to position [64, 0]
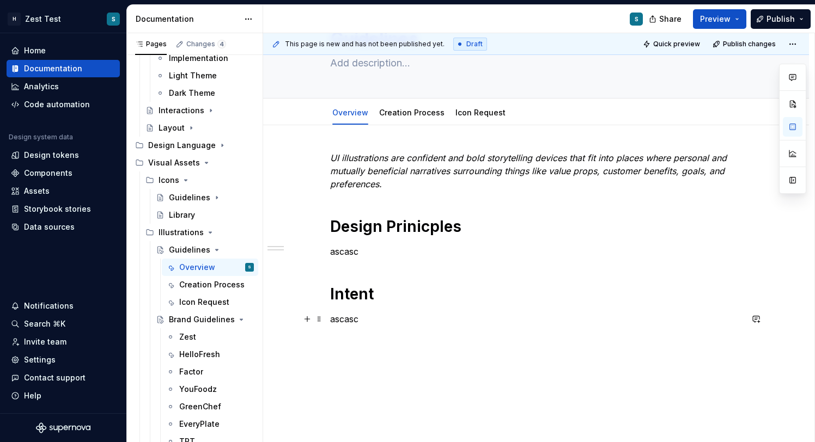
click at [367, 320] on p "ascasc" at bounding box center [536, 319] width 412 height 13
click at [358, 261] on div "UI illustrations are confident and bold storytelling devices that fit into plac…" at bounding box center [536, 238] width 412 height 174
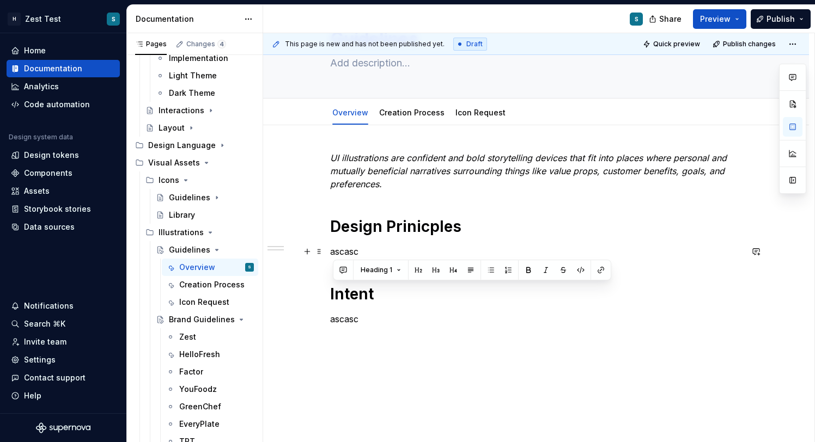
click at [350, 247] on p "ascasc" at bounding box center [536, 251] width 412 height 13
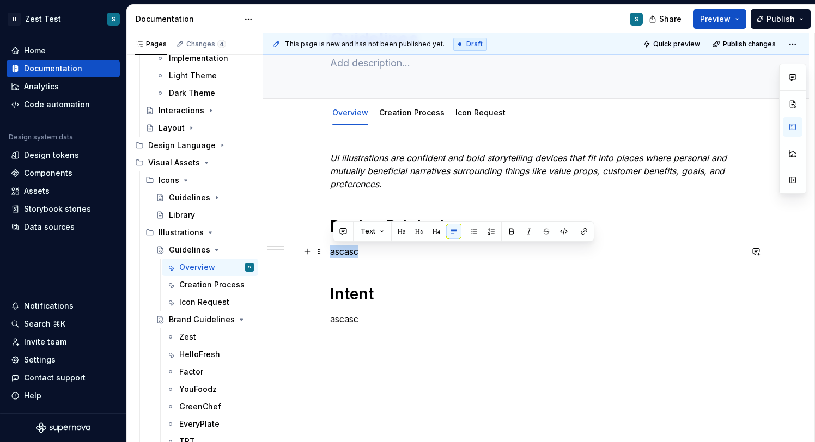
click at [350, 247] on p "ascasc" at bounding box center [536, 251] width 412 height 13
click at [358, 252] on p "ascasc" at bounding box center [536, 251] width 412 height 13
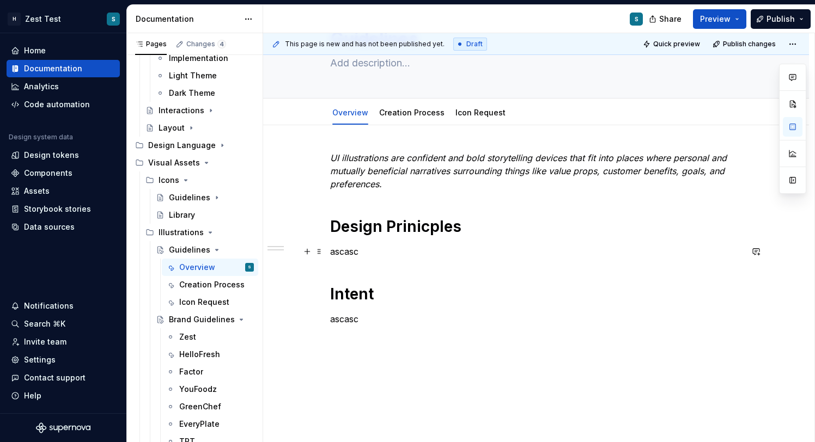
click at [390, 257] on p "ascasc" at bounding box center [536, 251] width 412 height 13
click at [475, 110] on link "Icon Request" at bounding box center [480, 112] width 50 height 9
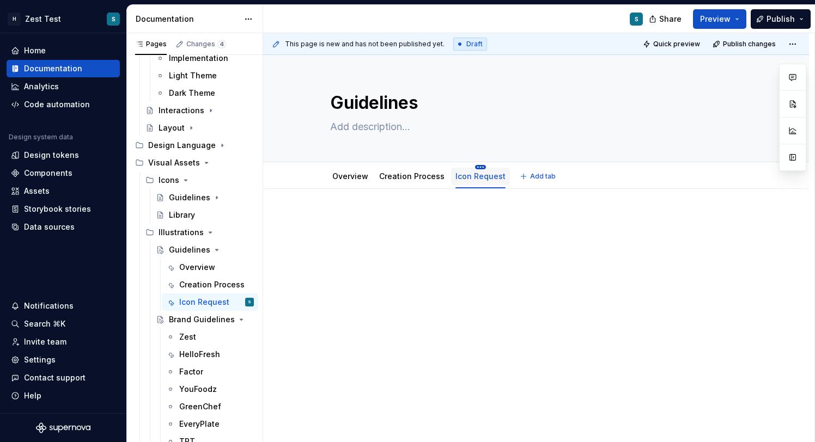
click at [478, 167] on html "H Zest Test S Home Documentation Analytics Code automation Design system data D…" at bounding box center [407, 221] width 815 height 442
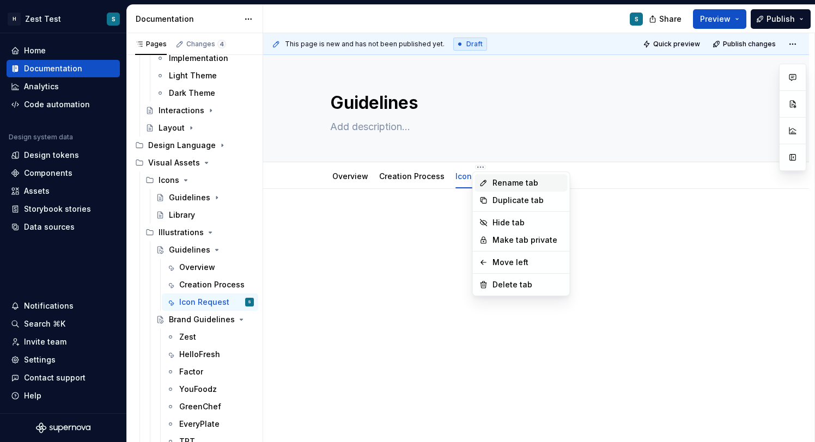
type textarea "*"
click at [497, 179] on div "Rename tab" at bounding box center [527, 182] width 71 height 11
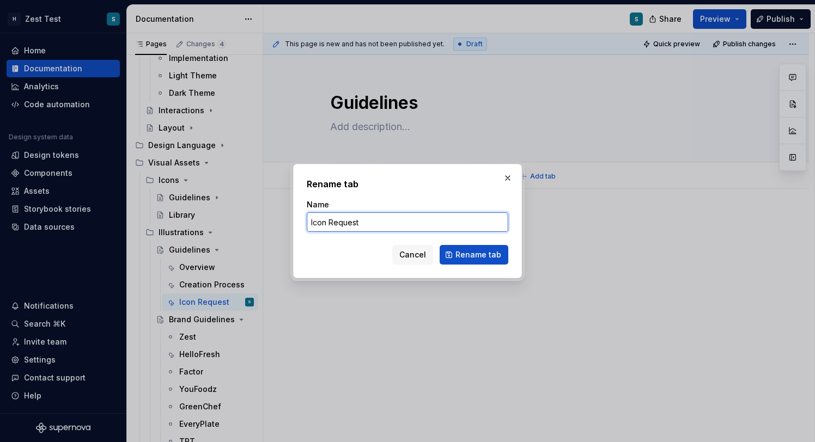
click at [316, 223] on input "Icon Request" at bounding box center [407, 222] width 201 height 20
type input "Illustration Request"
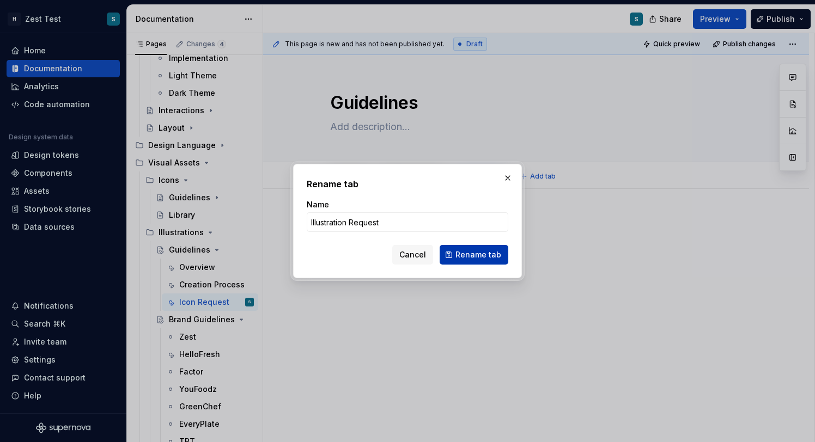
click at [482, 253] on span "Rename tab" at bounding box center [478, 254] width 46 height 11
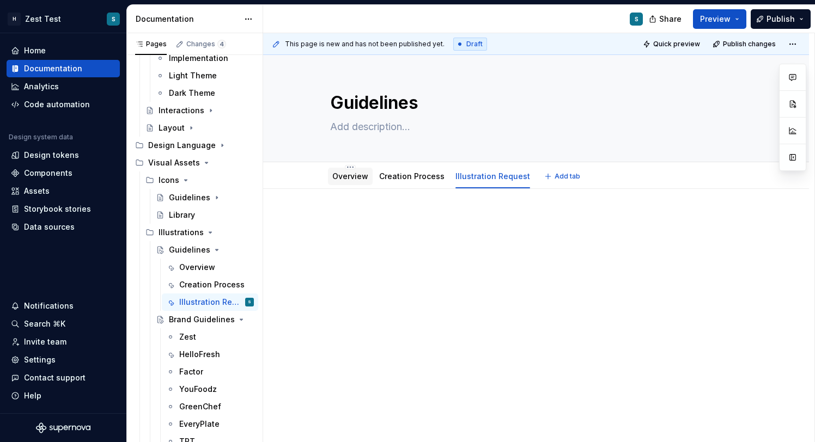
click at [357, 176] on link "Overview" at bounding box center [350, 176] width 36 height 9
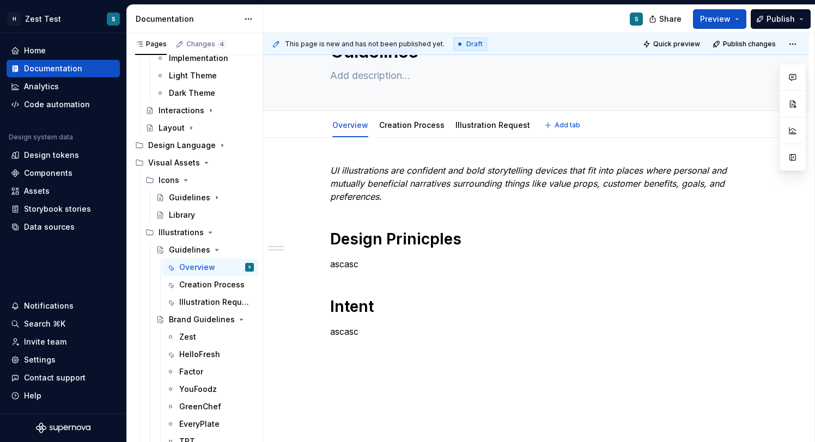
scroll to position [45, 0]
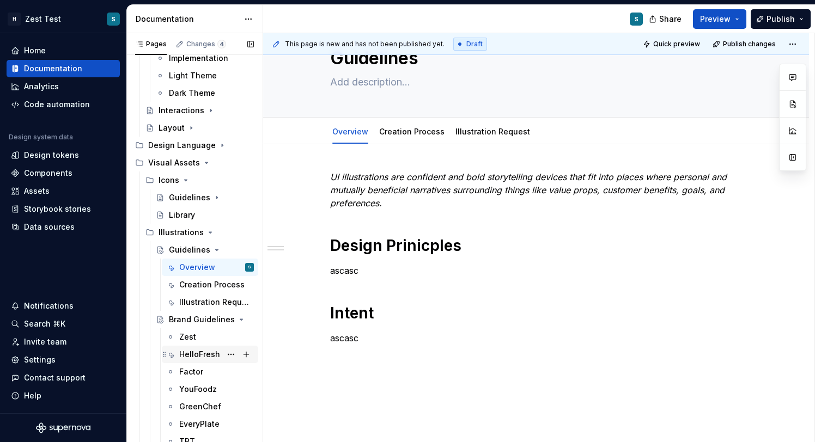
click at [207, 349] on div "HelloFresh" at bounding box center [199, 354] width 41 height 11
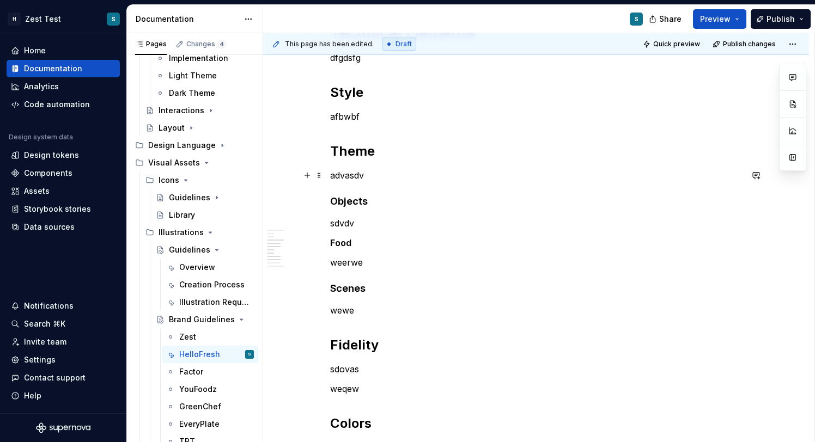
scroll to position [448, 0]
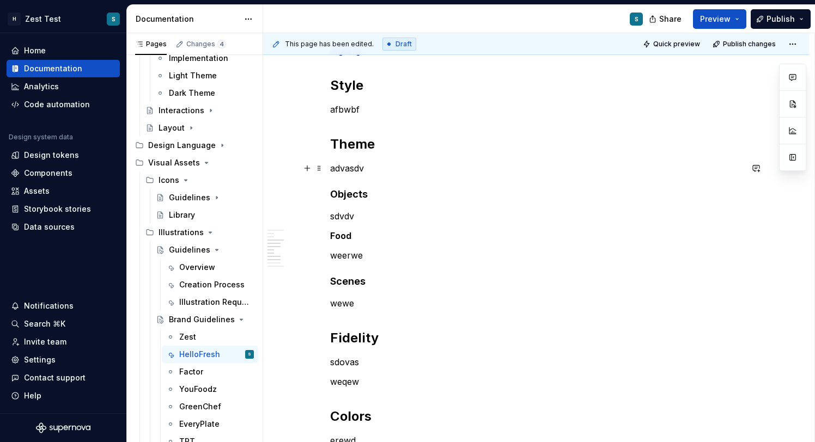
click at [355, 170] on p "advasdv" at bounding box center [536, 168] width 412 height 13
click at [350, 213] on p "sdvdv" at bounding box center [536, 216] width 412 height 13
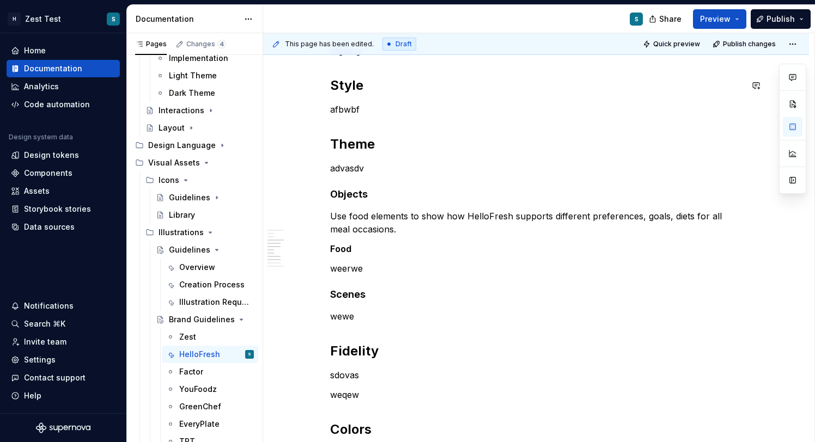
type textarea "*"
click at [359, 166] on p "advasdv" at bounding box center [536, 168] width 412 height 13
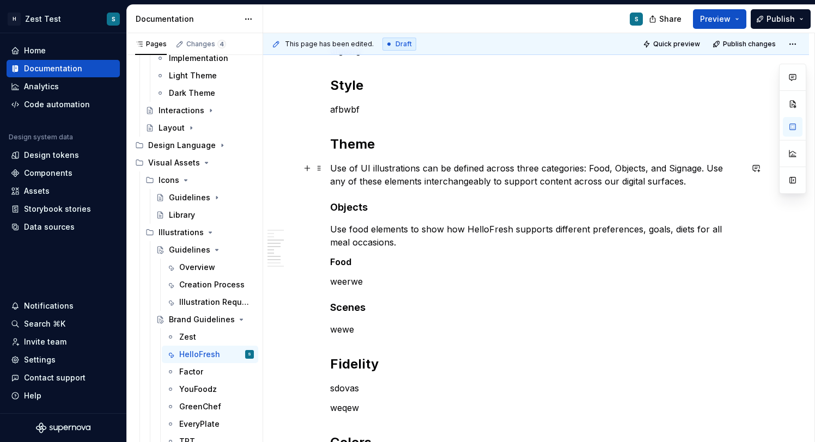
click at [339, 165] on p "Use of UI illustrations can be defined across three categories: Food, Objects, …" at bounding box center [536, 175] width 412 height 26
click at [693, 167] on p "Theme of UI illustrations can be defined across three categories: Food, Objects…" at bounding box center [536, 175] width 412 height 26
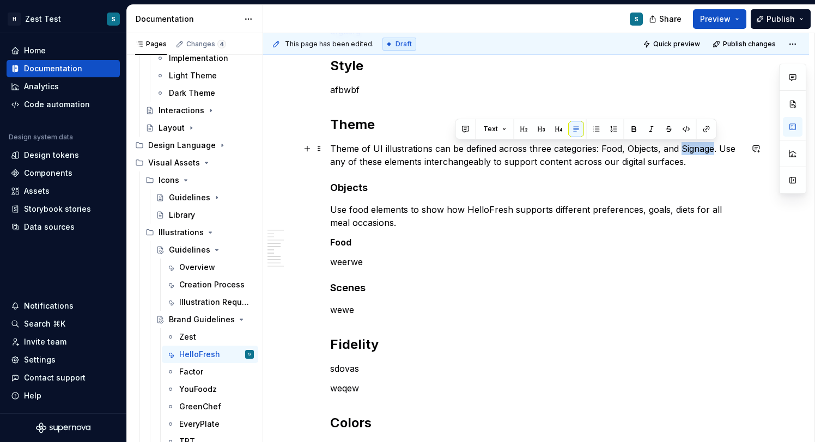
scroll to position [467, 0]
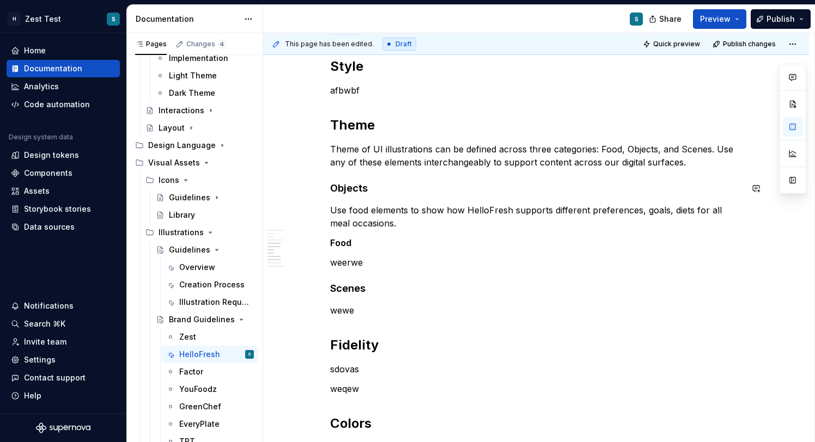
click at [697, 171] on div "Our UI illustrations are used exclusively alongside positive, beneficial, but o…" at bounding box center [536, 164] width 412 height 832
click at [400, 208] on p "Use food elements to show how HelloFresh supports different preferences, goals,…" at bounding box center [536, 217] width 412 height 26
click at [343, 260] on p "weerwe" at bounding box center [536, 262] width 412 height 13
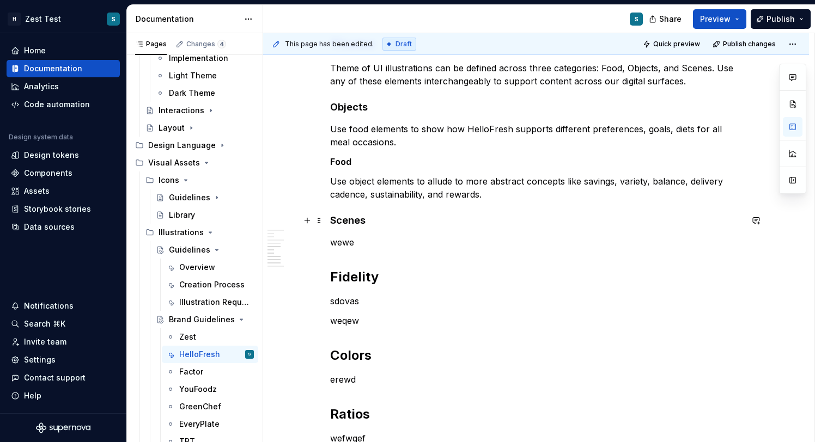
scroll to position [559, 0]
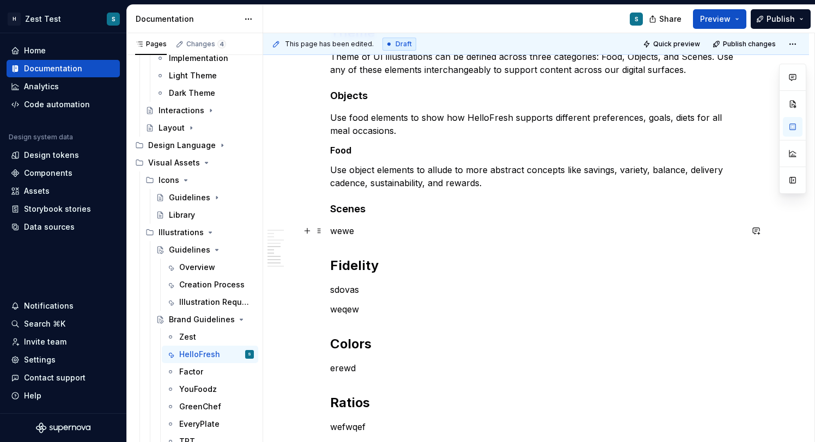
click at [342, 234] on p "wewe" at bounding box center [536, 230] width 412 height 13
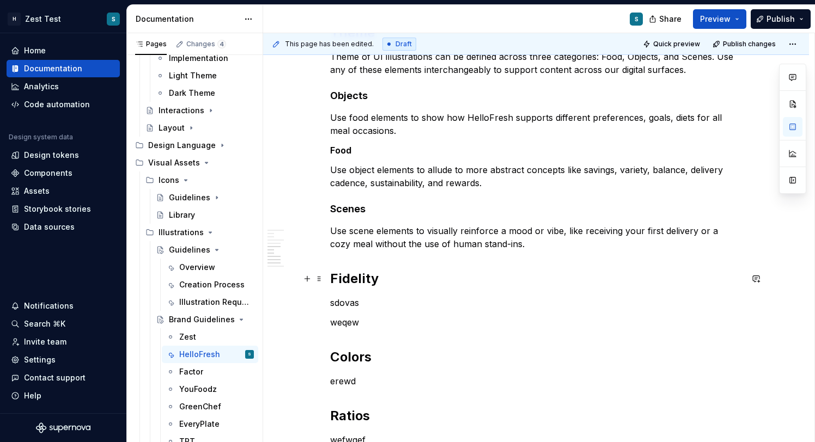
click at [395, 273] on h2 "Fidelity" at bounding box center [536, 278] width 412 height 17
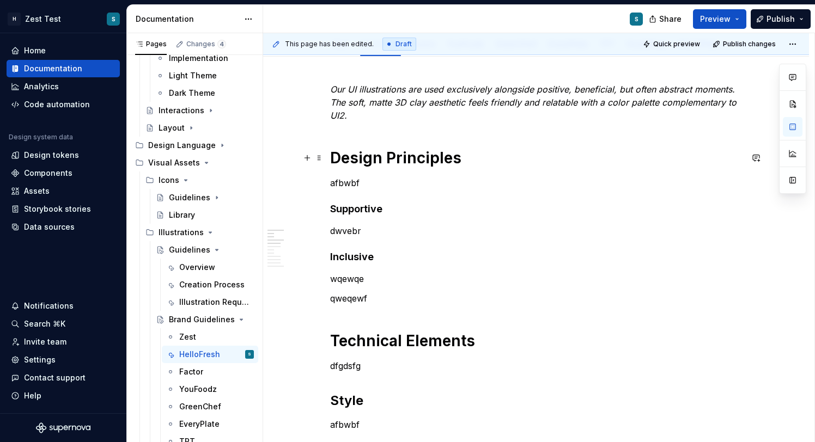
scroll to position [130, 0]
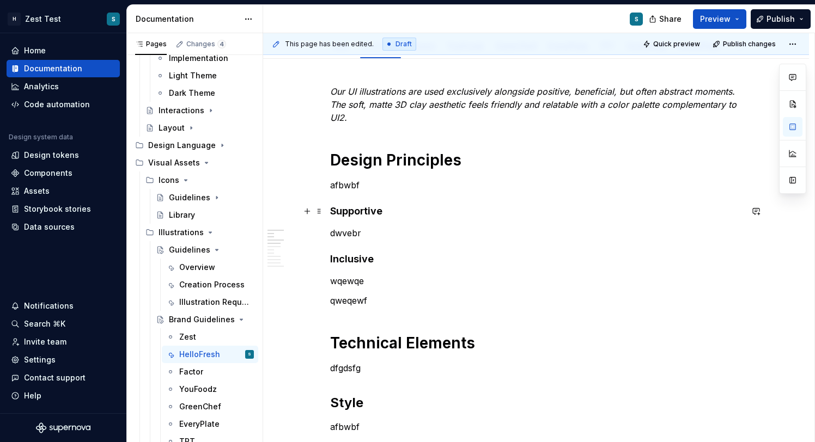
click at [358, 210] on h4 "Supportive" at bounding box center [536, 211] width 412 height 13
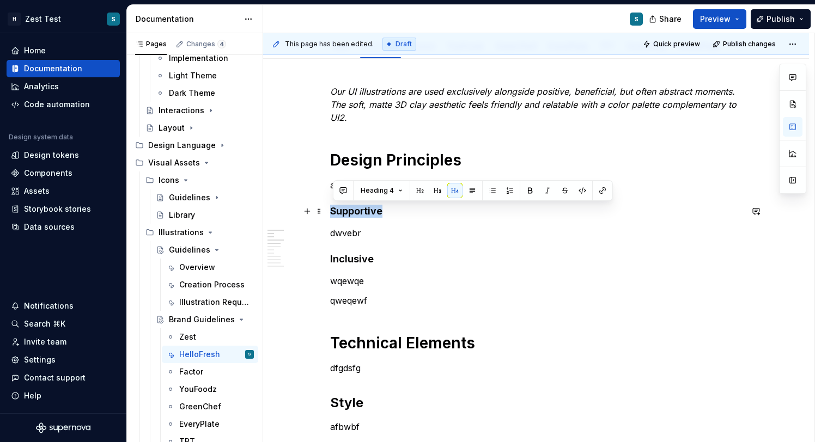
click at [358, 210] on h4 "Supportive" at bounding box center [536, 211] width 412 height 13
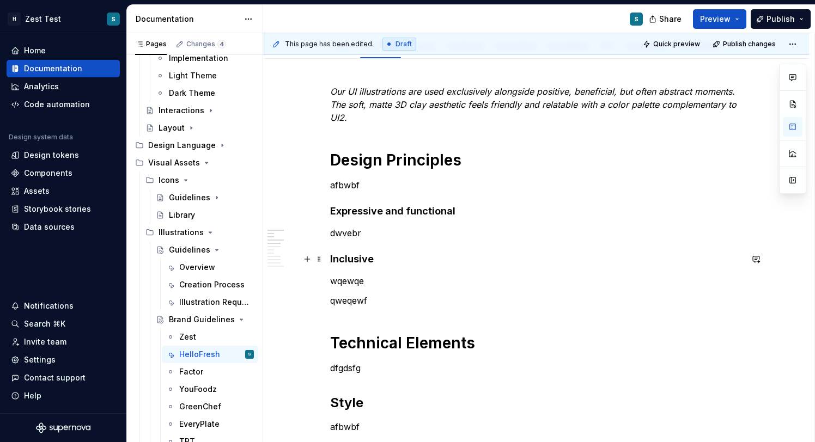
click at [360, 256] on h4 "Inclusive" at bounding box center [536, 259] width 412 height 13
drag, startPoint x: 384, startPoint y: 213, endPoint x: 580, endPoint y: 204, distance: 195.7
click at [403, 209] on strong "Expressive and functional" at bounding box center [392, 210] width 125 height 11
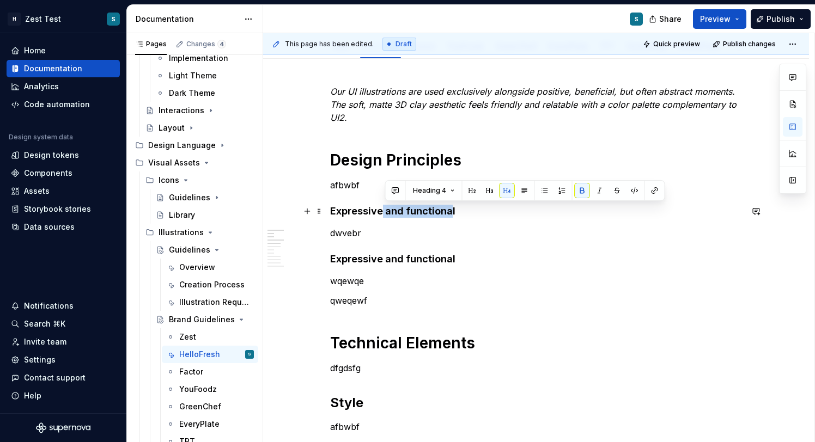
drag, startPoint x: 383, startPoint y: 210, endPoint x: 453, endPoint y: 210, distance: 69.7
click at [453, 210] on strong "Expressive and functional" at bounding box center [392, 210] width 125 height 11
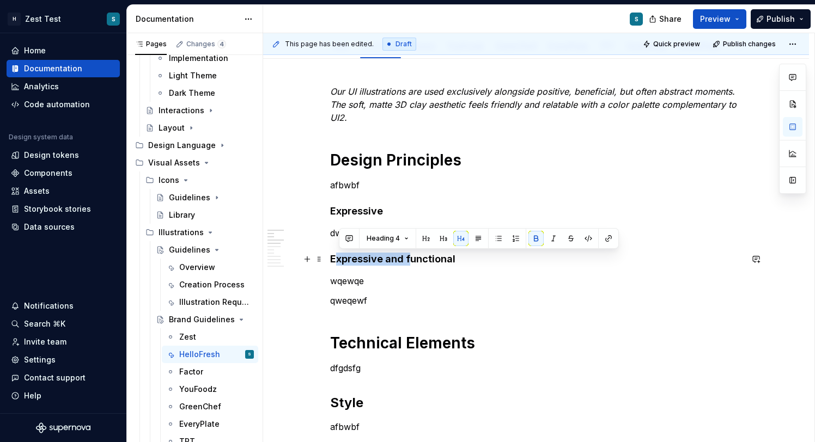
drag, startPoint x: 412, startPoint y: 256, endPoint x: 338, endPoint y: 256, distance: 73.5
click at [338, 256] on strong "Expressive and functional" at bounding box center [392, 258] width 125 height 11
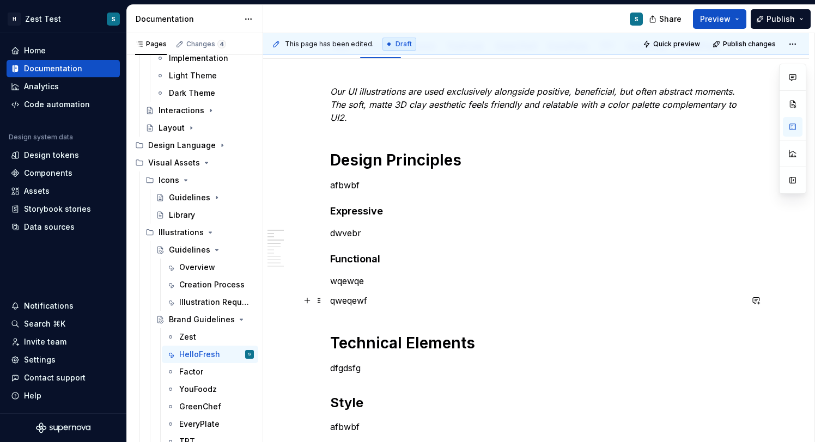
click at [360, 302] on p "qweqewf" at bounding box center [536, 300] width 412 height 13
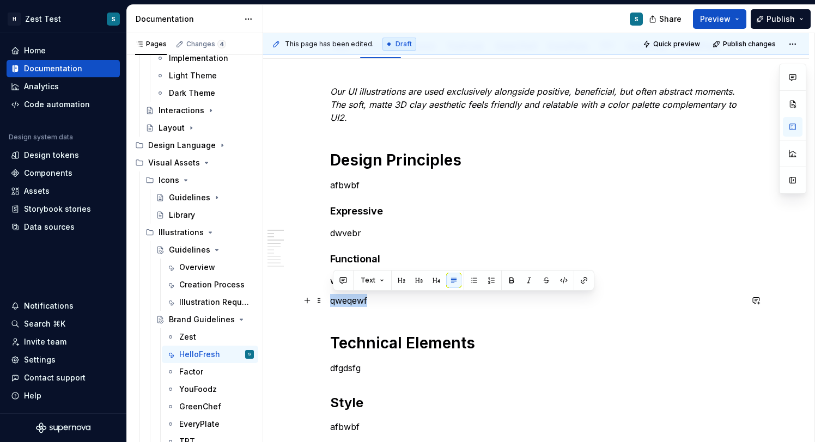
click at [360, 302] on p "qweqewf" at bounding box center [536, 300] width 412 height 13
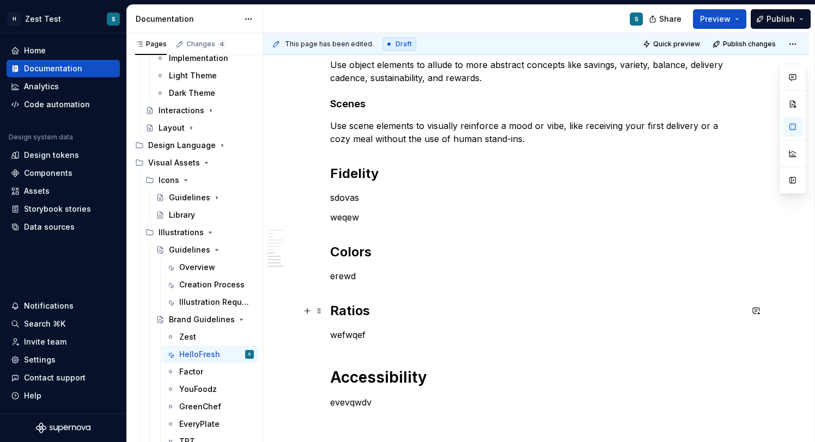
scroll to position [650, 0]
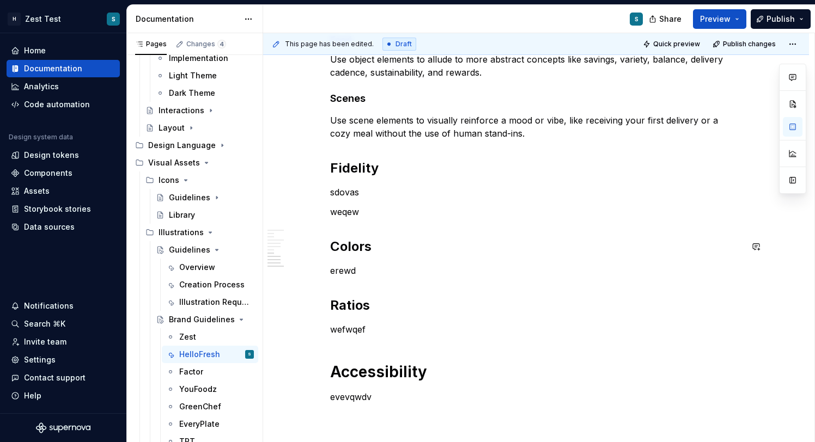
click at [364, 215] on p "weqew" at bounding box center [536, 211] width 412 height 13
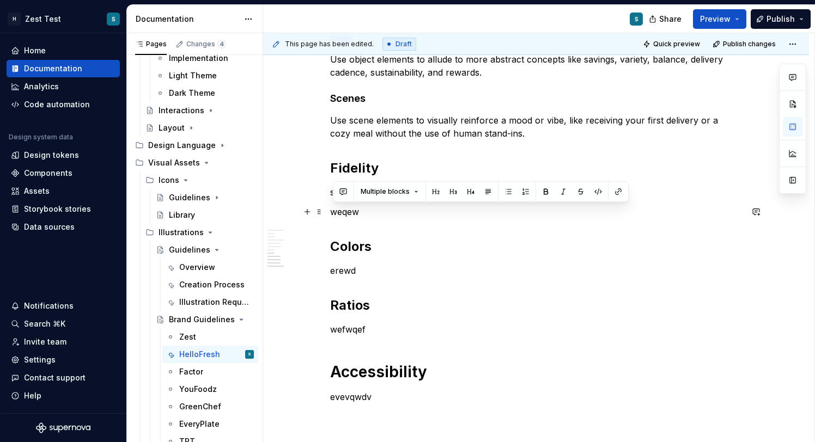
click at [364, 215] on p "weqew" at bounding box center [536, 211] width 412 height 13
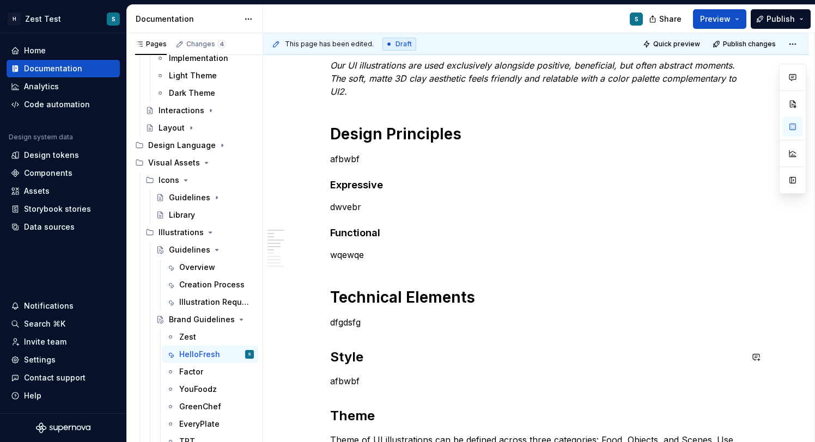
scroll to position [116, 0]
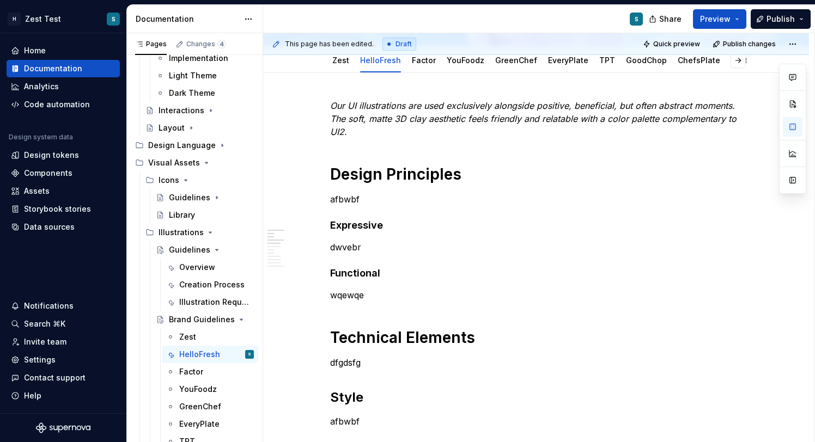
type textarea "*"
